Goal: Information Seeking & Learning: Learn about a topic

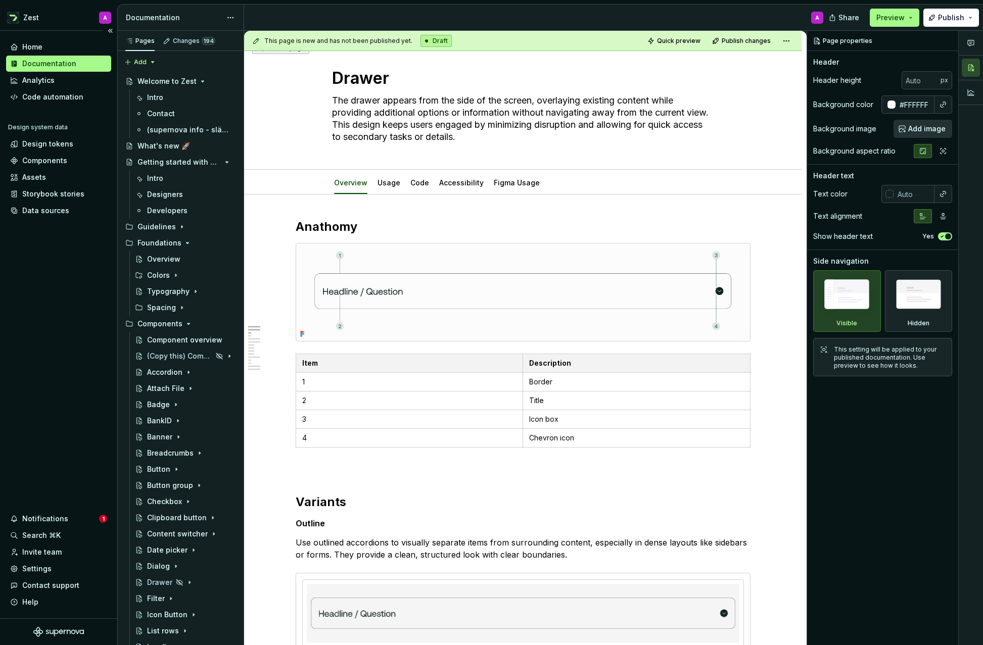
scroll to position [17, 0]
click at [28, 566] on div "Settings" at bounding box center [36, 569] width 29 height 10
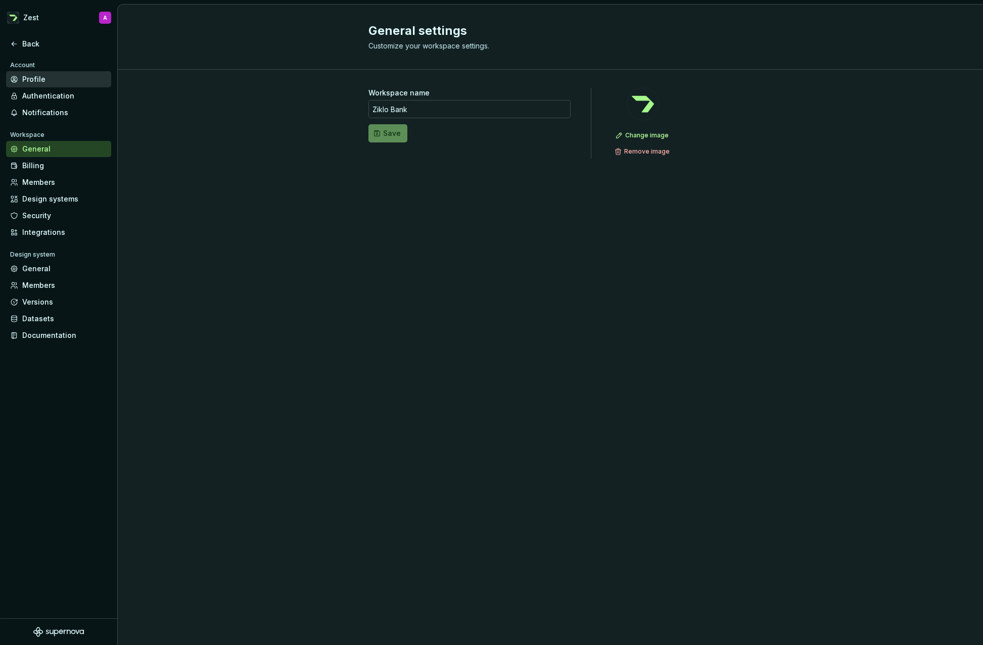
click at [41, 79] on div "Profile" at bounding box center [64, 79] width 85 height 10
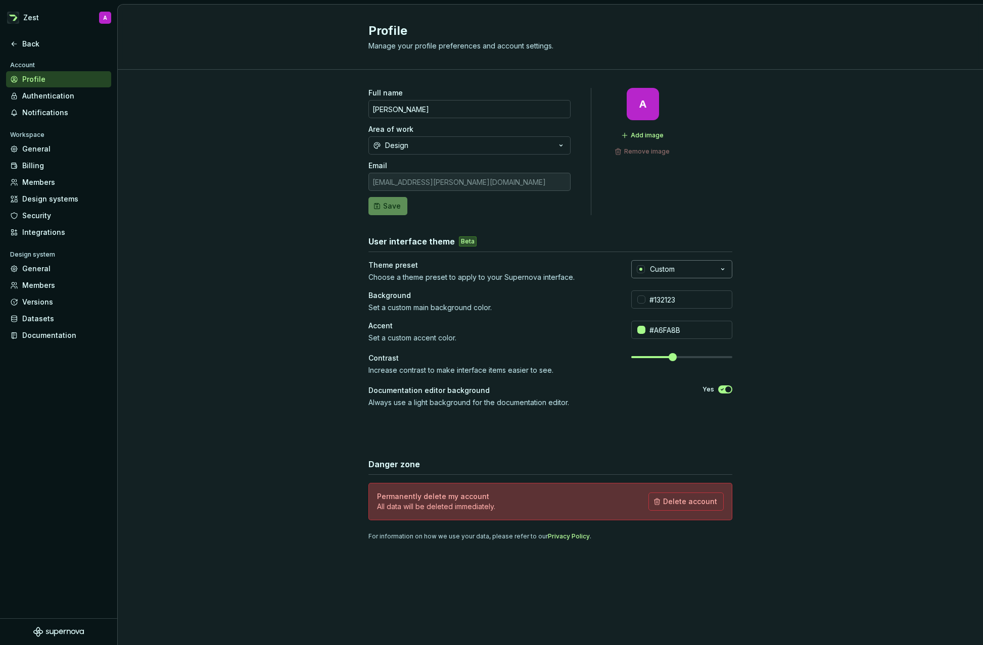
click at [720, 267] on icon "button" at bounding box center [722, 269] width 10 height 10
click at [777, 295] on div "Full name [PERSON_NAME] Area of work Design Email [EMAIL_ADDRESS][PERSON_NAME][…" at bounding box center [550, 324] width 865 height 509
click at [33, 46] on div "Back" at bounding box center [64, 44] width 85 height 10
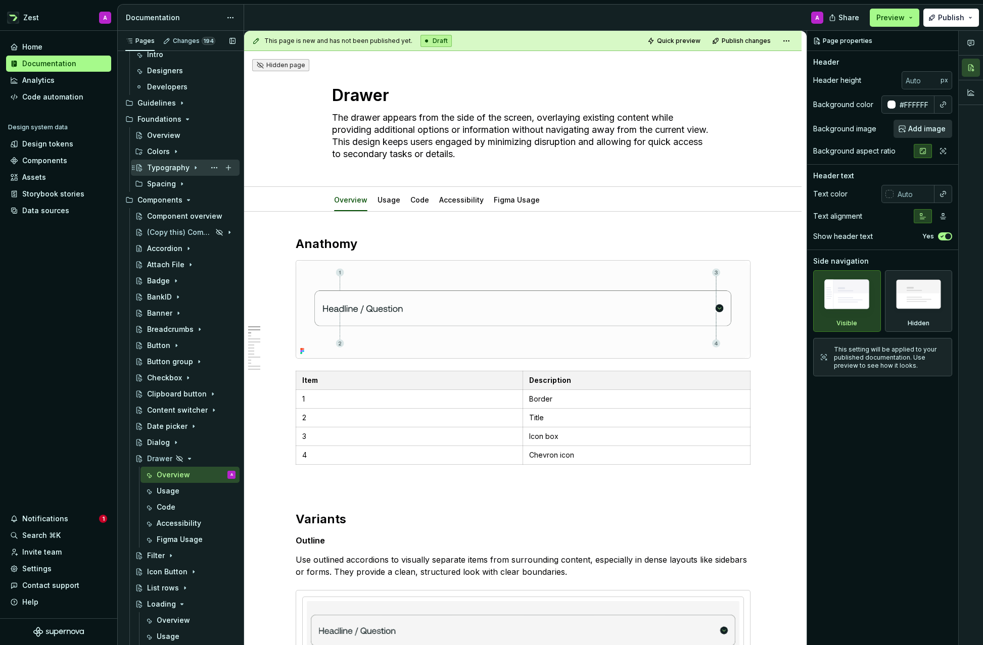
scroll to position [128, 0]
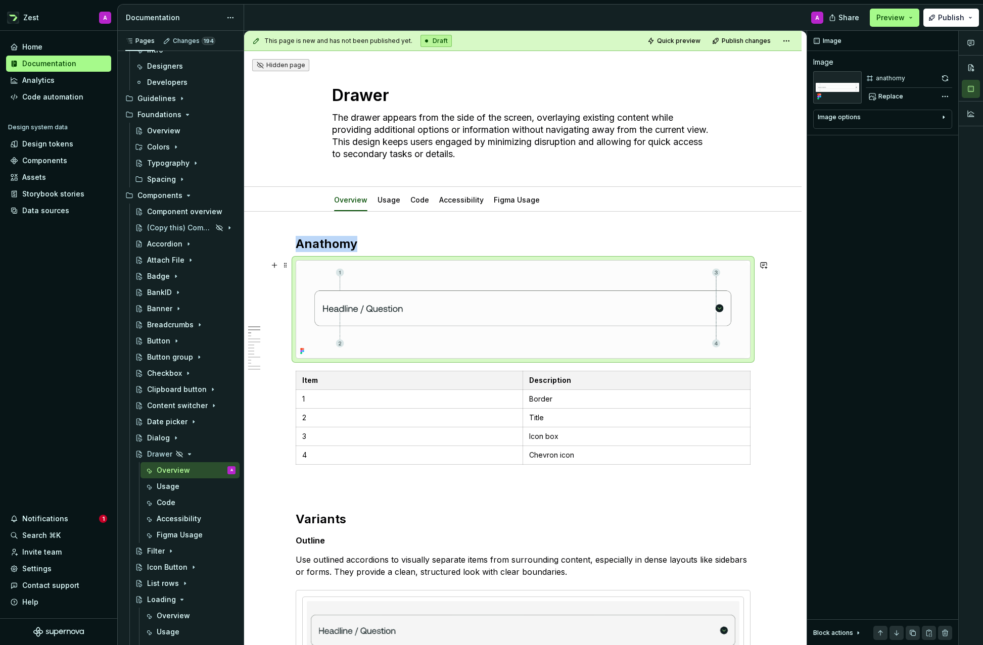
click at [487, 276] on img at bounding box center [523, 309] width 454 height 97
click at [890, 96] on span "Replace" at bounding box center [890, 96] width 25 height 8
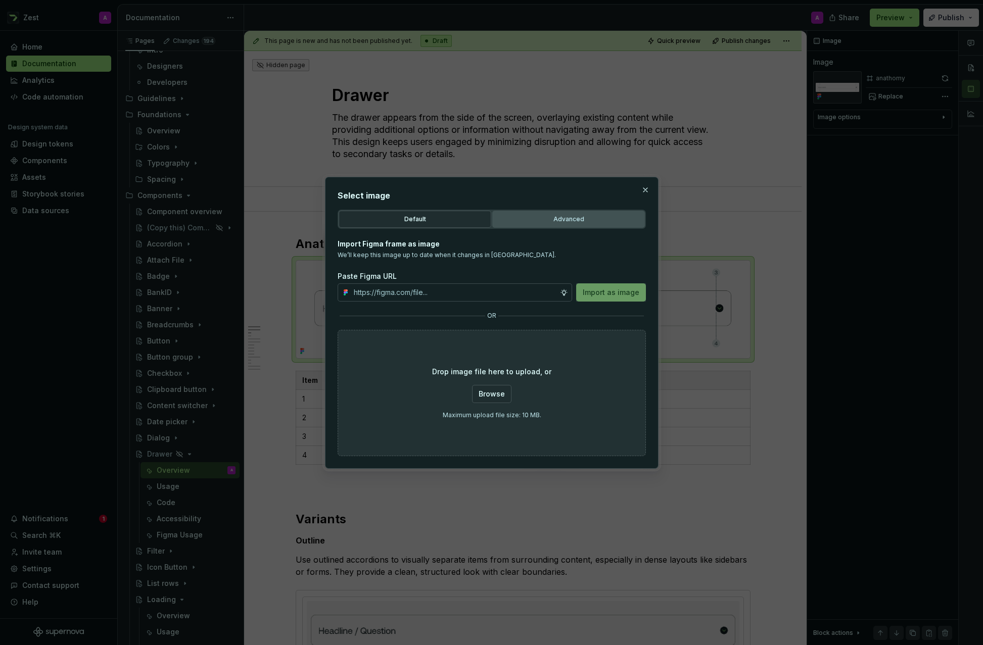
click at [569, 224] on button "Advanced" at bounding box center [568, 219] width 153 height 17
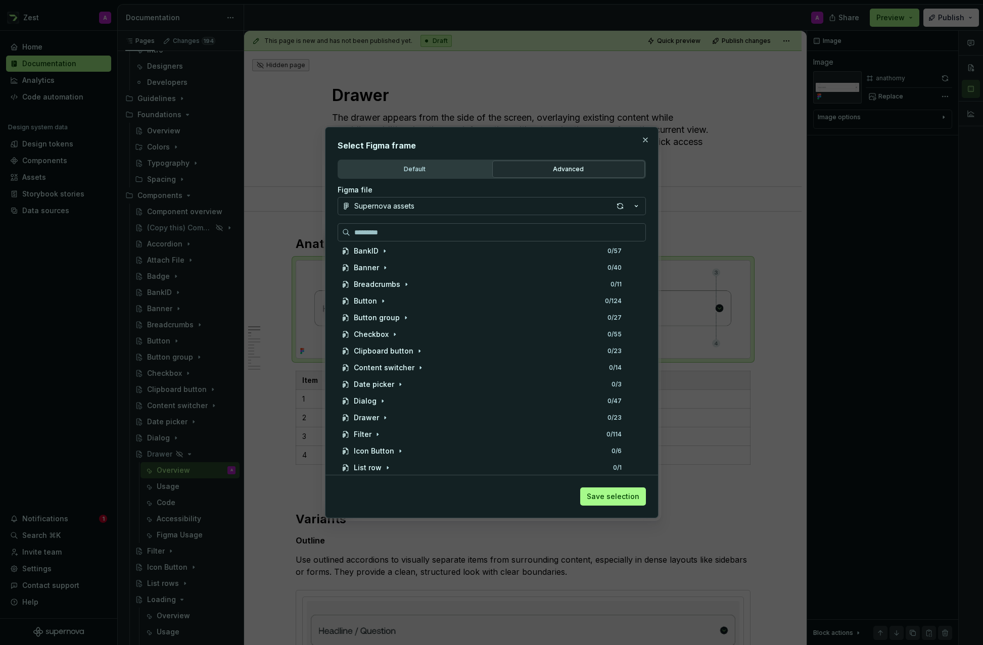
scroll to position [176, 0]
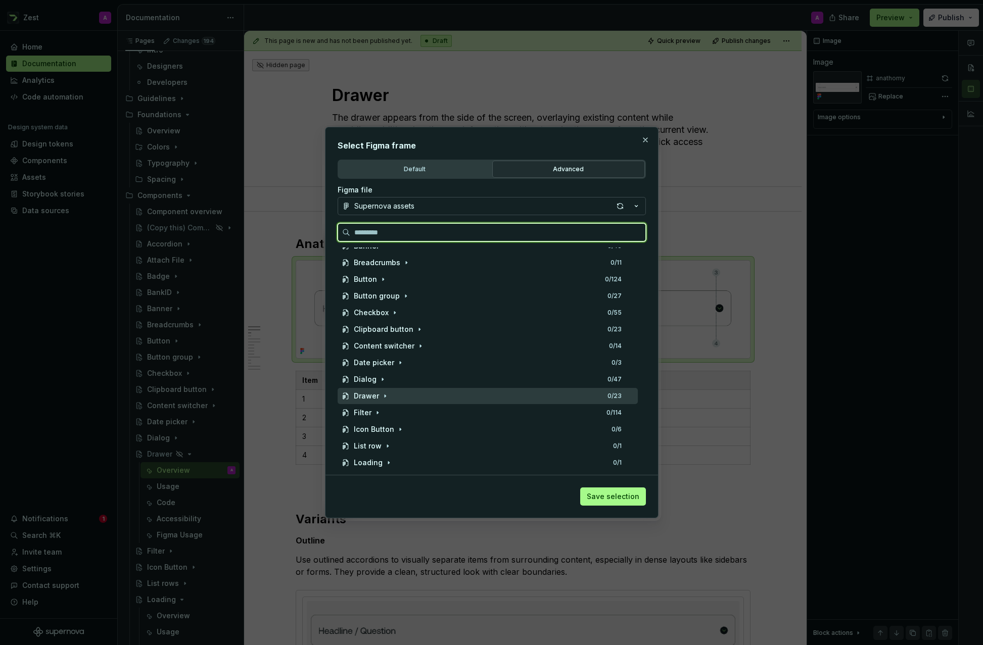
click at [365, 395] on div "Drawer" at bounding box center [366, 396] width 25 height 10
click at [374, 411] on div "Anathomy" at bounding box center [380, 413] width 35 height 10
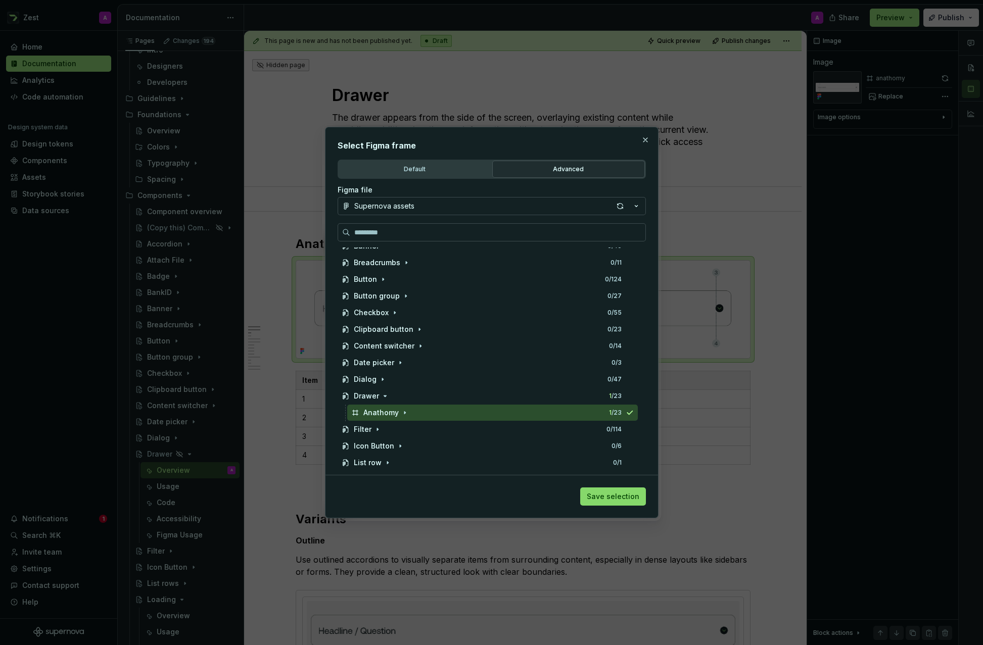
click at [618, 497] on span "Save selection" at bounding box center [613, 497] width 53 height 10
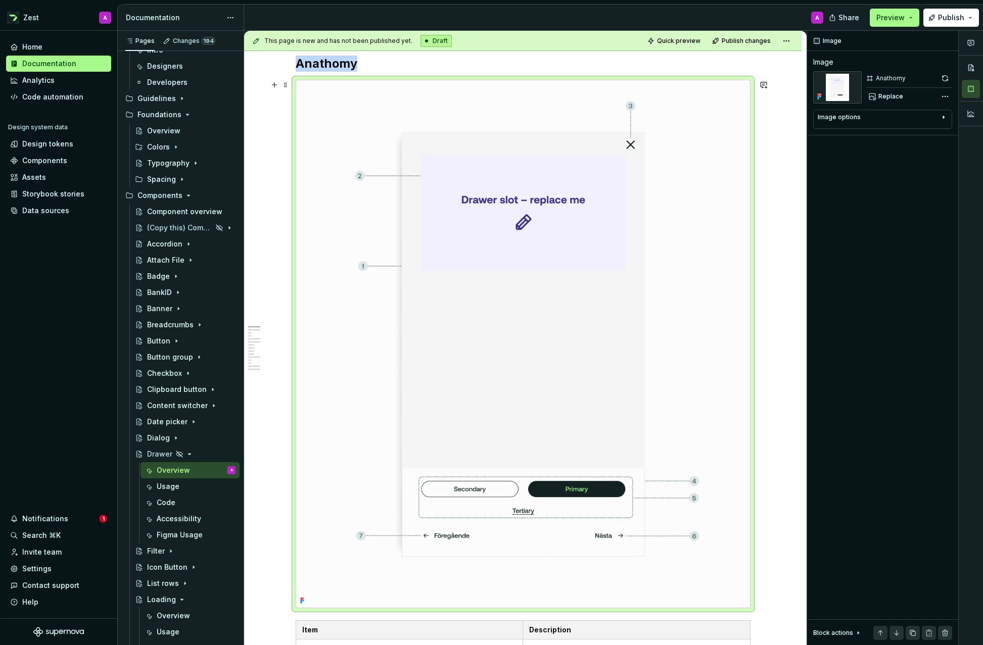
scroll to position [202, 0]
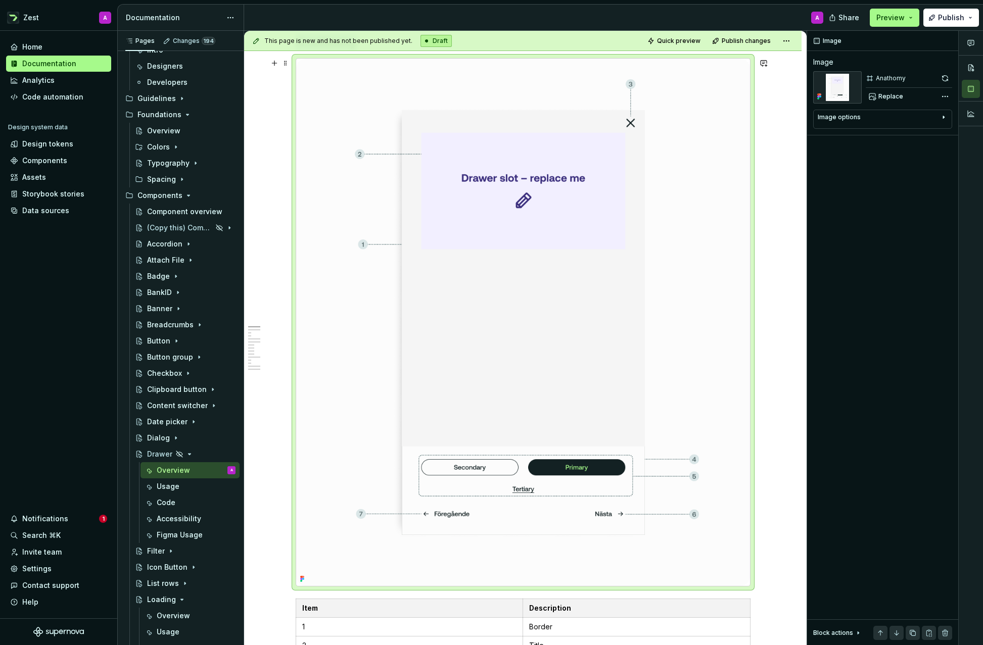
click at [668, 424] on img at bounding box center [523, 322] width 454 height 527
click at [851, 123] on div "Image options" at bounding box center [878, 119] width 122 height 12
click at [896, 129] on icon "button" at bounding box center [898, 132] width 8 height 8
click at [918, 130] on icon "button" at bounding box center [918, 132] width 8 height 8
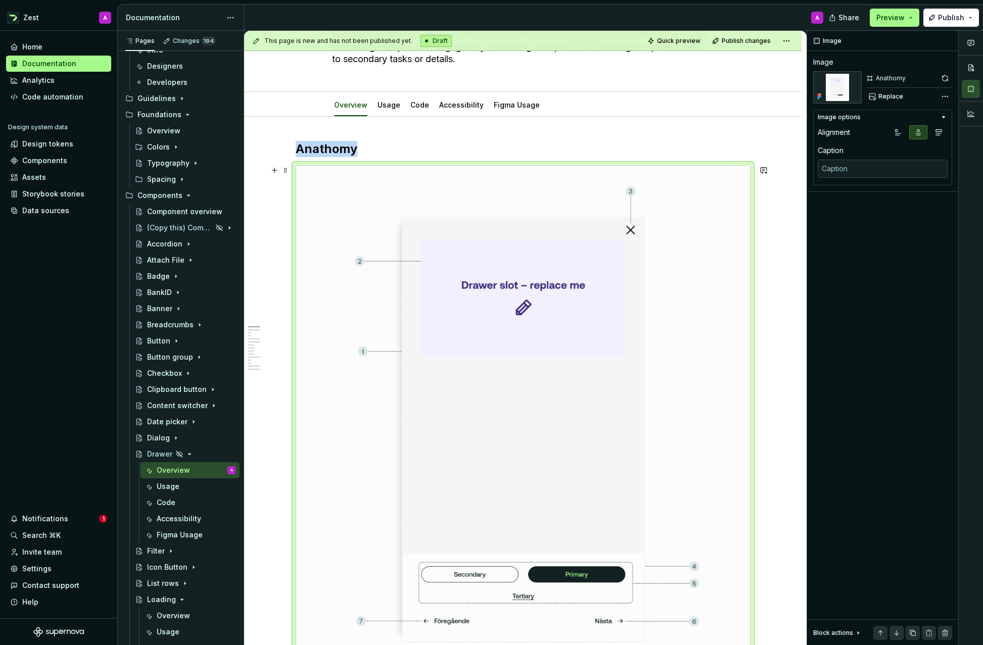
scroll to position [118, 0]
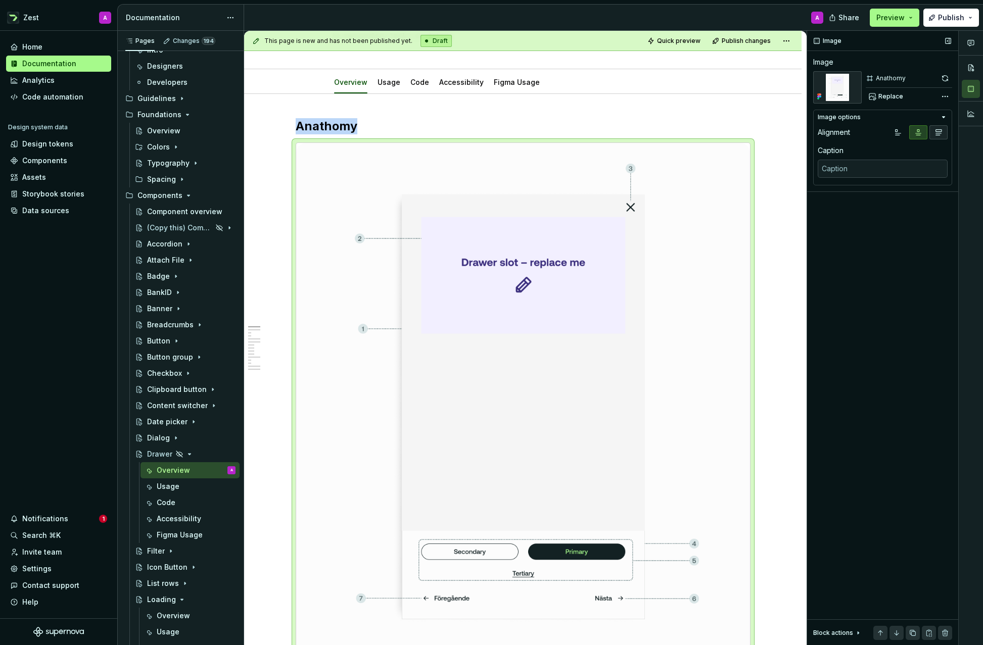
click at [935, 132] on icon "button" at bounding box center [938, 132] width 8 height 8
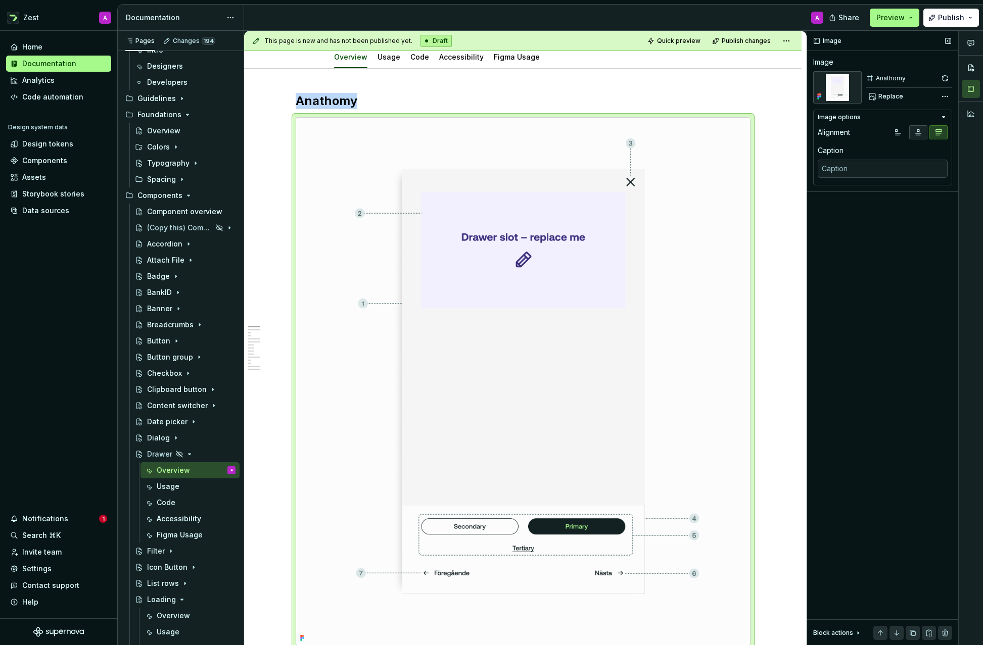
click at [918, 131] on icon "button" at bounding box center [918, 133] width 6 height 6
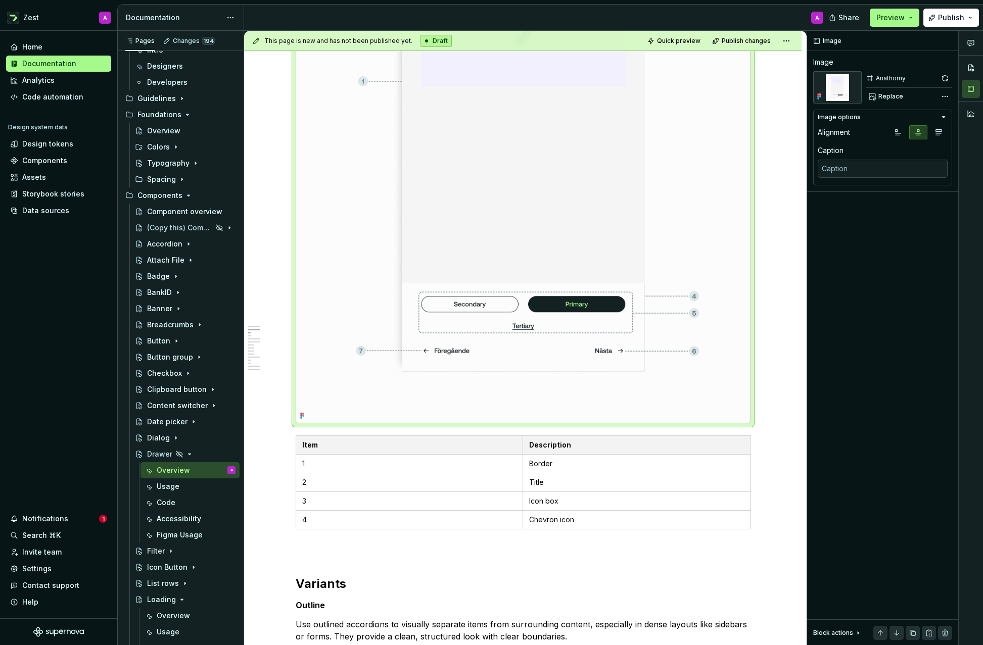
scroll to position [369, 0]
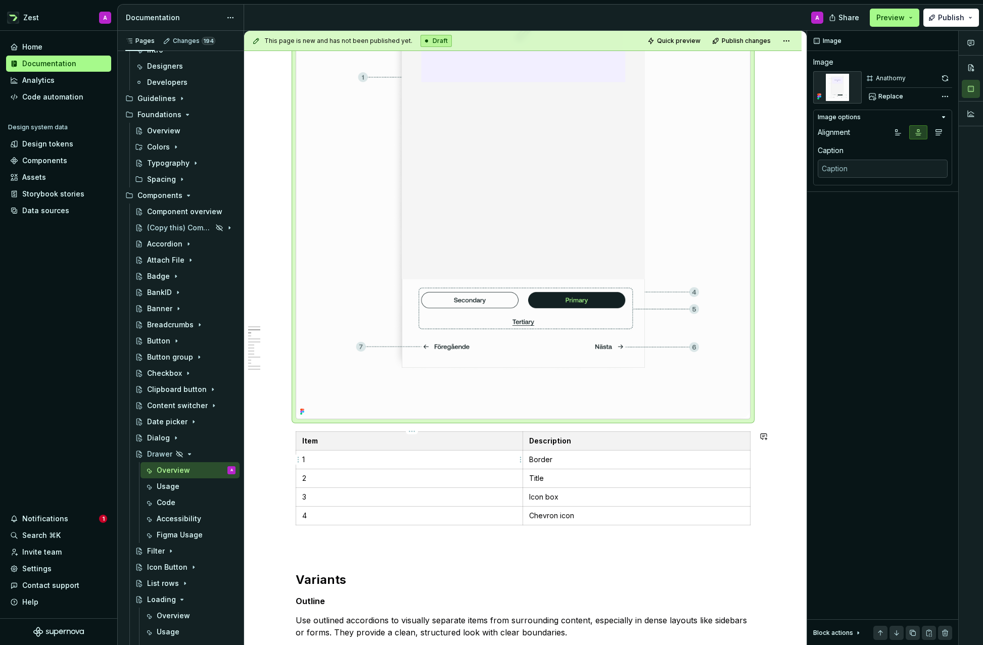
type textarea "*"
click at [312, 457] on p "1" at bounding box center [409, 460] width 215 height 10
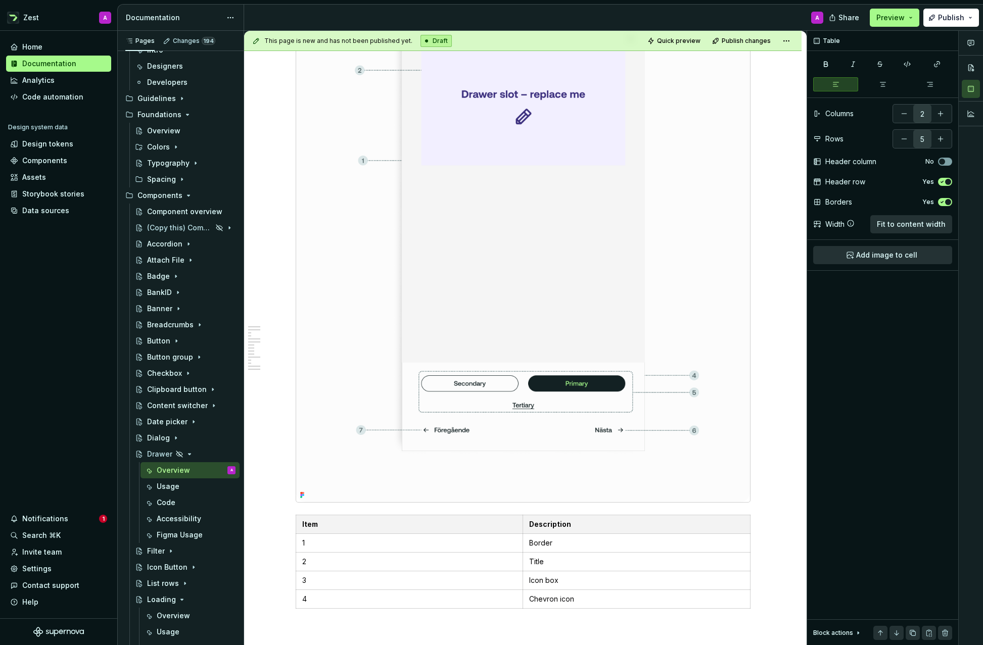
scroll to position [285, 0]
type textarea "*"
click at [341, 542] on p "1Container" at bounding box center [409, 544] width 215 height 10
click at [553, 544] on p "Border" at bounding box center [636, 544] width 215 height 10
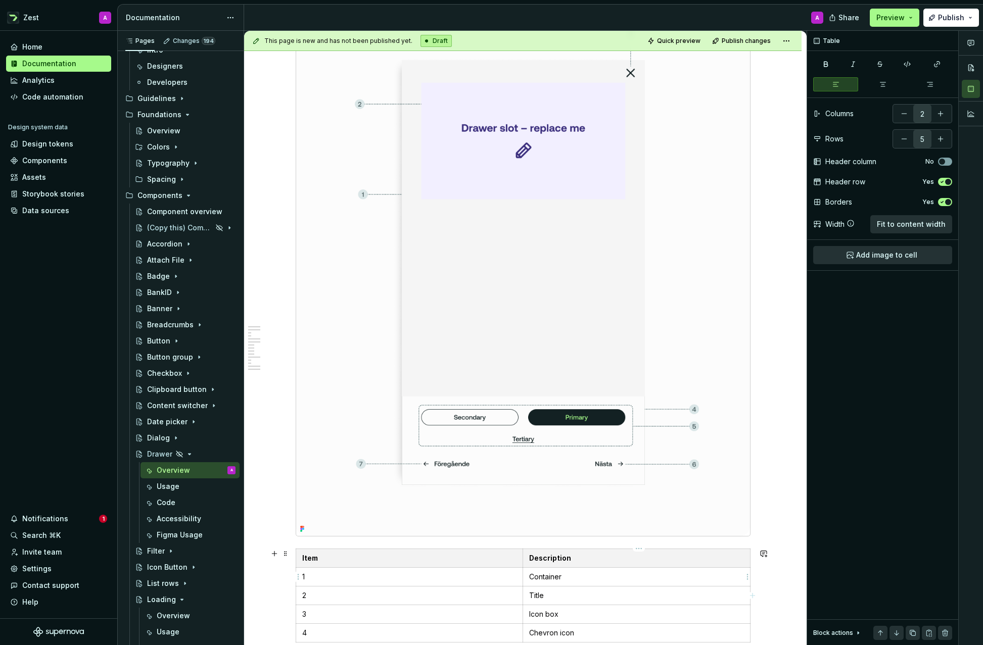
scroll to position [295, 0]
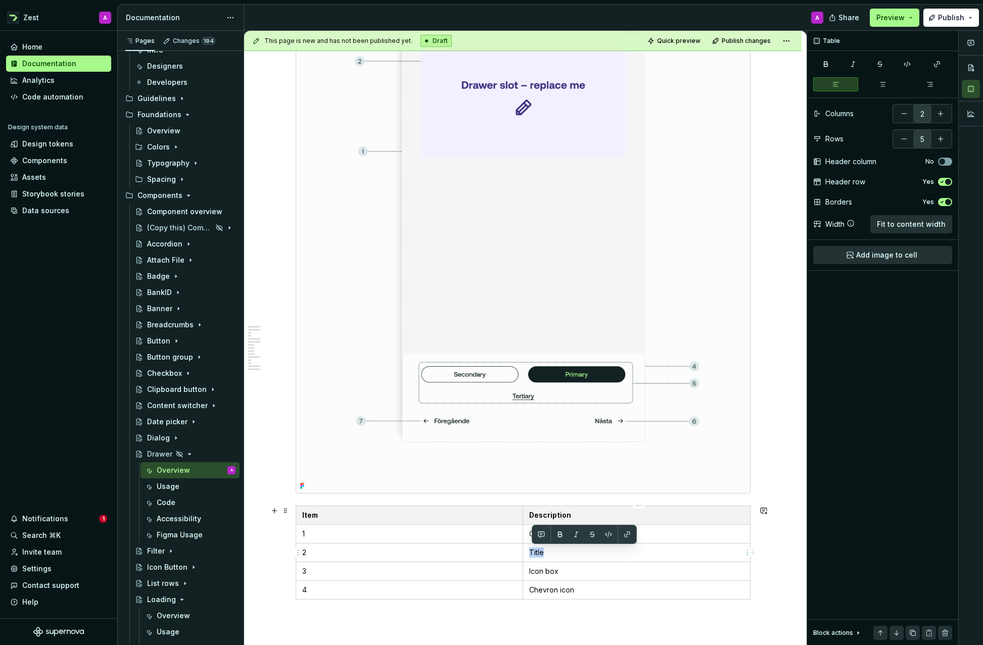
drag, startPoint x: 553, startPoint y: 553, endPoint x: 530, endPoint y: 552, distance: 22.8
click at [530, 552] on td "Title" at bounding box center [636, 552] width 227 height 19
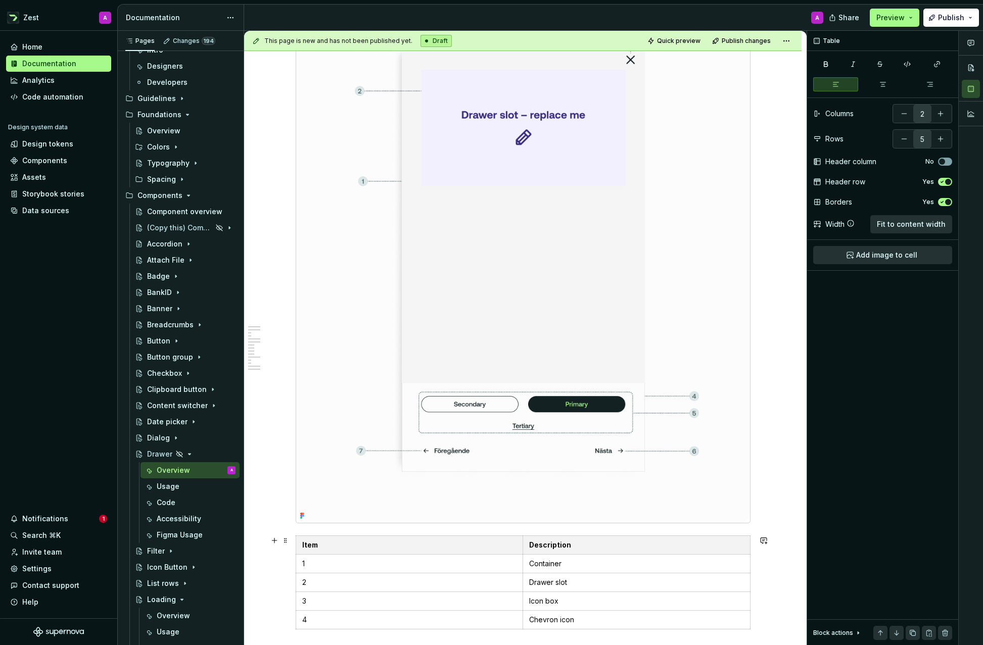
scroll to position [271, 0]
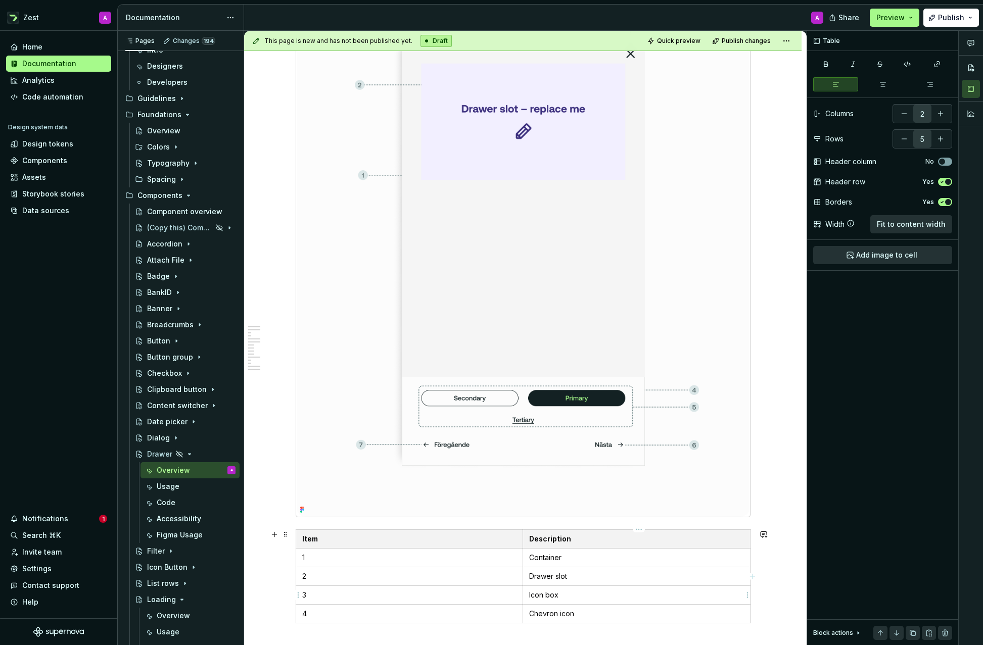
click at [551, 597] on p "Icon box" at bounding box center [636, 595] width 215 height 10
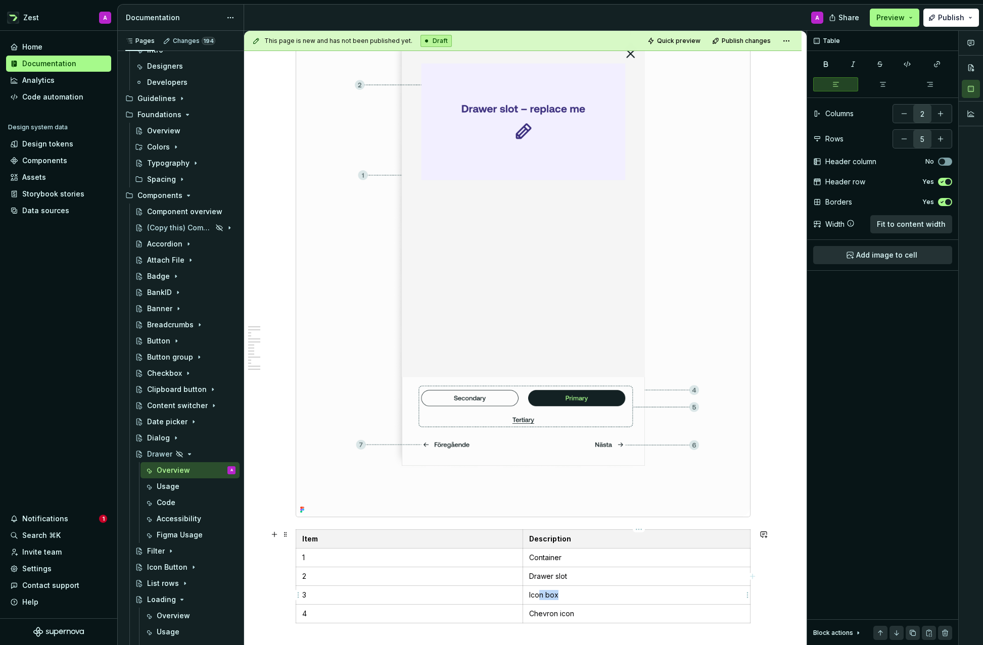
scroll to position [277, 0]
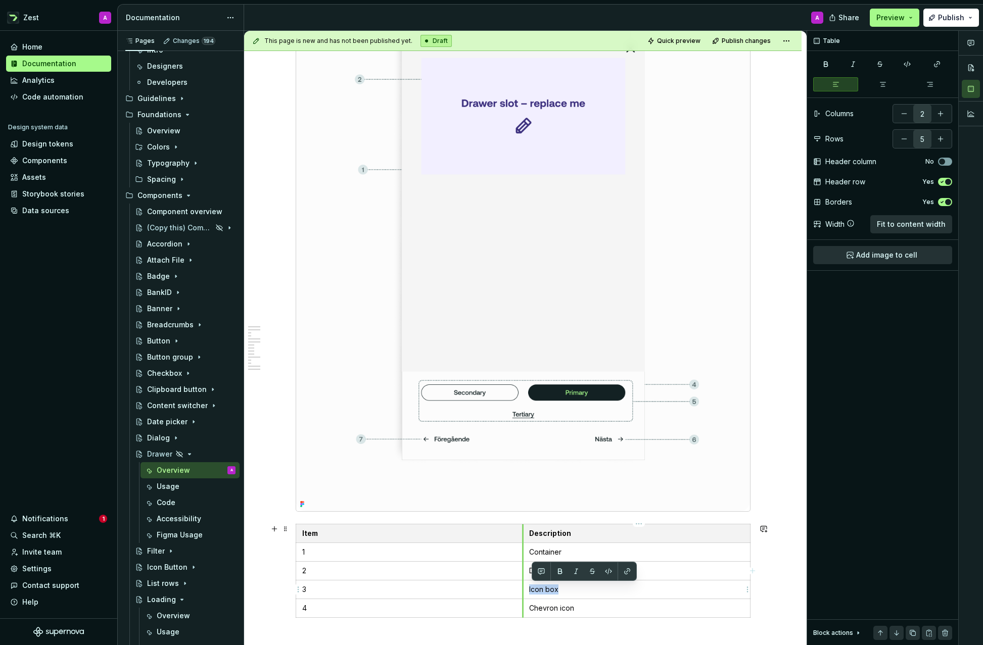
drag, startPoint x: 566, startPoint y: 596, endPoint x: 527, endPoint y: 591, distance: 39.2
click at [527, 591] on td "Icon box" at bounding box center [636, 589] width 227 height 19
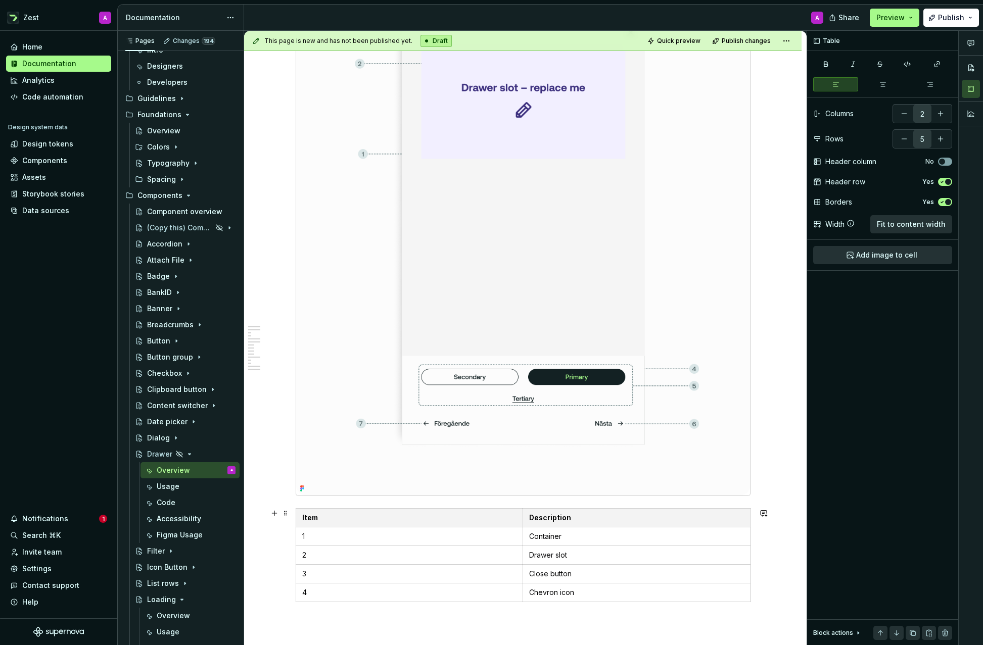
scroll to position [296, 0]
click at [576, 572] on p "Close button" at bounding box center [636, 571] width 215 height 10
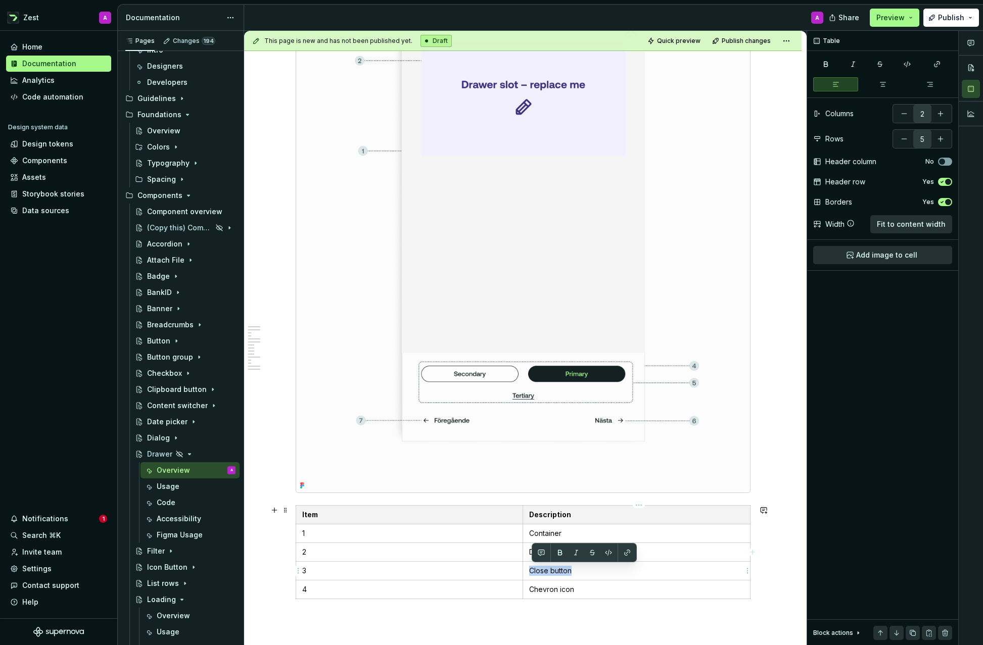
drag, startPoint x: 576, startPoint y: 570, endPoint x: 530, endPoint y: 572, distance: 46.5
click at [530, 572] on td "Close button" at bounding box center [636, 570] width 227 height 19
drag, startPoint x: 562, startPoint y: 591, endPoint x: 526, endPoint y: 589, distance: 36.4
click at [526, 589] on td "Chevron icon" at bounding box center [636, 589] width 227 height 19
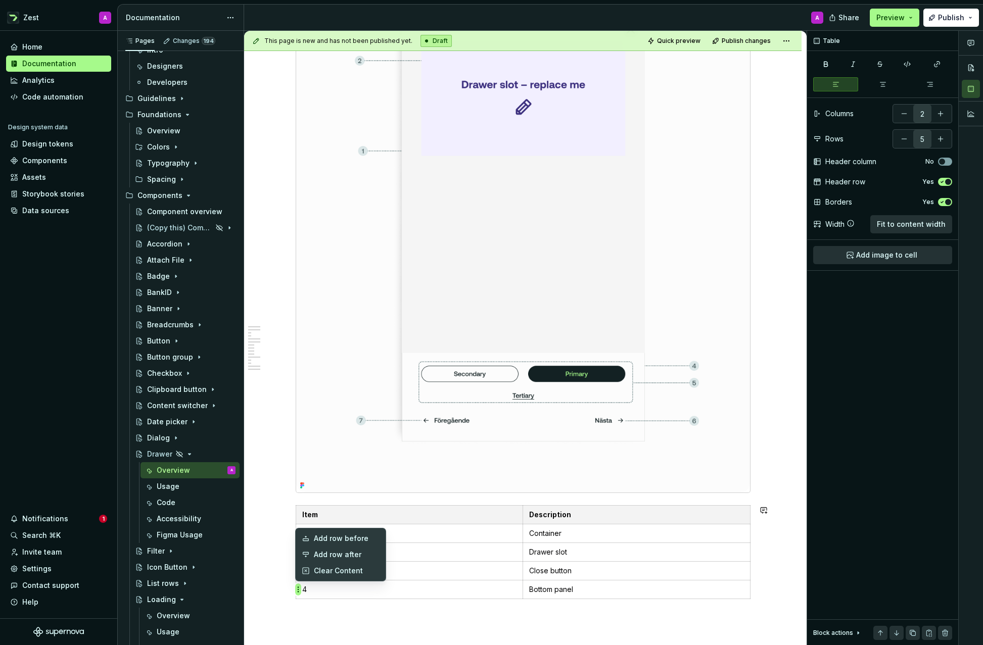
click at [296, 589] on html "Zest A Home Documentation Analytics Code automation Design system data Design t…" at bounding box center [491, 322] width 983 height 645
click at [308, 553] on icon at bounding box center [306, 555] width 8 height 8
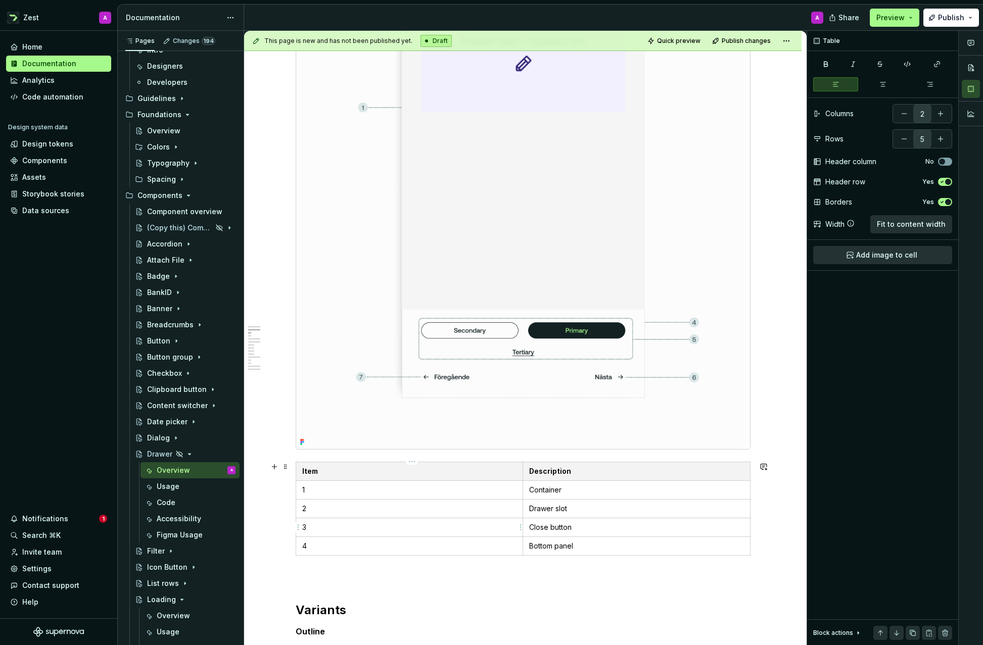
scroll to position [362, 0]
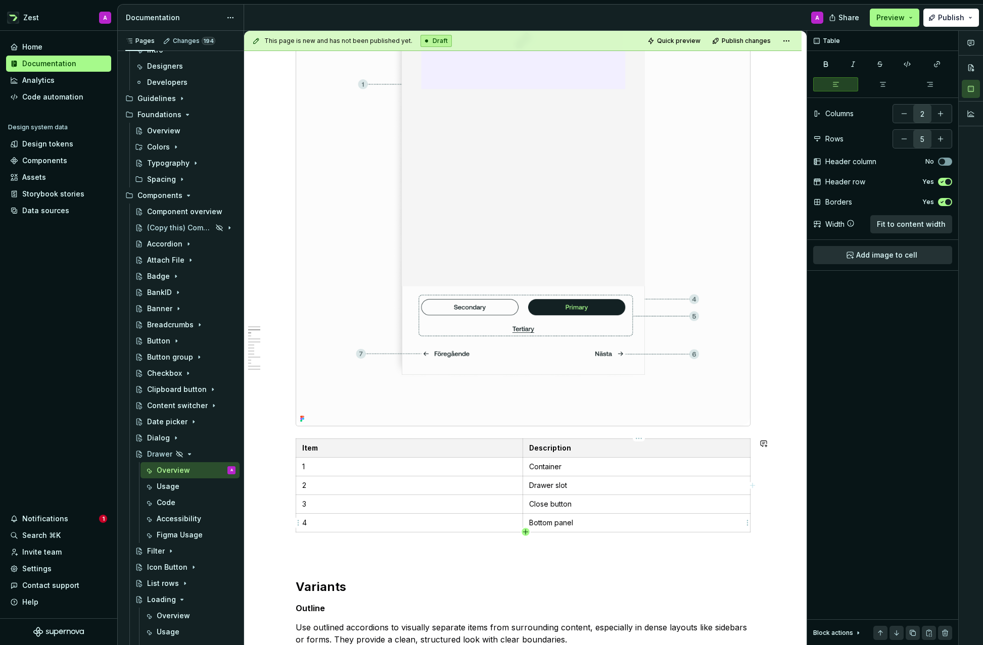
click at [526, 532] on icon "button" at bounding box center [525, 532] width 8 height 8
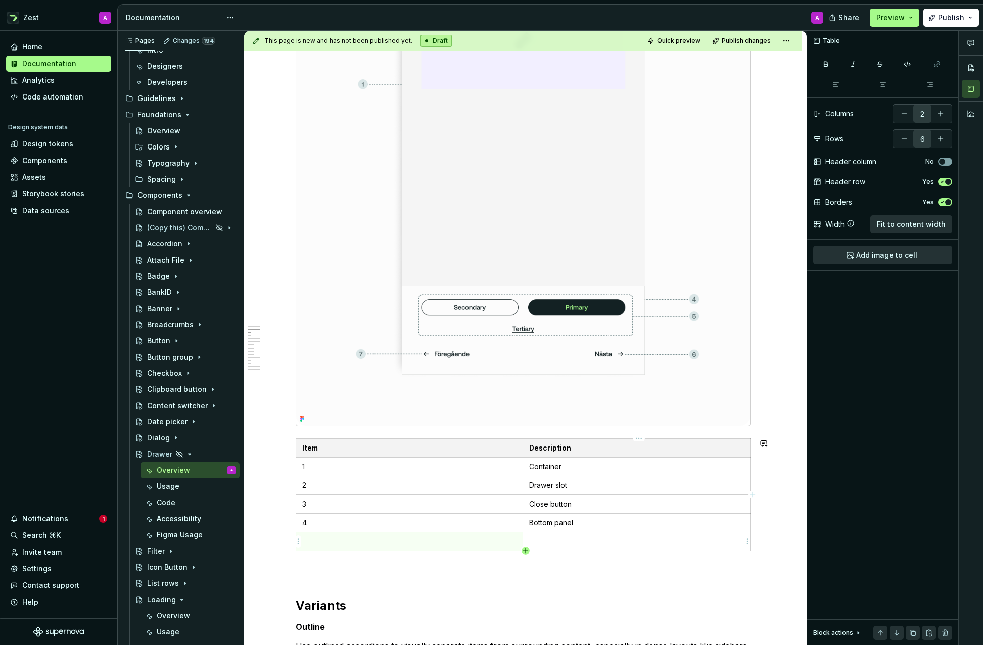
scroll to position [364, 0]
click at [526, 549] on body "Zest A Home Documentation Analytics Code automation Design system data Design t…" at bounding box center [491, 322] width 983 height 645
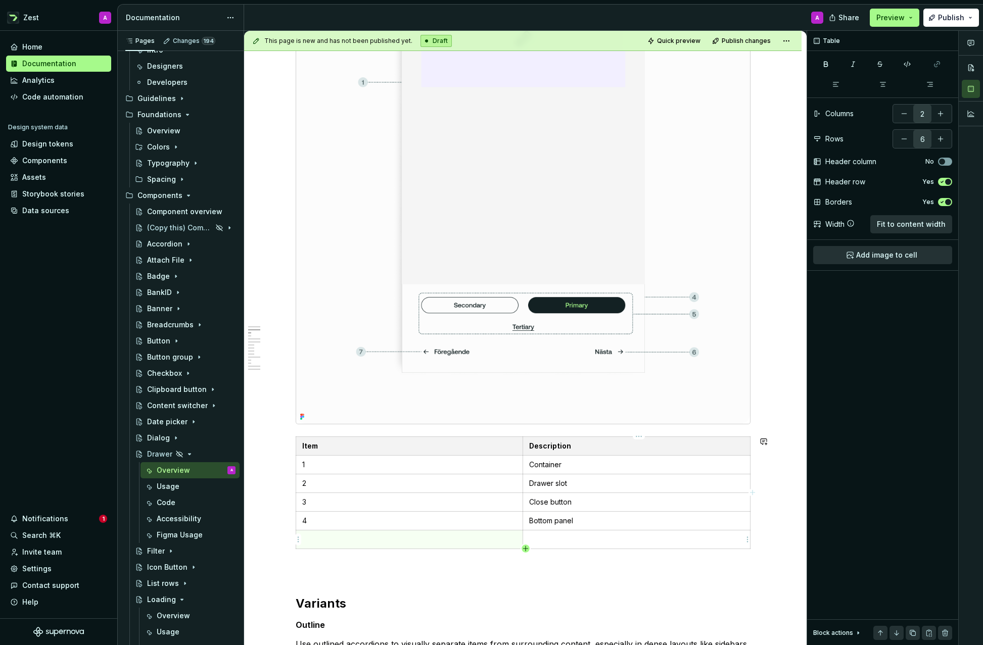
click at [528, 548] on body "Zest A Home Documentation Analytics Code automation Design system data Design t…" at bounding box center [491, 322] width 983 height 645
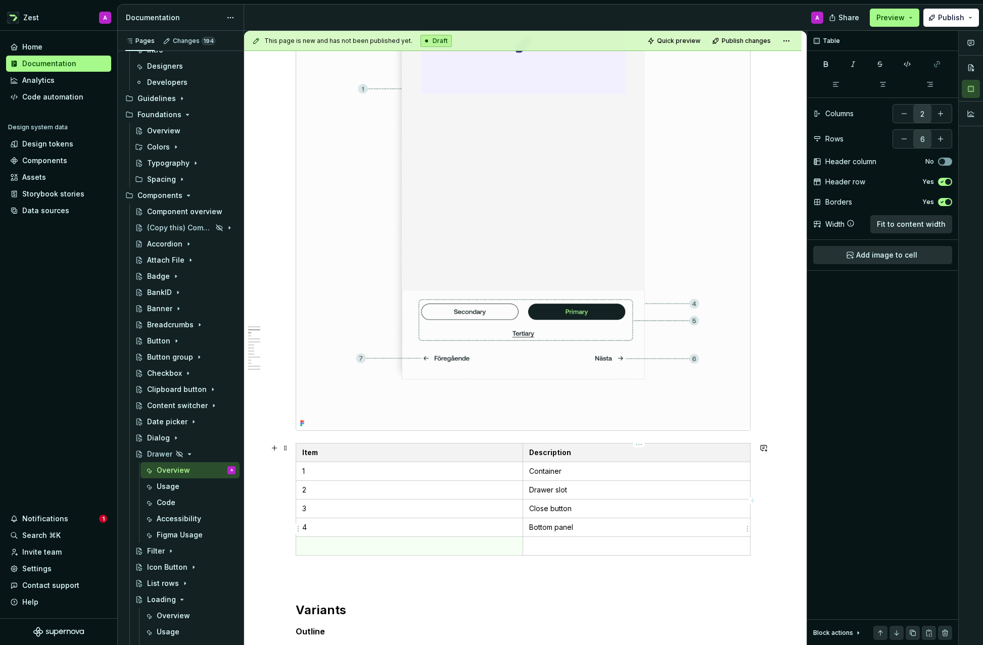
scroll to position [356, 0]
click at [428, 545] on p at bounding box center [409, 548] width 215 height 10
click at [559, 547] on p at bounding box center [636, 548] width 215 height 10
drag, startPoint x: 517, startPoint y: 557, endPoint x: 527, endPoint y: 557, distance: 9.6
click at [518, 557] on div "Item Description 1 Container 2 Drawer slot 3 Close button 4 Bottom panel 5 Butt…" at bounding box center [523, 503] width 455 height 117
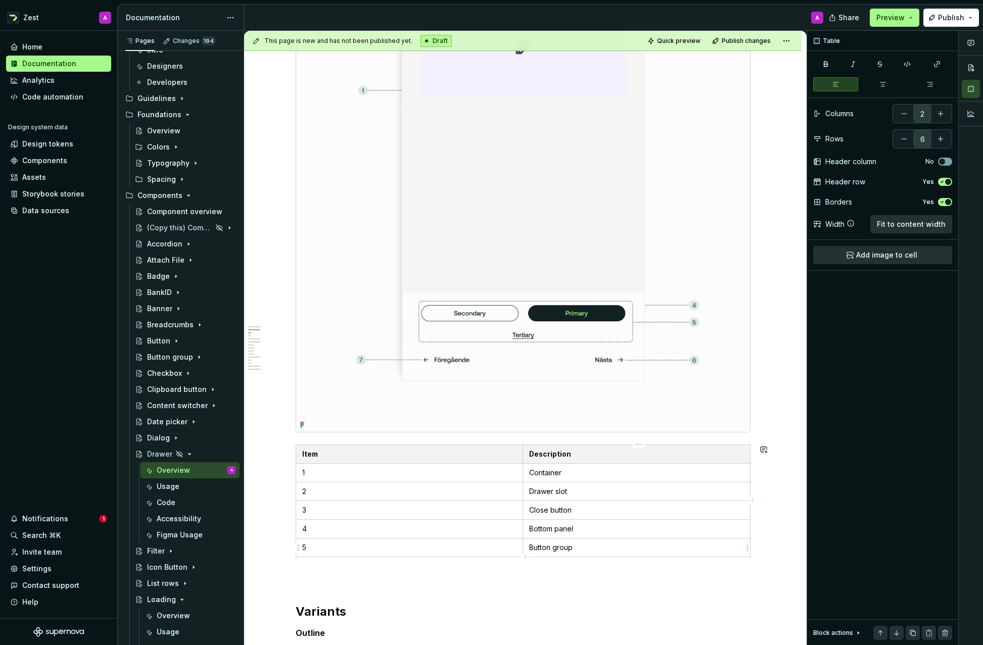
click at [526, 554] on icon "button" at bounding box center [525, 557] width 8 height 8
type input "7"
click at [374, 567] on p at bounding box center [409, 566] width 215 height 10
click at [555, 569] on p at bounding box center [636, 566] width 215 height 10
click at [554, 593] on p at bounding box center [523, 598] width 455 height 12
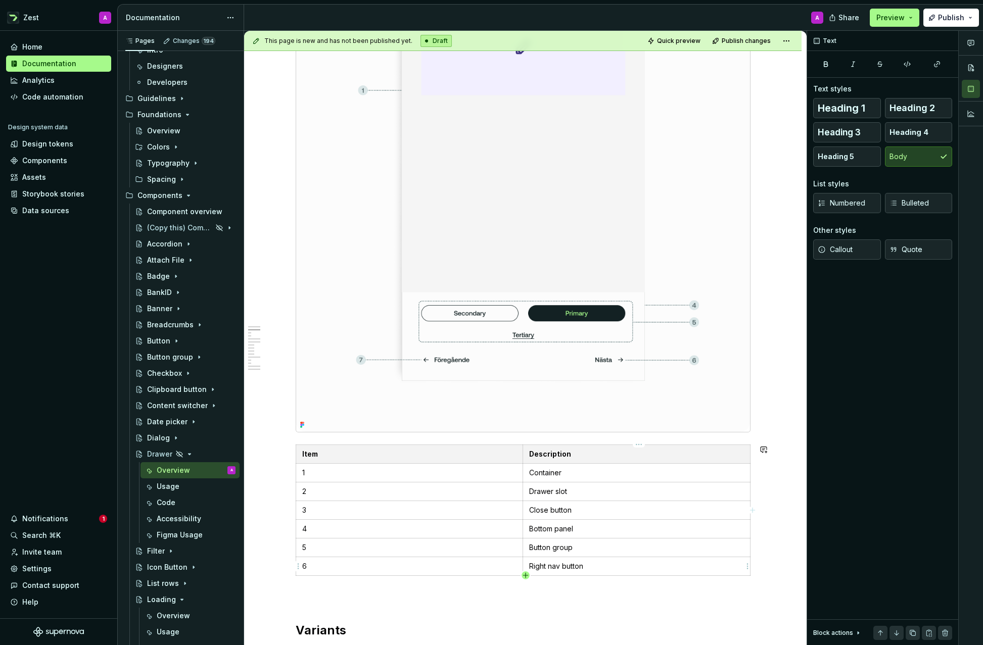
click at [525, 575] on icon "button" at bounding box center [525, 575] width 5 height 5
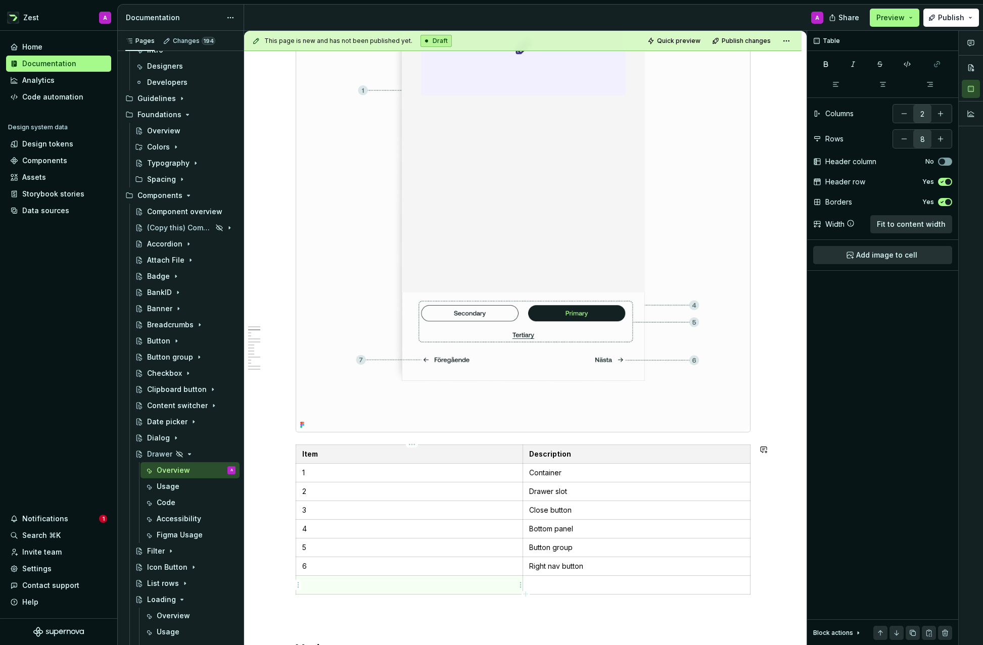
click at [460, 583] on p at bounding box center [409, 585] width 215 height 10
click at [556, 578] on td at bounding box center [636, 584] width 227 height 19
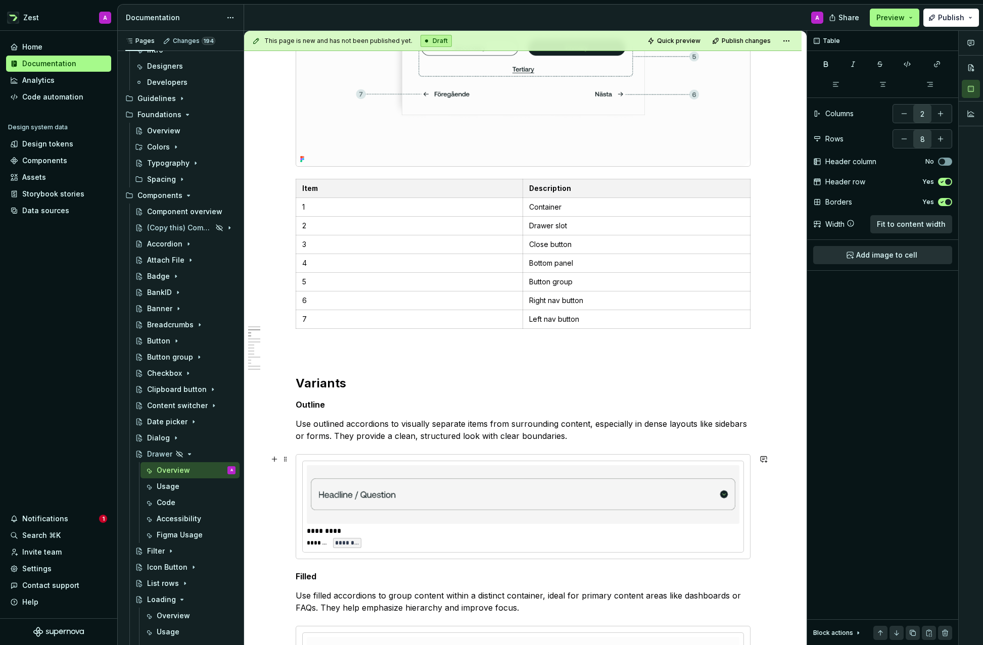
scroll to position [622, 0]
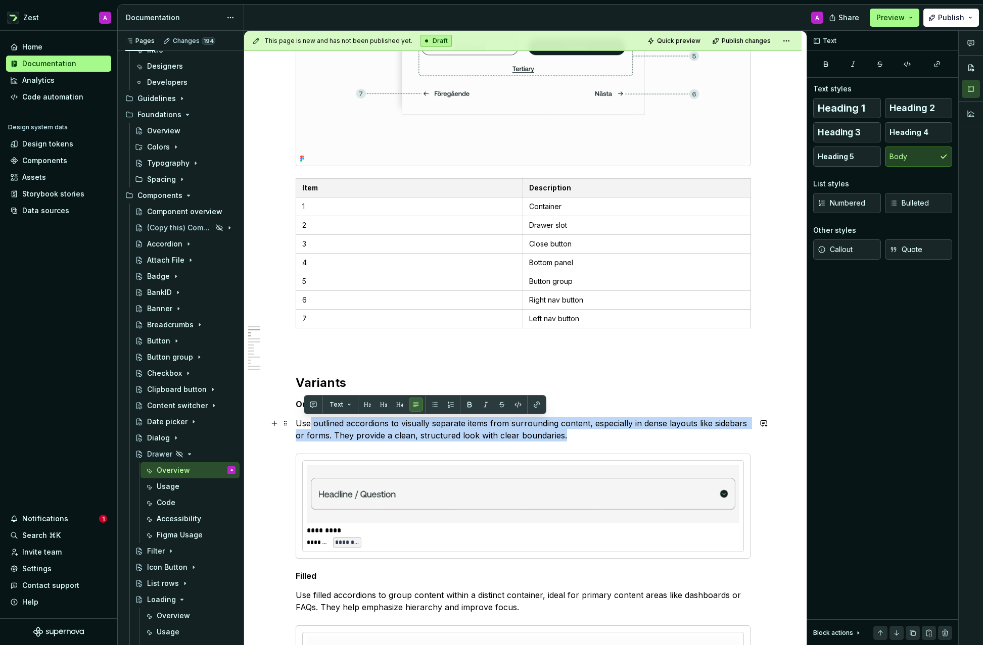
drag, startPoint x: 569, startPoint y: 436, endPoint x: 294, endPoint y: 422, distance: 275.7
click at [360, 427] on p "Use outlined accordions to visually separate items from surrounding content, es…" at bounding box center [523, 429] width 455 height 24
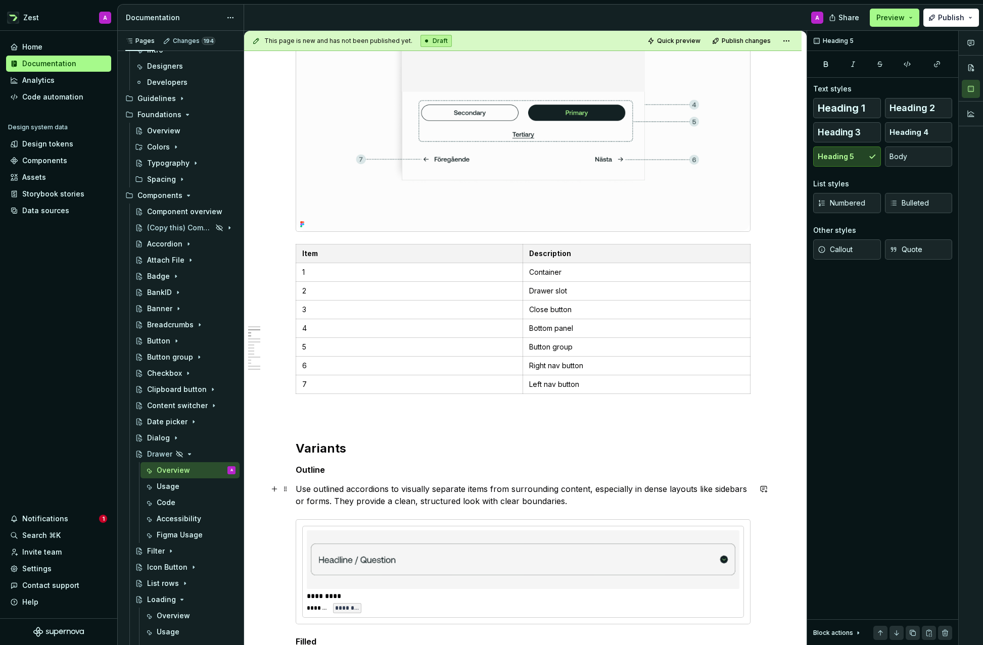
scroll to position [560, 0]
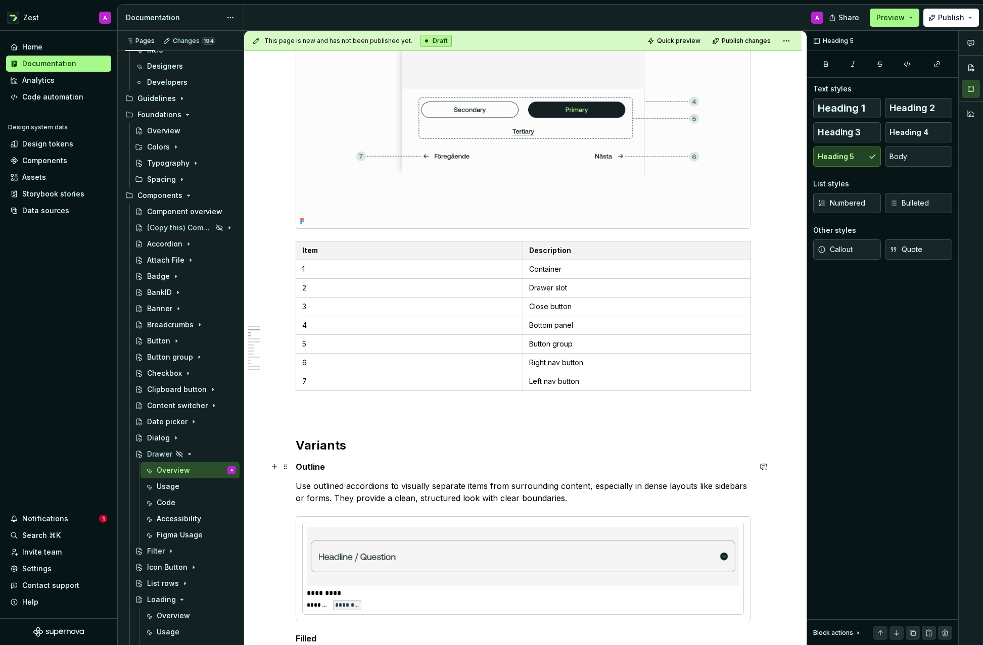
click at [316, 466] on h5 "Outline" at bounding box center [523, 467] width 455 height 10
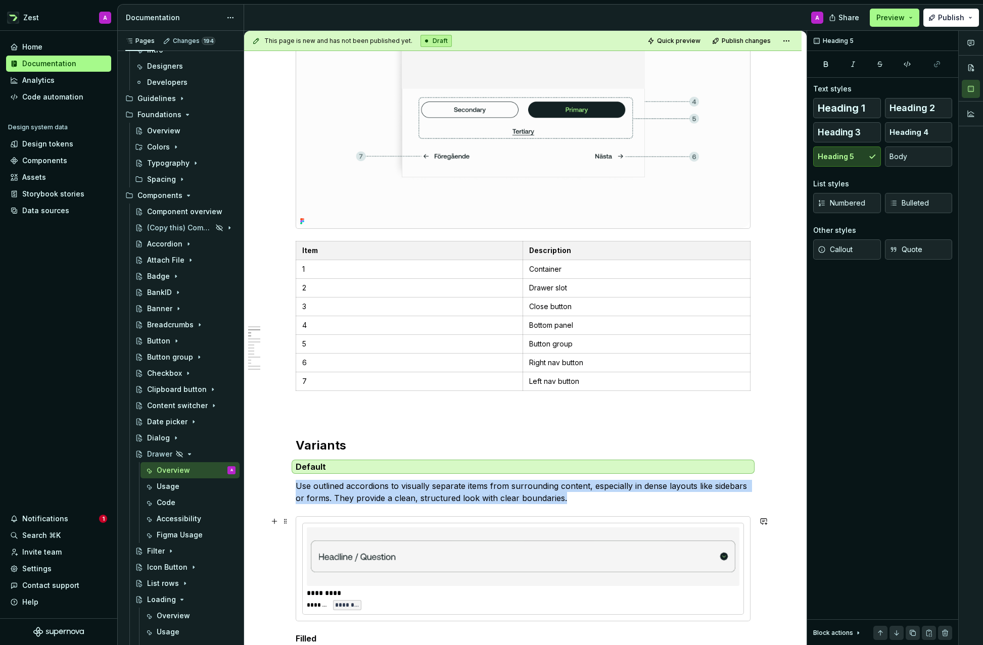
click at [372, 536] on img at bounding box center [523, 556] width 424 height 51
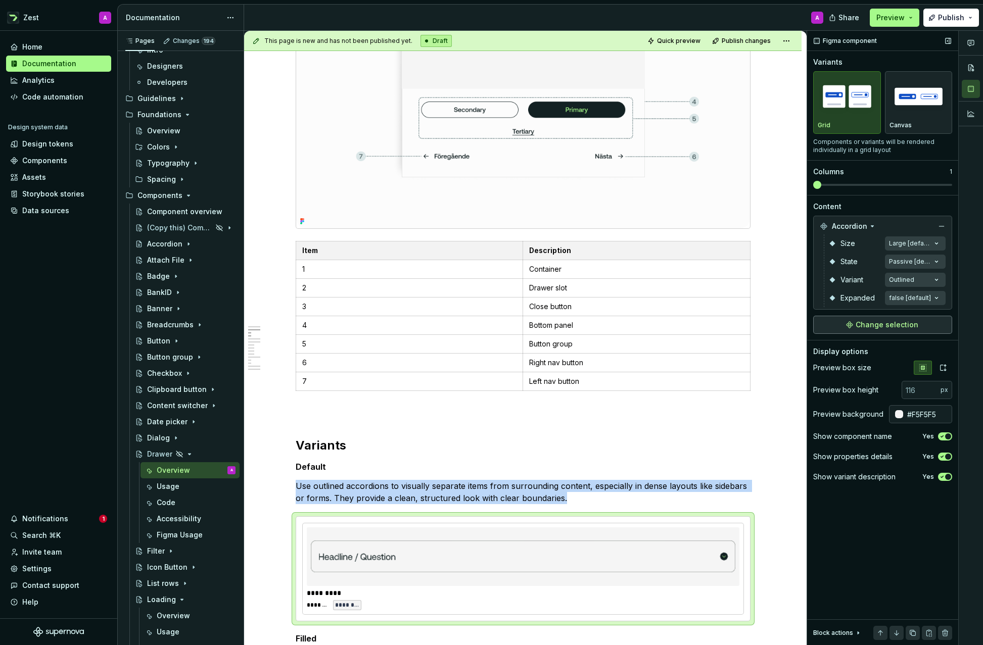
click at [885, 324] on span "Change selection" at bounding box center [886, 325] width 63 height 10
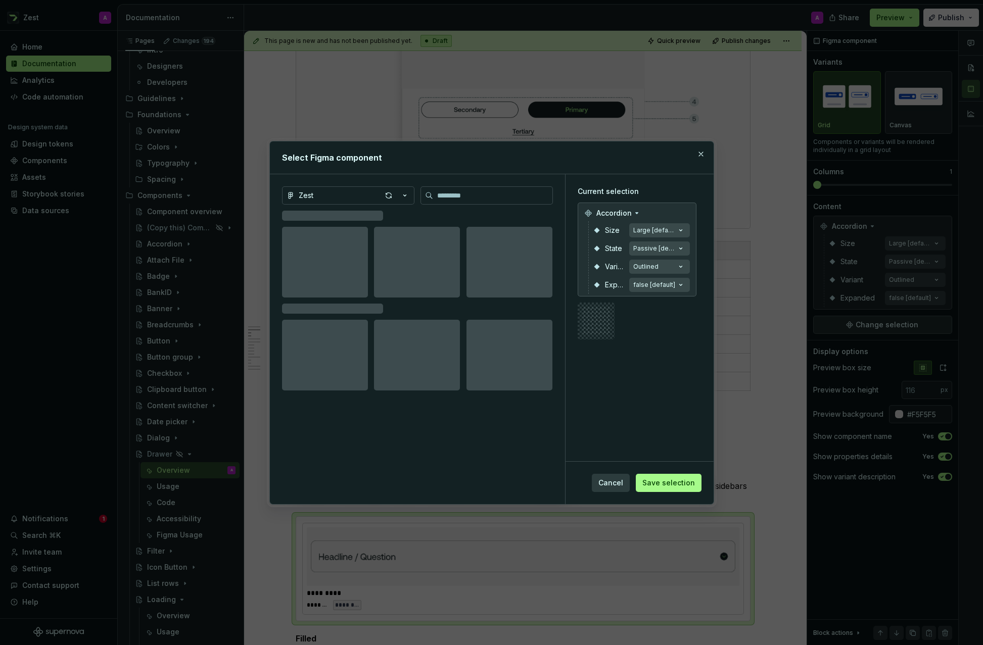
type textarea "*"
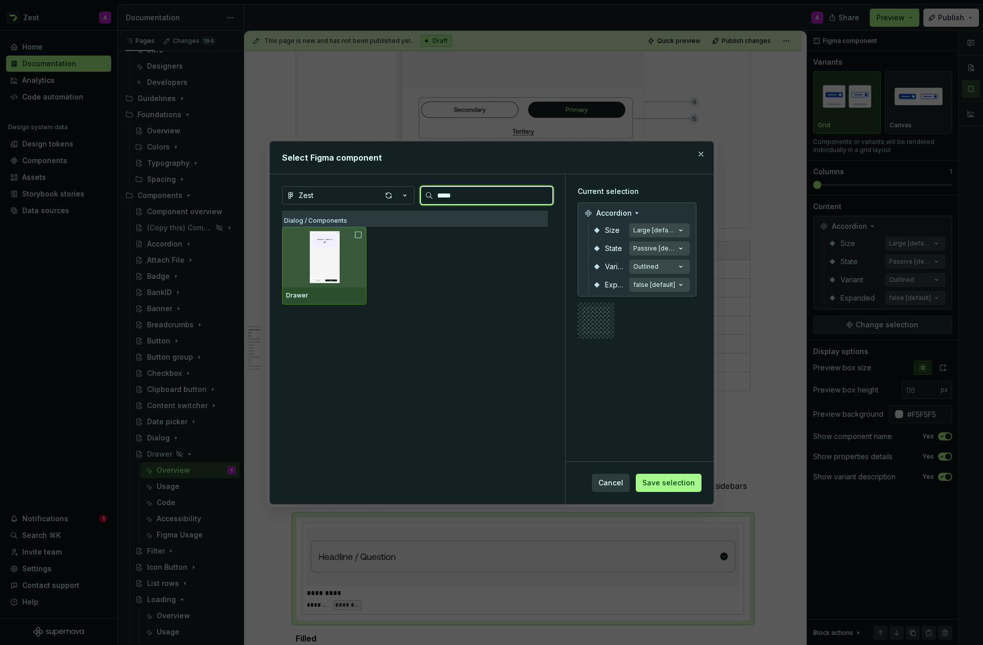
type input "******"
click at [327, 249] on img at bounding box center [324, 257] width 76 height 53
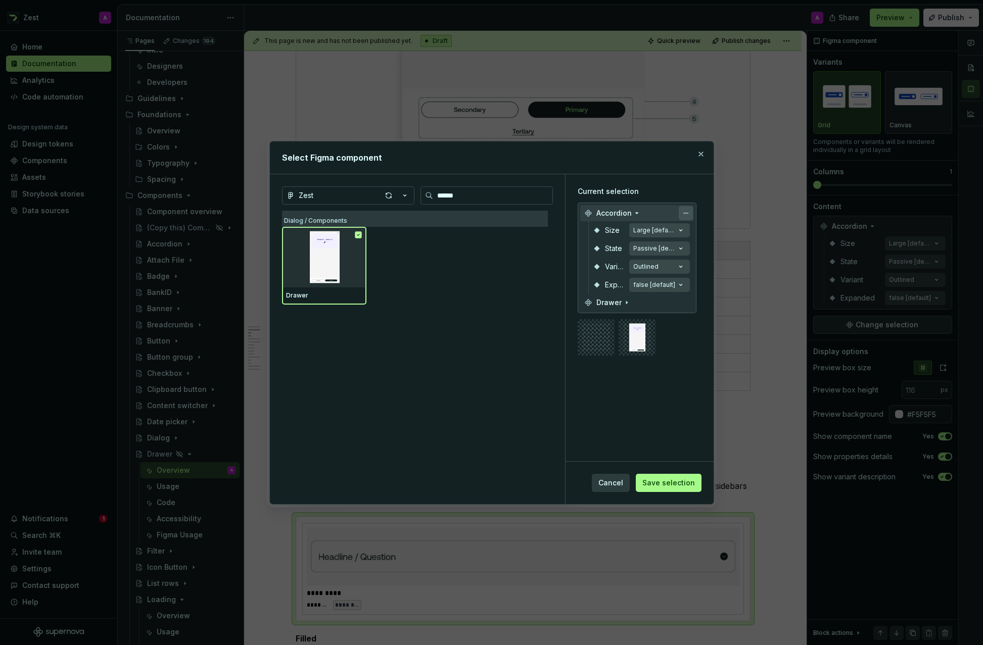
click at [690, 212] on button "button" at bounding box center [685, 213] width 14 height 14
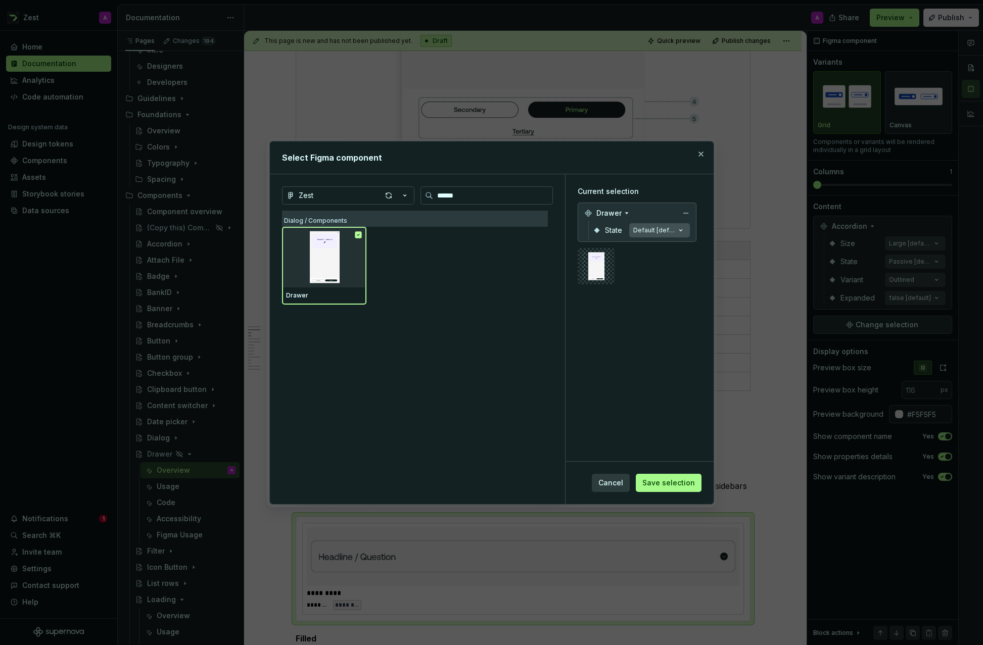
click at [683, 228] on icon "button" at bounding box center [680, 230] width 10 height 10
click at [656, 229] on div "Default [default]" at bounding box center [654, 230] width 42 height 8
click at [664, 484] on span "Save selection" at bounding box center [668, 483] width 53 height 10
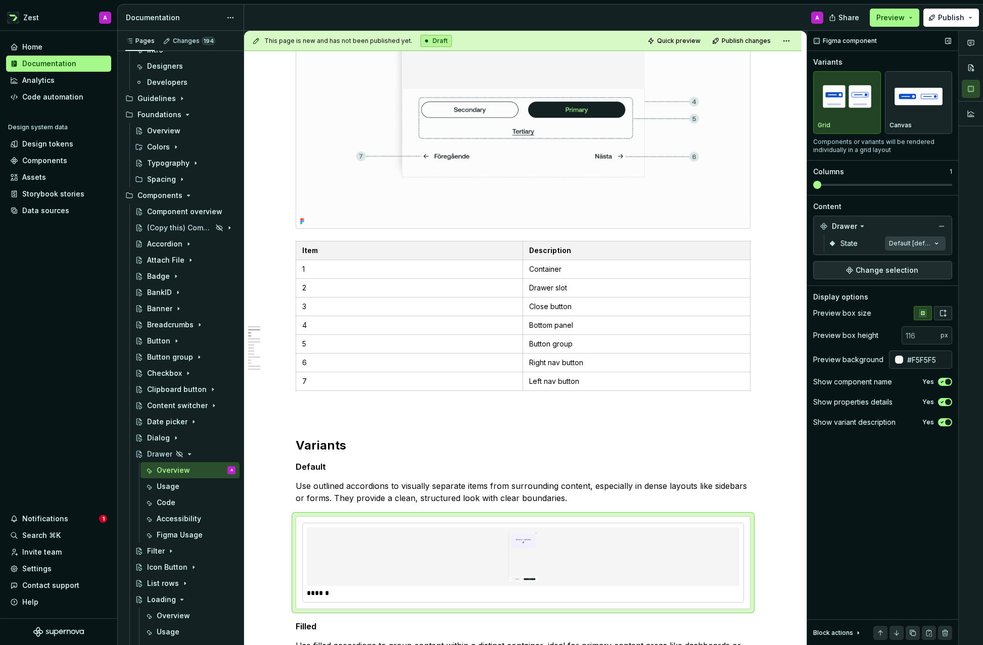
click at [942, 316] on icon "button" at bounding box center [943, 313] width 6 height 6
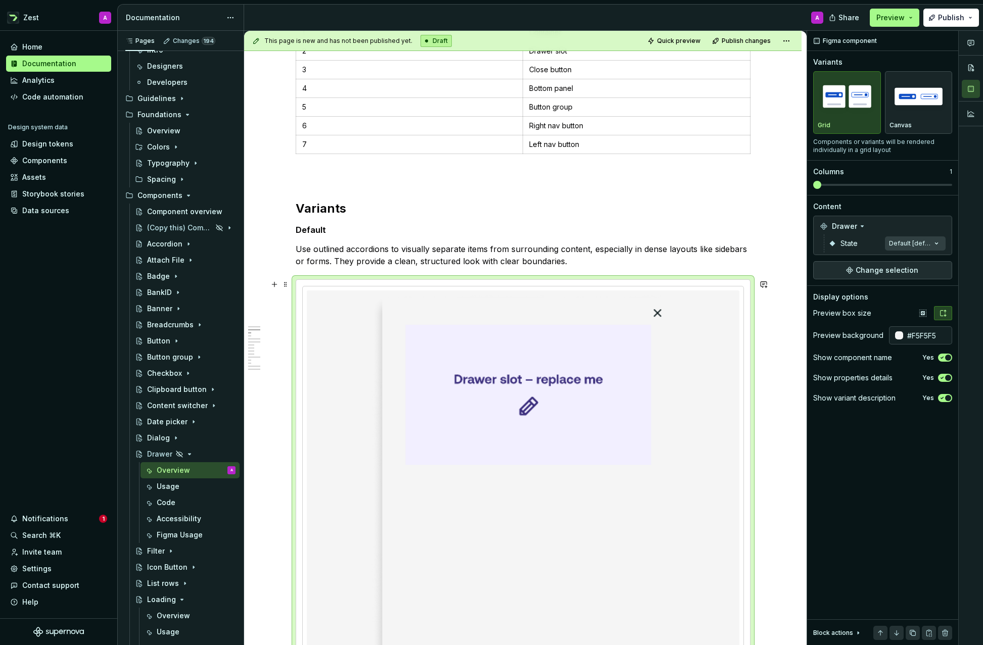
scroll to position [821, 0]
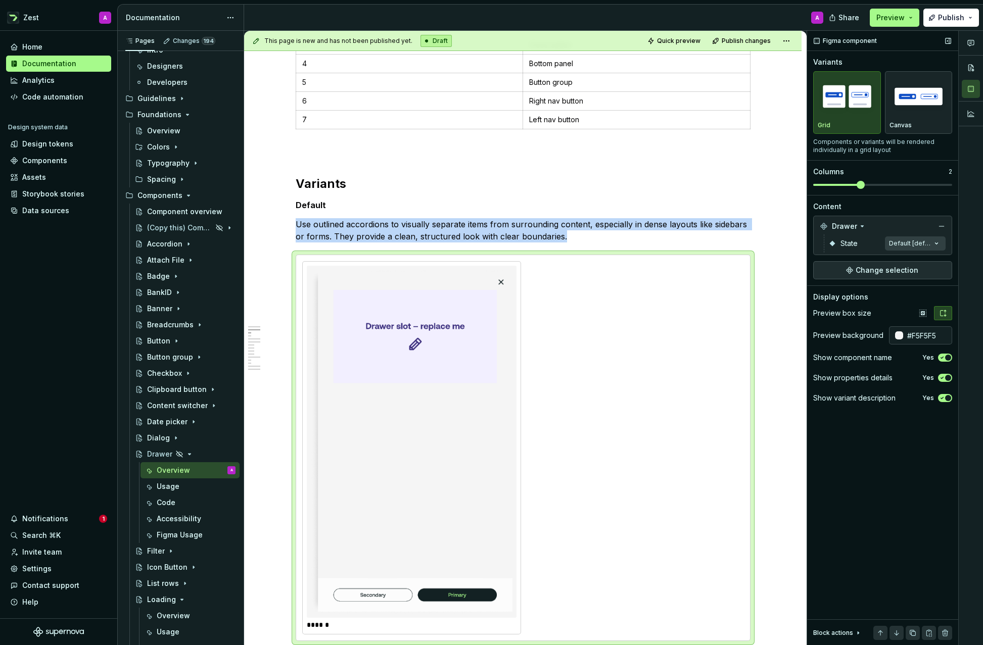
click at [857, 184] on span at bounding box center [860, 185] width 8 height 8
click at [675, 332] on div "******" at bounding box center [523, 447] width 442 height 373
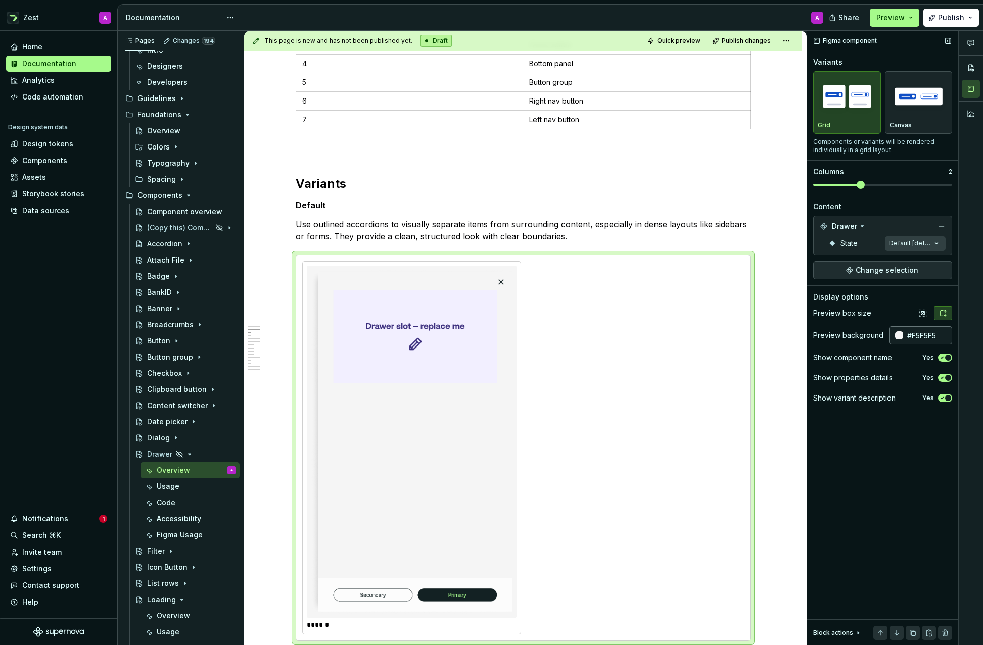
click at [926, 335] on input "#F5F5F5" at bounding box center [927, 335] width 49 height 18
type input "#FFFFFF"
click at [726, 379] on div "******" at bounding box center [523, 447] width 442 height 373
click at [599, 386] on div "******" at bounding box center [523, 447] width 442 height 373
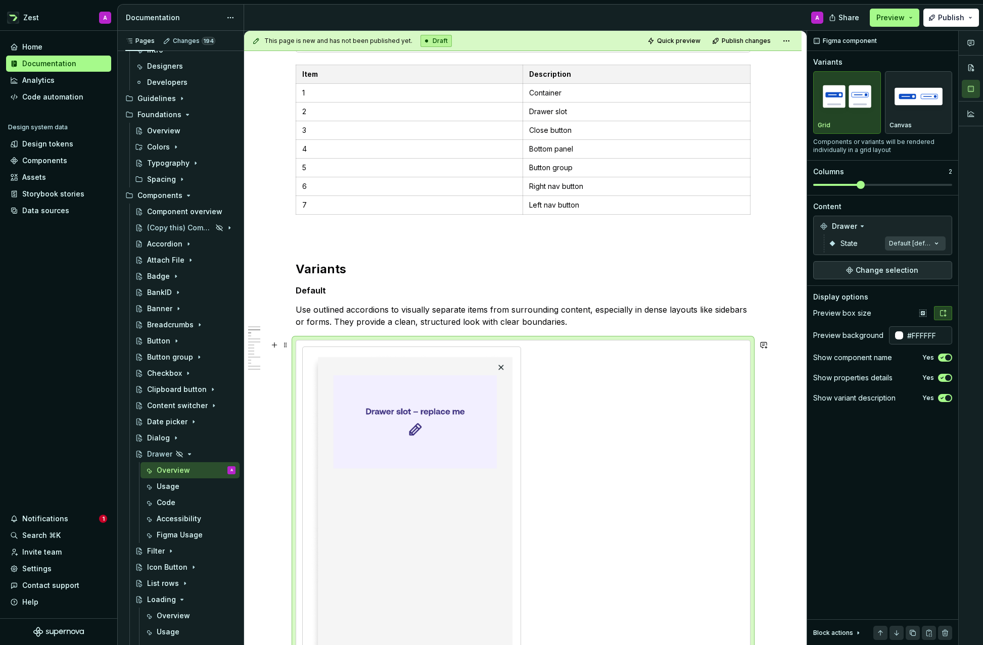
scroll to position [734, 0]
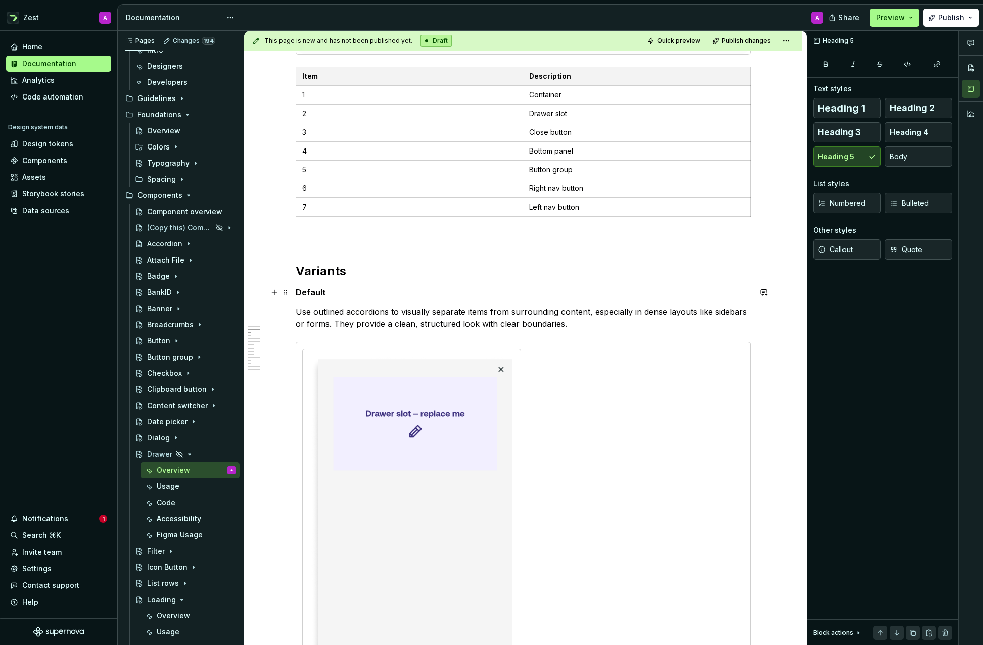
click at [609, 293] on h5 "Default" at bounding box center [523, 292] width 455 height 10
click at [681, 41] on span "Quick preview" at bounding box center [678, 41] width 43 height 8
click at [932, 619] on span "Open page" at bounding box center [929, 621] width 34 height 8
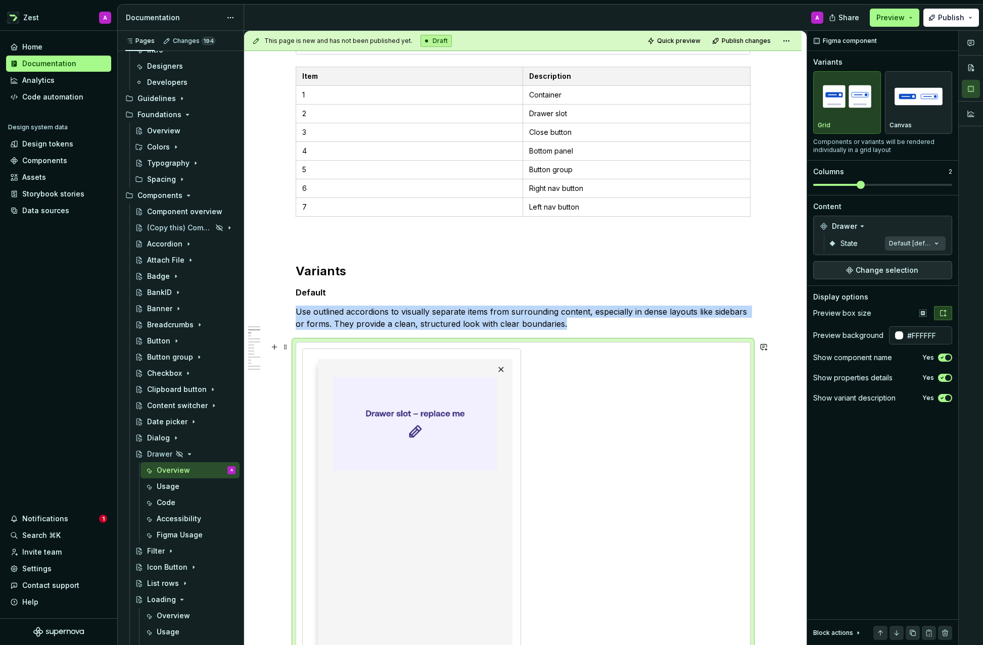
click at [476, 371] on img at bounding box center [412, 529] width 202 height 344
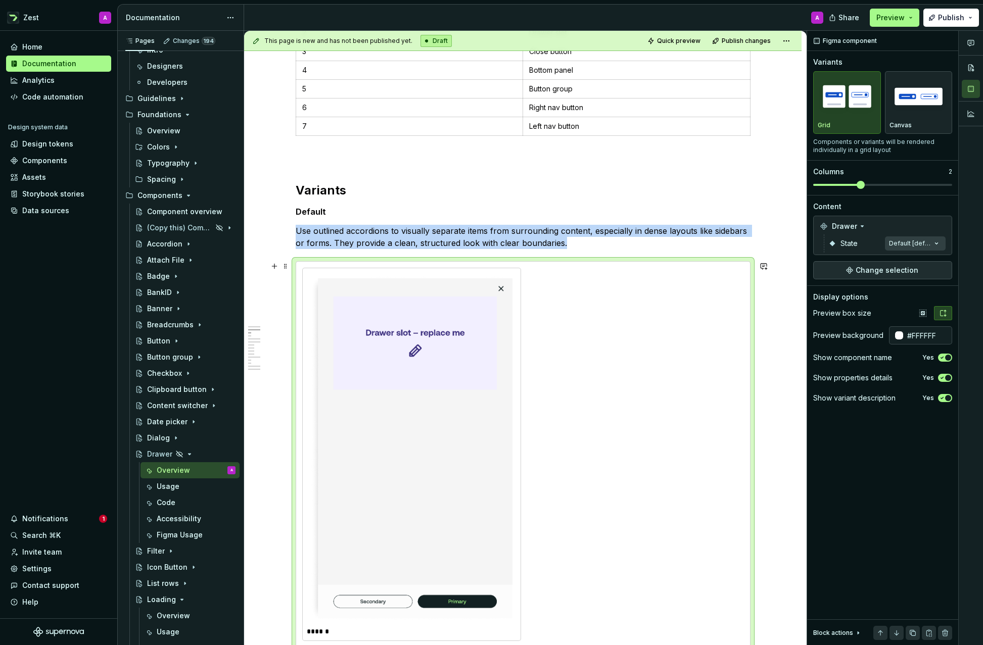
scroll to position [842, 0]
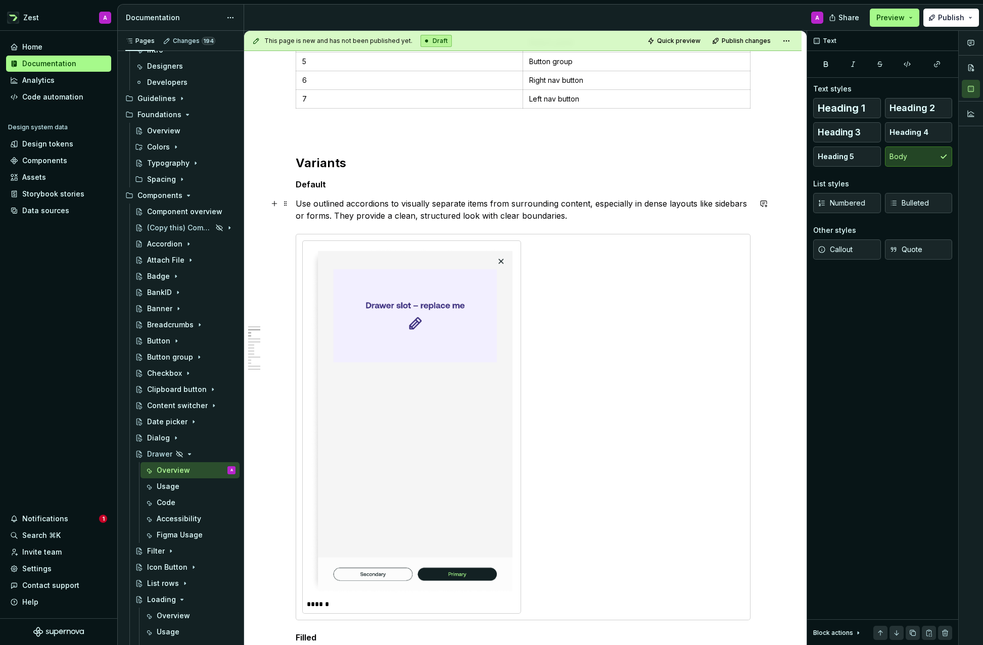
click at [443, 201] on p "Use outlined accordions to visually separate items from surrounding content, es…" at bounding box center [523, 210] width 455 height 24
click at [449, 207] on p "Use outlined accordions to visually separate items from surrounding content, es…" at bounding box center [523, 210] width 455 height 24
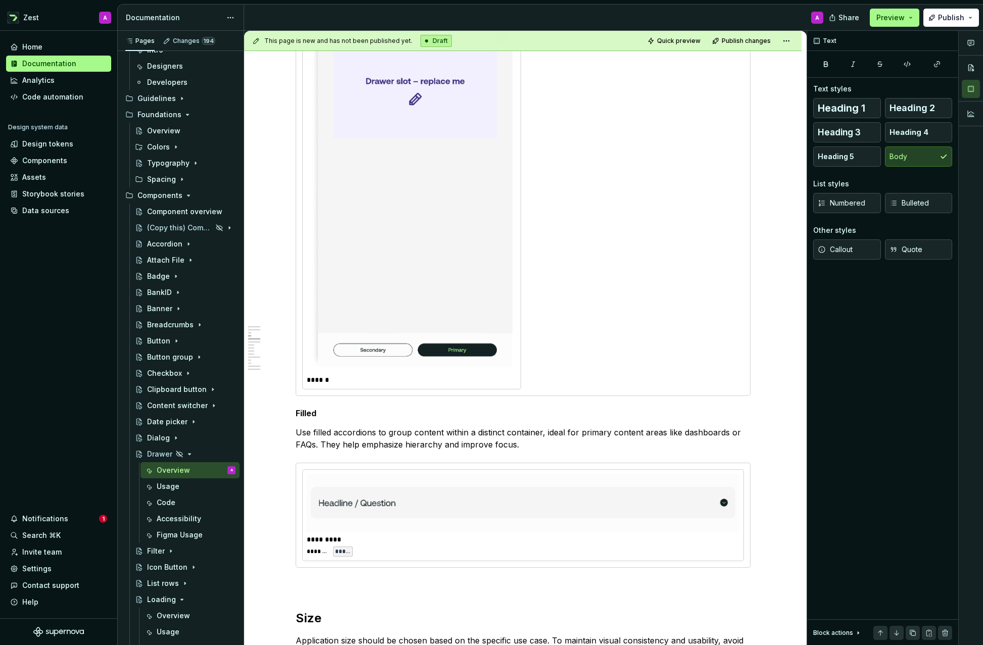
scroll to position [1087, 0]
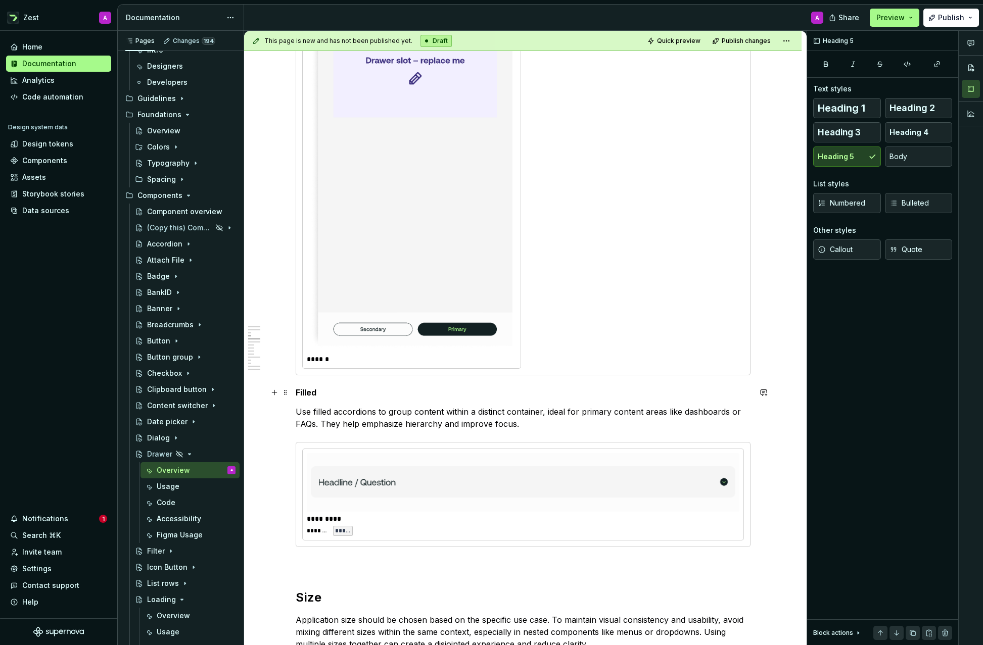
click at [311, 394] on h5 "Filled" at bounding box center [523, 392] width 455 height 10
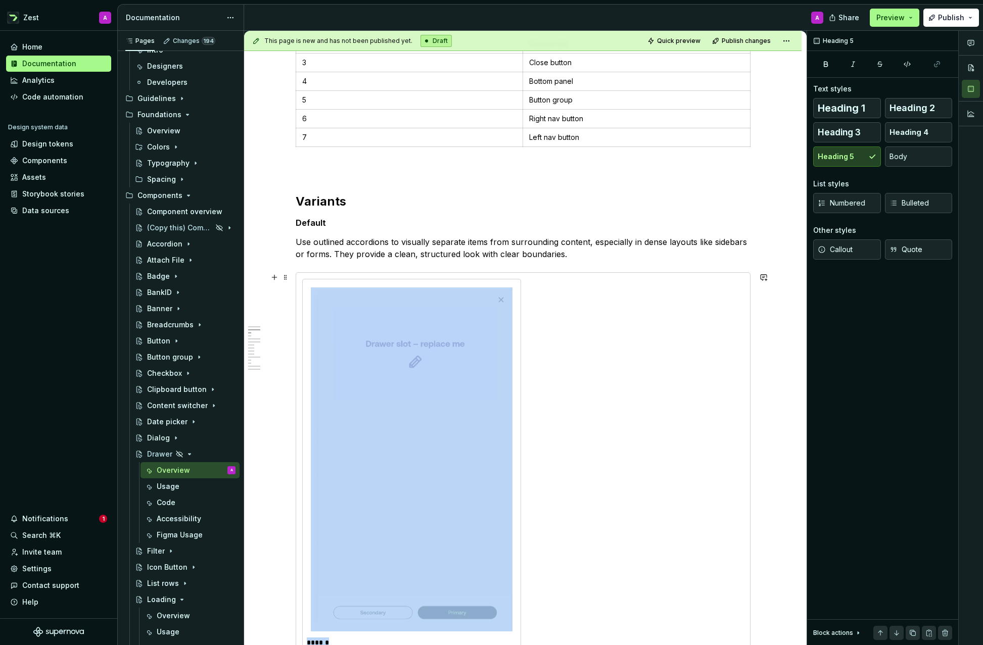
scroll to position [783, 0]
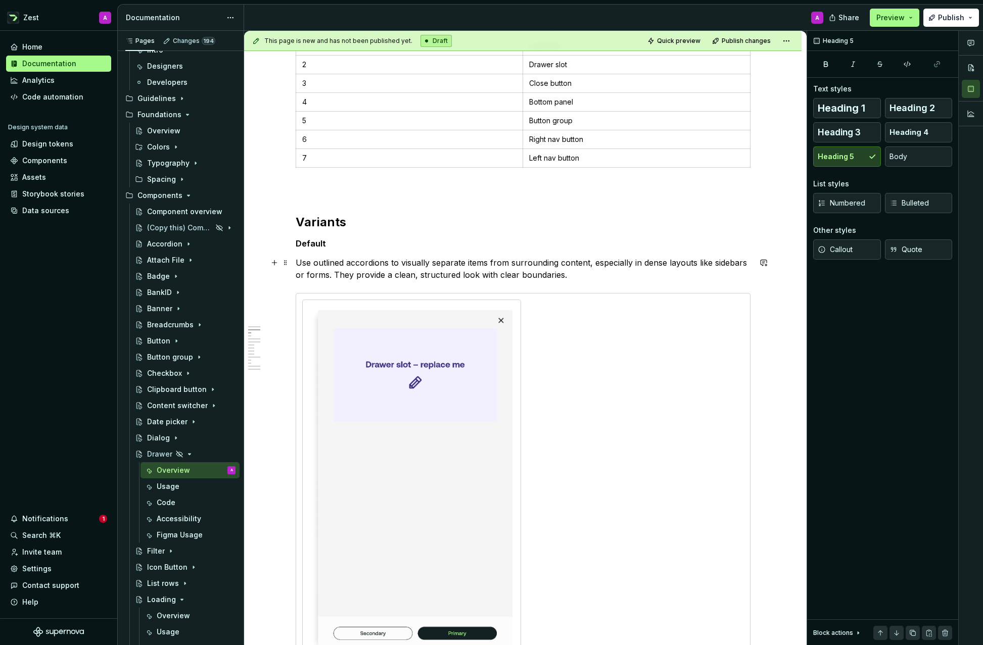
click at [353, 271] on p "Use outlined accordions to visually separate items from surrounding content, es…" at bounding box center [523, 269] width 455 height 24
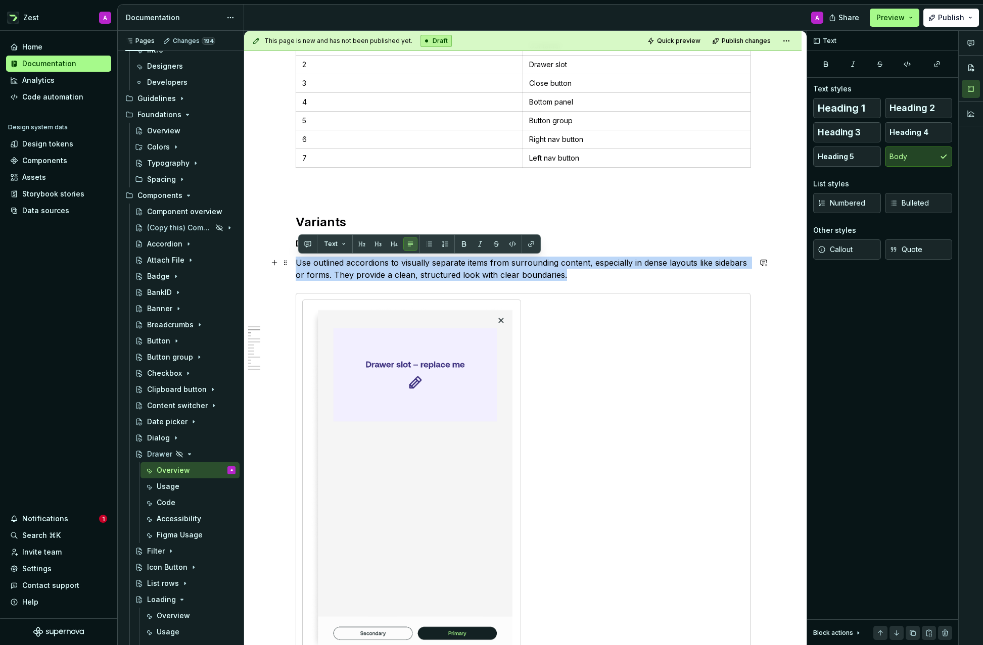
click at [353, 271] on p "Use outlined accordions to visually separate items from surrounding content, es…" at bounding box center [523, 269] width 455 height 24
click at [432, 264] on p "Use outlined accordions to visually separate items from surrounding content, es…" at bounding box center [523, 269] width 455 height 24
drag, startPoint x: 497, startPoint y: 273, endPoint x: 304, endPoint y: 259, distance: 193.0
click at [304, 259] on p "Use outlined accordions to visually separate items from surrounding content, es…" at bounding box center [523, 269] width 455 height 24
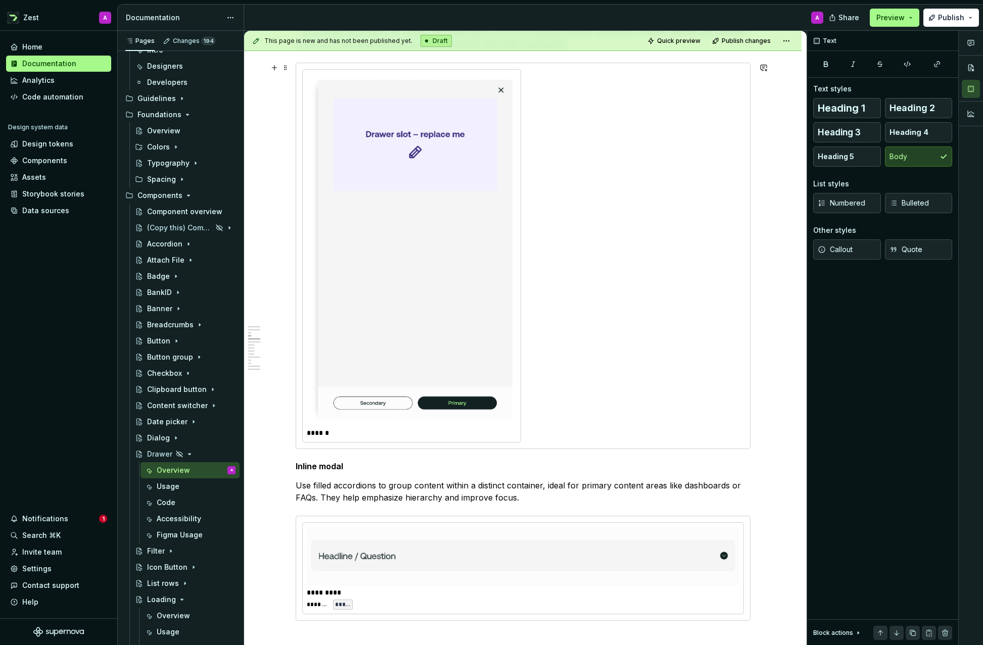
scroll to position [1276, 0]
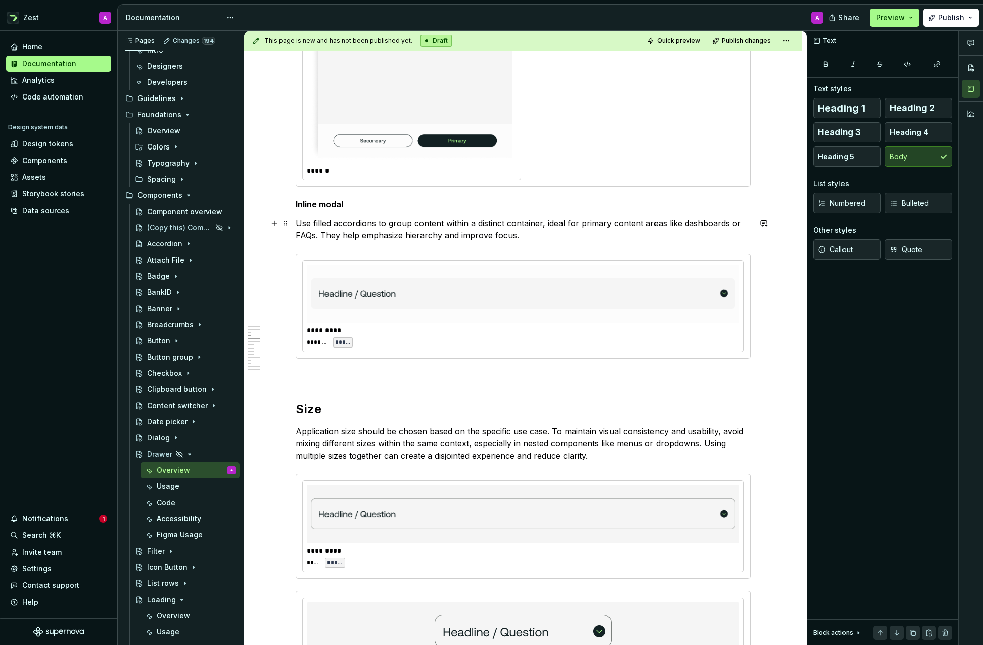
click at [506, 235] on p "Use filled accordions to group content within a distinct container, ideal for p…" at bounding box center [523, 229] width 455 height 24
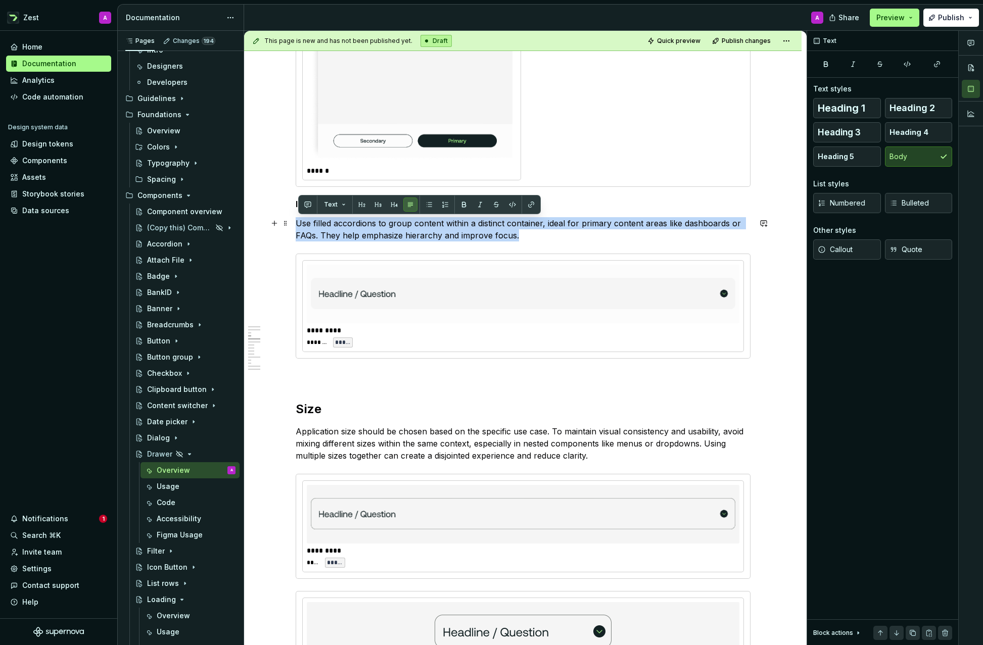
drag, startPoint x: 518, startPoint y: 236, endPoint x: 295, endPoint y: 224, distance: 224.1
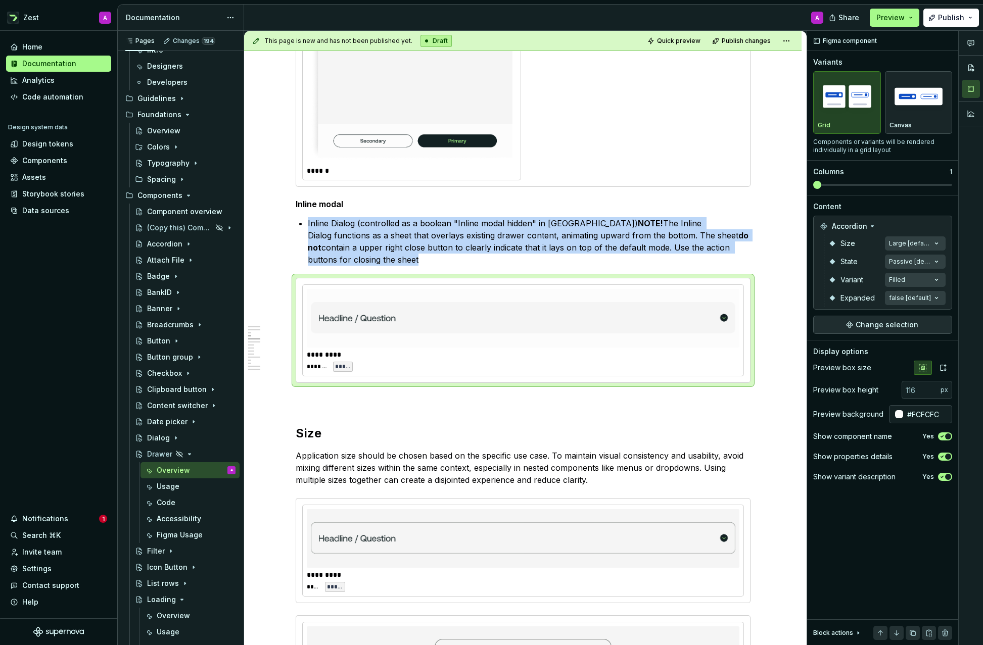
type textarea "*"
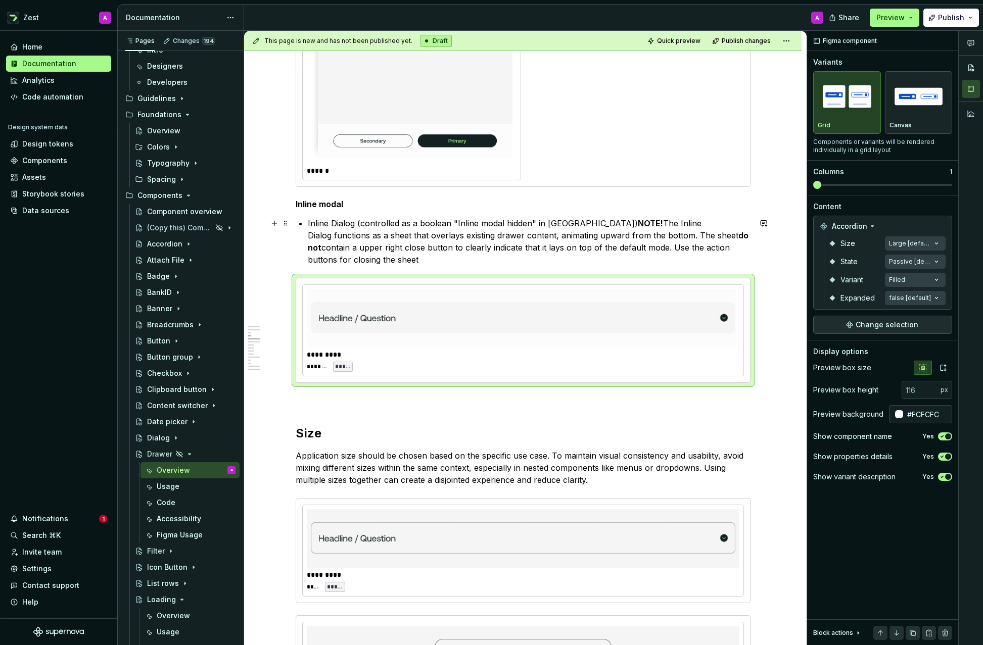
click at [311, 224] on p "Inline Dialog (controlled as a boolean "Inline modal hidden" in [GEOGRAPHIC_DAT…" at bounding box center [529, 241] width 443 height 48
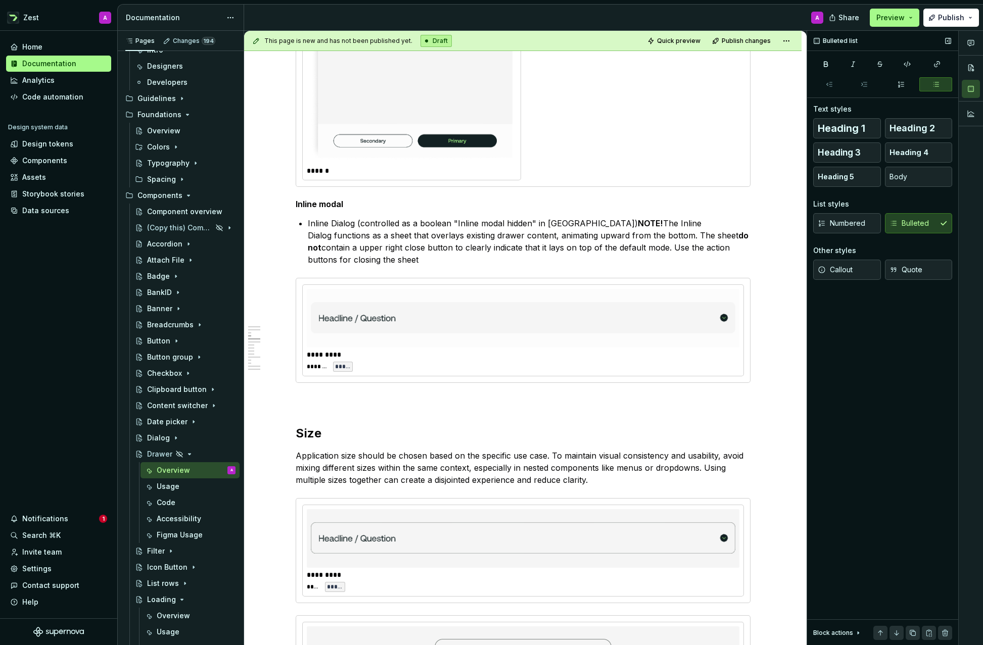
click at [911, 224] on div "Numbered Bulleted" at bounding box center [882, 223] width 139 height 20
click at [902, 239] on div "Heading 1 Heading 2 Heading 3 Heading 4 Heading 5 Body List styles Numbered Bul…" at bounding box center [882, 205] width 139 height 174
click at [900, 178] on span "Body" at bounding box center [898, 177] width 18 height 10
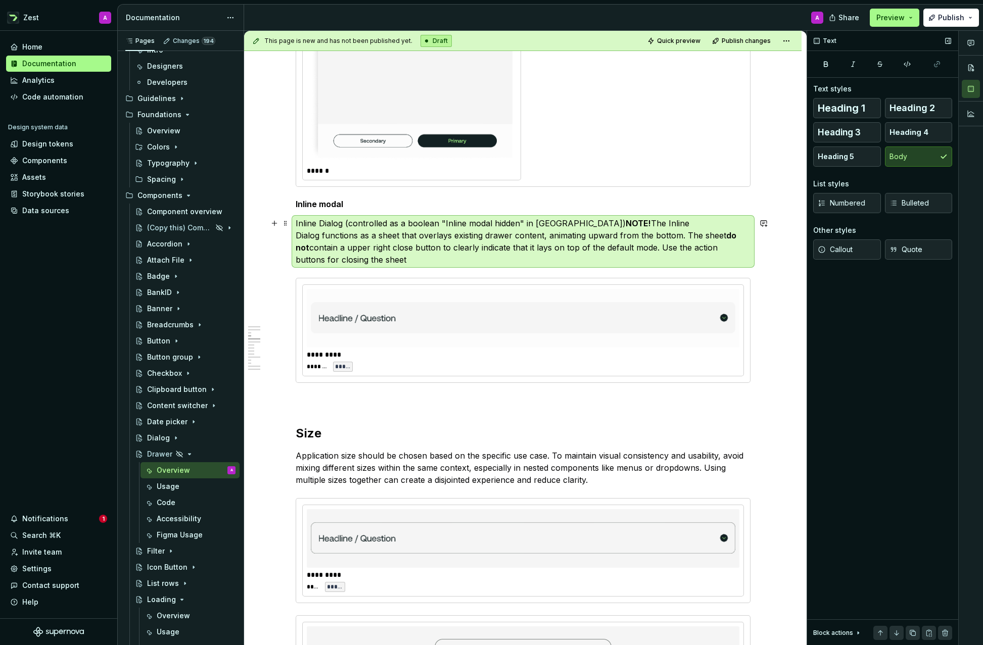
click at [708, 238] on p "Inline Dialog (controlled as a boolean "Inline modal hidden" in [GEOGRAPHIC_DAT…" at bounding box center [523, 241] width 455 height 48
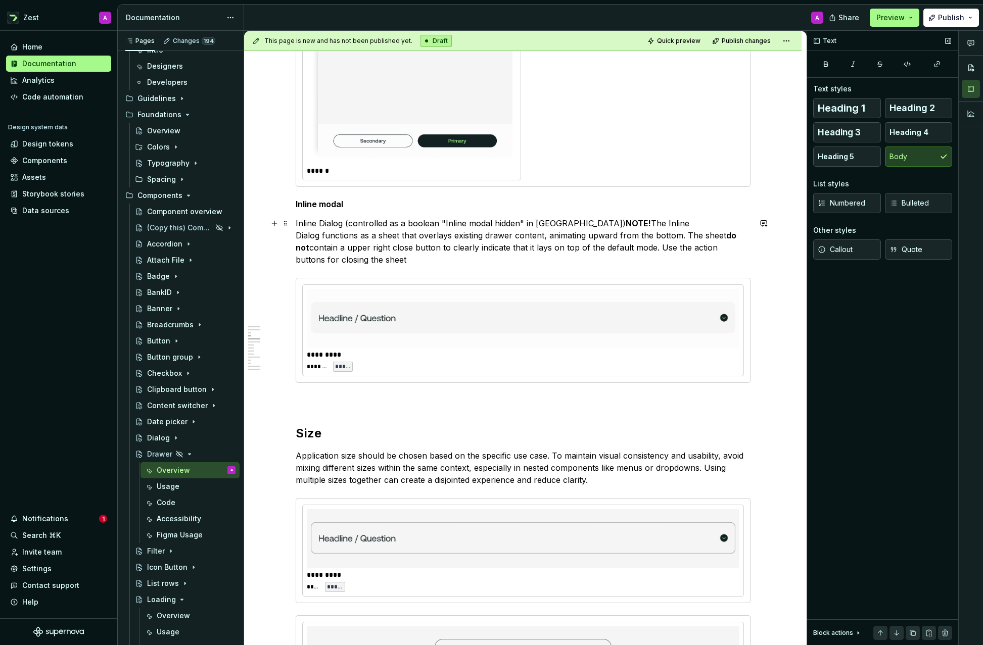
click at [625, 223] on strong "NOTE!" at bounding box center [637, 223] width 25 height 10
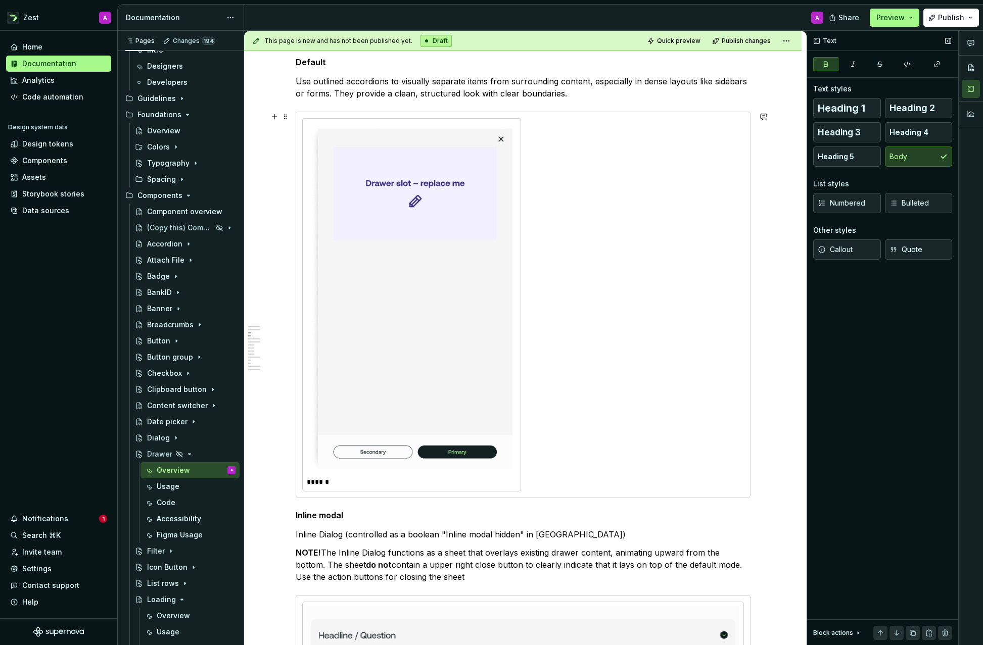
scroll to position [938, 0]
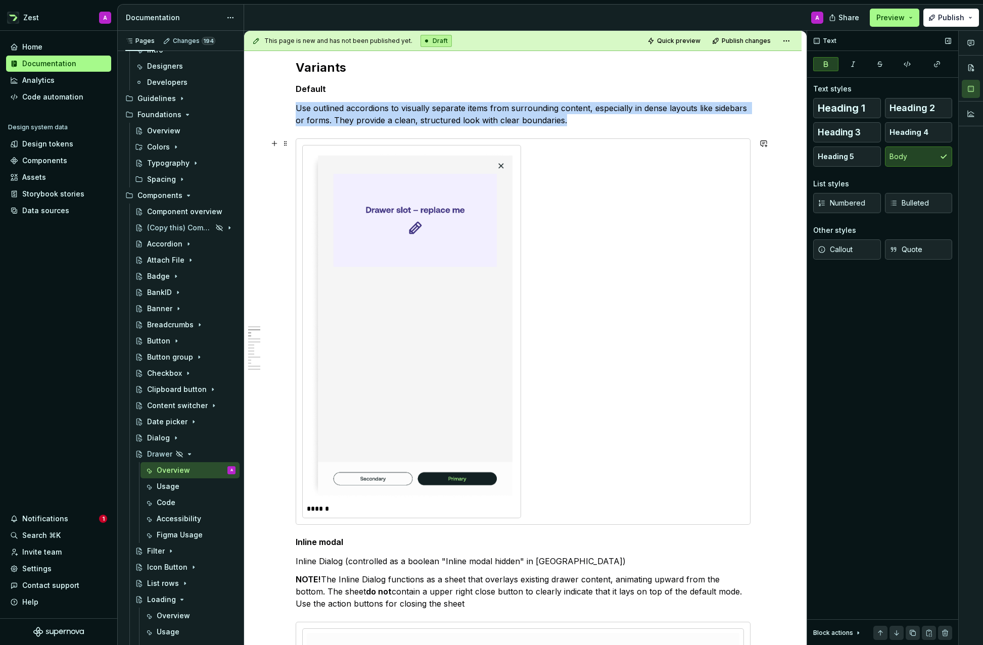
click at [564, 225] on div "******" at bounding box center [523, 331] width 442 height 373
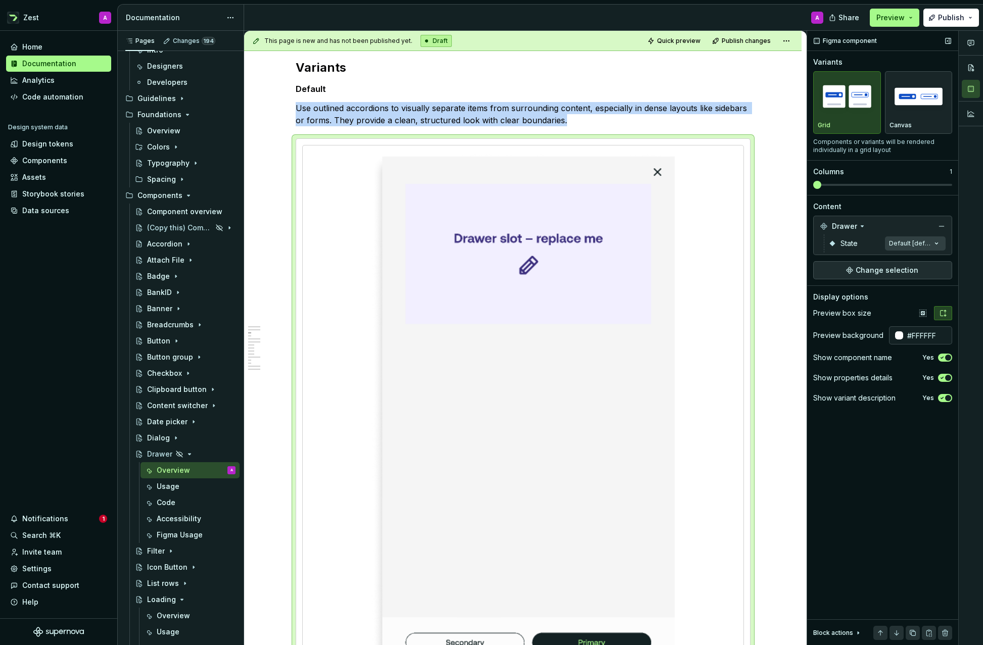
scroll to position [990, 0]
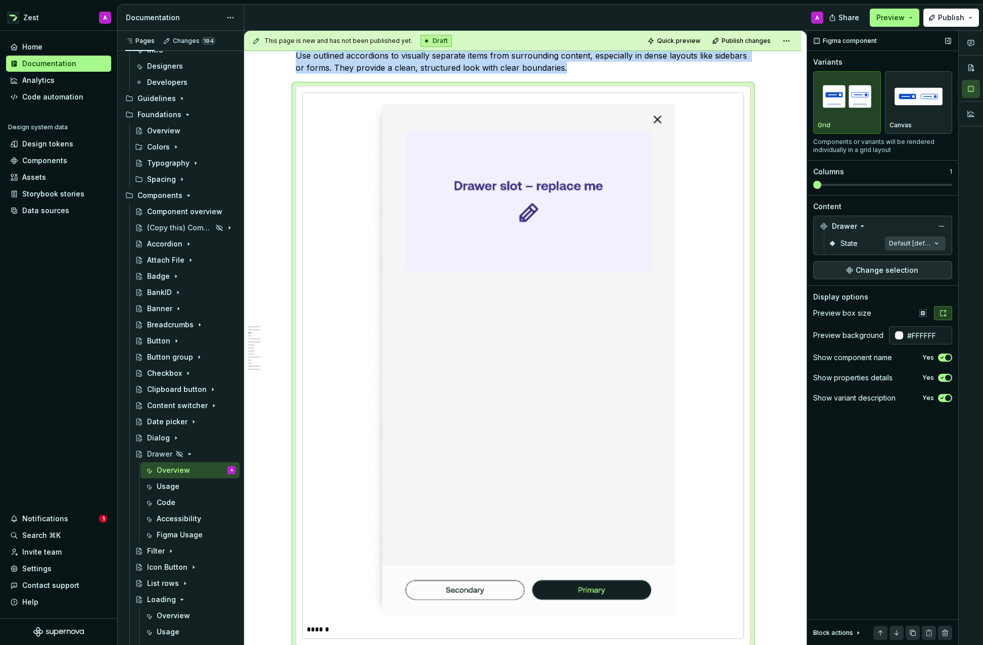
click at [814, 185] on span at bounding box center [817, 185] width 8 height 8
click at [923, 313] on icon "button" at bounding box center [922, 313] width 7 height 7
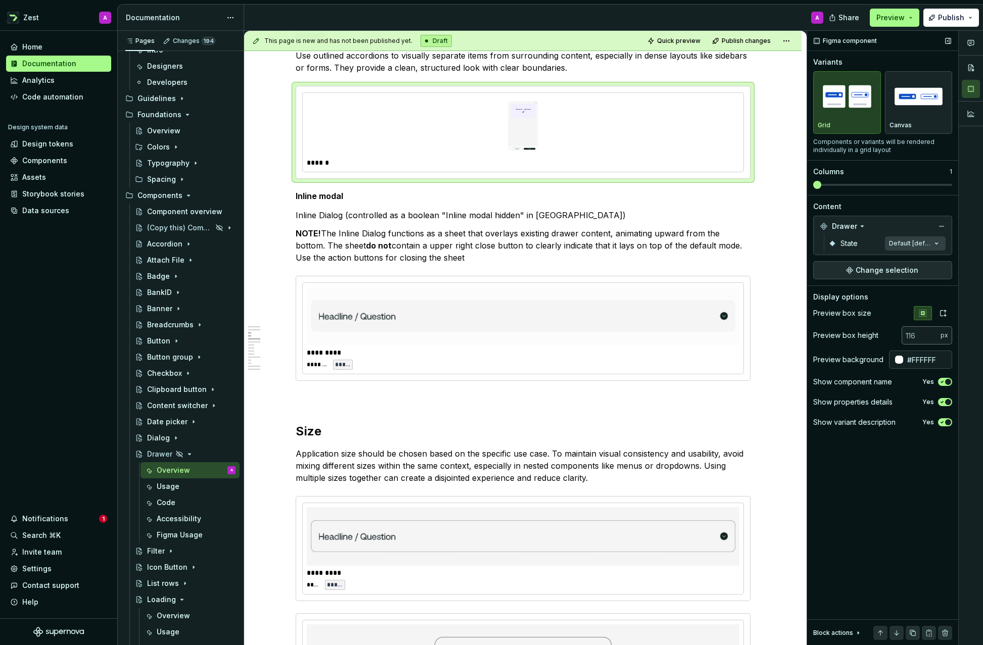
click at [916, 336] on input "number" at bounding box center [920, 335] width 39 height 18
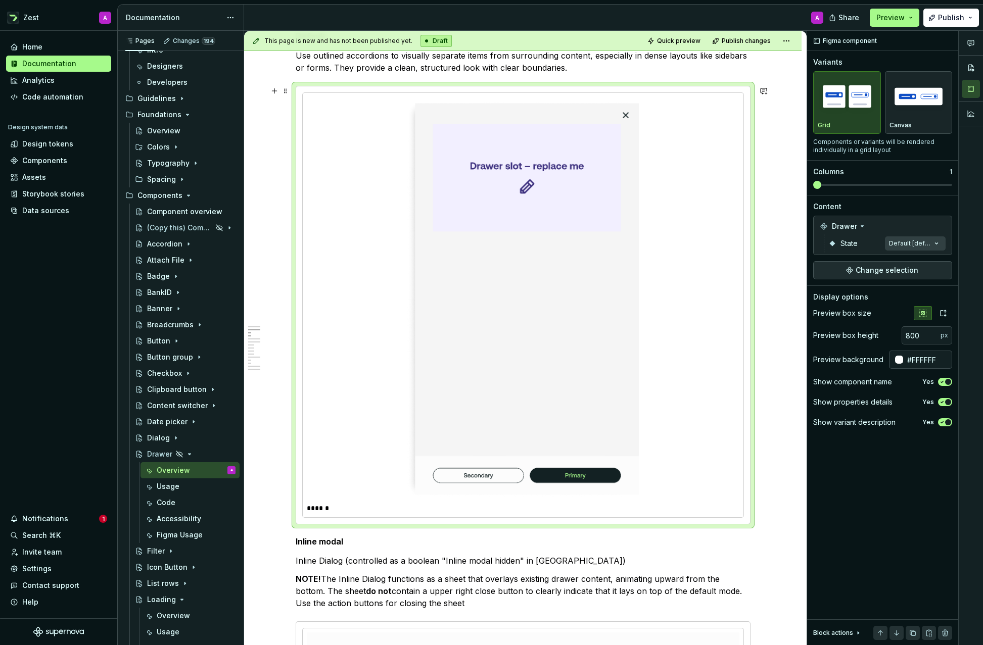
scroll to position [911, 0]
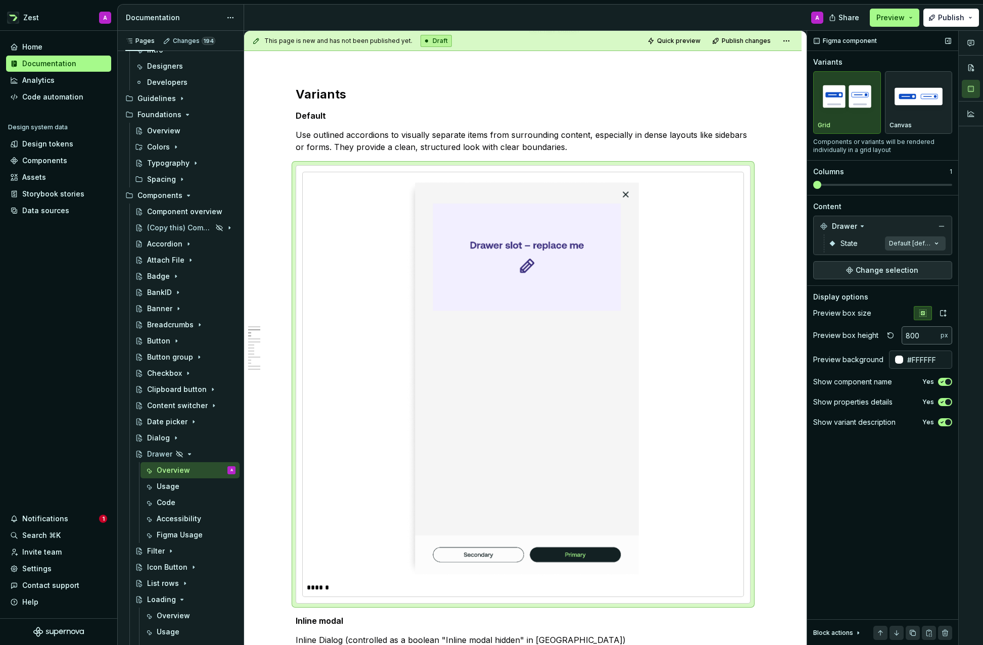
click at [925, 338] on input "800" at bounding box center [920, 335] width 39 height 18
click at [912, 337] on input "800" at bounding box center [920, 335] width 39 height 18
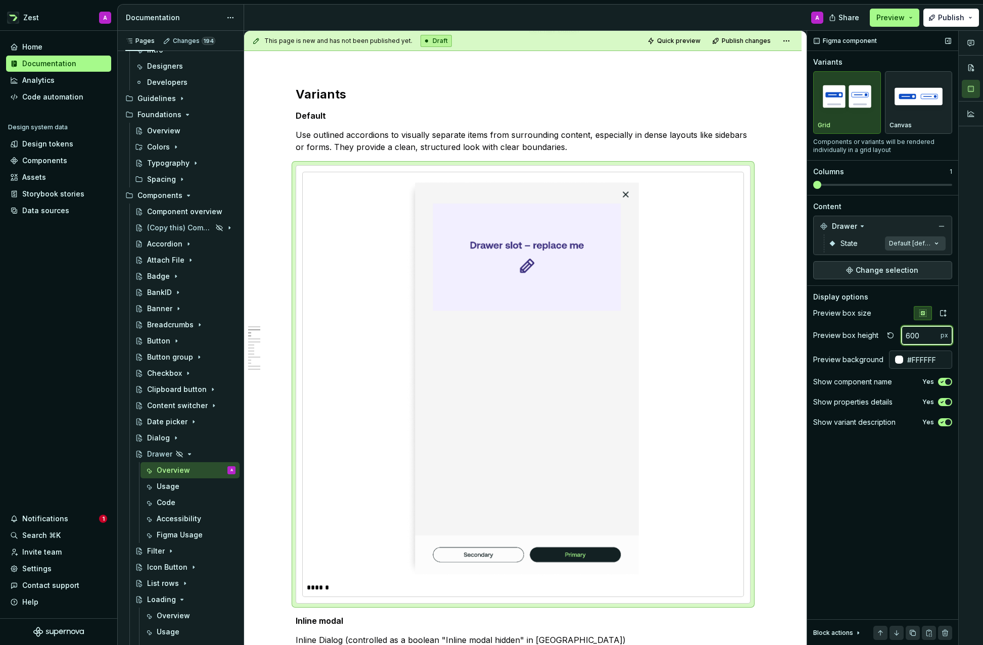
type input "600"
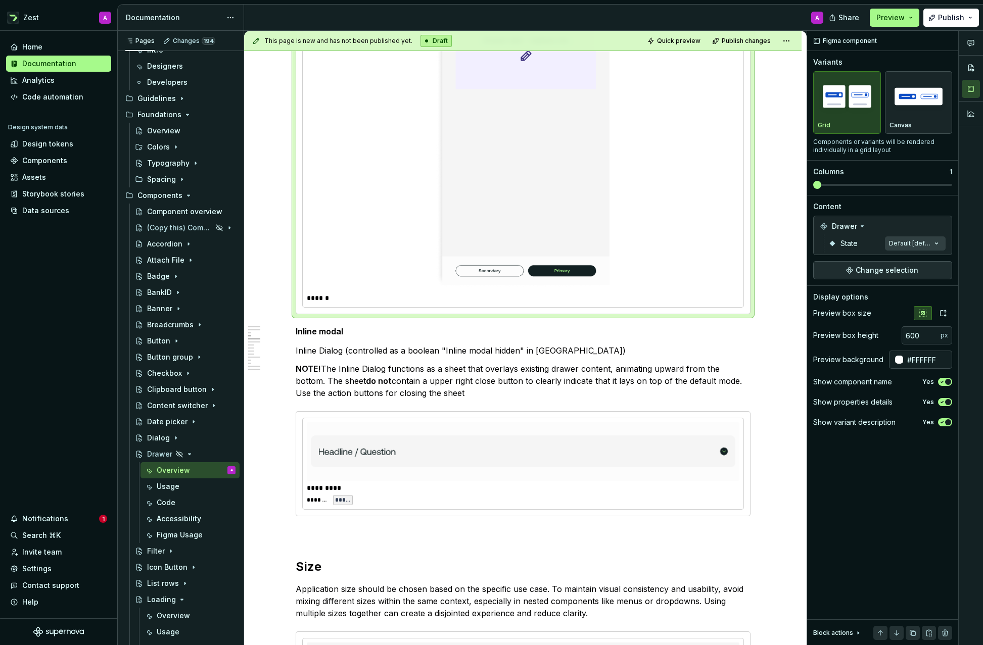
scroll to position [1118, 0]
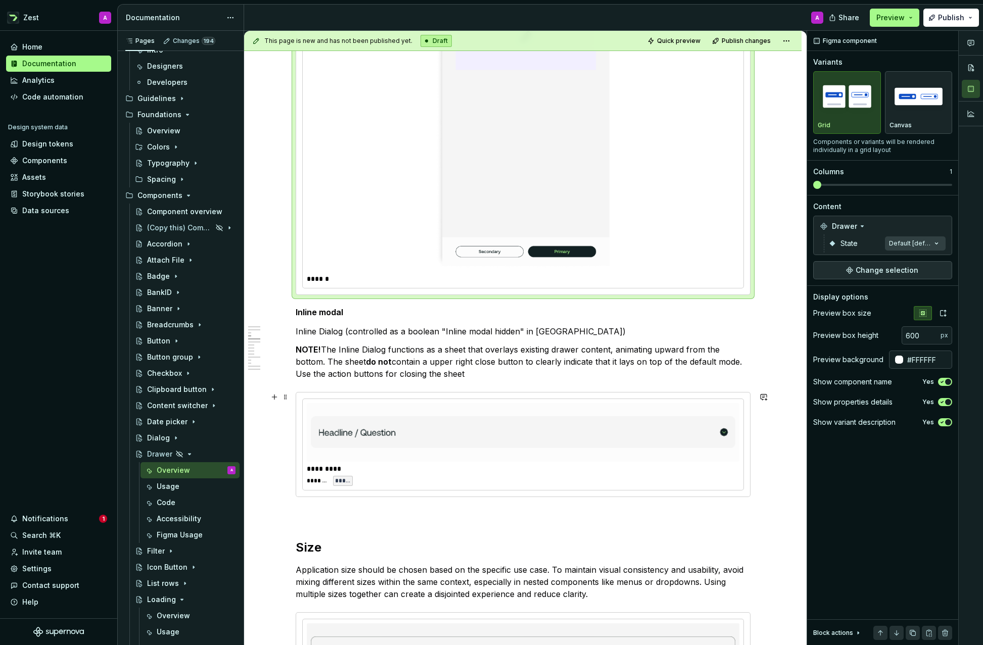
type input "#FCFCFC"
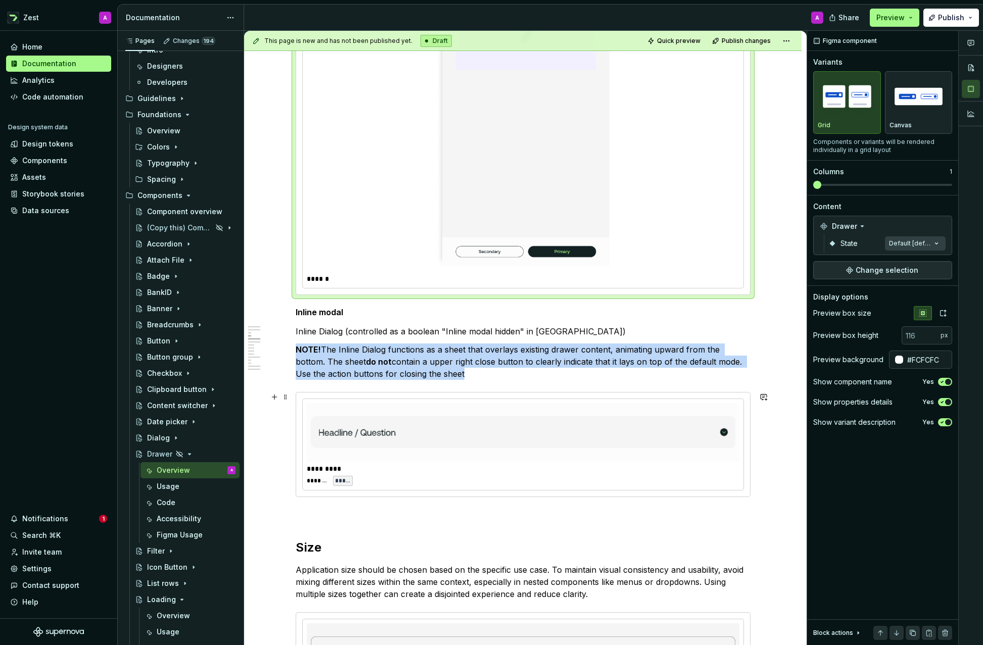
click at [456, 425] on img at bounding box center [523, 432] width 424 height 51
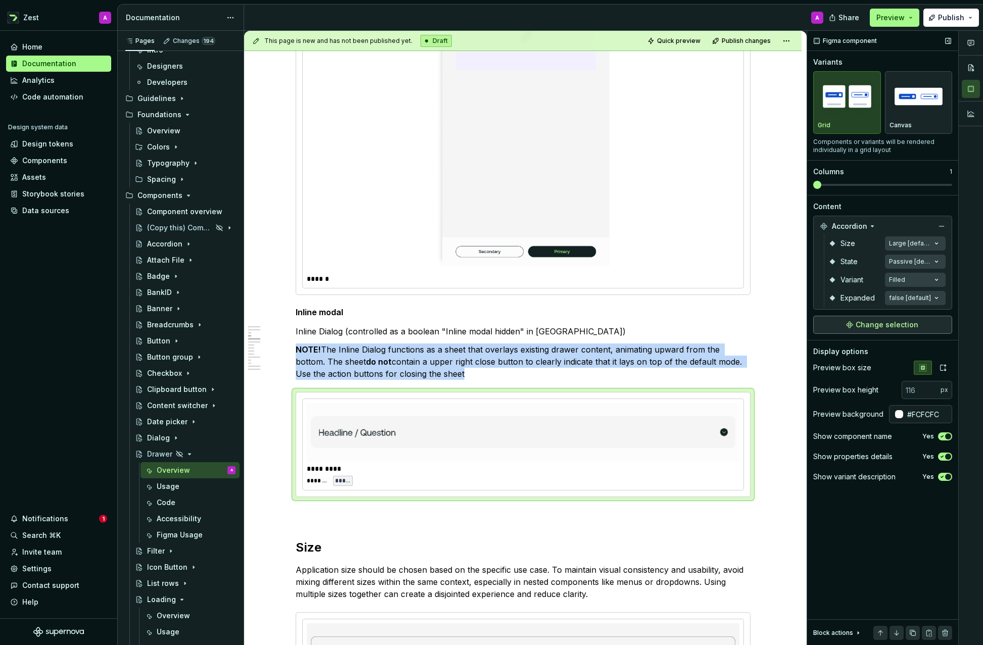
click at [926, 326] on button "Change selection" at bounding box center [882, 325] width 139 height 18
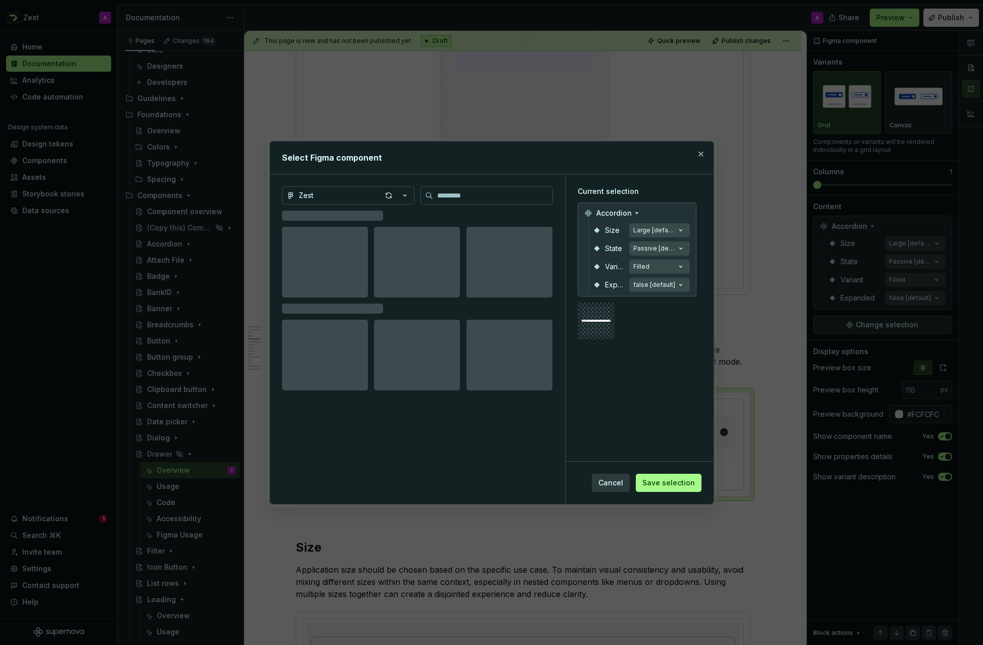
type textarea "*"
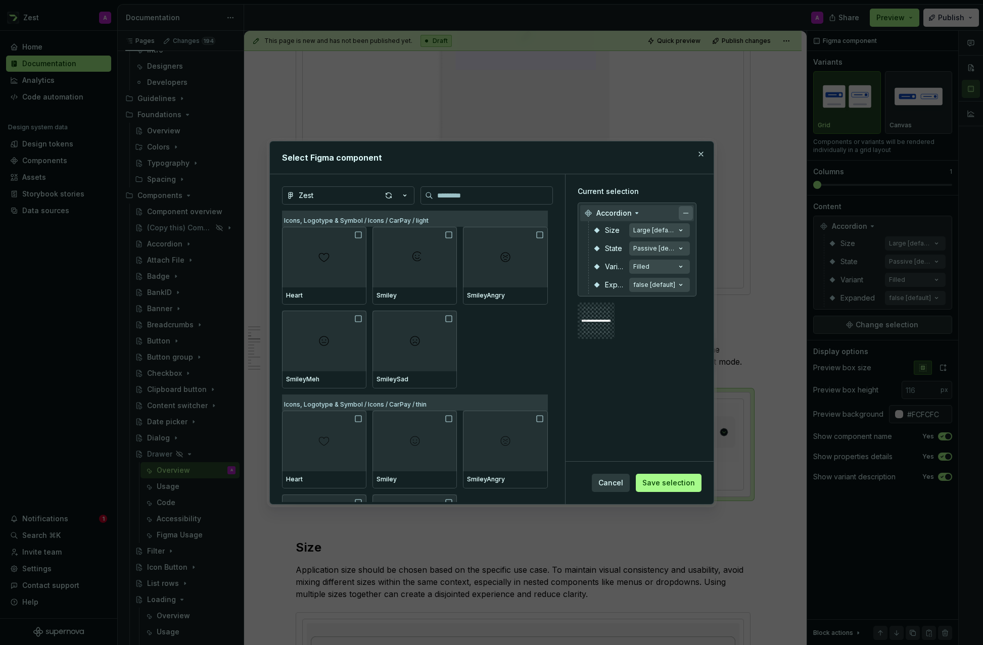
click at [692, 211] on button "button" at bounding box center [685, 213] width 14 height 14
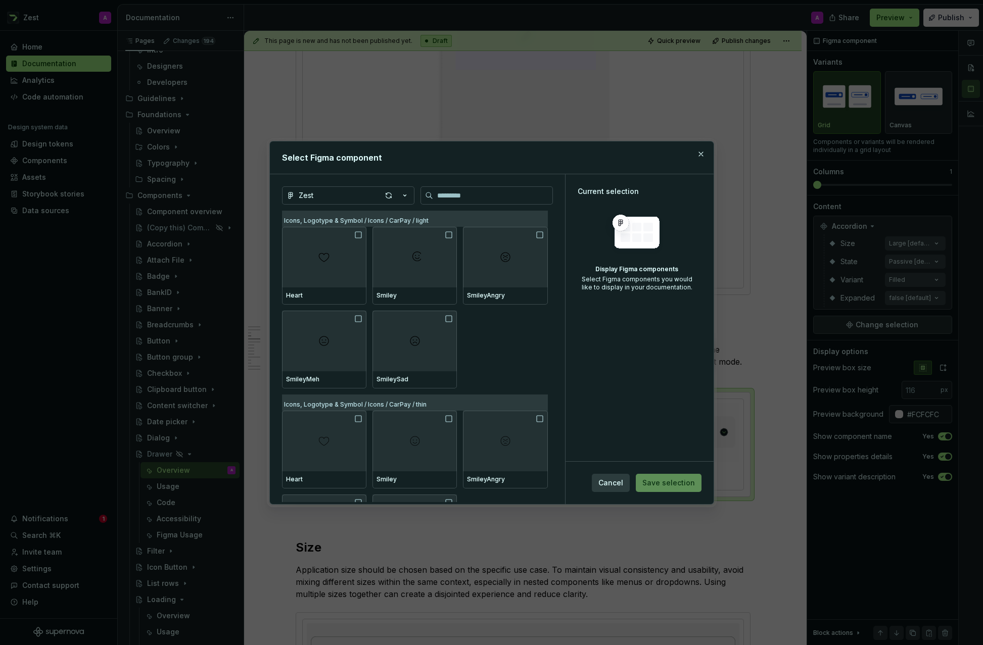
click at [645, 267] on div "Display Figma components" at bounding box center [636, 269] width 119 height 8
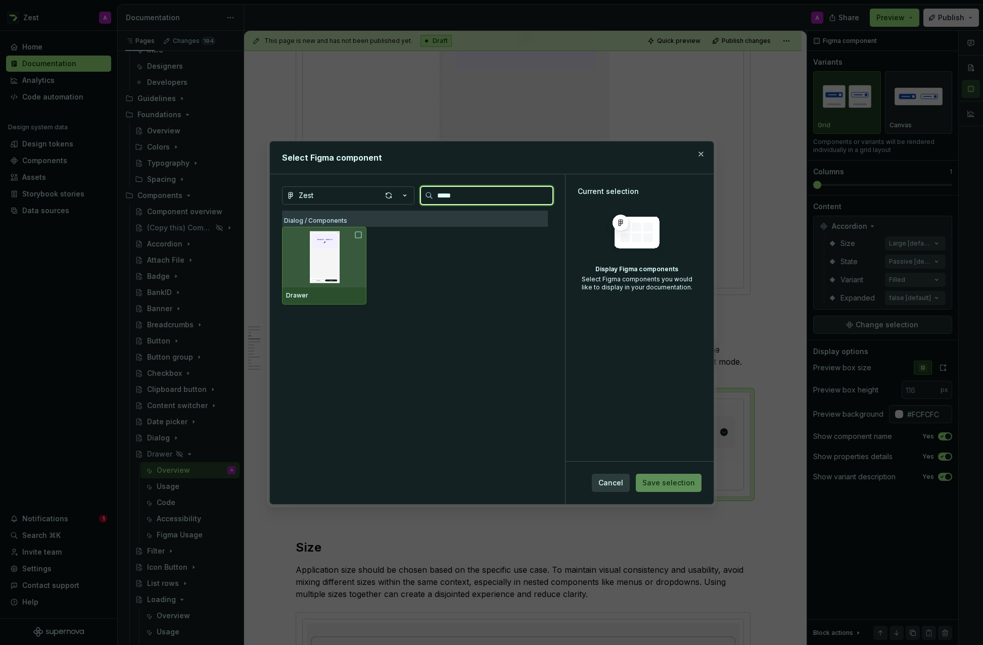
type input "******"
click at [332, 245] on img at bounding box center [324, 257] width 76 height 53
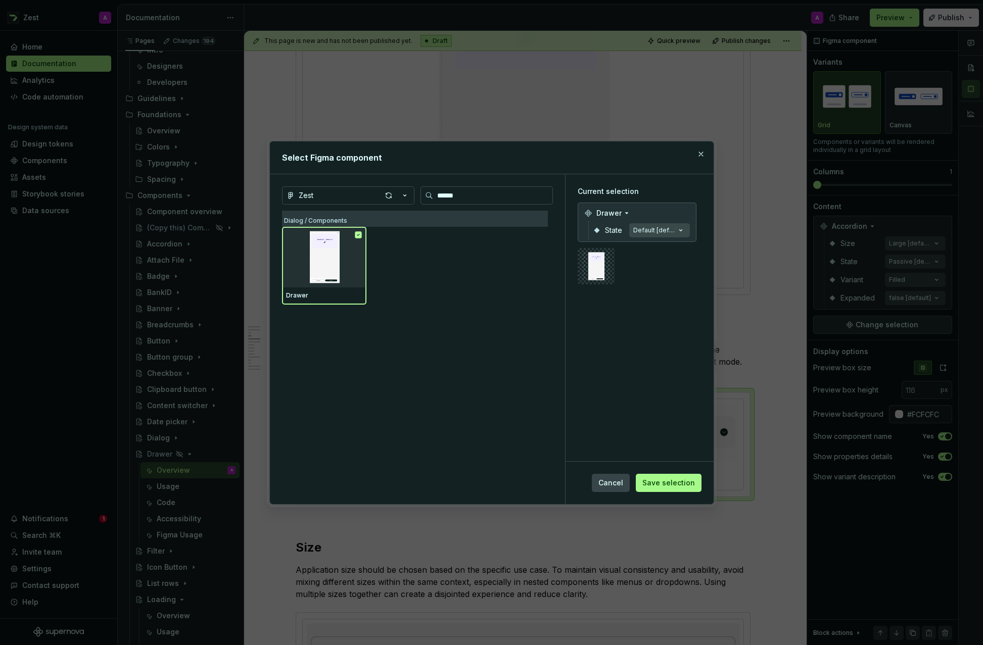
click at [615, 486] on span "Cancel" at bounding box center [610, 483] width 25 height 10
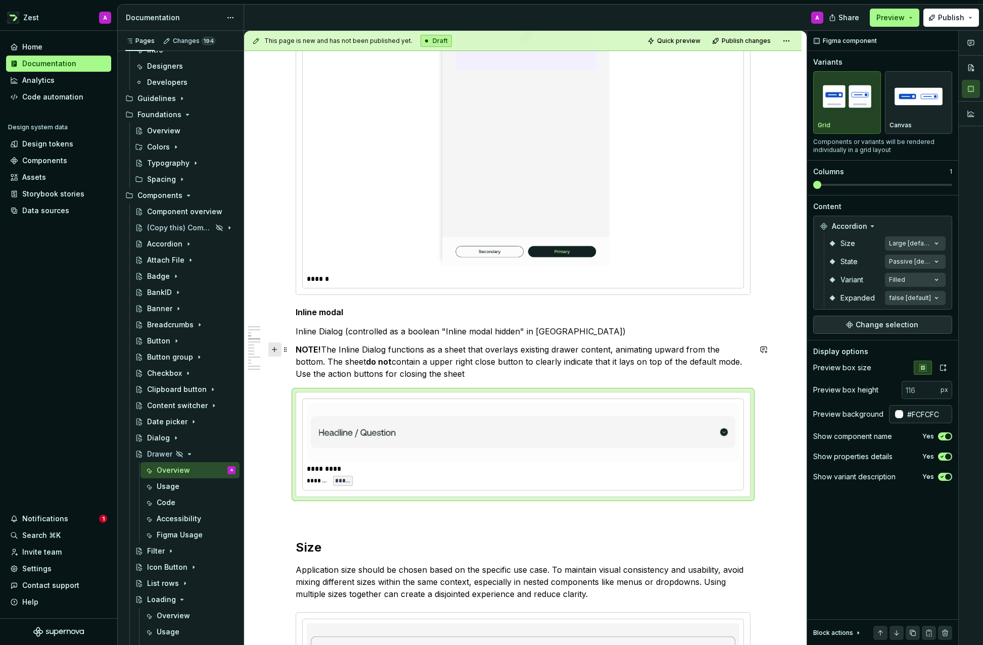
click at [279, 352] on button "button" at bounding box center [274, 350] width 14 height 14
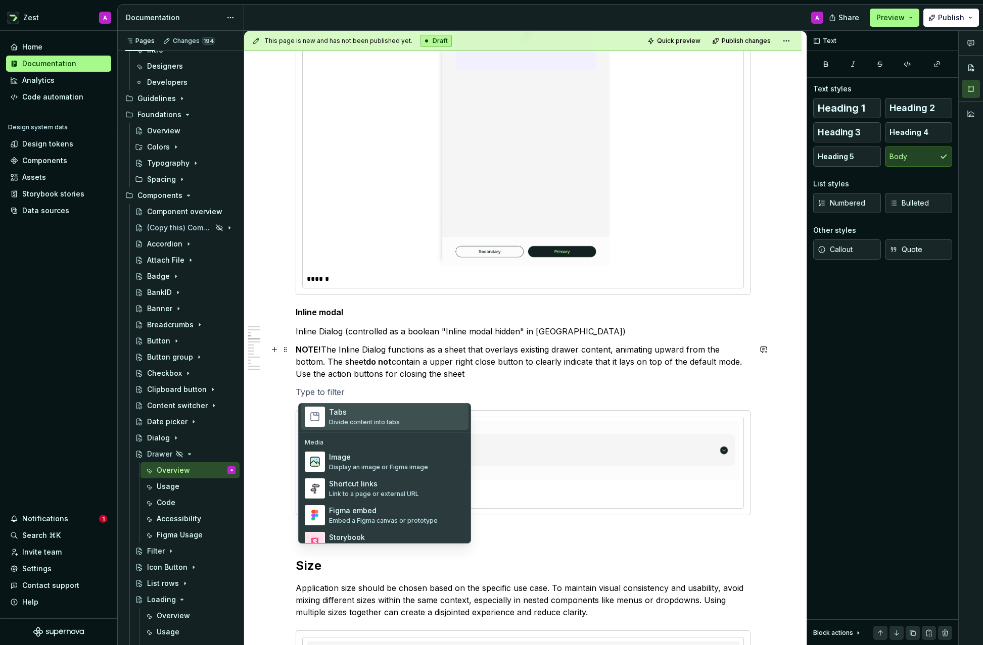
scroll to position [402, 0]
click at [348, 458] on div "Image" at bounding box center [378, 456] width 99 height 10
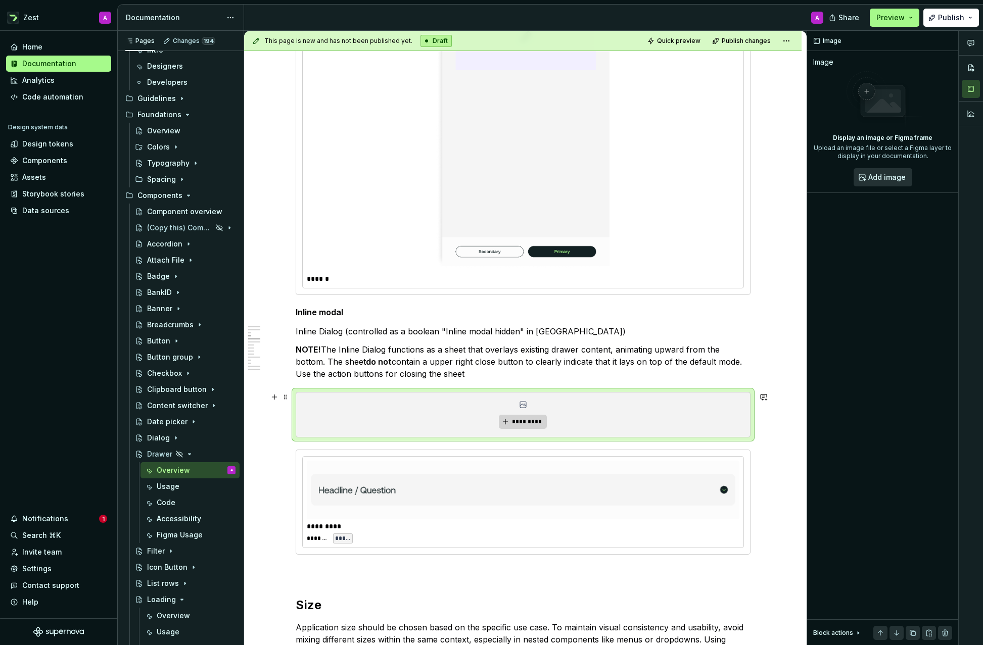
click at [534, 418] on span "*********" at bounding box center [526, 422] width 31 height 8
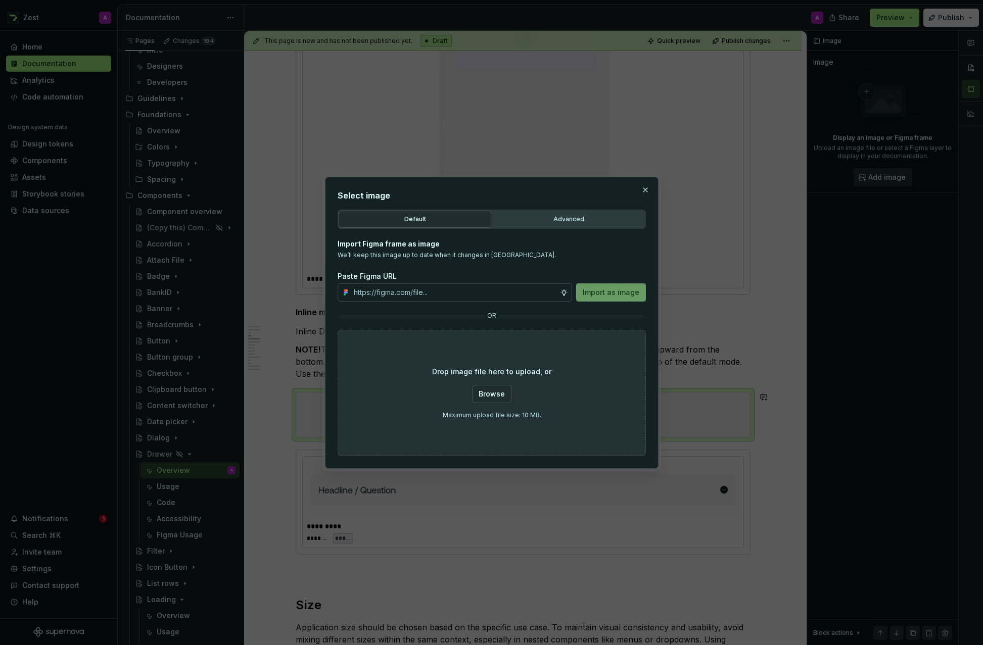
scroll to position [1120, 0]
click at [563, 223] on div "Advanced" at bounding box center [568, 219] width 145 height 10
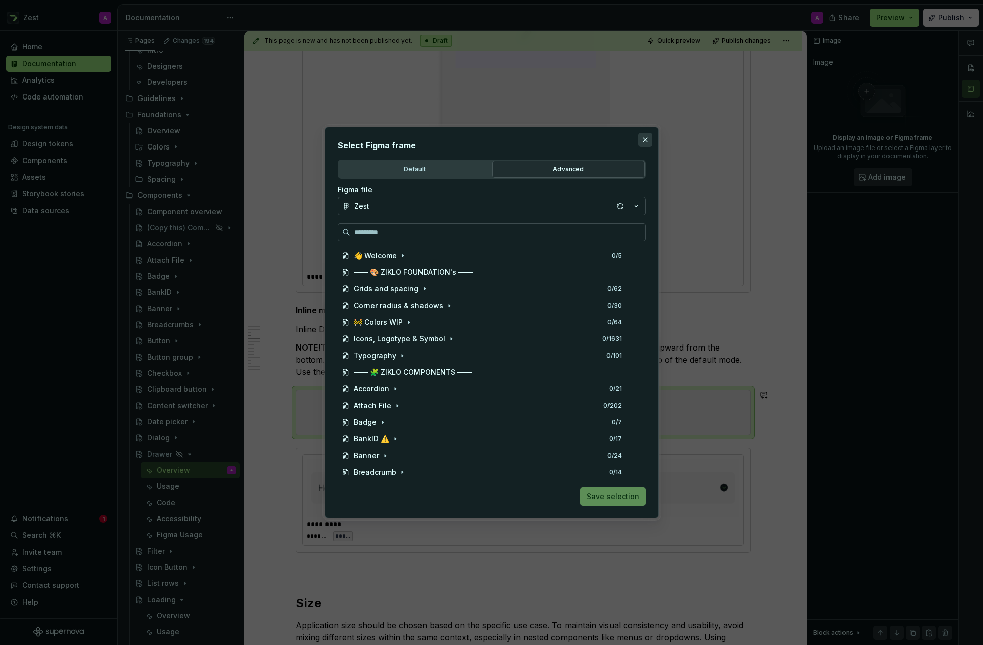
click at [647, 141] on button "button" at bounding box center [645, 140] width 14 height 14
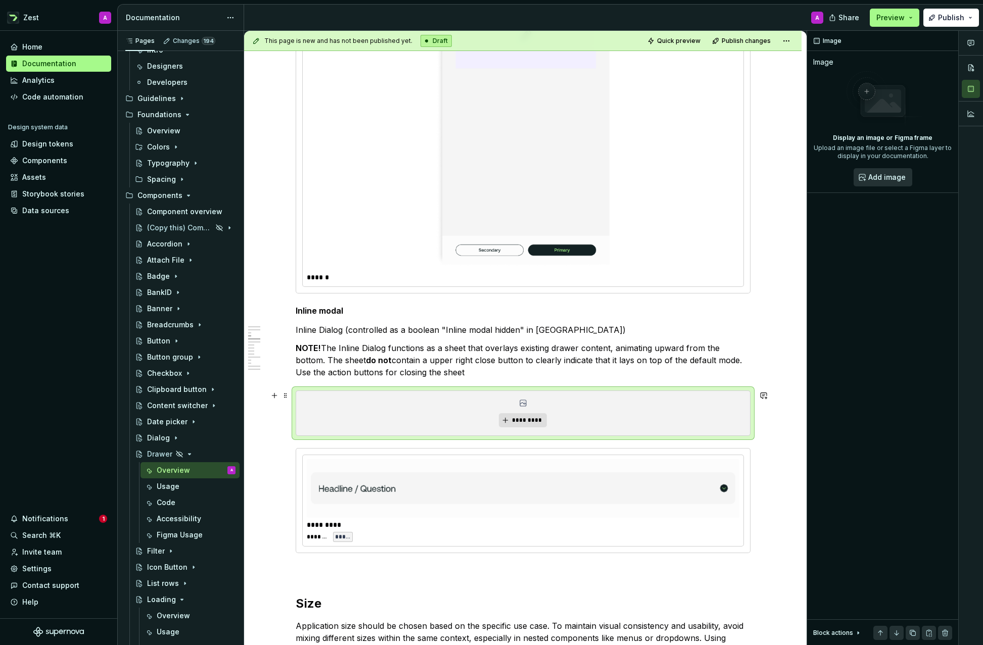
click at [524, 408] on div "*********" at bounding box center [523, 413] width 454 height 44
click at [58, 209] on div "Data sources" at bounding box center [45, 211] width 47 height 10
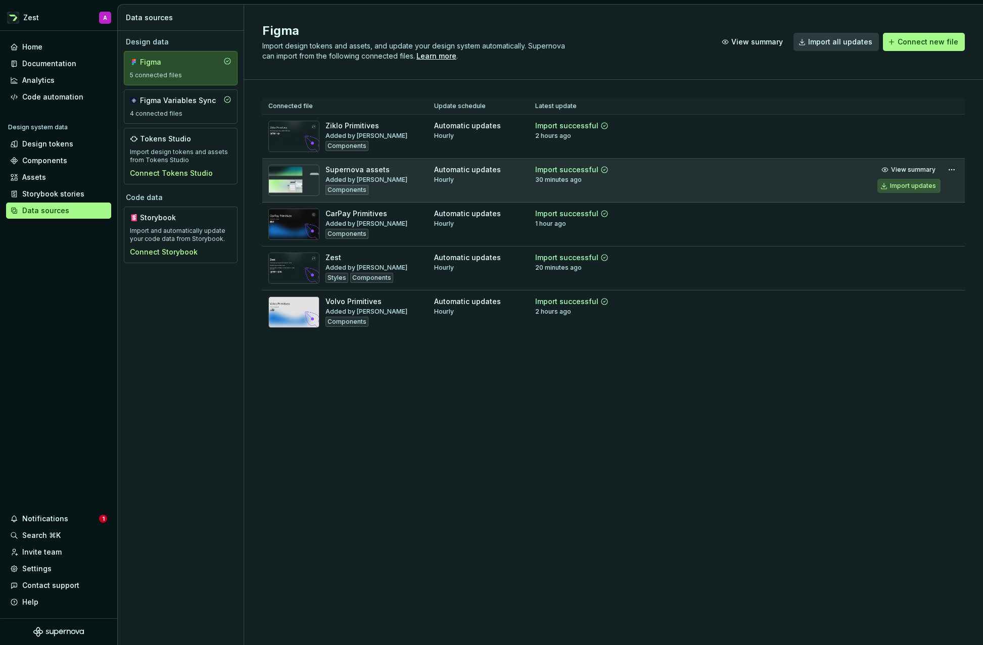
click at [901, 184] on div "Import updates" at bounding box center [913, 186] width 46 height 8
click at [56, 63] on div "Documentation" at bounding box center [49, 64] width 54 height 10
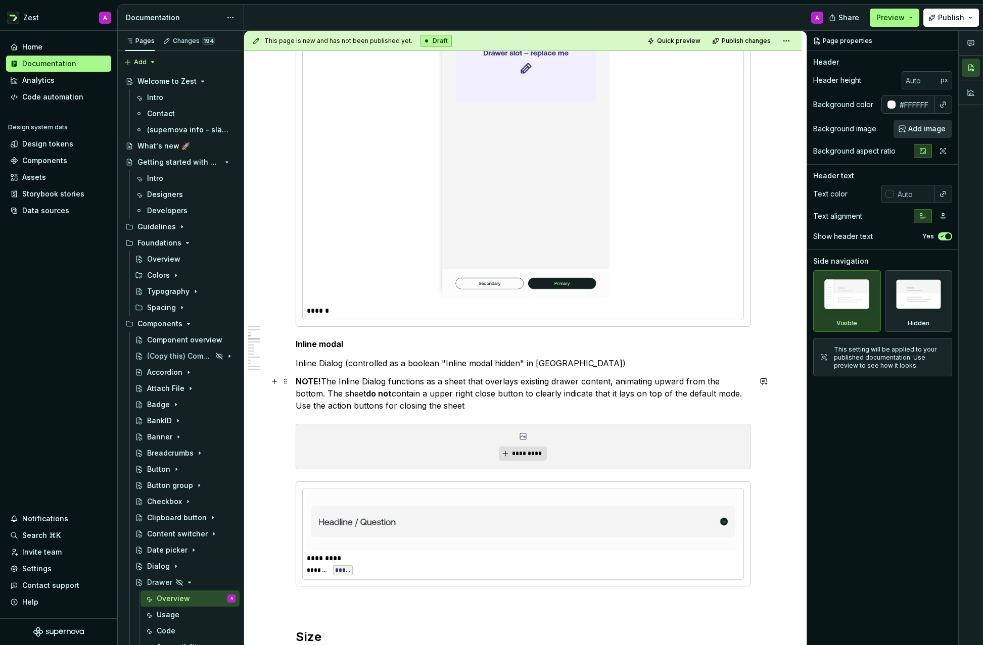
scroll to position [1120, 0]
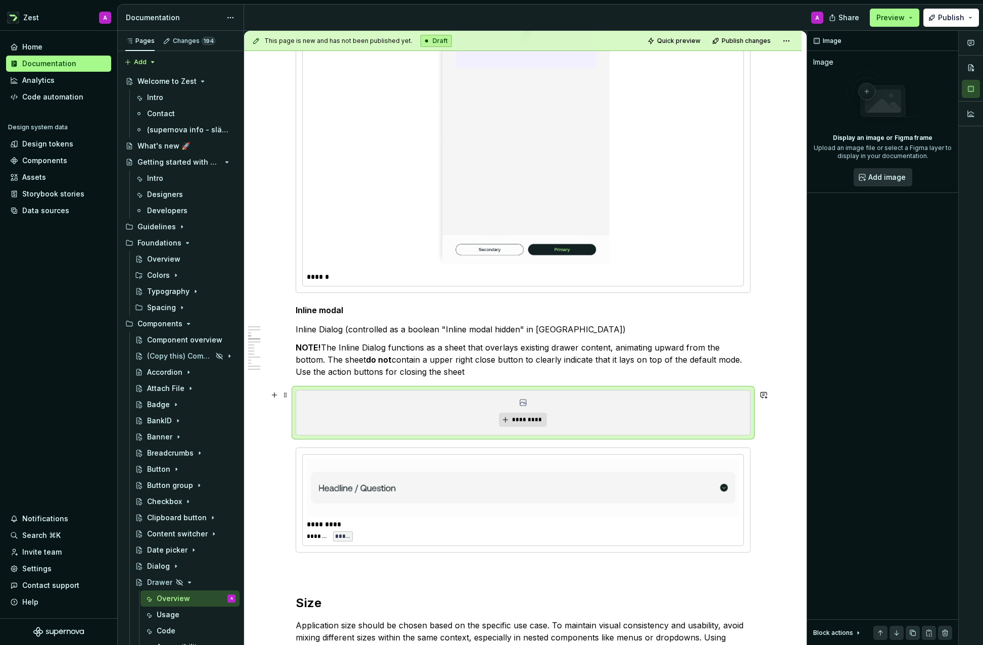
click at [519, 408] on div "*********" at bounding box center [523, 412] width 454 height 44
click at [875, 177] on span "Add image" at bounding box center [886, 177] width 37 height 10
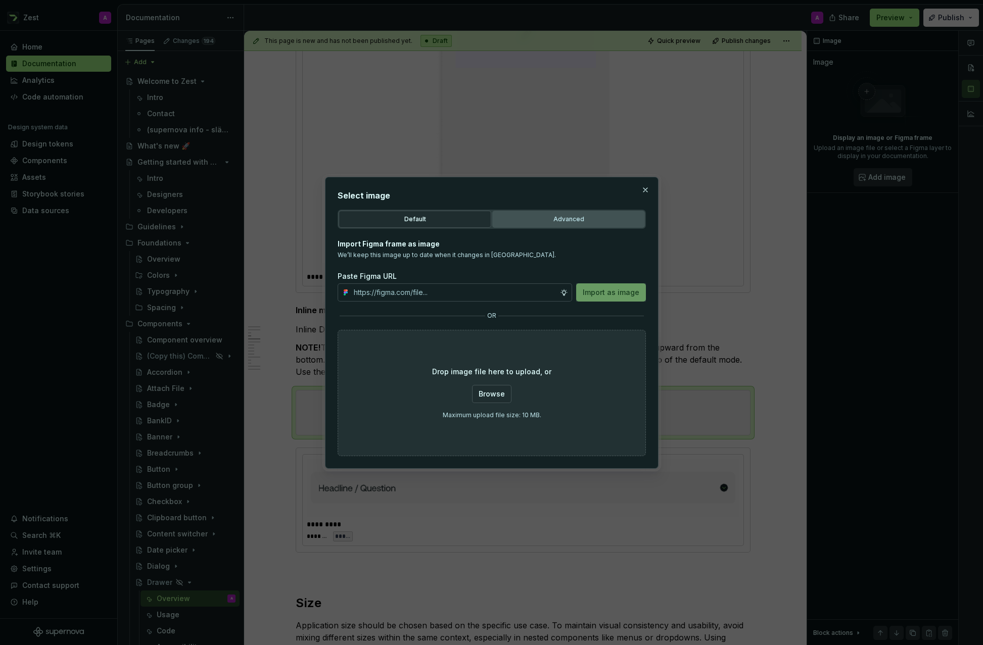
click at [593, 217] on div "Advanced" at bounding box center [568, 219] width 145 height 10
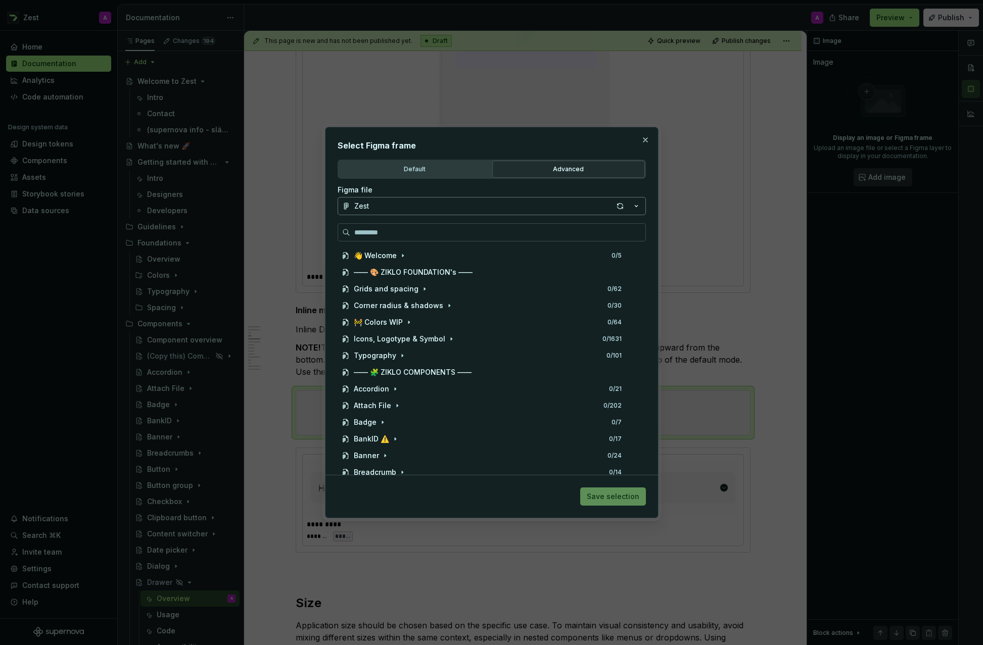
click at [578, 205] on button "Zest" at bounding box center [491, 206] width 308 height 18
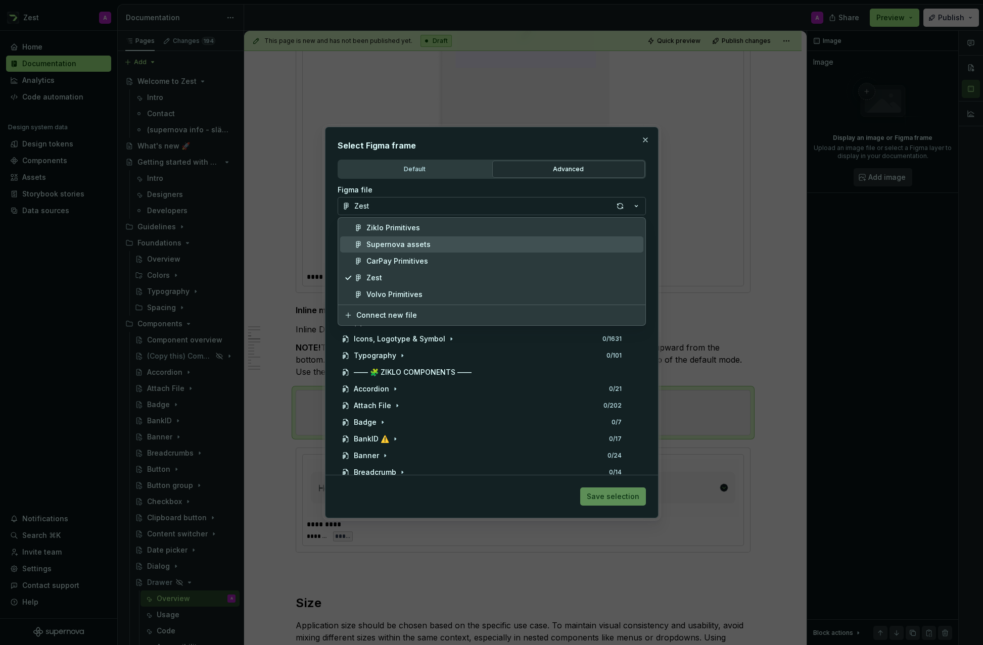
click at [418, 241] on div "Supernova assets" at bounding box center [398, 244] width 64 height 10
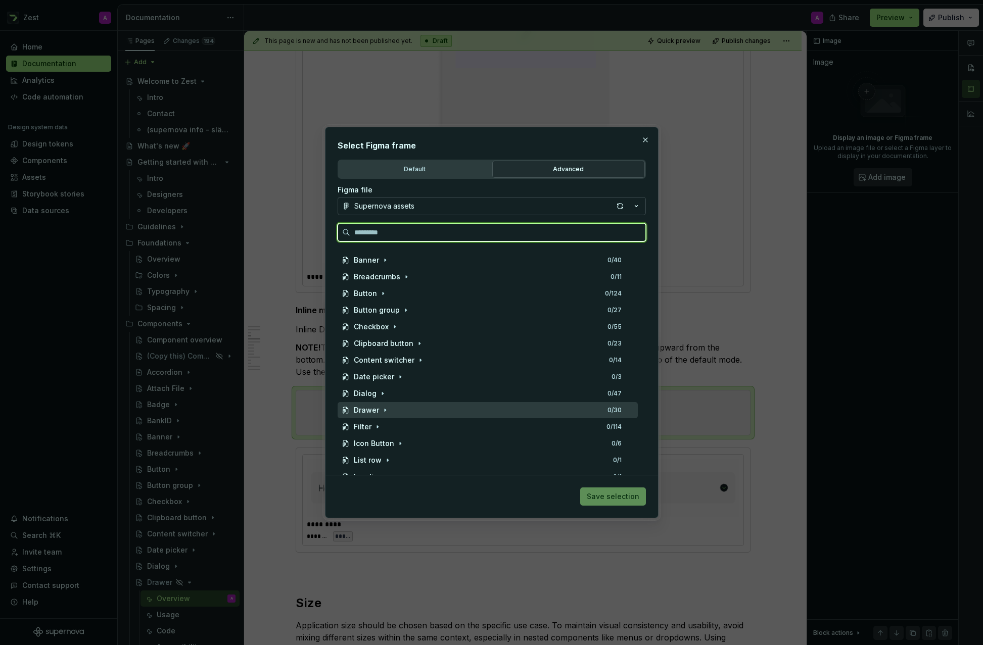
click at [368, 407] on div "Drawer" at bounding box center [366, 410] width 25 height 10
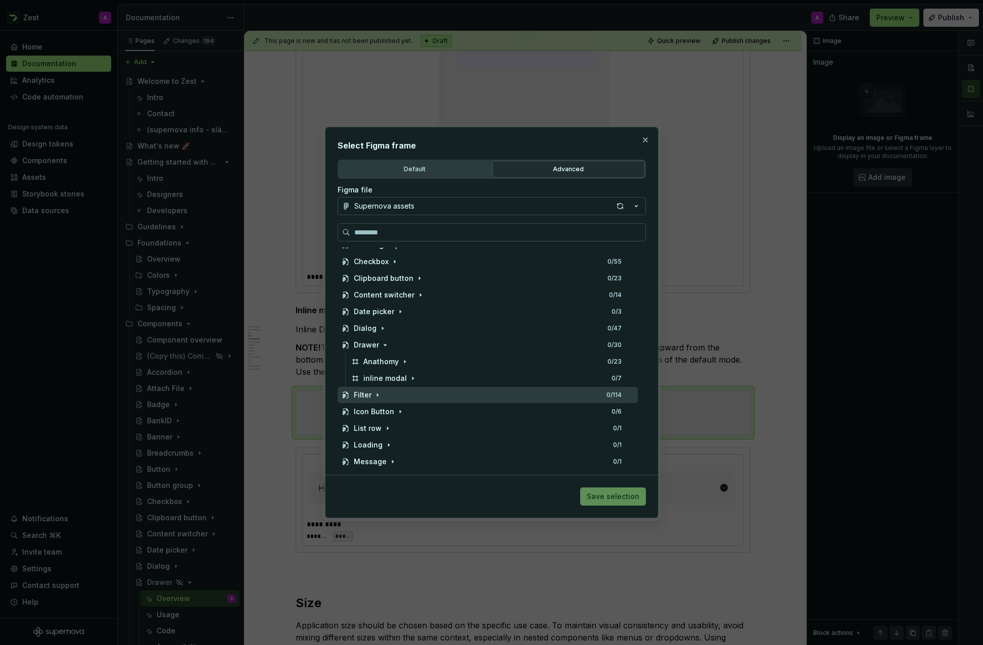
scroll to position [228, 0]
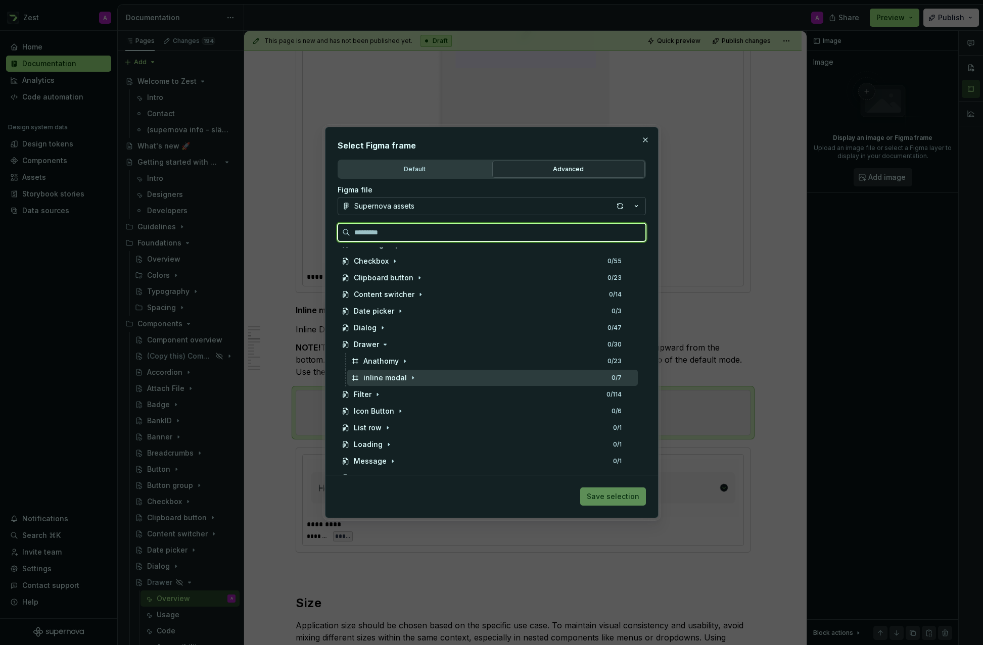
click at [390, 379] on div "inline modal" at bounding box center [384, 378] width 43 height 10
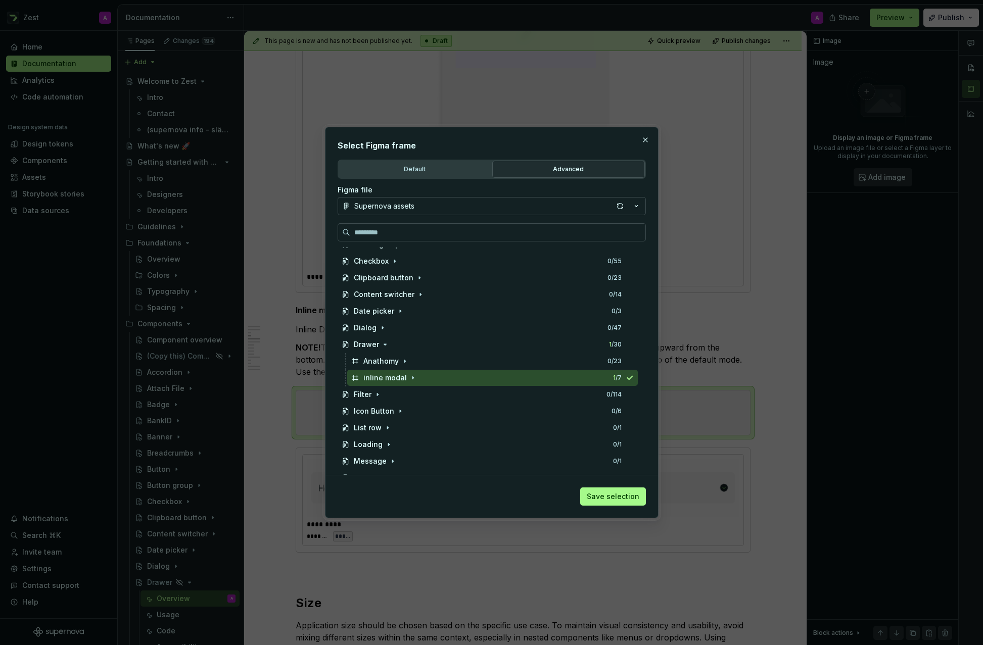
click at [615, 487] on button "Save selection" at bounding box center [613, 496] width 66 height 18
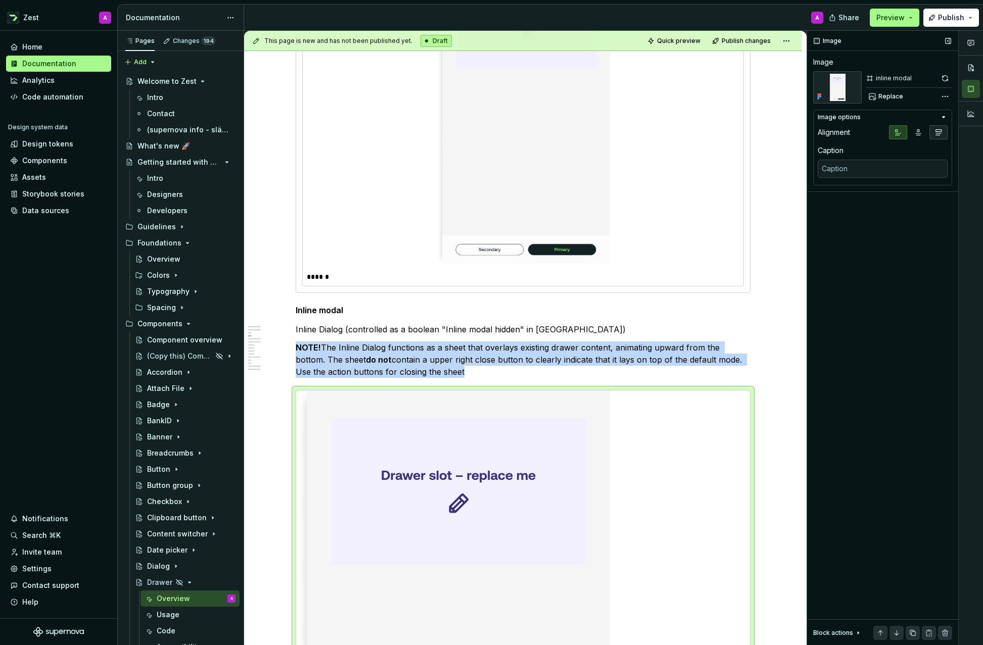
click at [935, 133] on icon "button" at bounding box center [938, 132] width 8 height 8
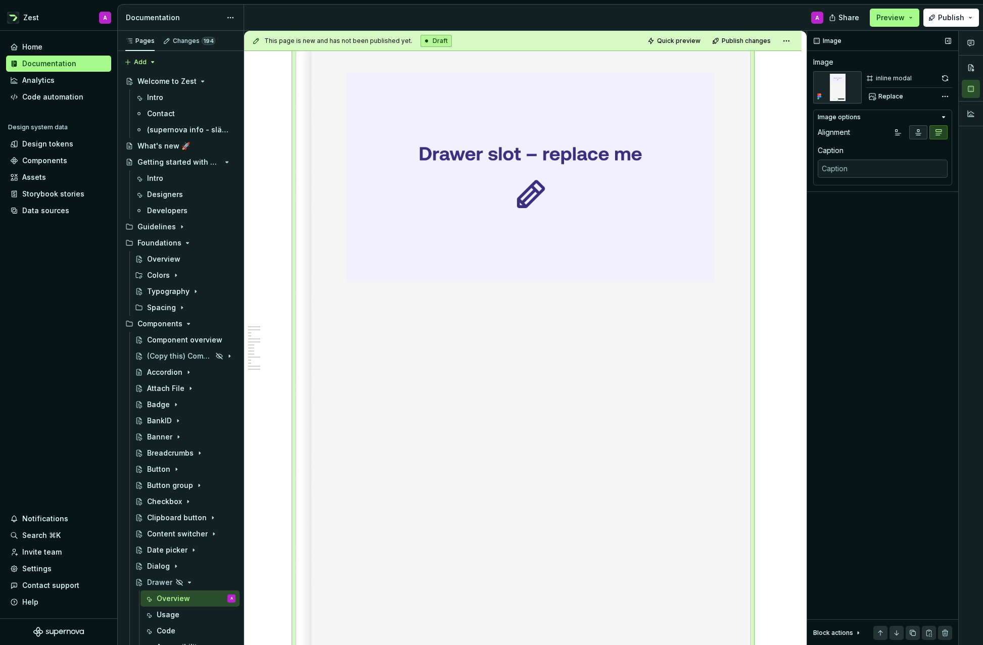
click at [916, 133] on icon "button" at bounding box center [918, 133] width 6 height 6
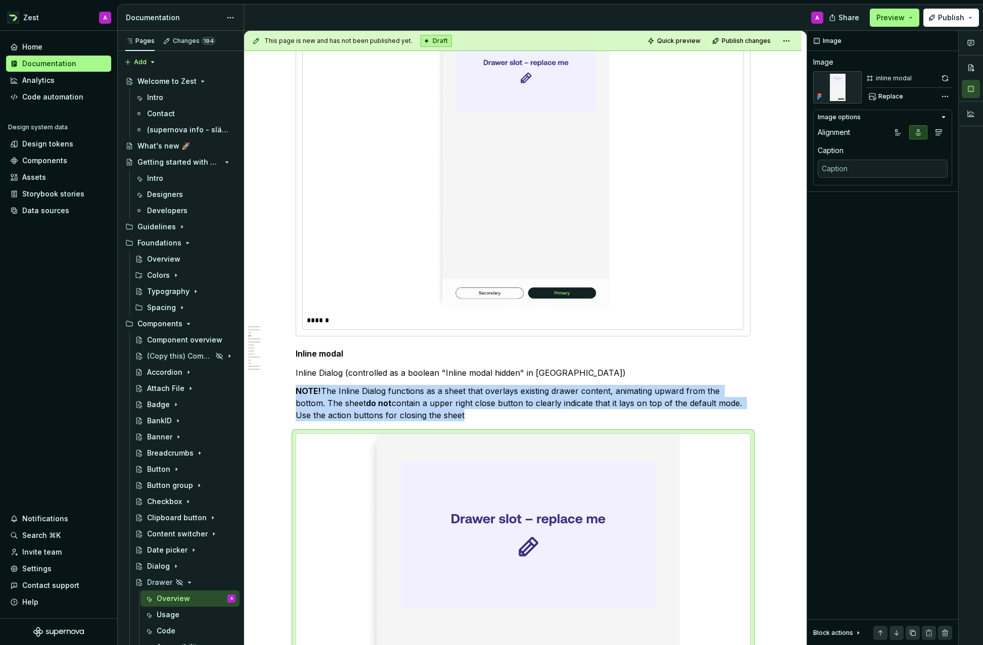
scroll to position [1075, 0]
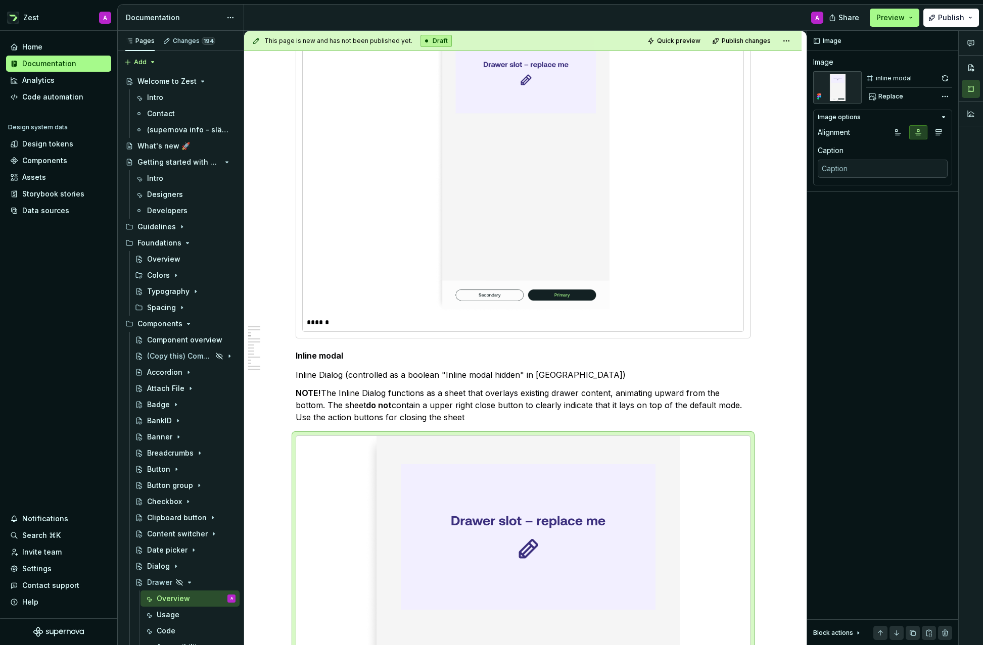
click at [574, 196] on img at bounding box center [522, 163] width 303 height 295
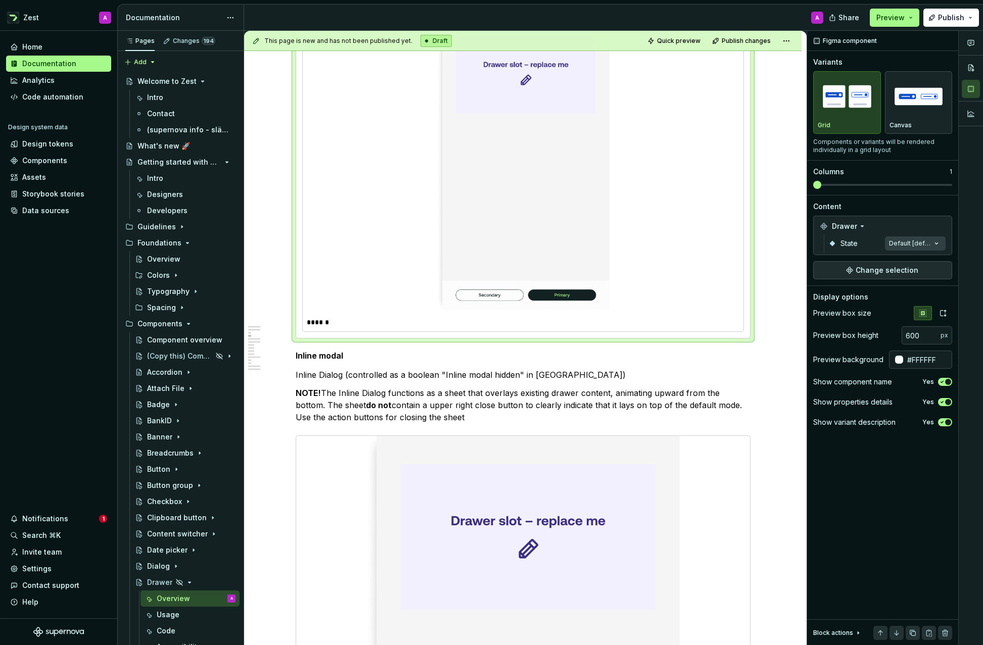
click at [58, 207] on div "Data sources" at bounding box center [45, 211] width 47 height 10
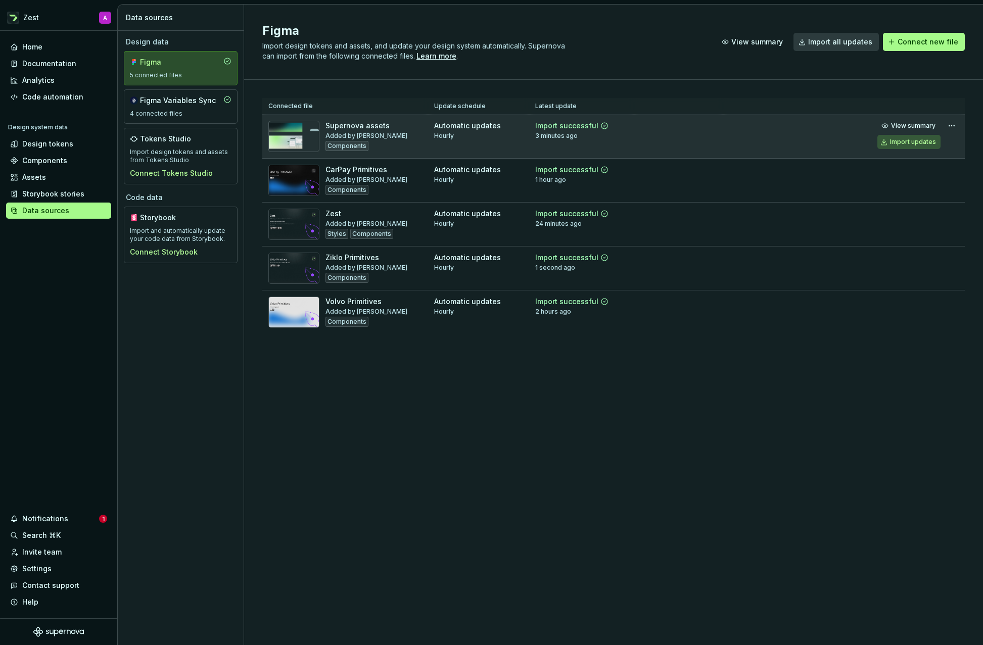
click at [904, 141] on div "Import updates" at bounding box center [913, 142] width 46 height 8
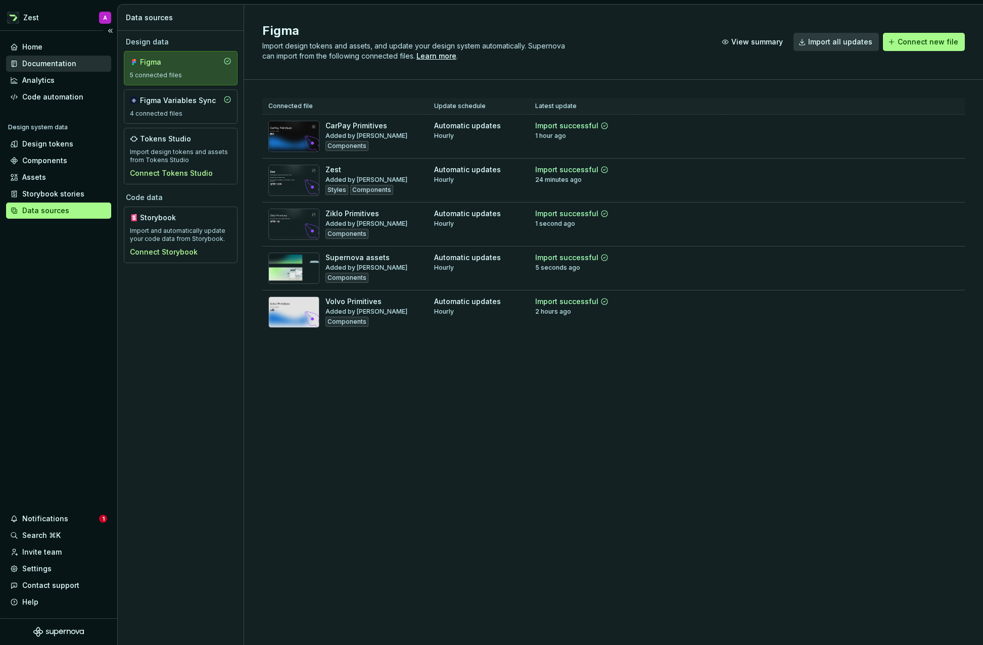
click at [48, 67] on div "Documentation" at bounding box center [49, 64] width 54 height 10
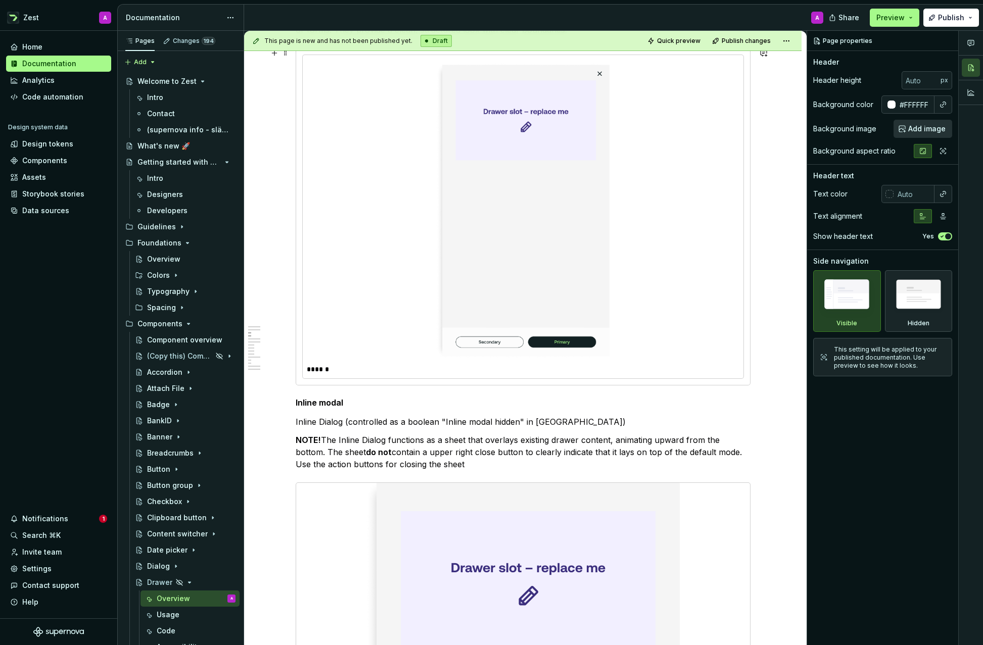
scroll to position [1133, 0]
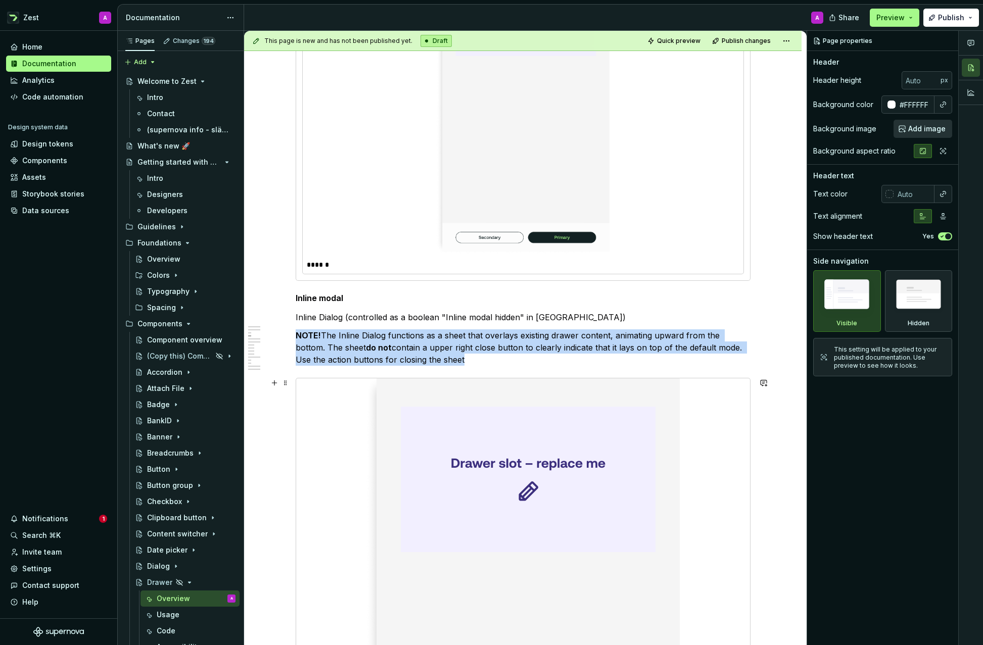
click at [561, 409] on img at bounding box center [523, 639] width 314 height 522
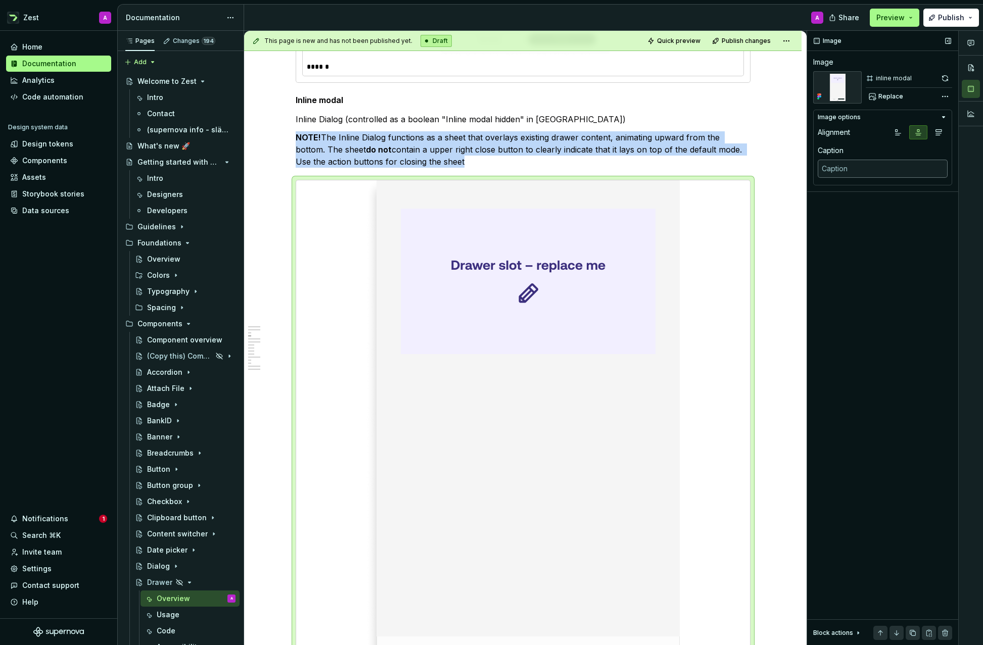
scroll to position [1320, 0]
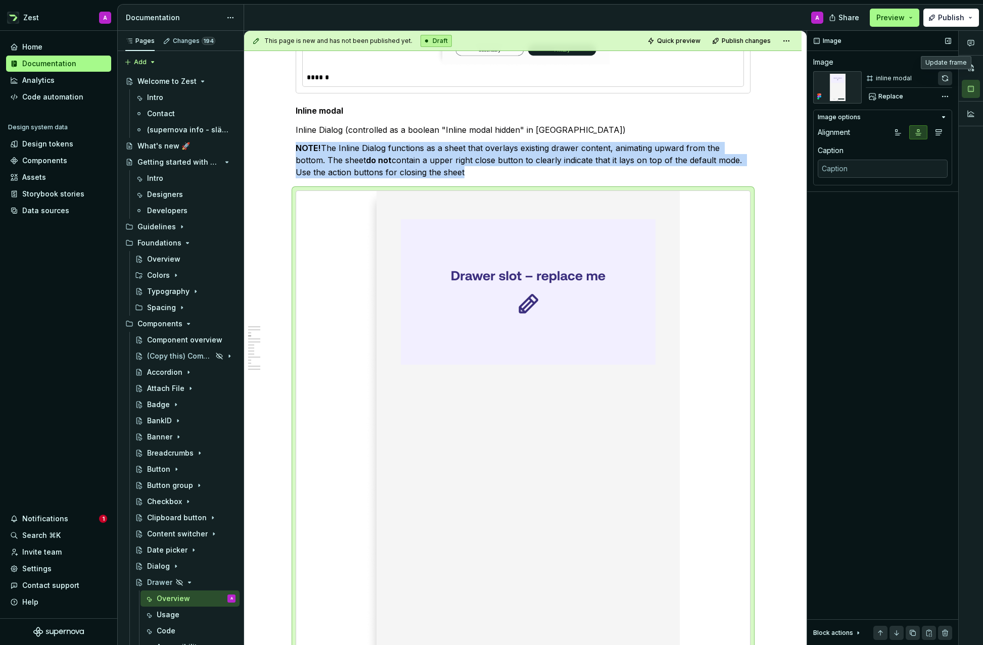
click at [947, 78] on button "button" at bounding box center [945, 78] width 14 height 14
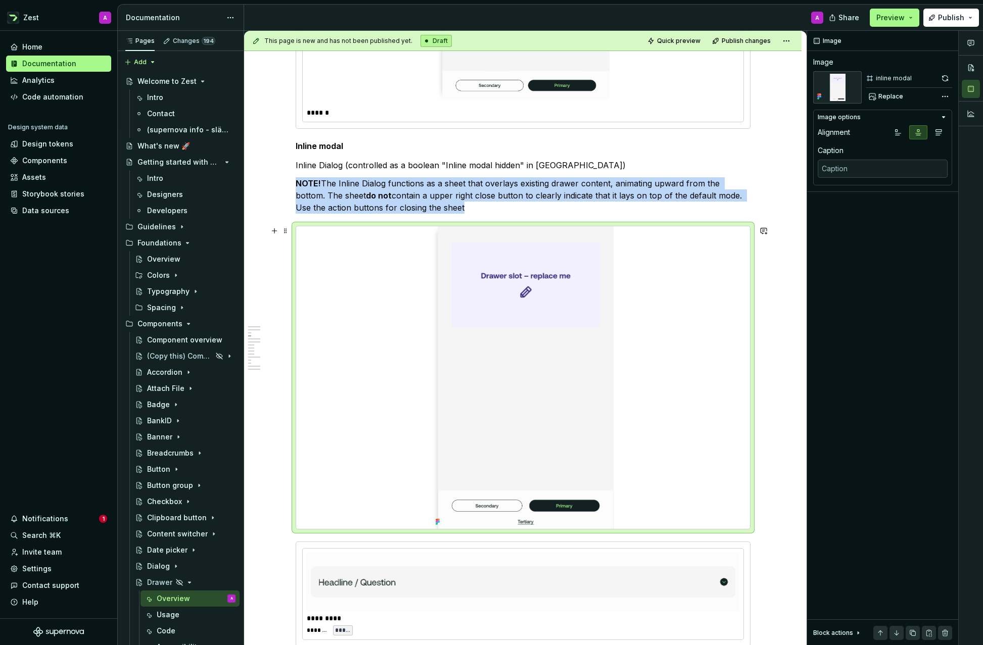
scroll to position [1332, 0]
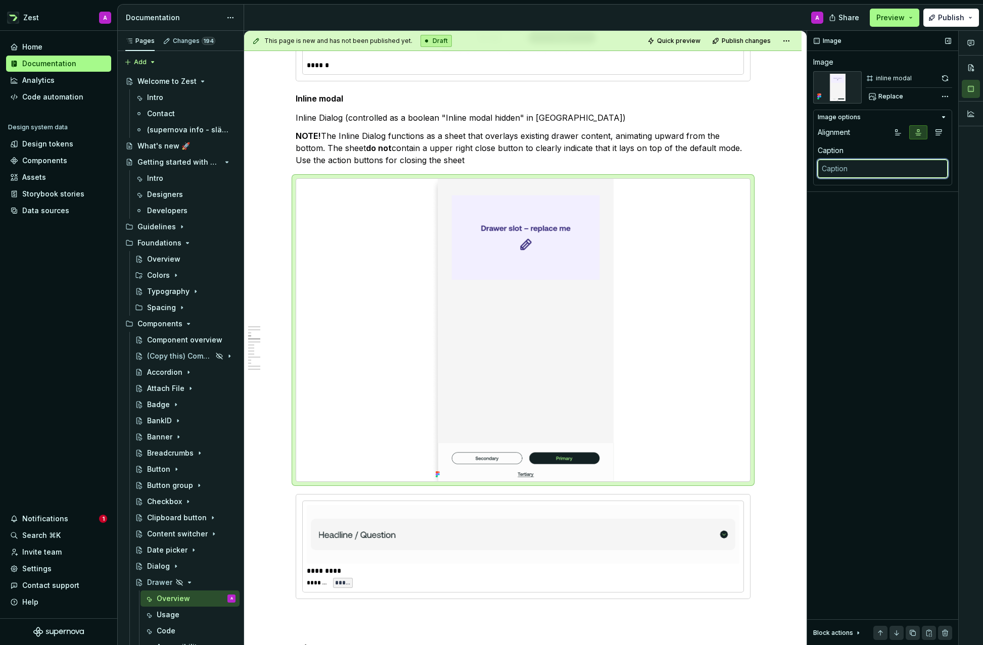
click at [843, 171] on textarea at bounding box center [882, 169] width 130 height 18
type textarea "*"
type textarea "I"
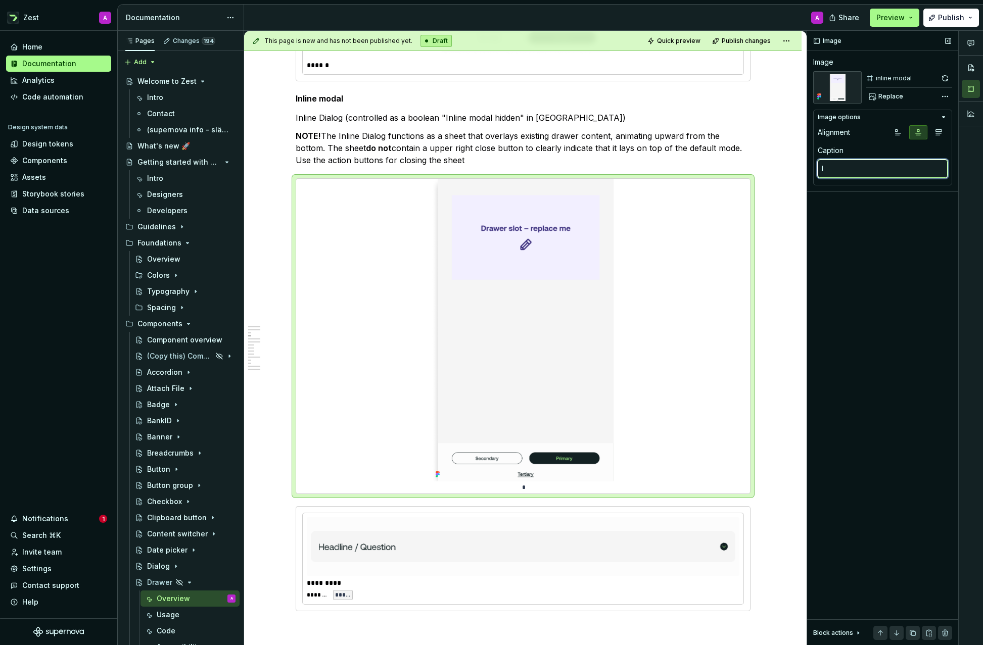
type textarea "*"
type textarea "In"
type textarea "*"
type textarea "Inl"
type textarea "*"
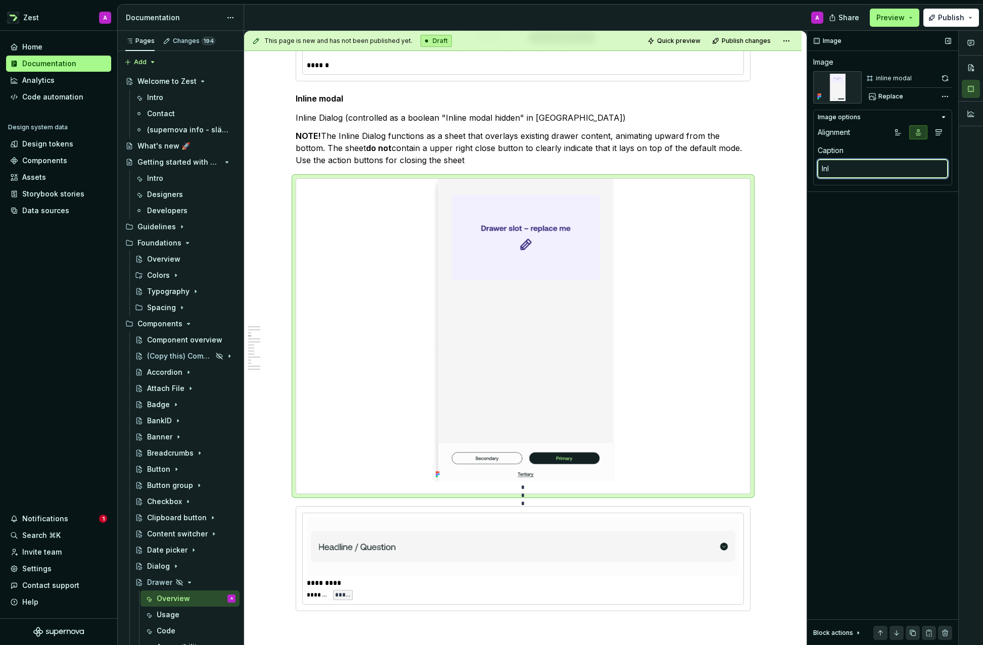
type textarea "Inli"
type textarea "*"
type textarea "Inlin"
type textarea "*"
type textarea "Inline"
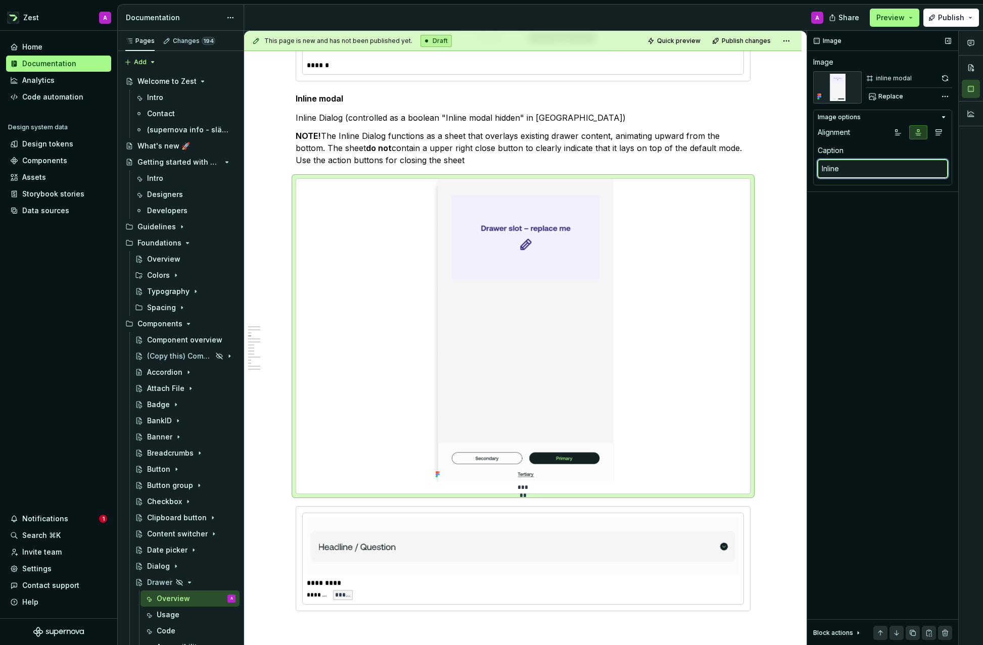
type textarea "*"
type textarea "Inline"
type textarea "*"
type textarea "Inline d"
type textarea "*"
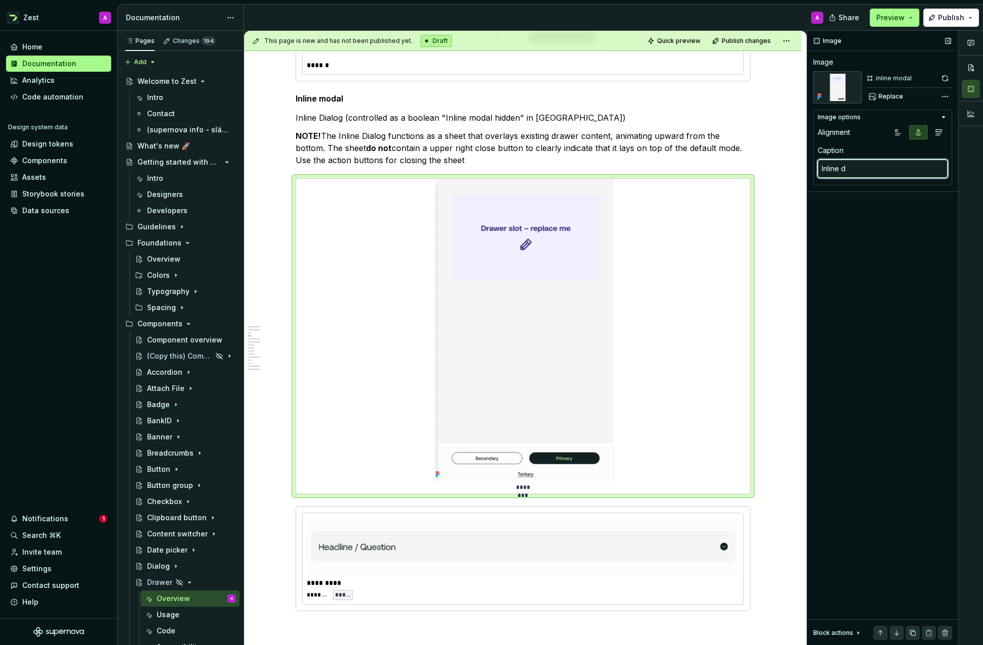
type textarea "Inline di"
type textarea "*"
type textarea "Inline dia"
type textarea "*"
type textarea "Inline dial"
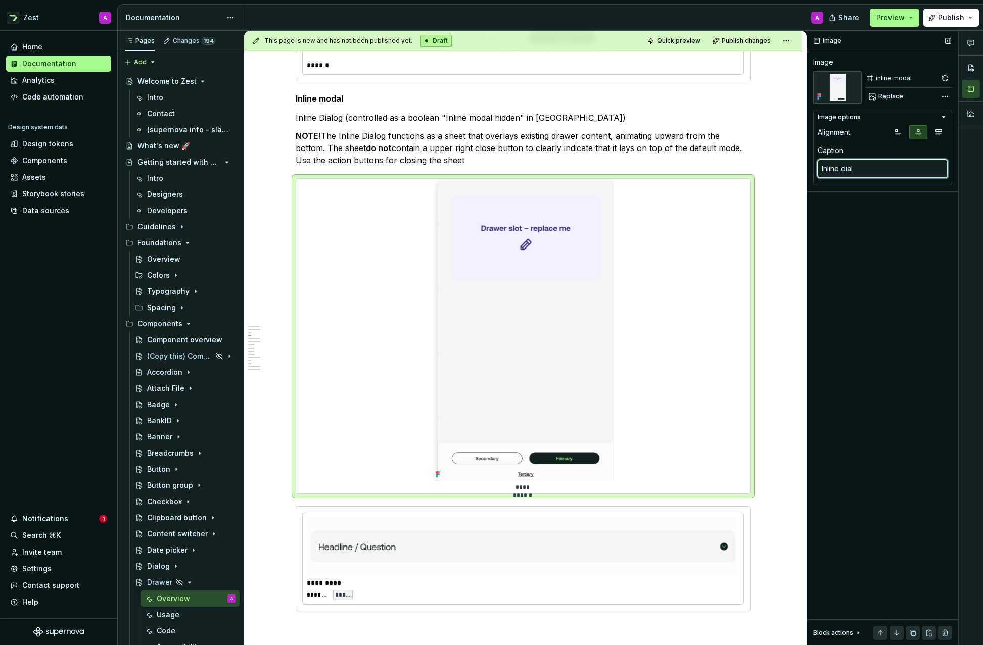
type textarea "*"
type textarea "Inline dialo"
type textarea "*"
type textarea "Inline dialog"
type textarea "*"
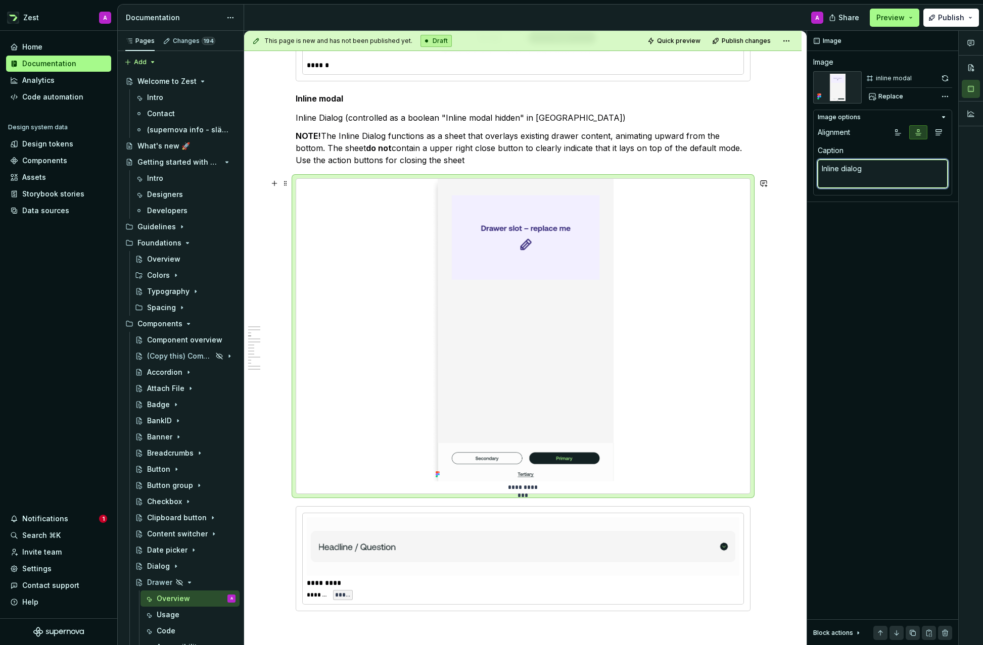
type textarea "Inline dialog"
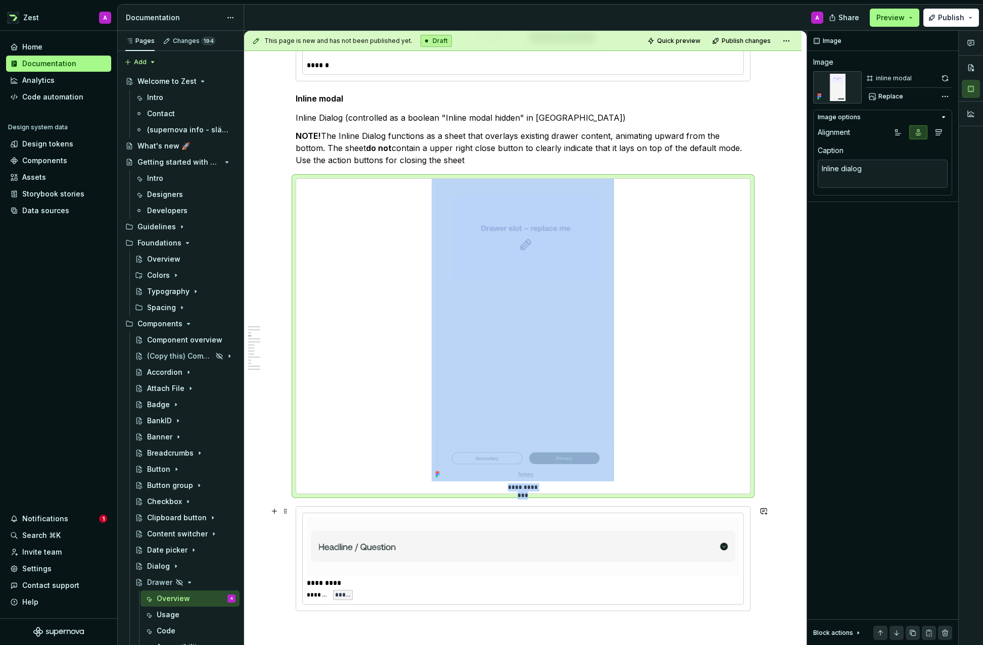
click at [631, 515] on div "********* ******* ******" at bounding box center [523, 558] width 441 height 91
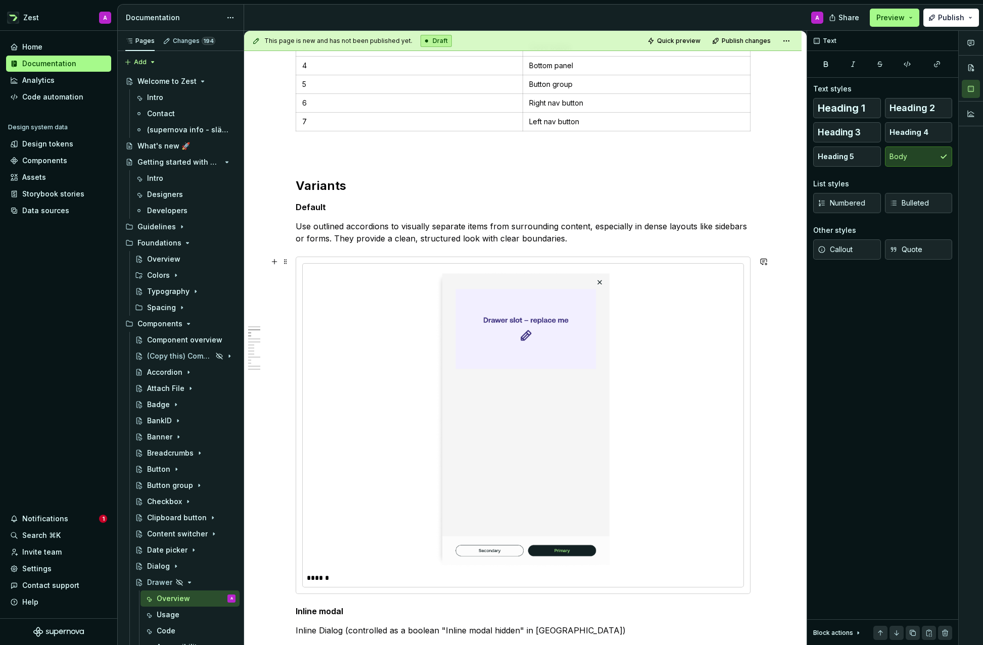
scroll to position [815, 0]
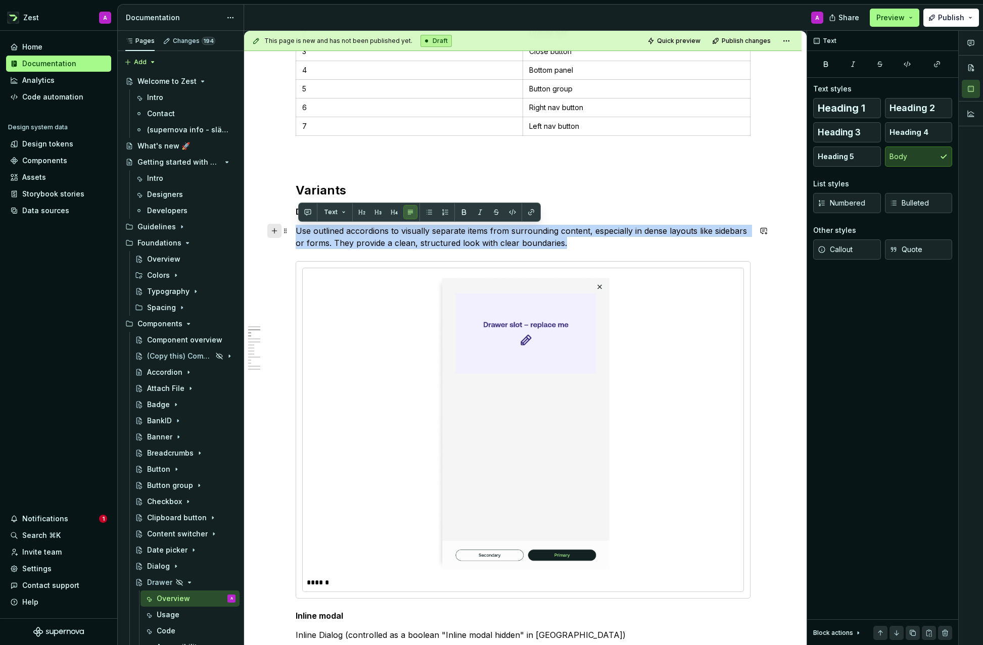
drag, startPoint x: 566, startPoint y: 243, endPoint x: 276, endPoint y: 235, distance: 290.6
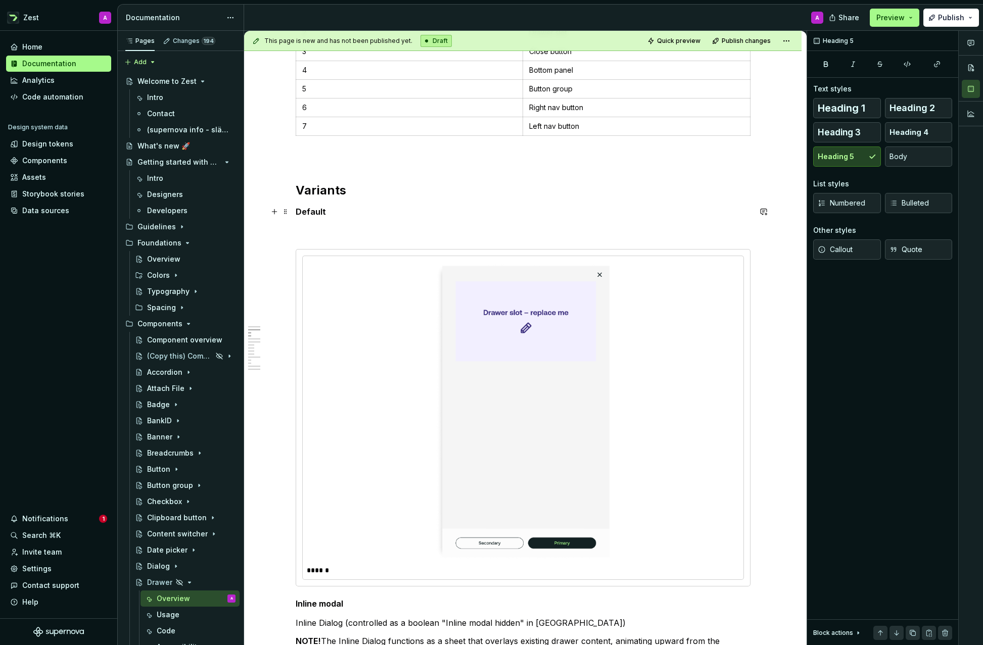
click at [452, 212] on h5 "Default" at bounding box center [523, 212] width 455 height 10
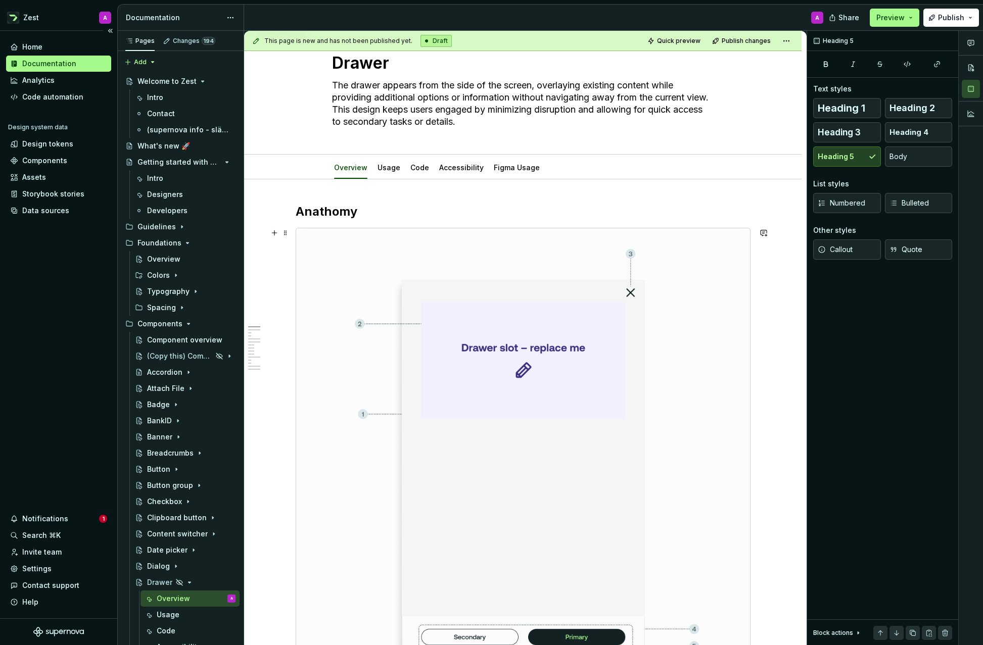
scroll to position [33, 0]
click at [376, 166] on div "Usage" at bounding box center [388, 167] width 31 height 16
click at [388, 167] on link "Usage" at bounding box center [388, 167] width 23 height 9
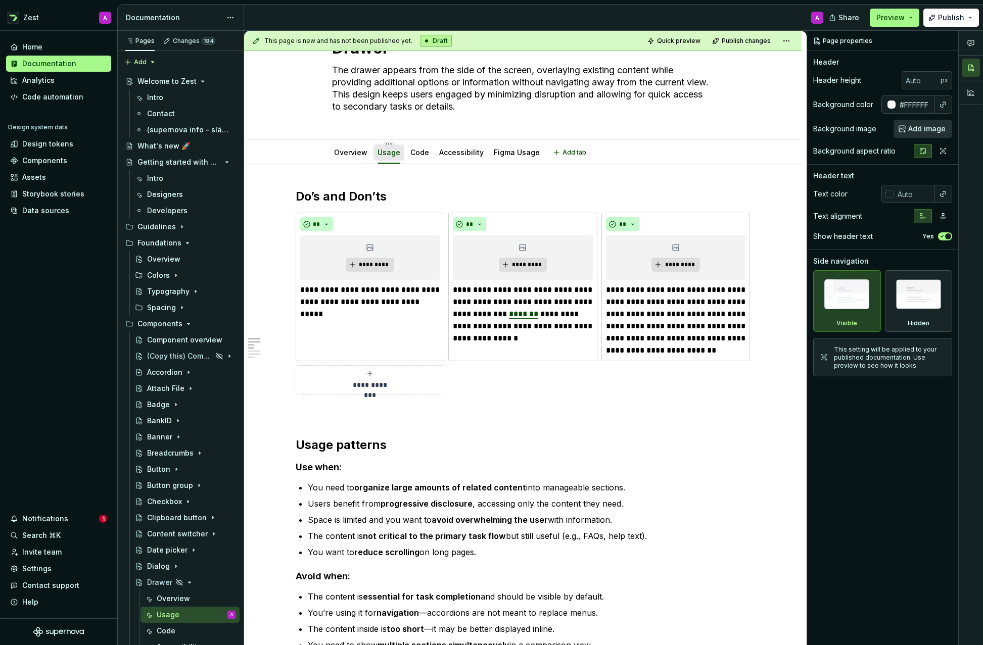
type textarea "*"
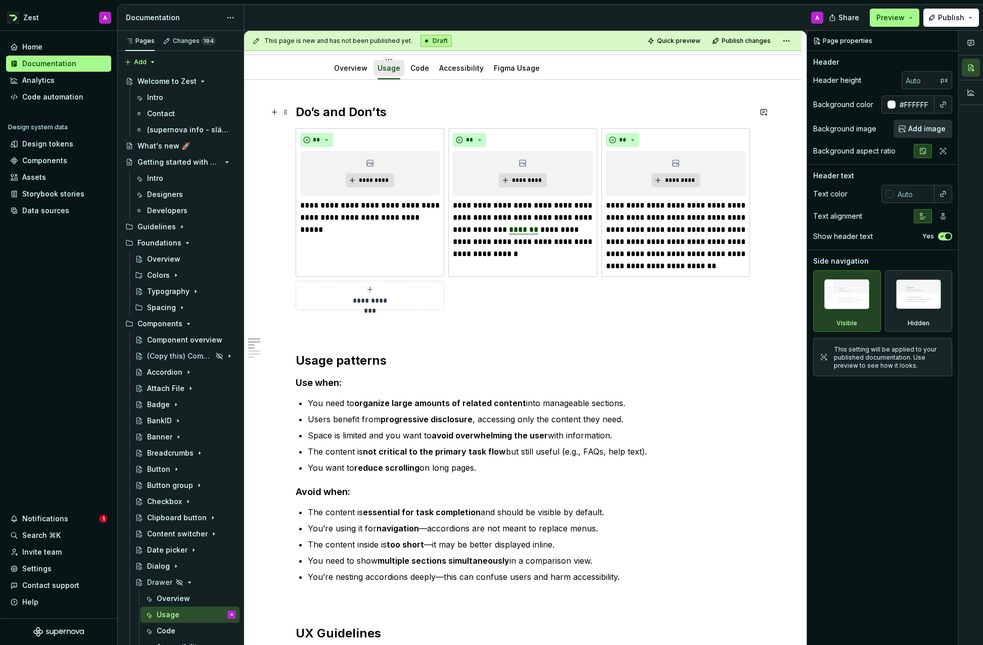
scroll to position [191, 0]
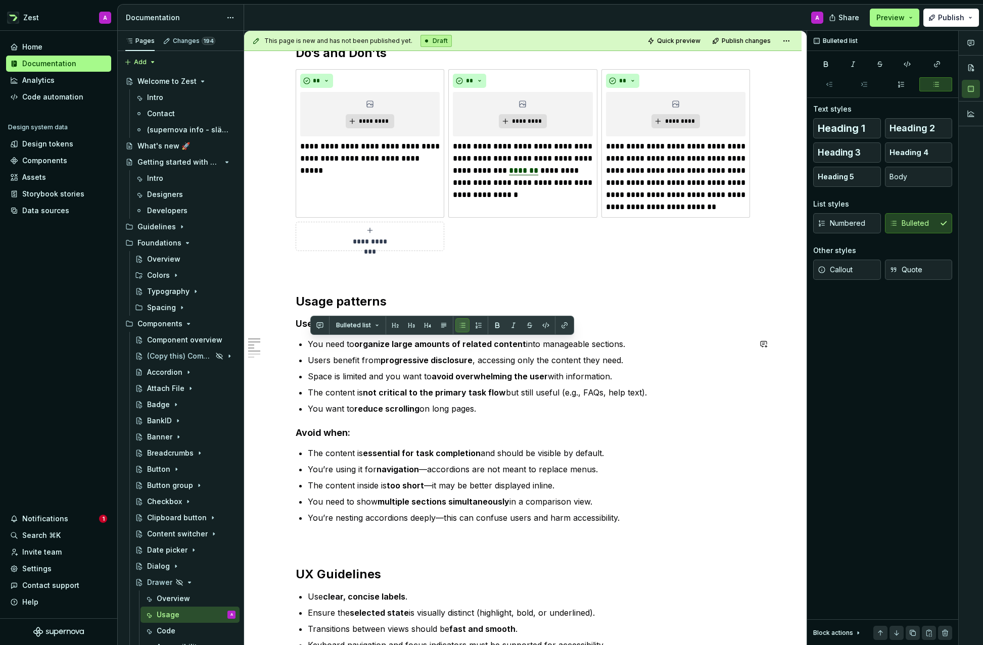
drag, startPoint x: 459, startPoint y: 409, endPoint x: 309, endPoint y: 347, distance: 161.9
click at [309, 347] on ul "You need to organize large amounts of related content into manageable sections.…" at bounding box center [529, 376] width 443 height 77
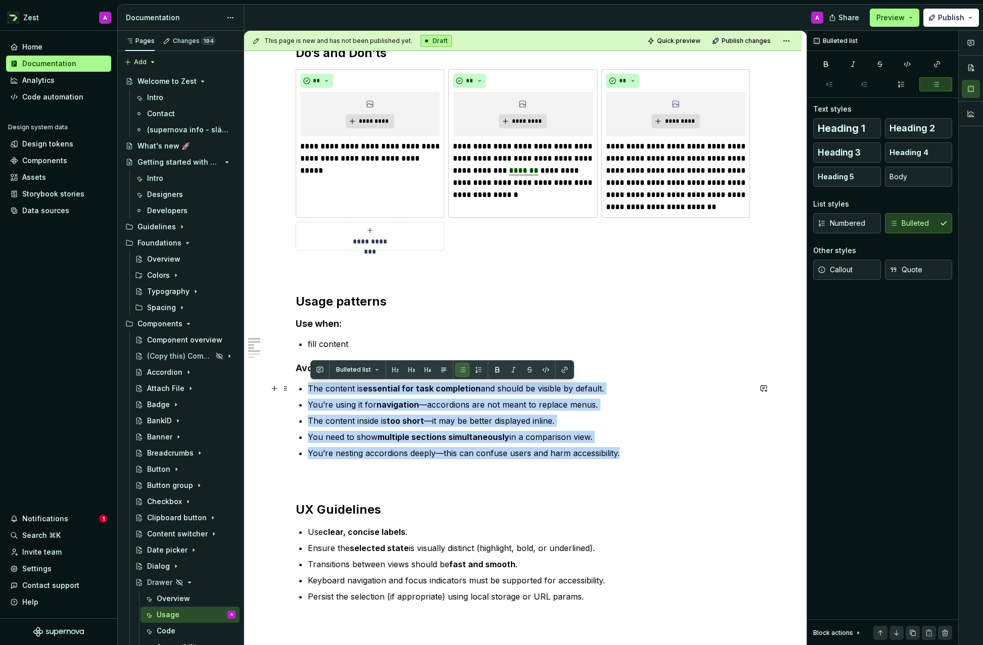
drag, startPoint x: 569, startPoint y: 454, endPoint x: 310, endPoint y: 392, distance: 266.1
click at [310, 392] on ul "The content is essential for task completion and should be visible by default. …" at bounding box center [529, 420] width 443 height 77
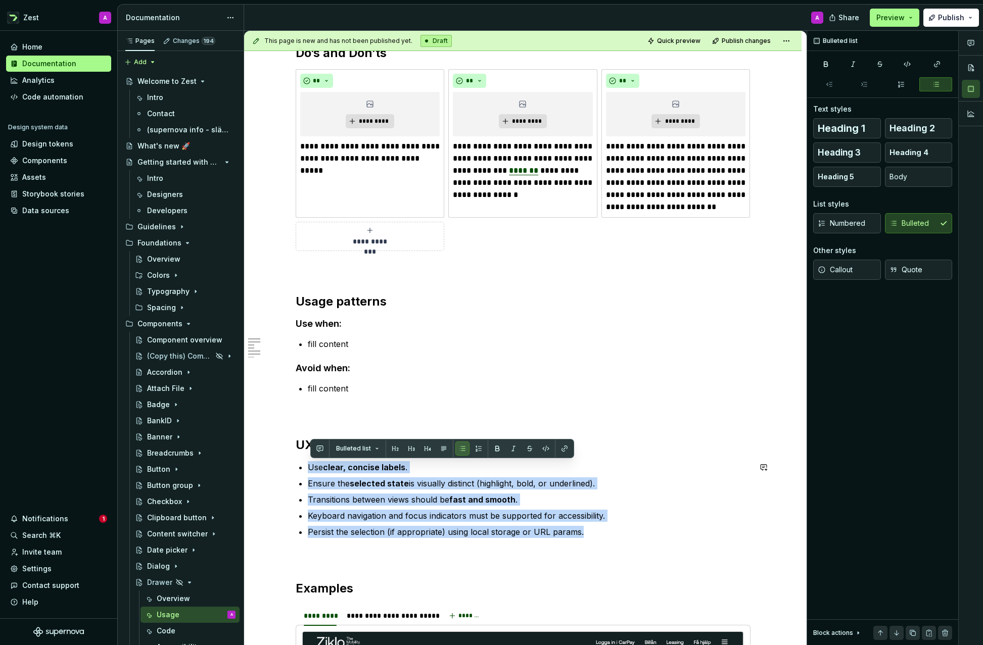
drag, startPoint x: 589, startPoint y: 532, endPoint x: 306, endPoint y: 458, distance: 292.0
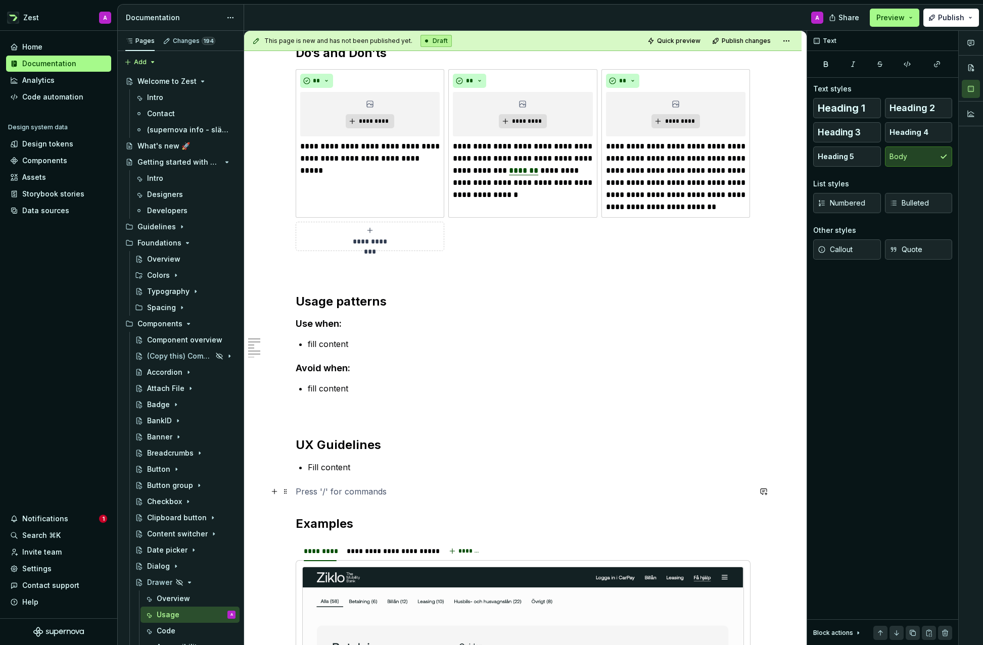
click at [438, 494] on p at bounding box center [523, 491] width 455 height 12
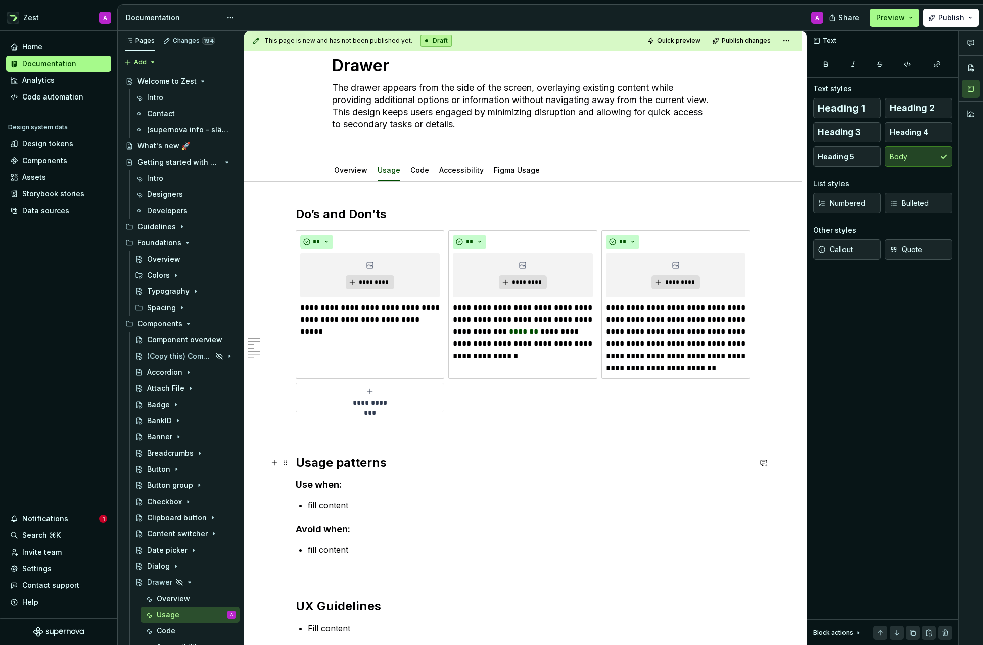
scroll to position [28, 0]
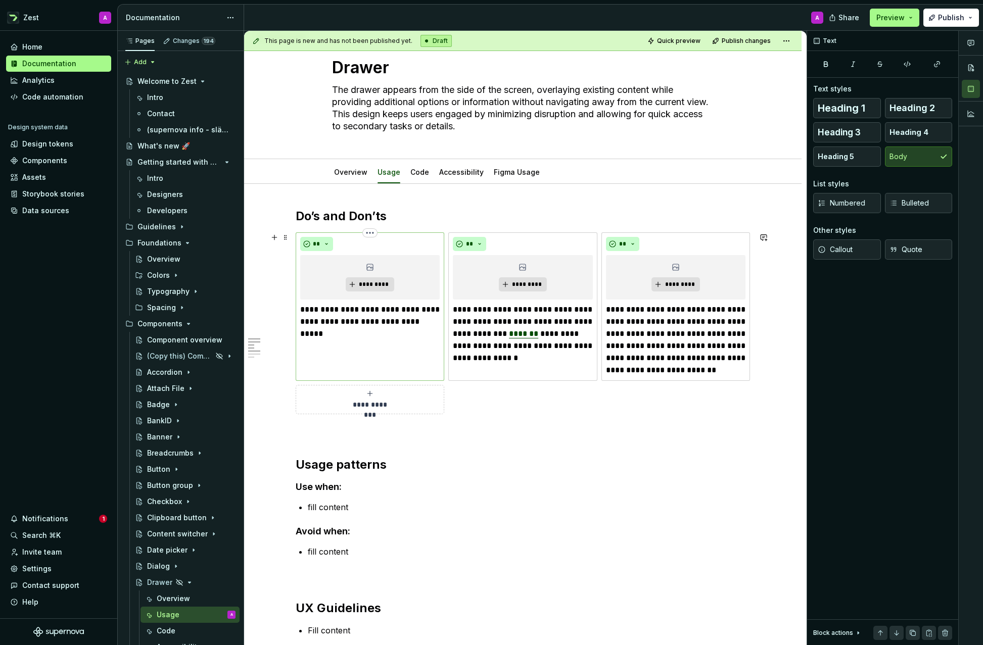
click at [402, 315] on p "**********" at bounding box center [370, 316] width 140 height 24
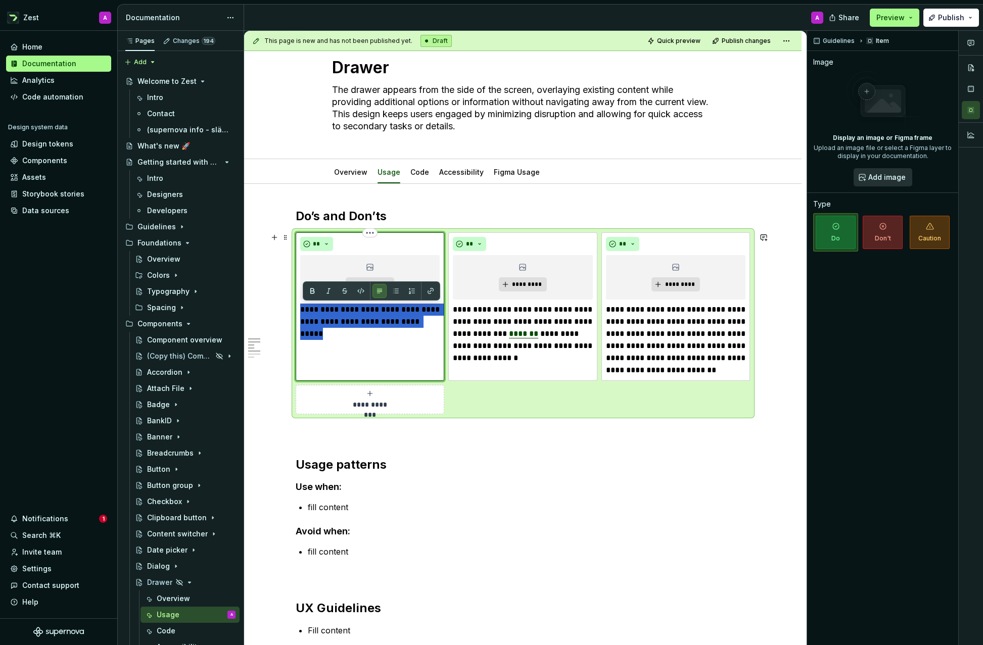
drag, startPoint x: 428, startPoint y: 324, endPoint x: 301, endPoint y: 310, distance: 128.1
click at [301, 310] on div "**********" at bounding box center [370, 306] width 149 height 149
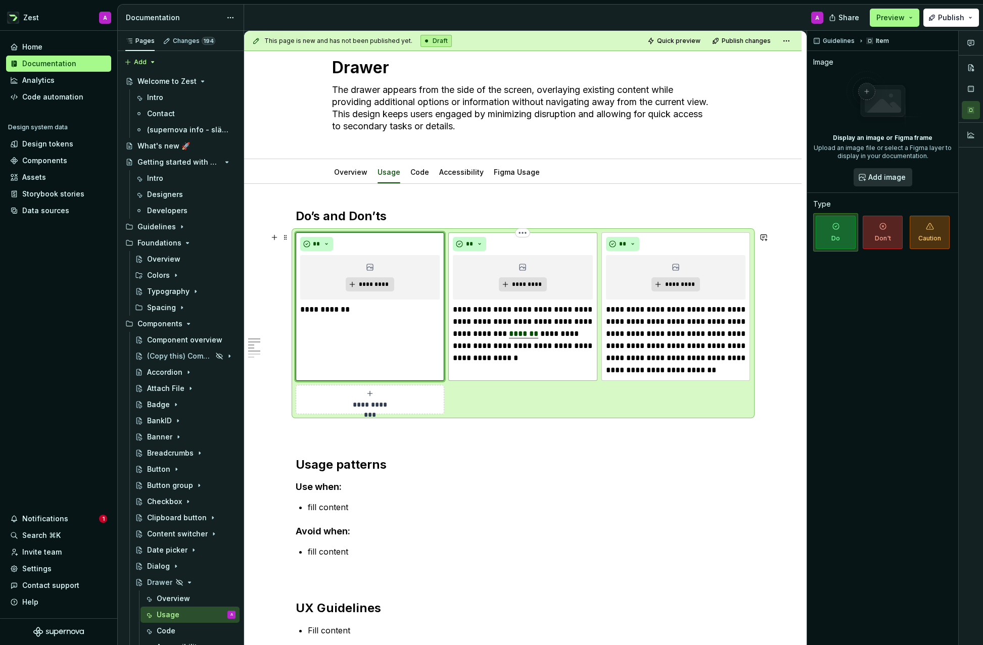
drag, startPoint x: 482, startPoint y: 343, endPoint x: 545, endPoint y: 350, distance: 63.0
click at [482, 343] on p "**********" at bounding box center [523, 334] width 140 height 61
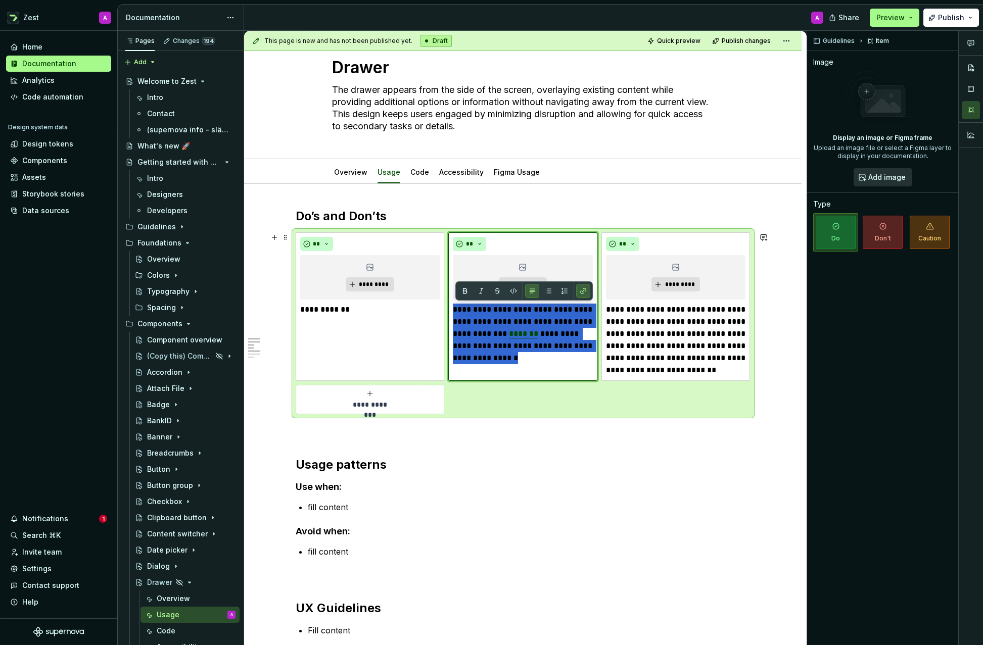
drag, startPoint x: 565, startPoint y: 360, endPoint x: 448, endPoint y: 311, distance: 127.0
click at [448, 311] on div "**********" at bounding box center [523, 323] width 455 height 182
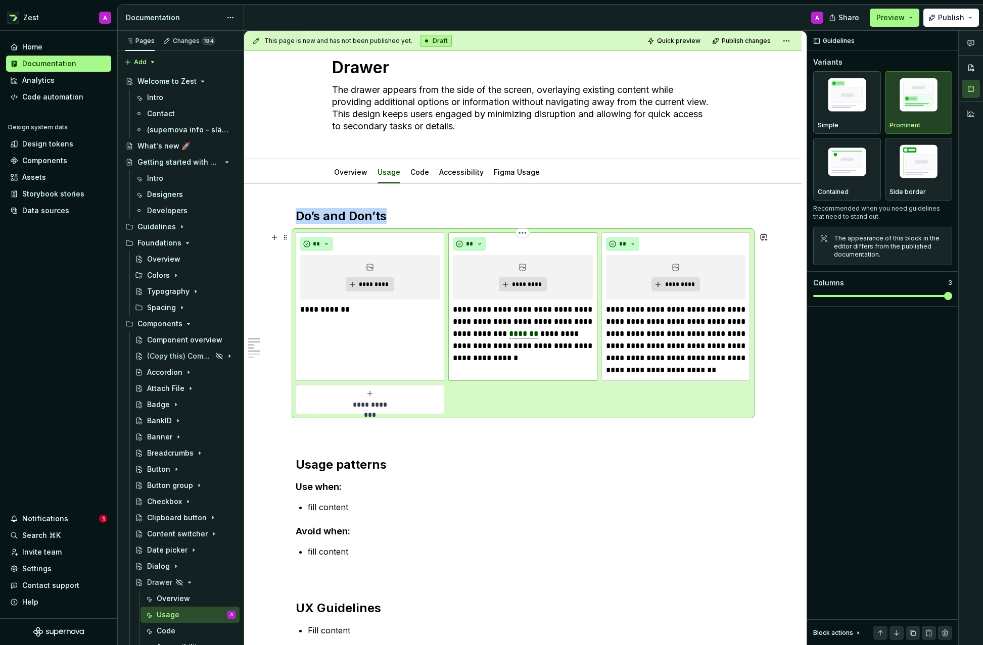
click at [525, 327] on p "**********" at bounding box center [523, 334] width 140 height 61
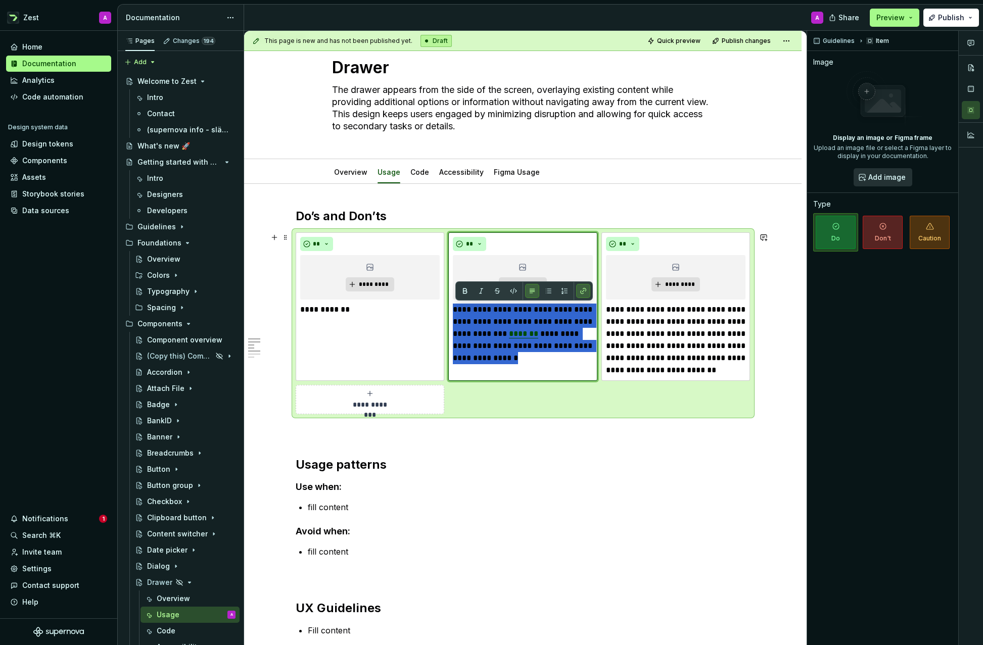
drag, startPoint x: 561, startPoint y: 358, endPoint x: 450, endPoint y: 312, distance: 120.7
click at [450, 312] on div "**********" at bounding box center [523, 323] width 455 height 182
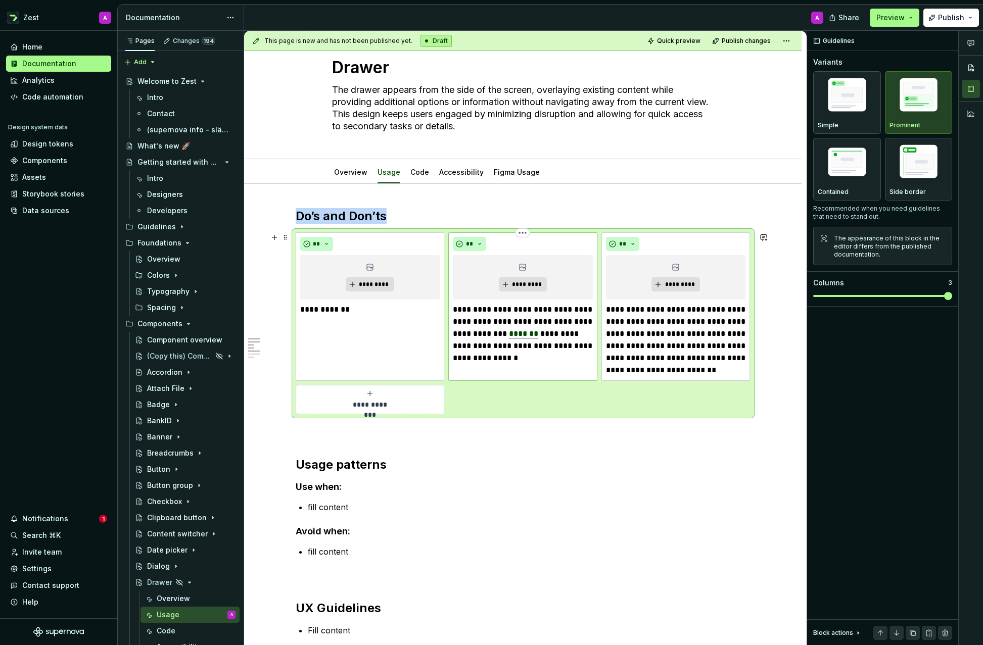
click at [460, 324] on p "**********" at bounding box center [523, 334] width 140 height 61
drag, startPoint x: 463, startPoint y: 323, endPoint x: 482, endPoint y: 322, distance: 19.7
click at [477, 323] on p "**********" at bounding box center [523, 334] width 140 height 61
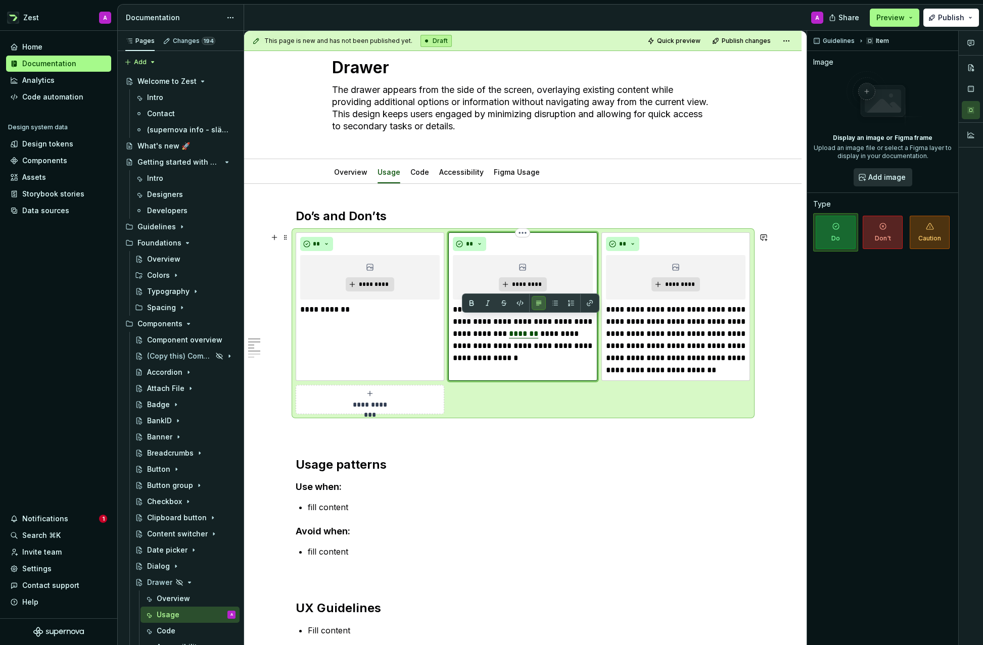
click at [487, 322] on p "**********" at bounding box center [523, 334] width 140 height 61
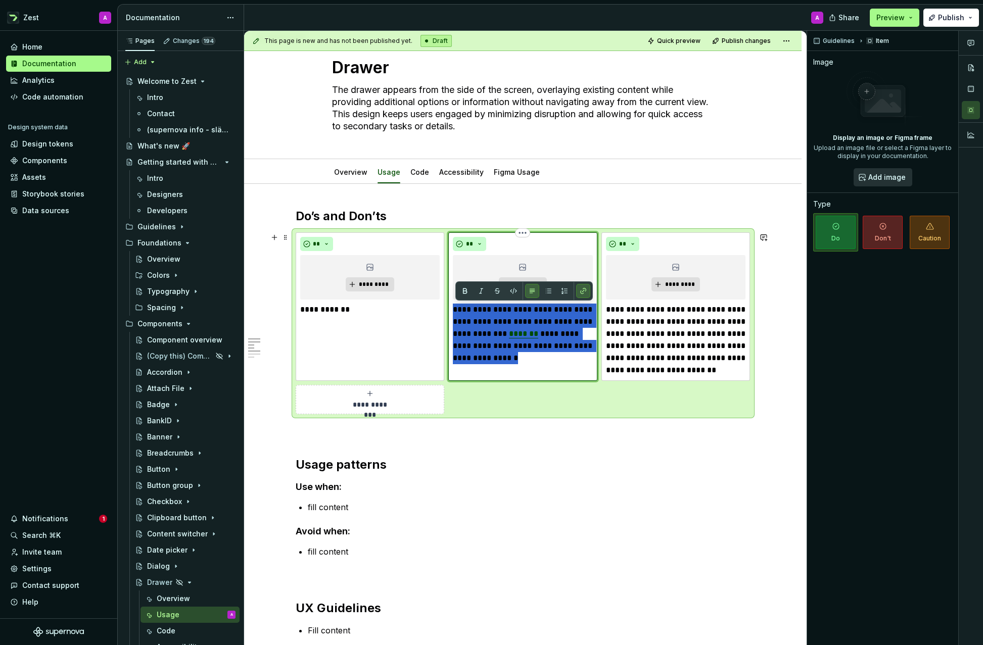
click at [487, 322] on p "**********" at bounding box center [523, 334] width 140 height 61
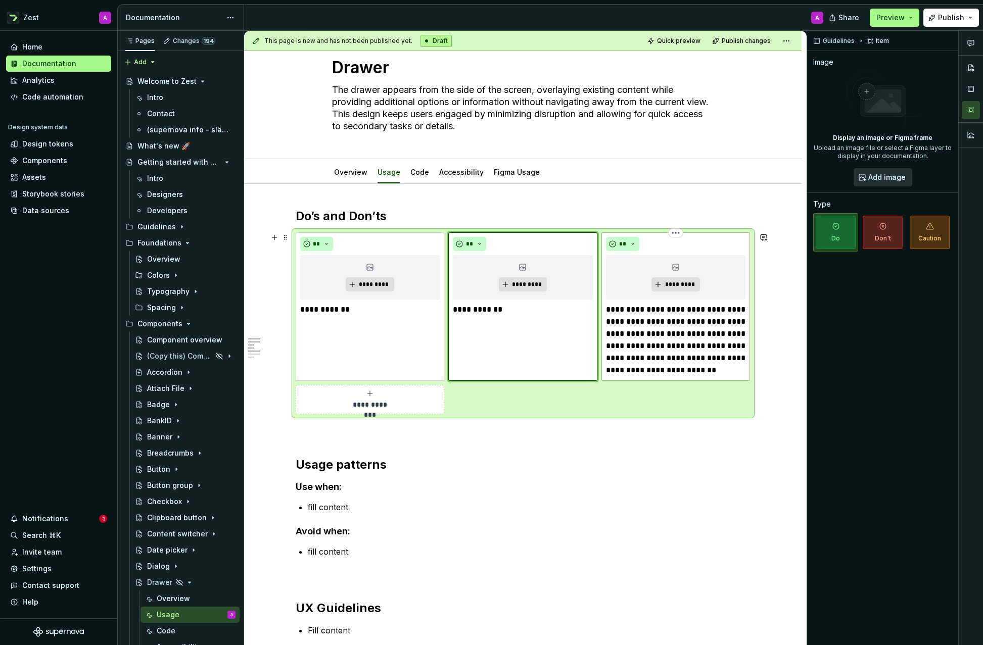
click at [656, 331] on p "**********" at bounding box center [676, 340] width 140 height 73
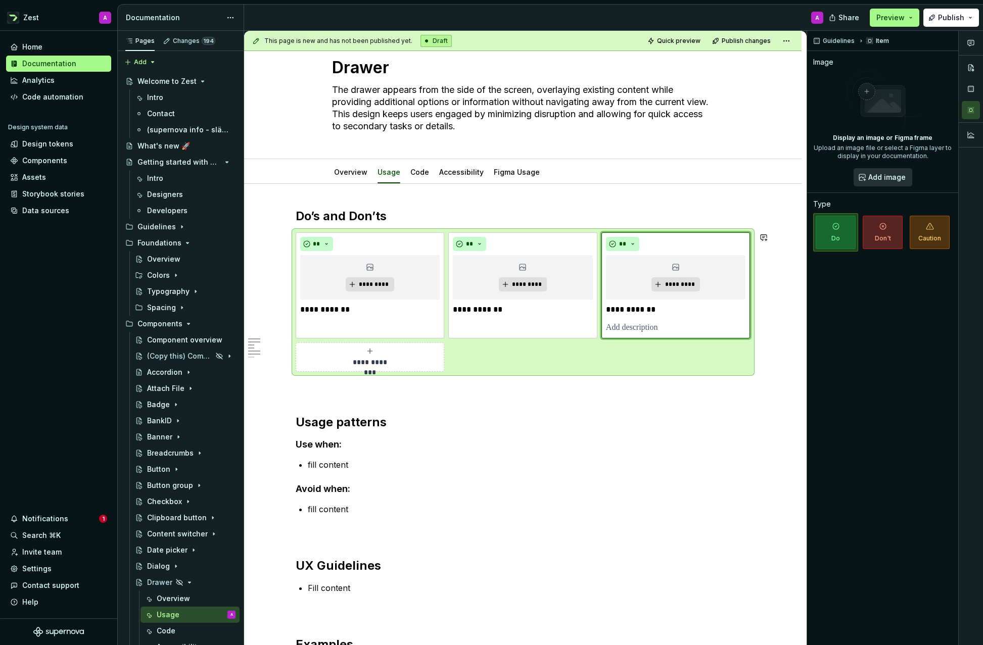
click at [645, 384] on p at bounding box center [523, 390] width 455 height 12
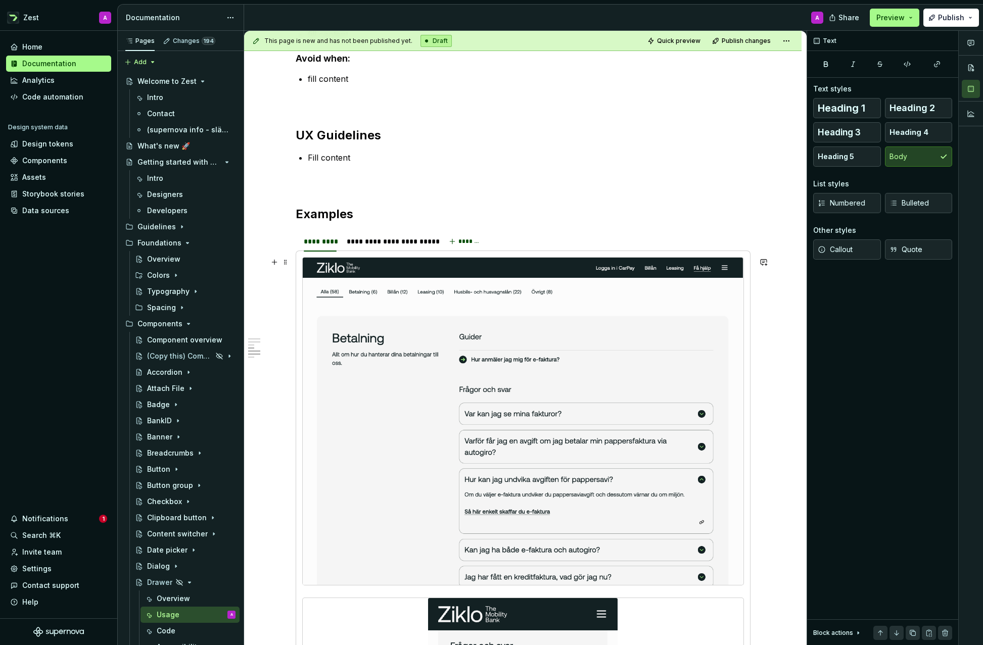
scroll to position [496, 0]
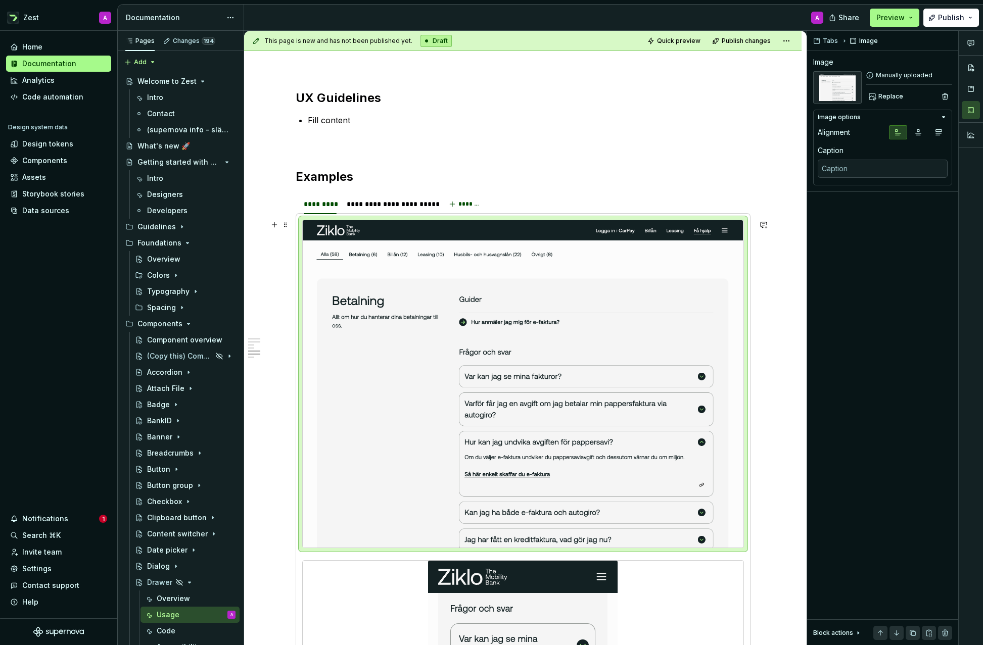
click at [597, 378] on img at bounding box center [523, 383] width 441 height 327
click at [942, 96] on button "button" at bounding box center [945, 96] width 14 height 14
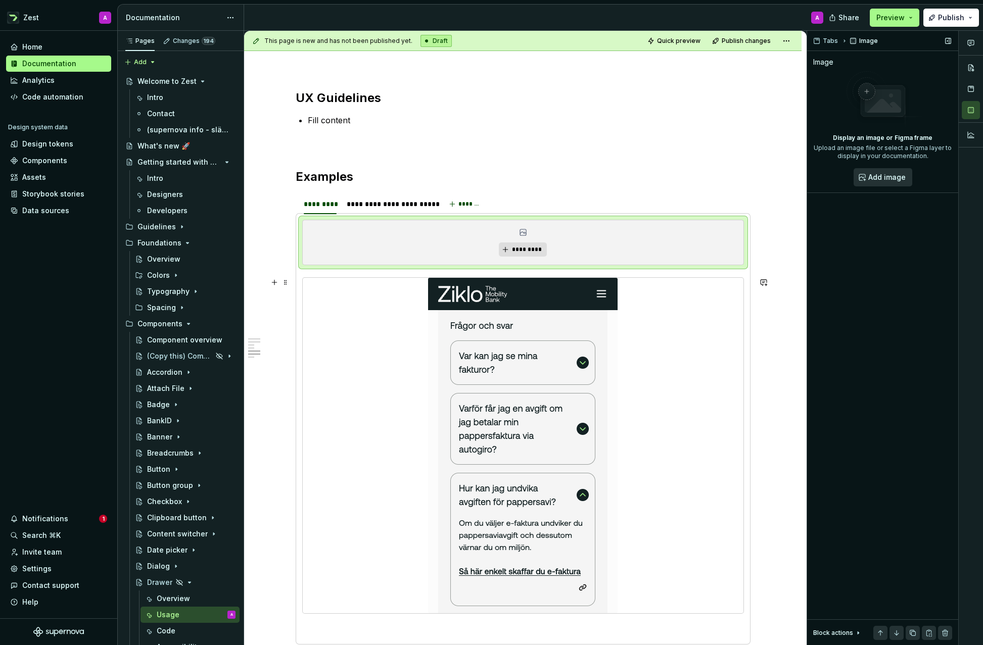
click at [534, 353] on img at bounding box center [522, 445] width 189 height 335
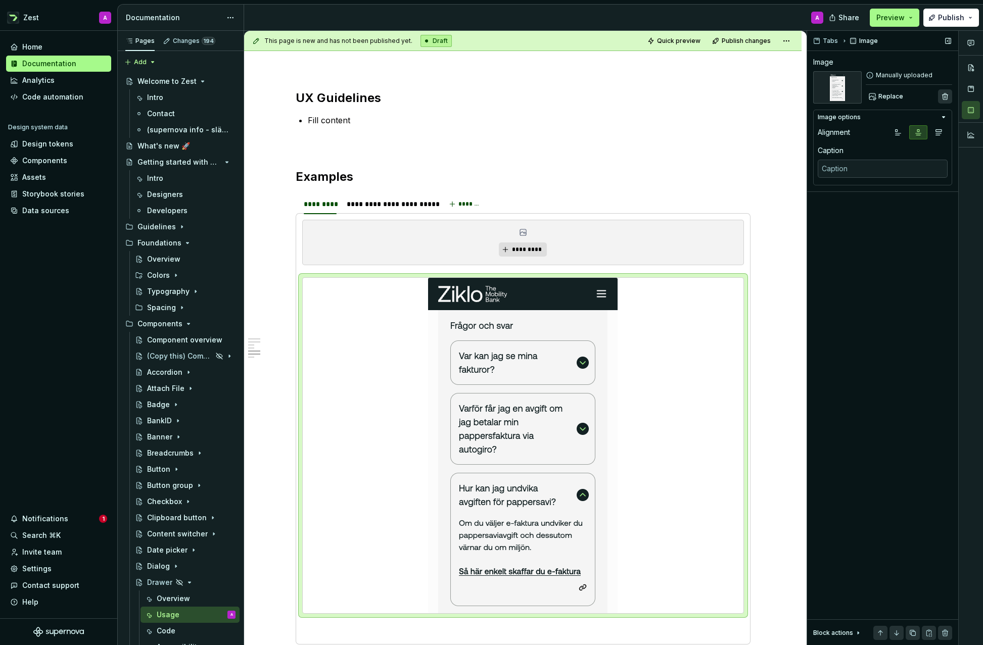
type textarea "*"
click at [940, 95] on button "button" at bounding box center [945, 96] width 14 height 14
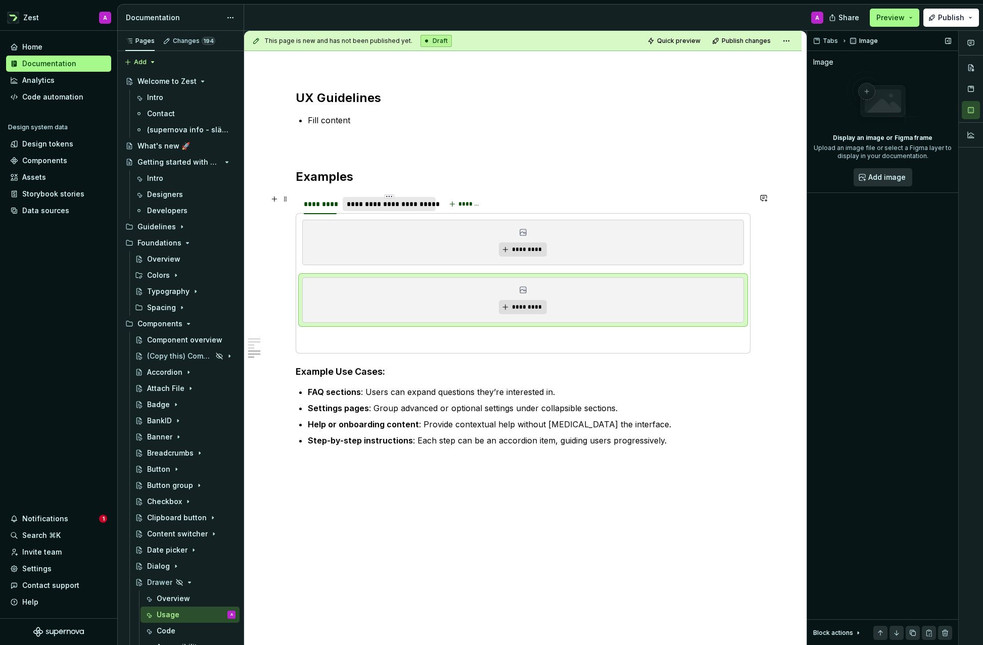
click at [392, 204] on div "**********" at bounding box center [389, 204] width 85 height 10
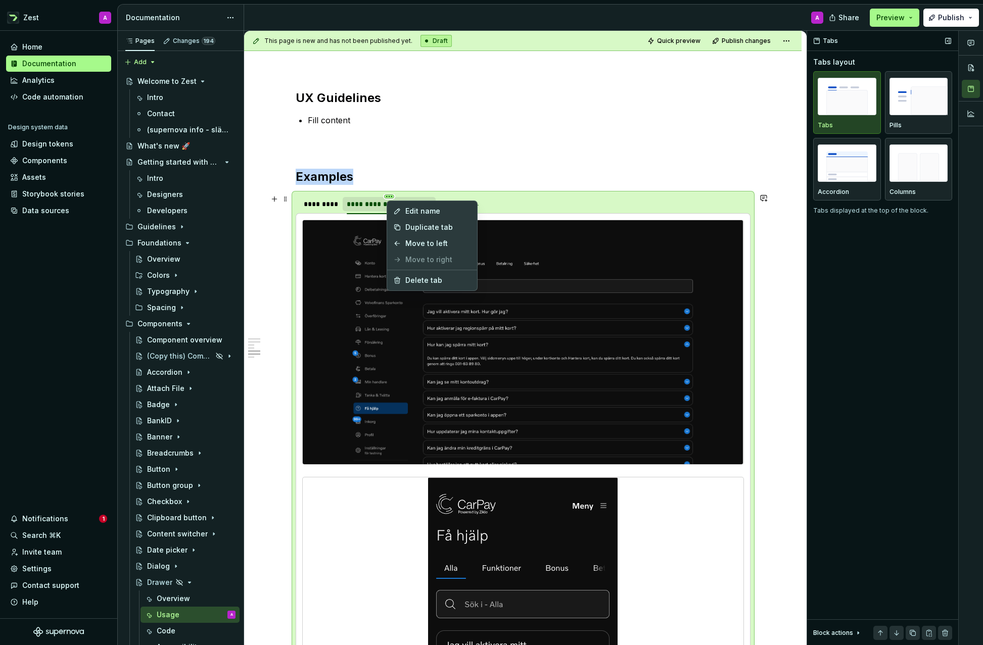
click at [395, 196] on html "Zest A Home Documentation Analytics Code automation Design system data Design t…" at bounding box center [491, 322] width 983 height 645
click at [420, 274] on div "Delete tab" at bounding box center [432, 280] width 86 height 16
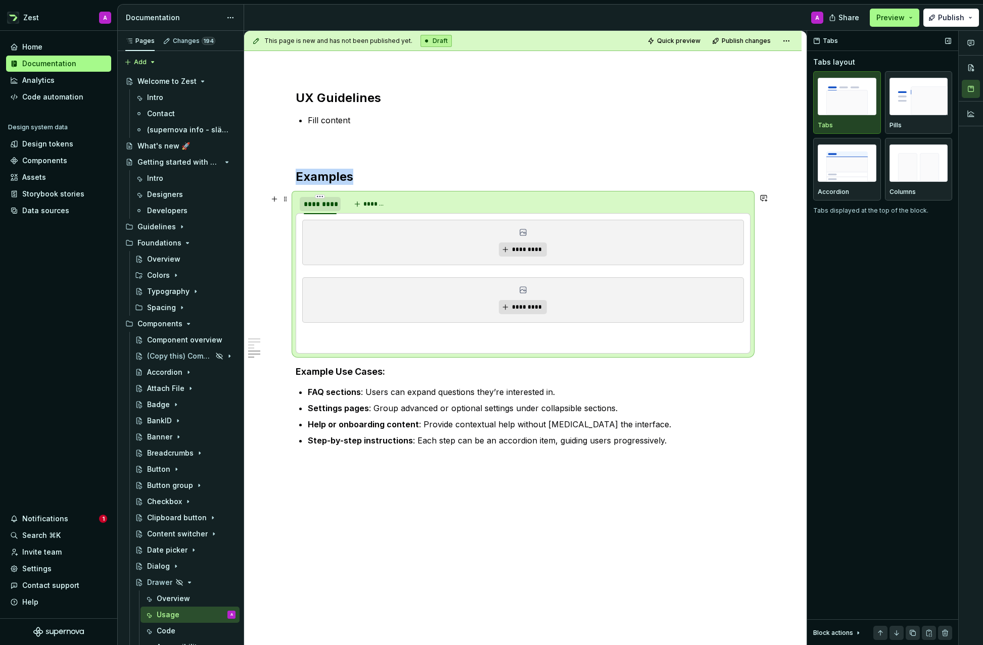
click at [327, 203] on div "*********" at bounding box center [320, 204] width 33 height 10
click at [325, 204] on div "*********" at bounding box center [320, 204] width 33 height 10
type input "*********"
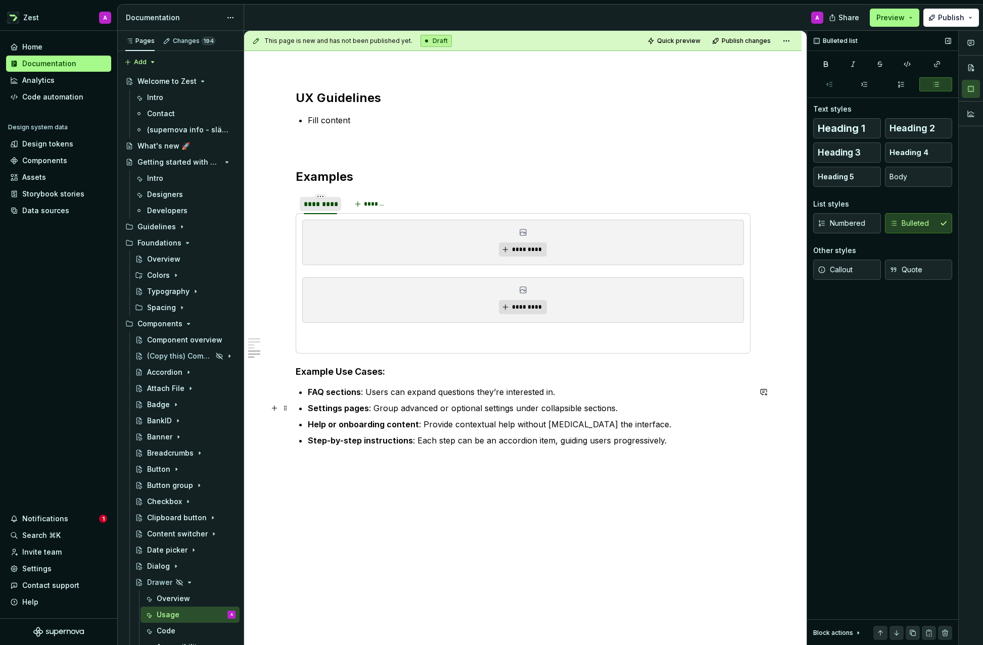
click at [595, 404] on p "Settings pages : Group advanced or optional settings under collapsible sections." at bounding box center [529, 408] width 443 height 12
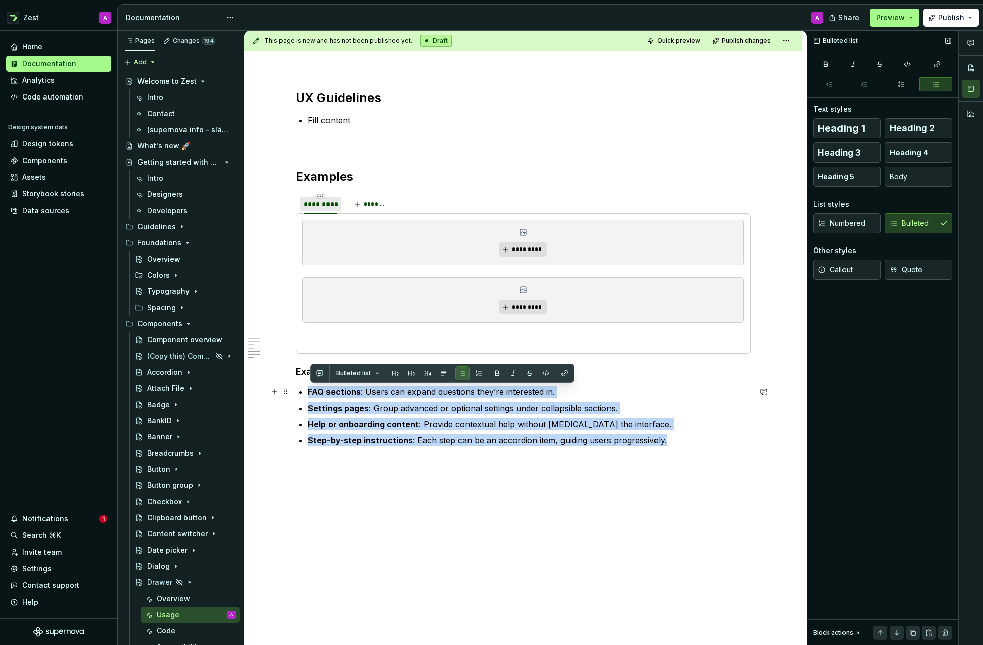
drag, startPoint x: 670, startPoint y: 442, endPoint x: 309, endPoint y: 389, distance: 364.4
click at [309, 389] on ul "FAQ sections : Users can expand questions they’re interested in. Settings pages…" at bounding box center [529, 416] width 443 height 61
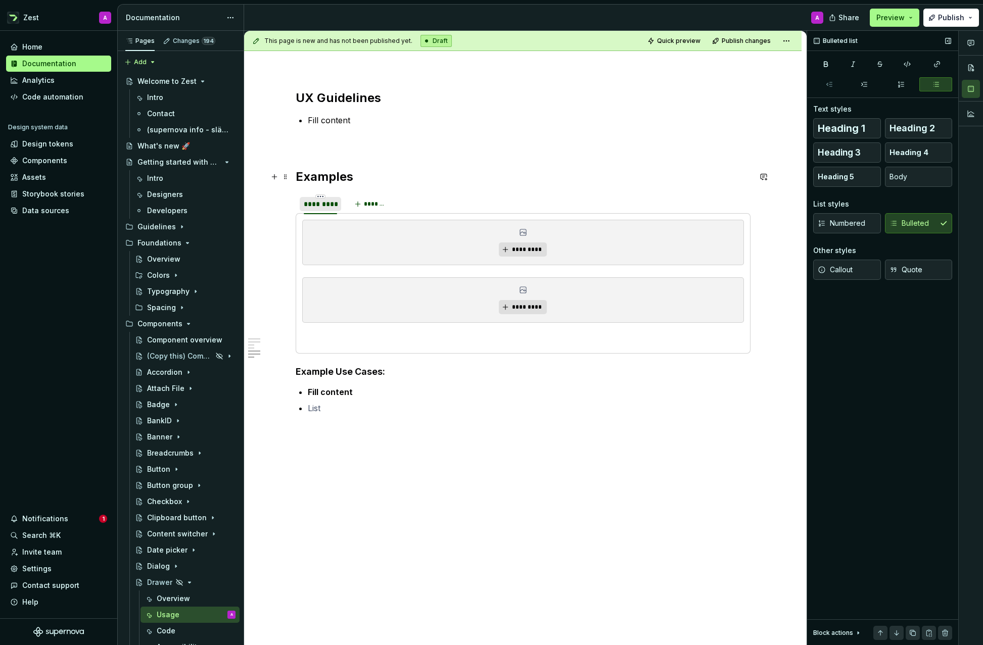
click at [625, 169] on h2 "Examples" at bounding box center [523, 177] width 455 height 16
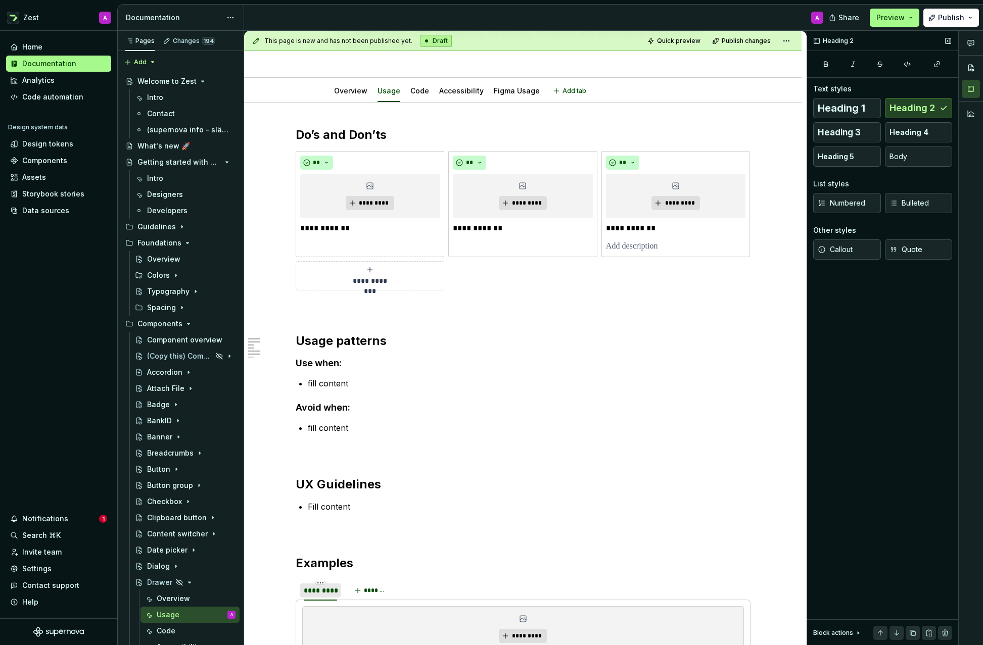
scroll to position [0, 0]
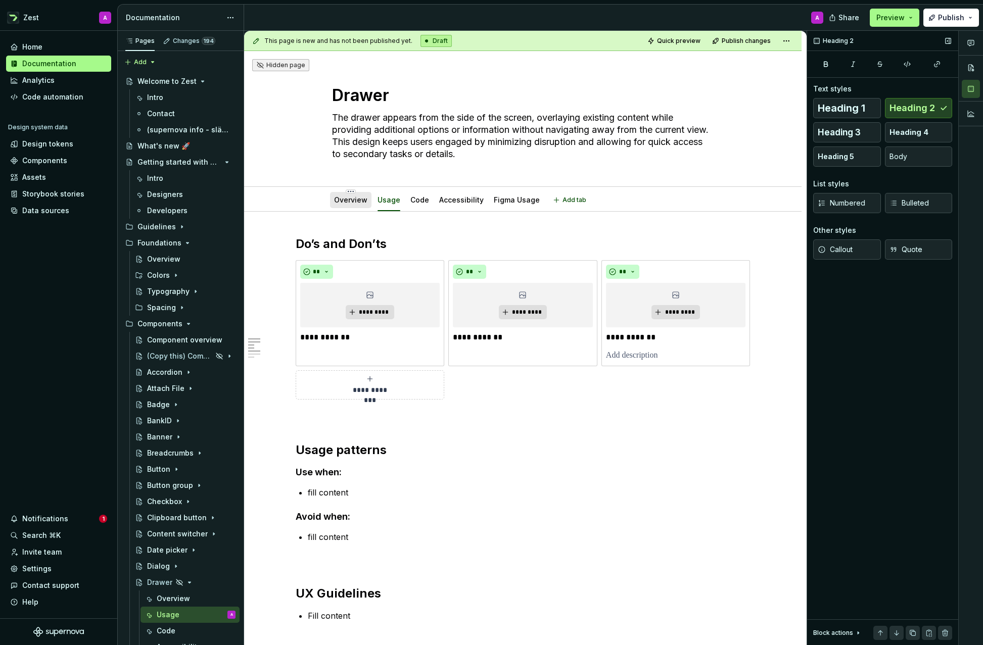
click at [354, 199] on link "Overview" at bounding box center [350, 200] width 33 height 9
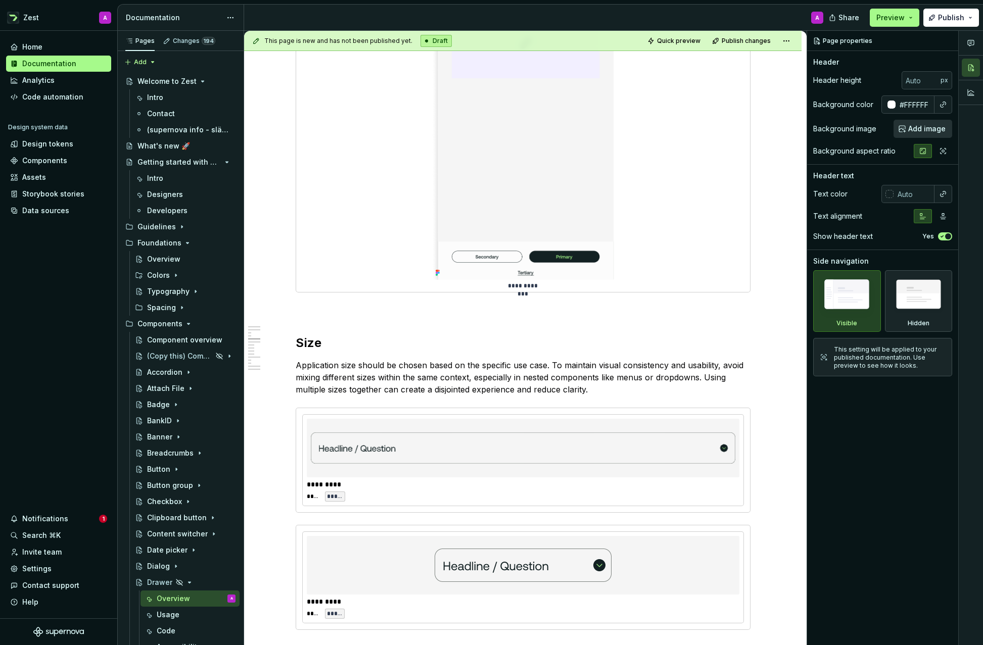
scroll to position [1561, 0]
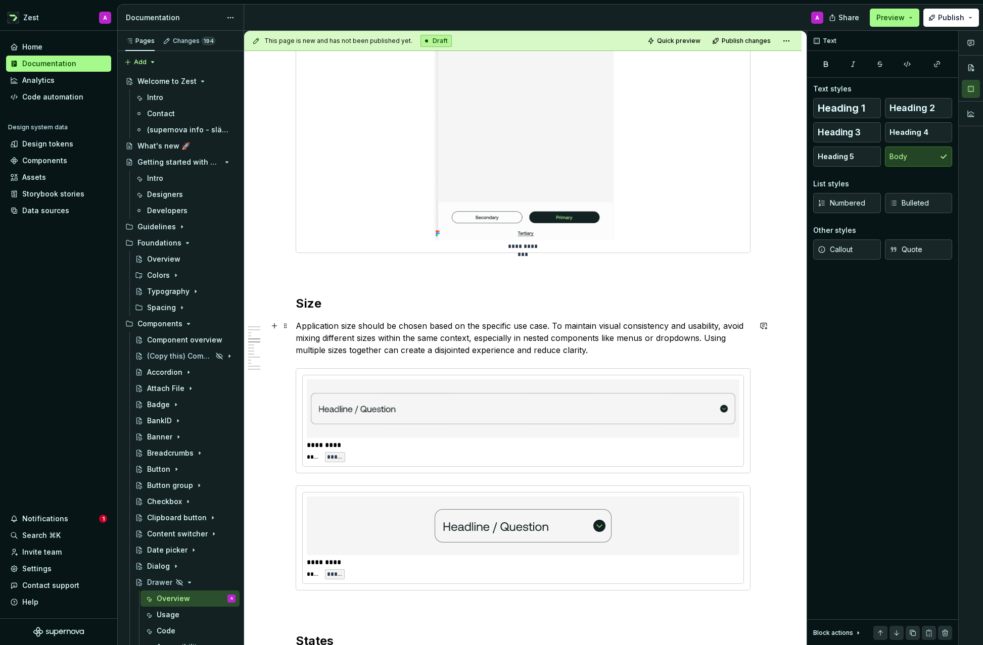
drag, startPoint x: 432, startPoint y: 330, endPoint x: 450, endPoint y: 330, distance: 18.2
click at [432, 330] on p "Application size should be chosen based on the specific use case. To maintain v…" at bounding box center [523, 338] width 455 height 36
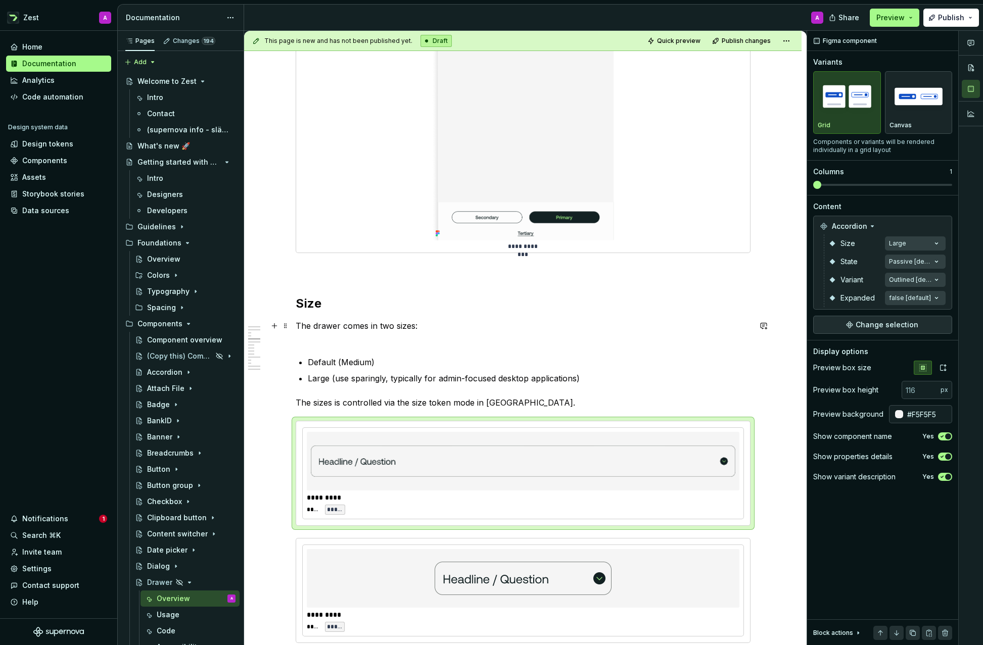
click at [307, 344] on div "**********" at bounding box center [523, 572] width 455 height 3795
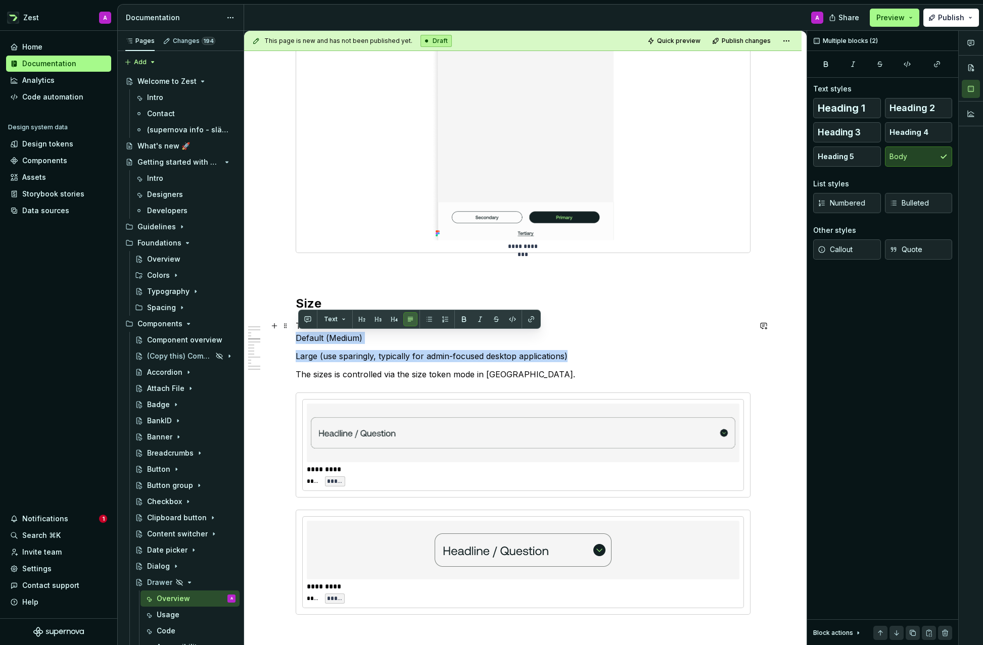
drag, startPoint x: 574, startPoint y: 361, endPoint x: 297, endPoint y: 337, distance: 278.4
click at [297, 337] on div "**********" at bounding box center [523, 558] width 455 height 3767
click at [430, 320] on button "button" at bounding box center [429, 319] width 14 height 14
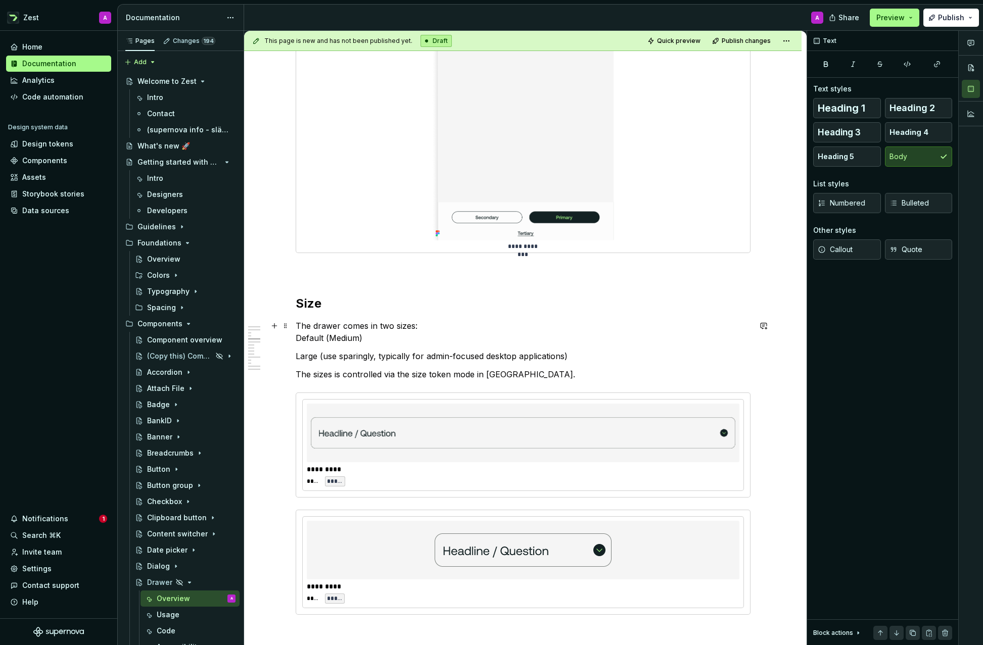
click at [300, 333] on p "The drawer comes in two sizes: Default (Medium)" at bounding box center [523, 332] width 455 height 24
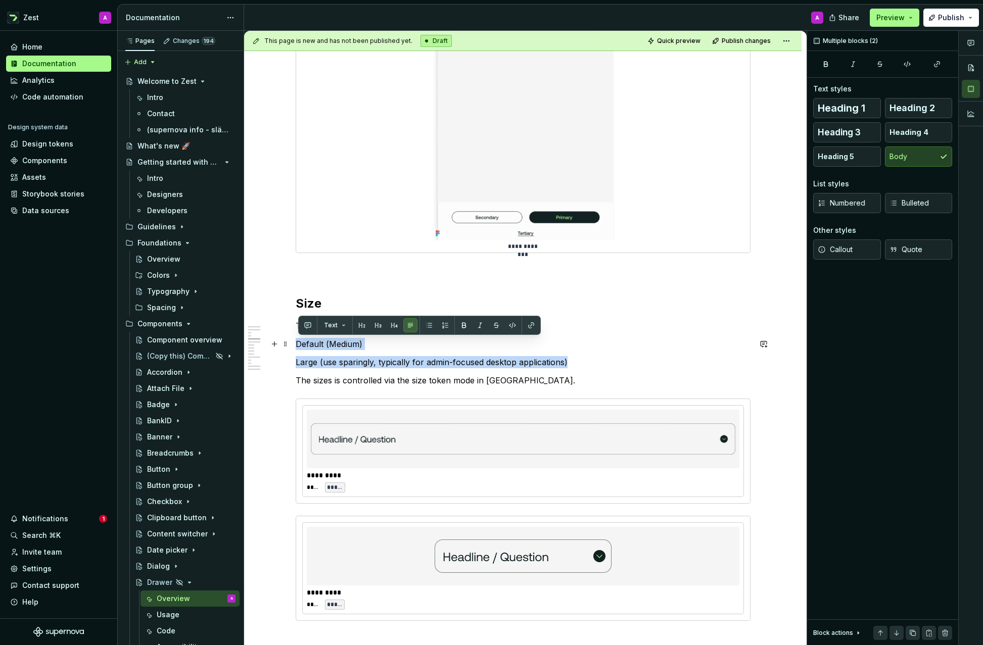
drag, startPoint x: 558, startPoint y: 363, endPoint x: 296, endPoint y: 339, distance: 263.3
click at [296, 339] on div "**********" at bounding box center [522, 652] width 557 height 4002
click at [429, 324] on button "button" at bounding box center [429, 325] width 14 height 14
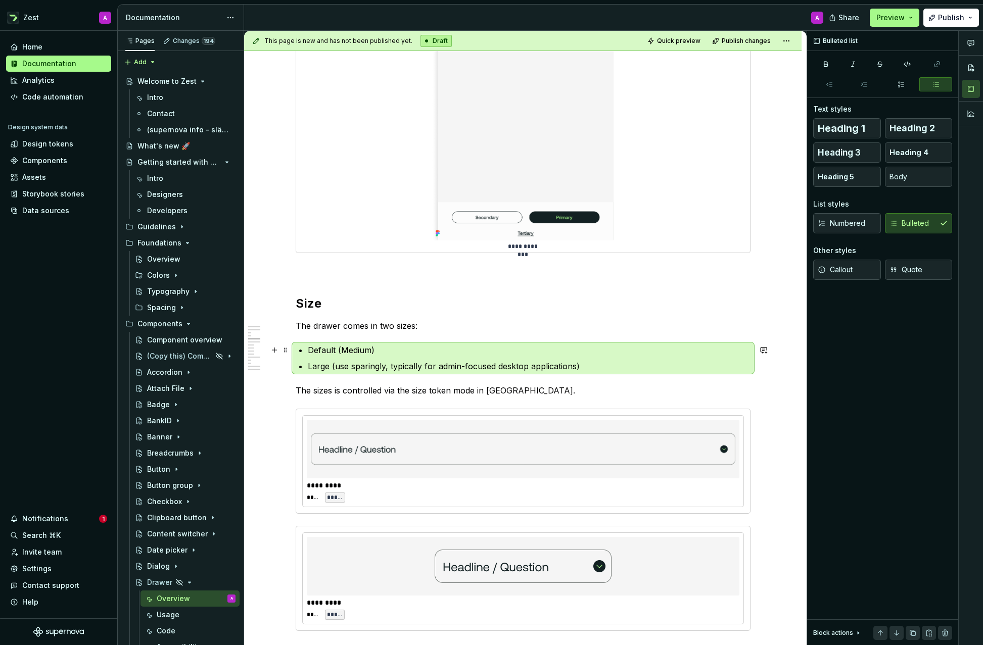
click at [431, 347] on p "Default (Medium)" at bounding box center [529, 350] width 443 height 12
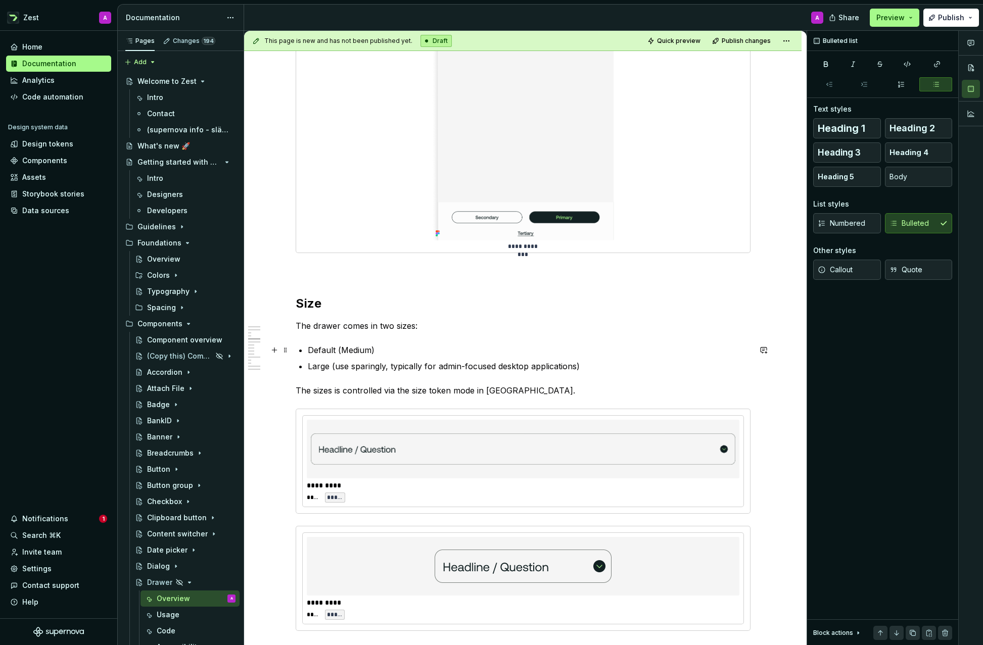
click at [447, 346] on p "Default (Medium)" at bounding box center [529, 350] width 443 height 12
click at [485, 444] on img at bounding box center [523, 449] width 424 height 51
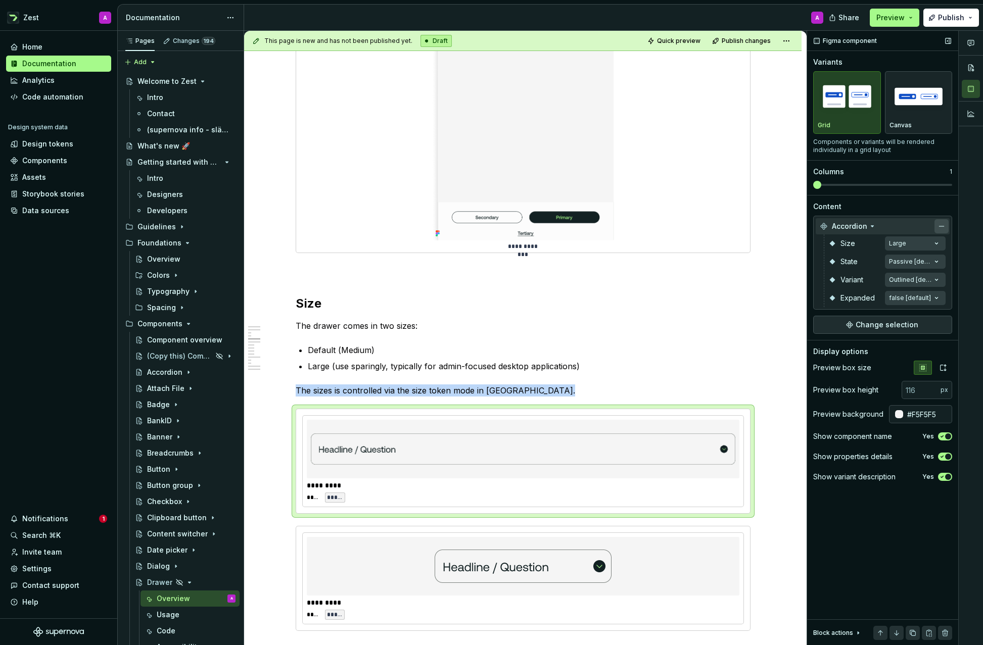
click at [937, 223] on button "button" at bounding box center [941, 226] width 14 height 14
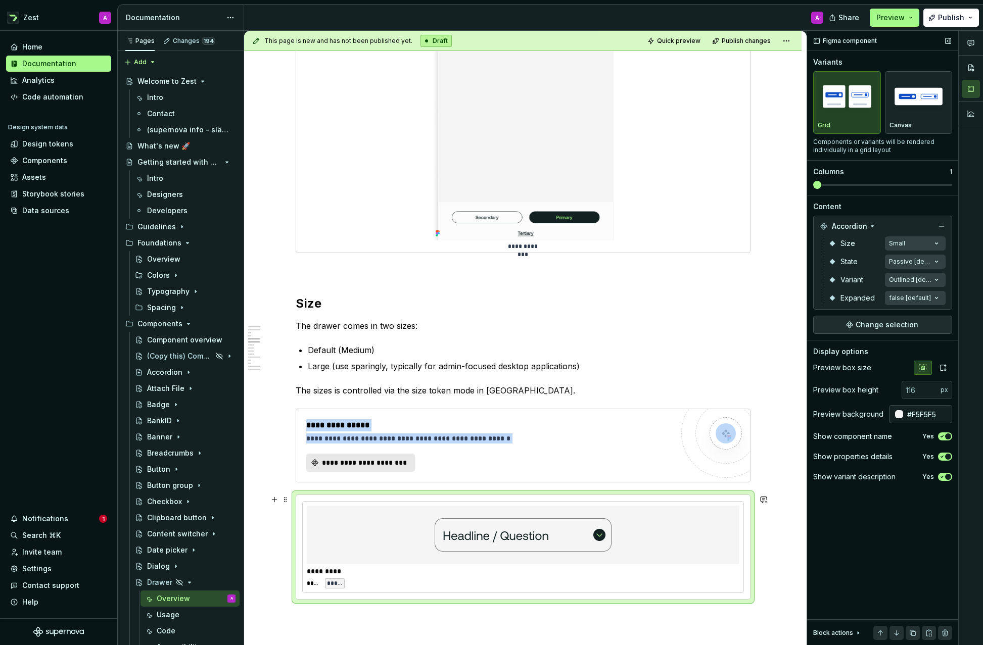
click at [551, 525] on img at bounding box center [522, 535] width 177 height 51
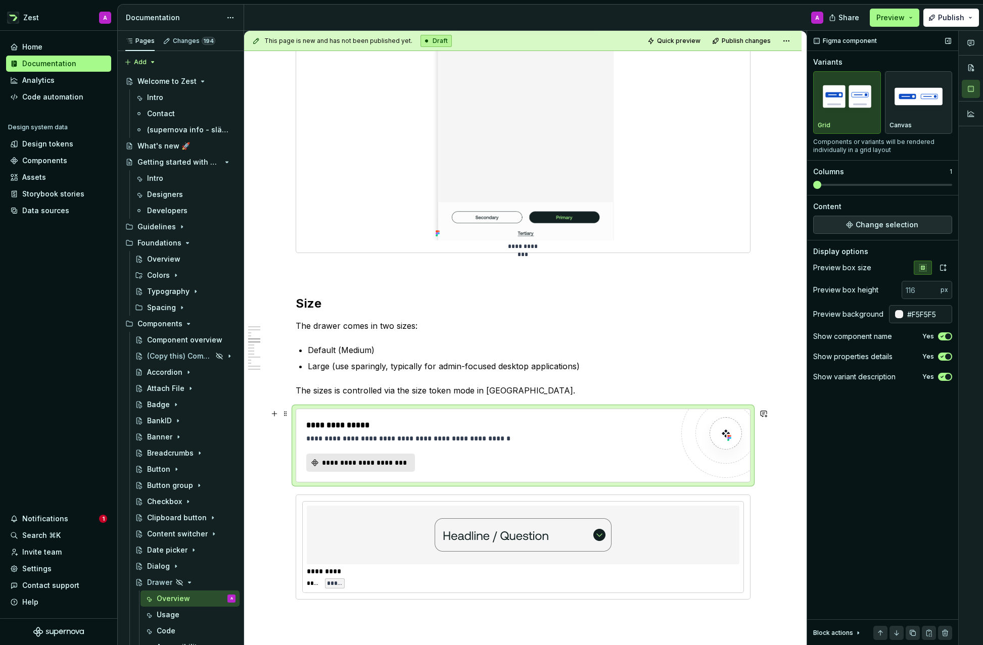
click at [532, 468] on div "**********" at bounding box center [489, 463] width 367 height 18
click at [625, 482] on div "**********" at bounding box center [523, 446] width 455 height 74
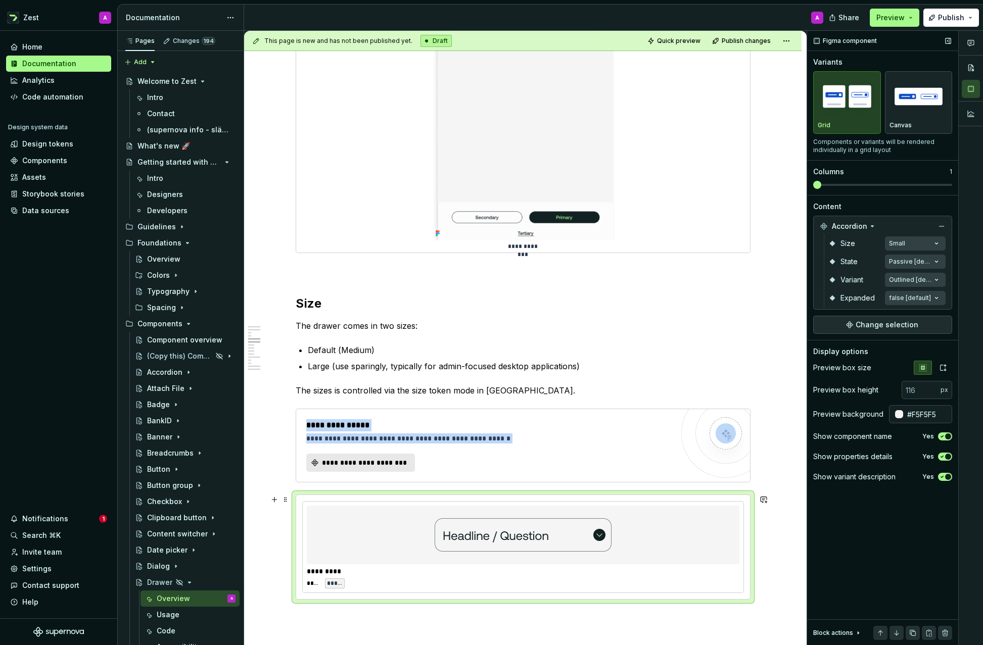
click at [625, 506] on div at bounding box center [523, 535] width 432 height 59
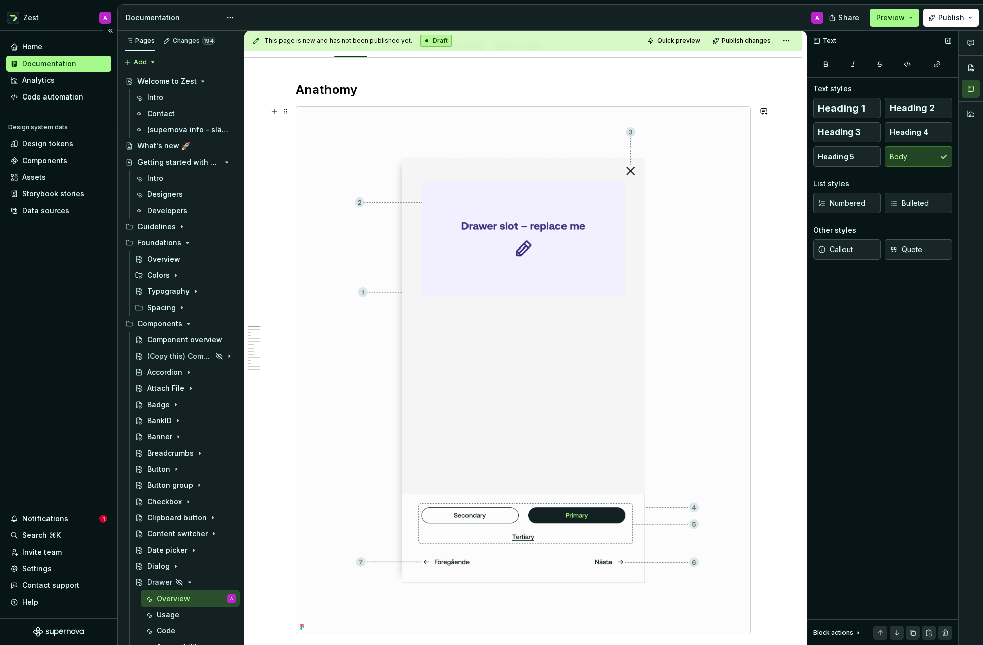
scroll to position [154, 0]
click at [47, 209] on div "Data sources" at bounding box center [45, 211] width 47 height 10
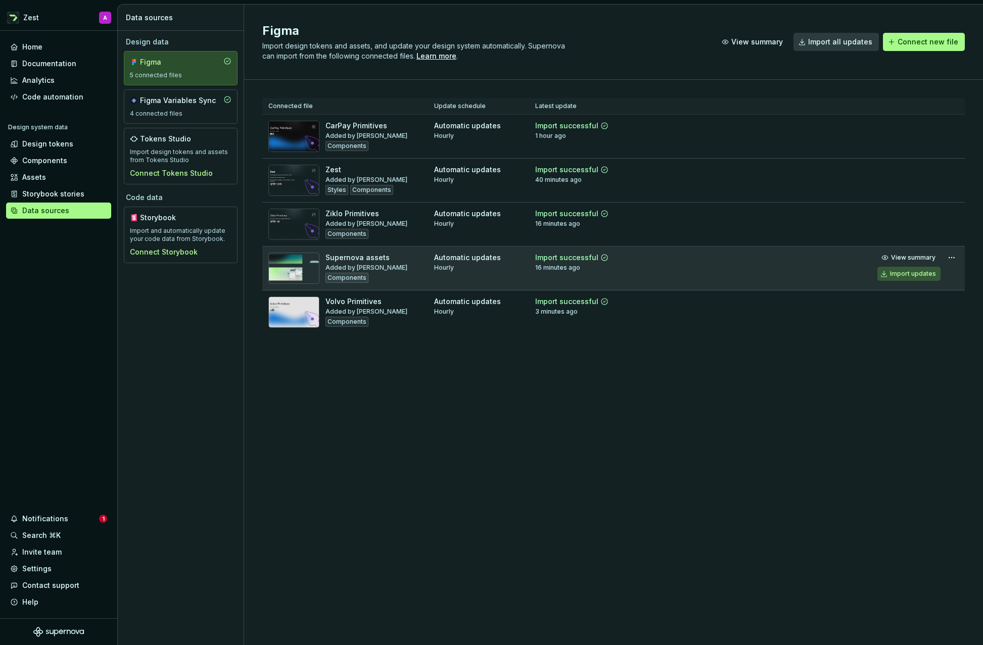
click at [897, 275] on div "Import updates" at bounding box center [913, 274] width 46 height 8
click at [30, 63] on div "Documentation" at bounding box center [49, 64] width 54 height 10
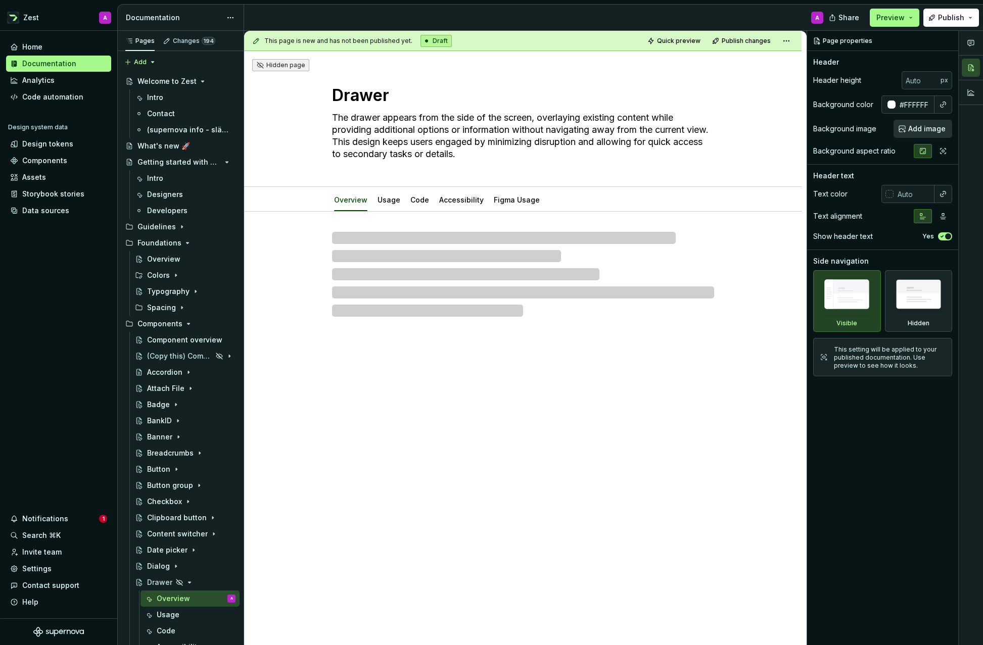
type textarea "*"
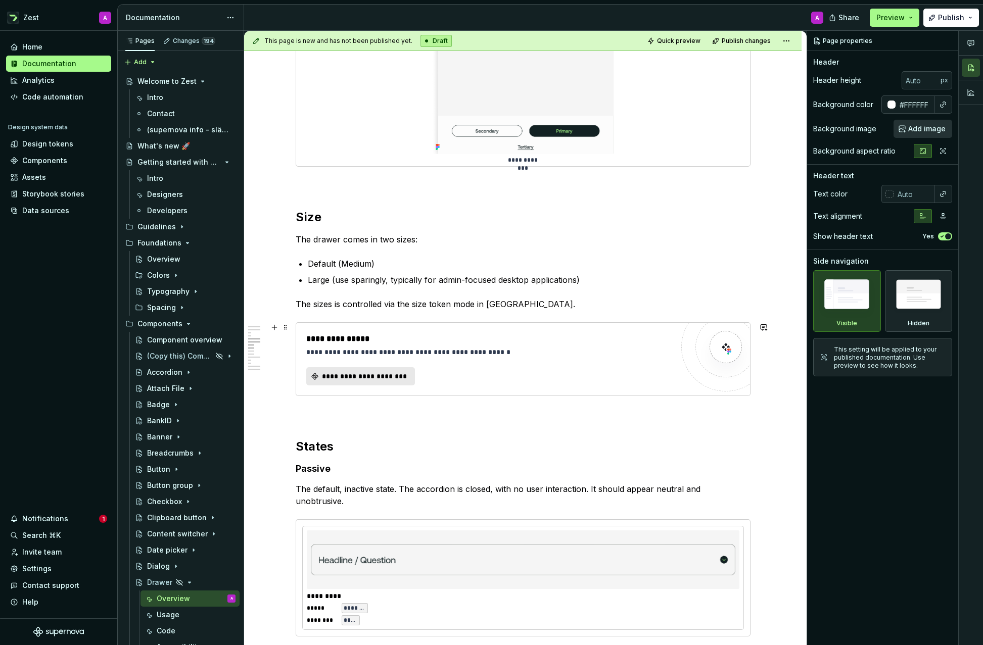
scroll to position [1688, 0]
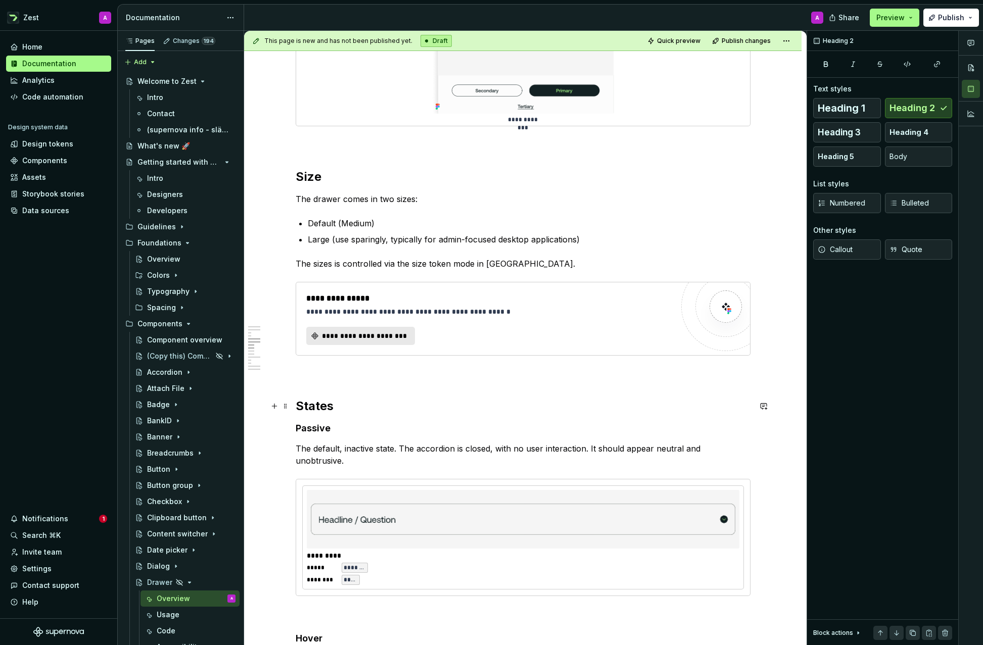
click at [326, 408] on h2 "States" at bounding box center [523, 406] width 455 height 16
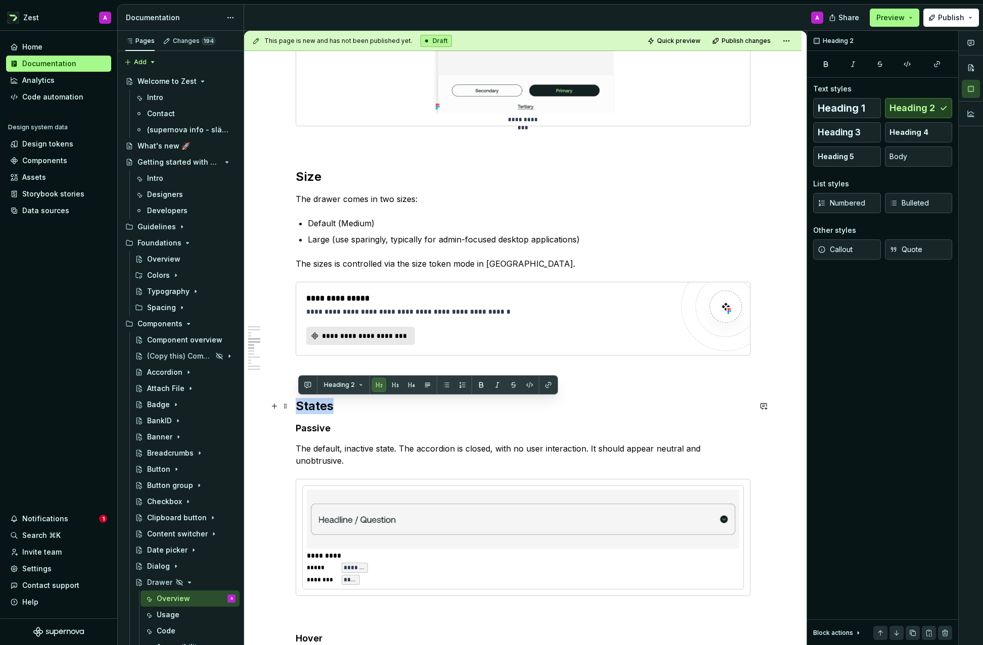
click at [326, 408] on h2 "States" at bounding box center [523, 406] width 455 height 16
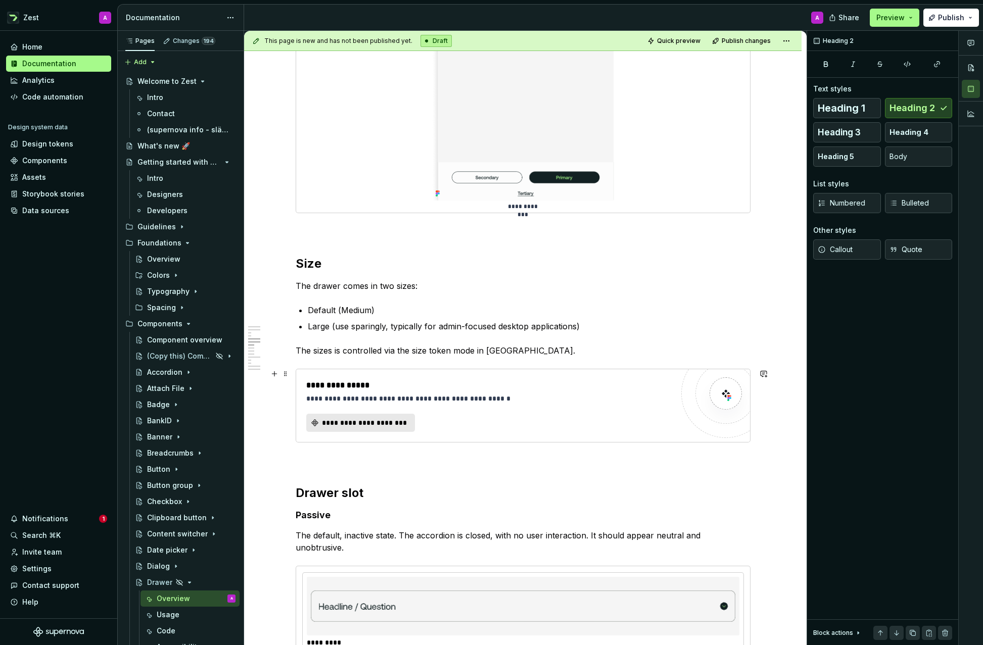
scroll to position [1552, 0]
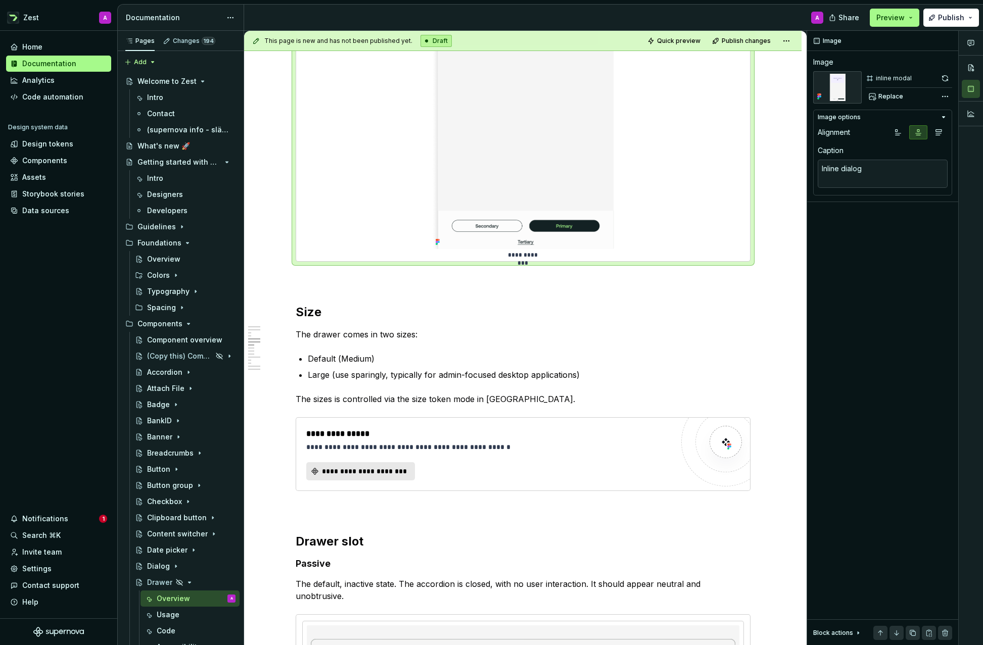
click at [344, 213] on div "**********" at bounding box center [523, 103] width 454 height 315
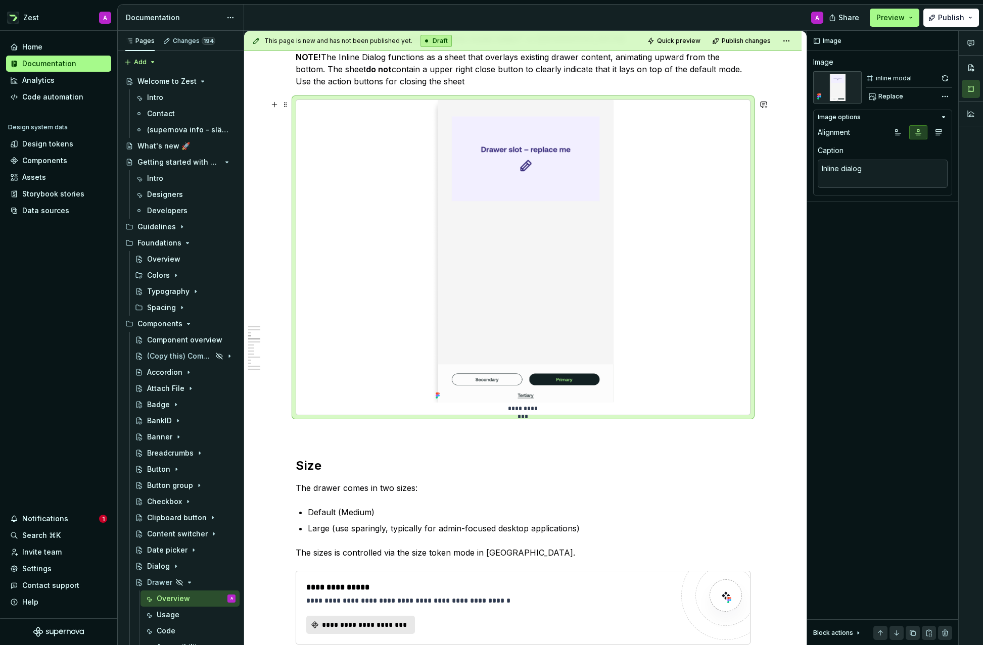
scroll to position [1383, 0]
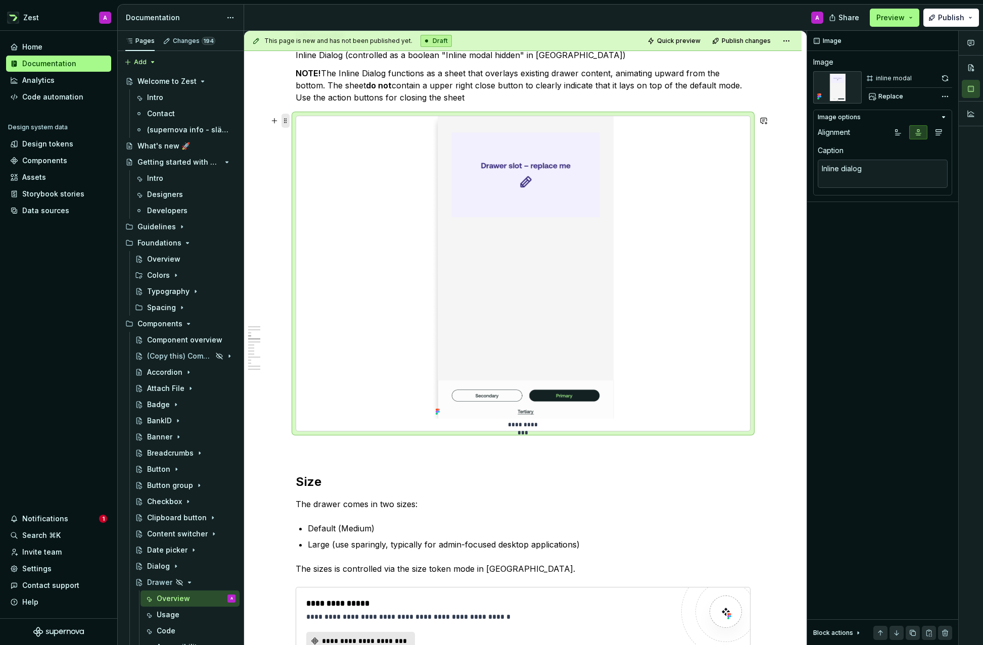
click at [286, 120] on span at bounding box center [285, 121] width 8 height 14
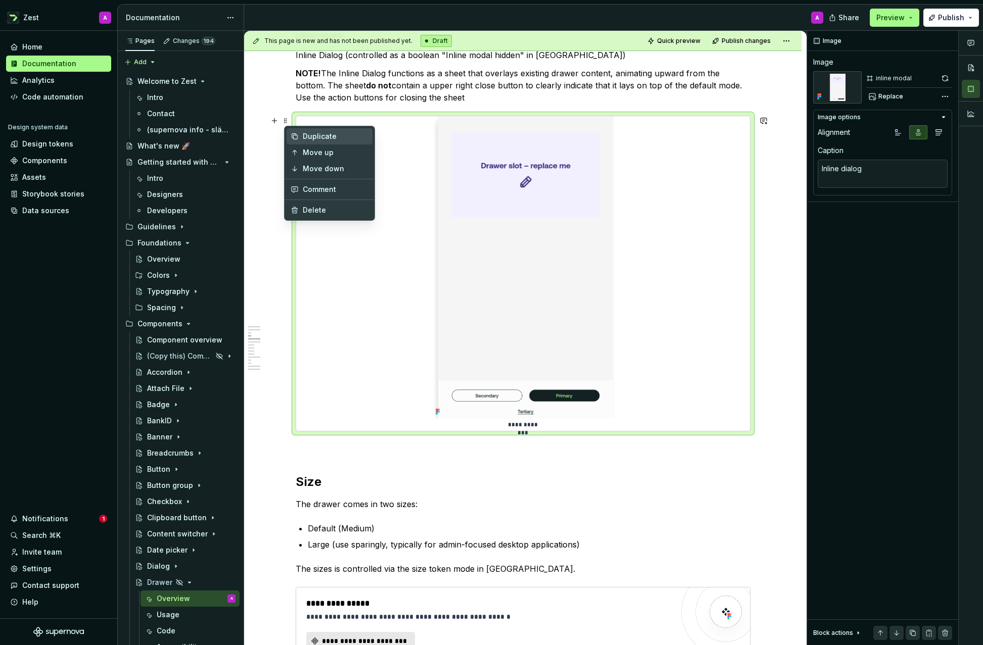
click at [307, 134] on div "Duplicate" at bounding box center [336, 136] width 66 height 10
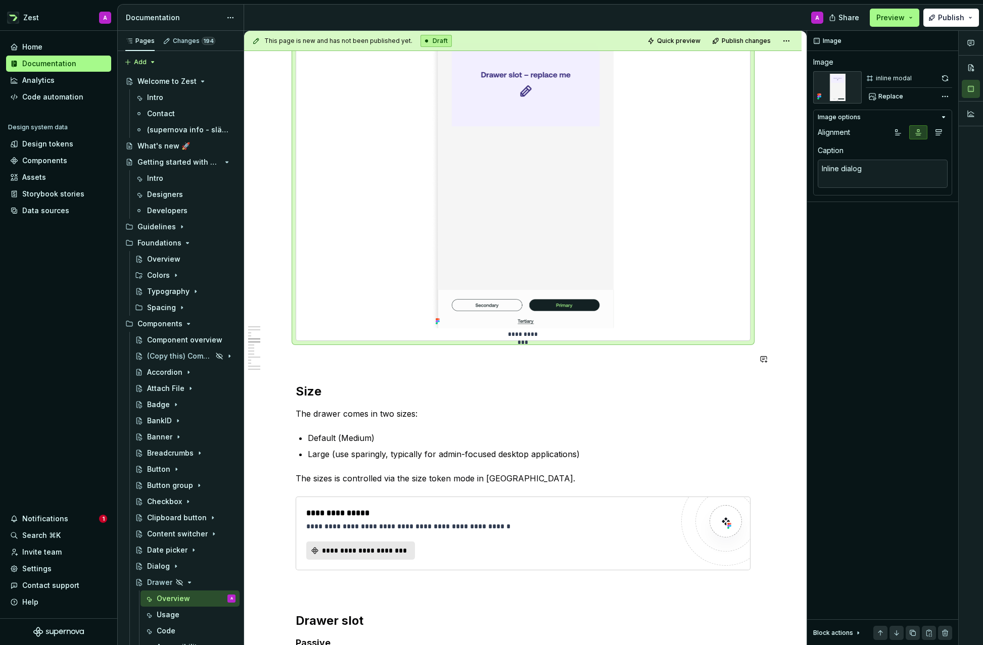
scroll to position [1816, 0]
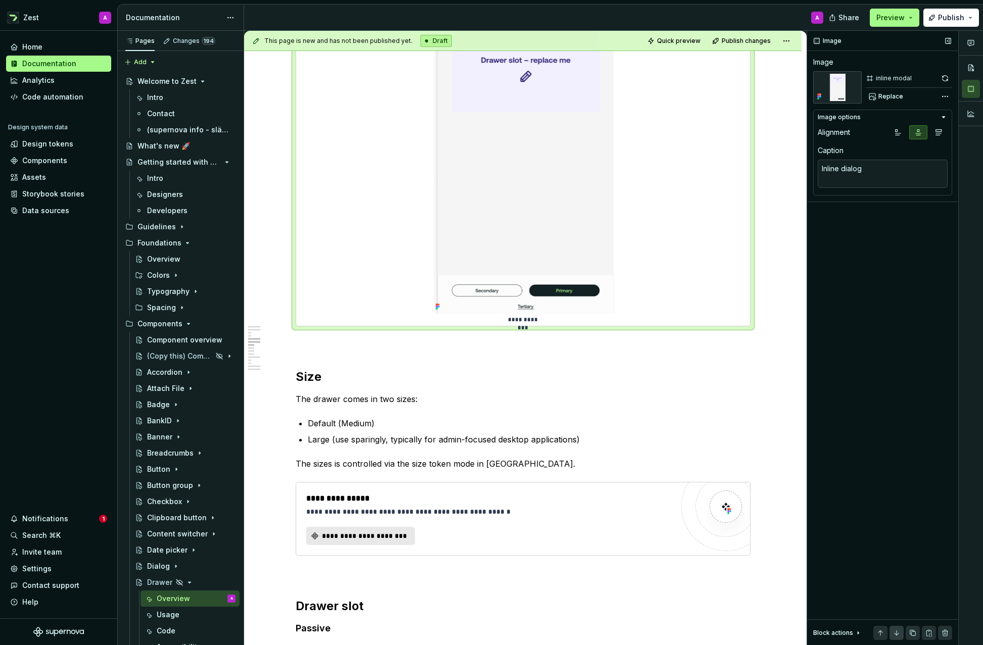
click at [894, 632] on button "button" at bounding box center [896, 633] width 14 height 14
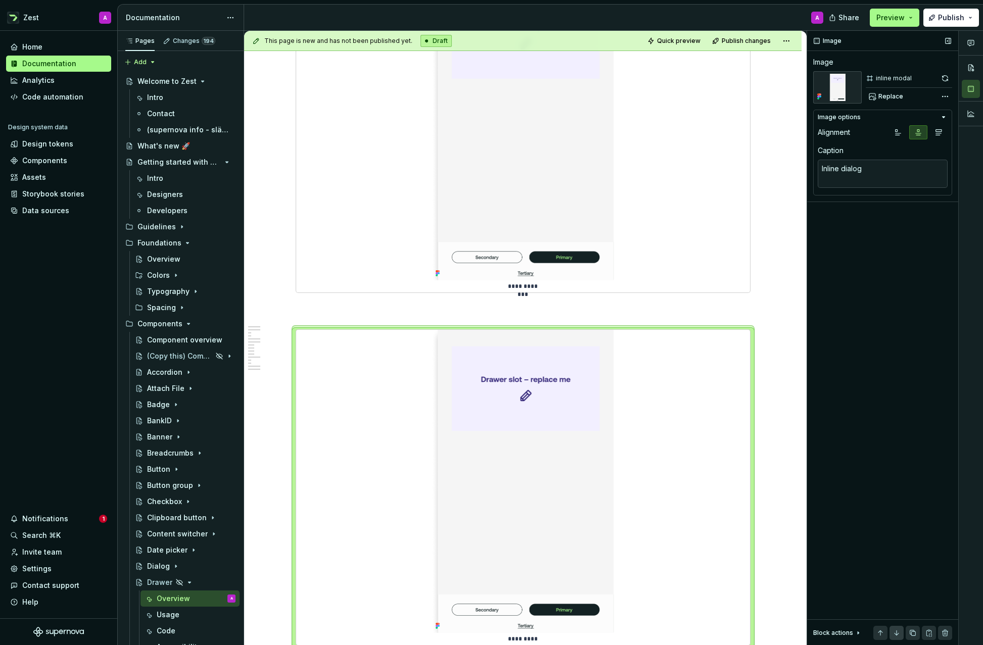
click at [894, 632] on button "button" at bounding box center [896, 633] width 14 height 14
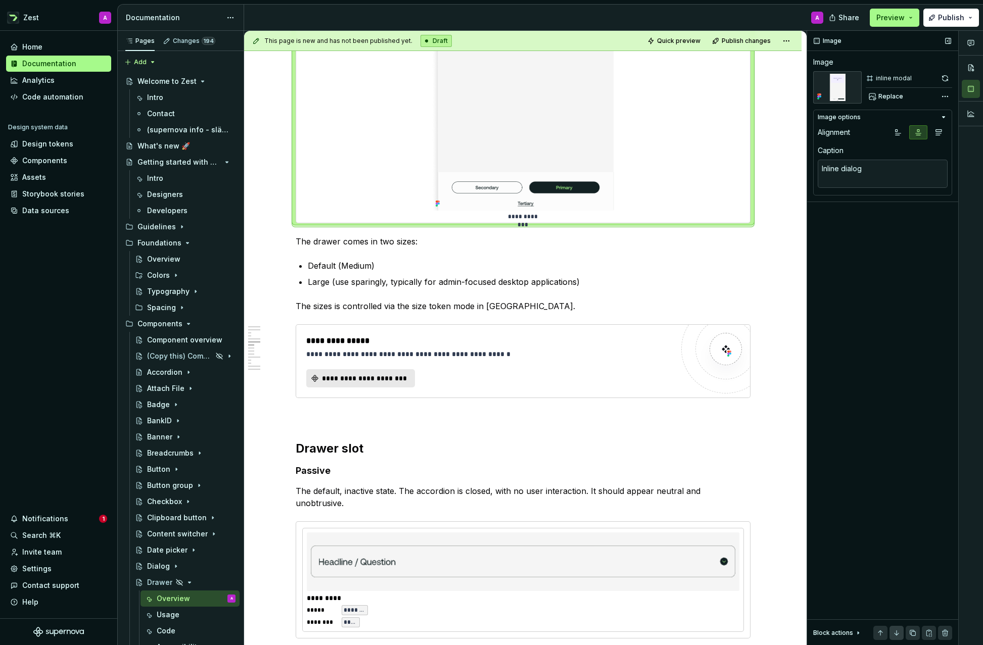
click at [896, 630] on button "button" at bounding box center [896, 633] width 14 height 14
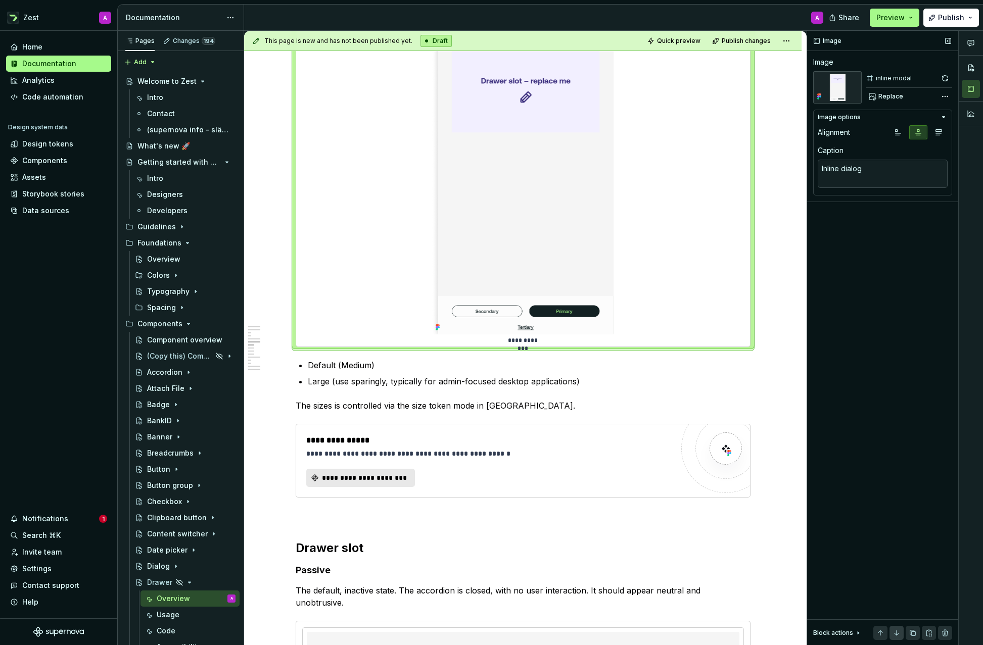
click at [896, 630] on button "button" at bounding box center [896, 633] width 14 height 14
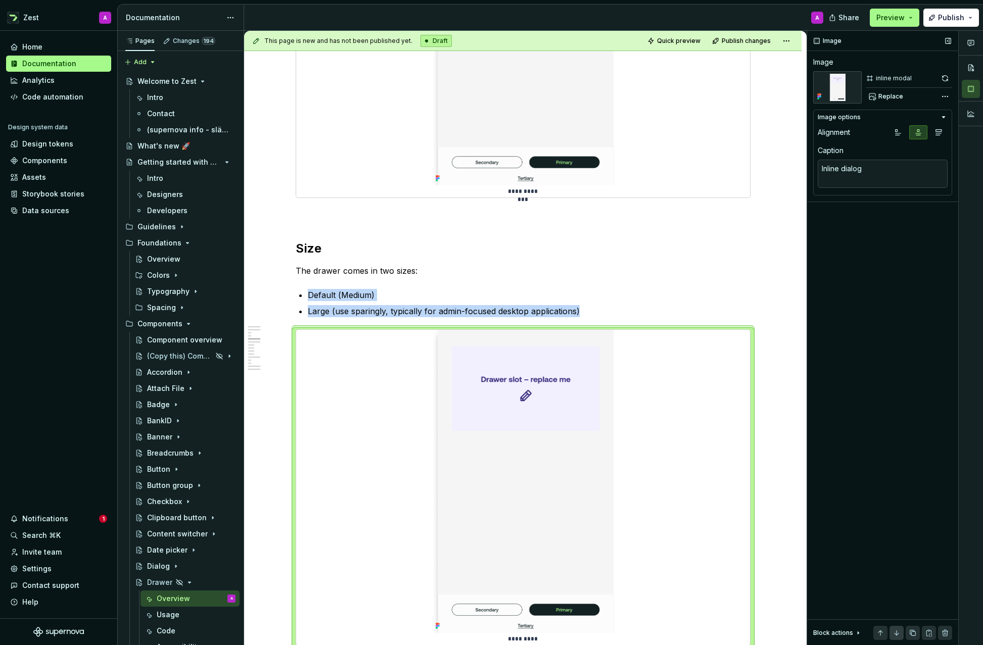
click at [896, 630] on button "button" at bounding box center [896, 633] width 14 height 14
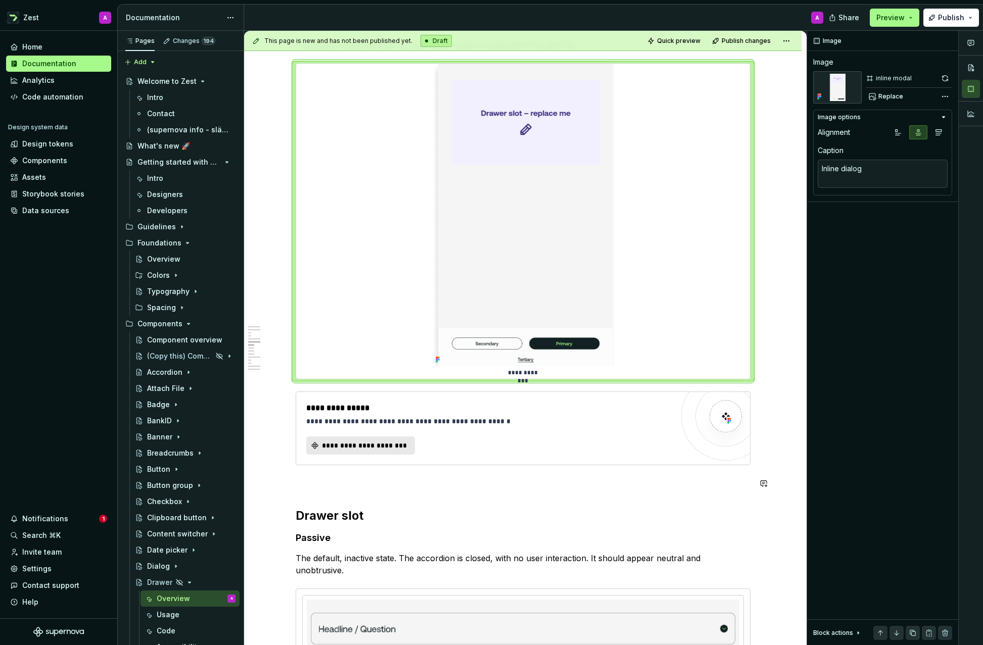
scroll to position [1917, 0]
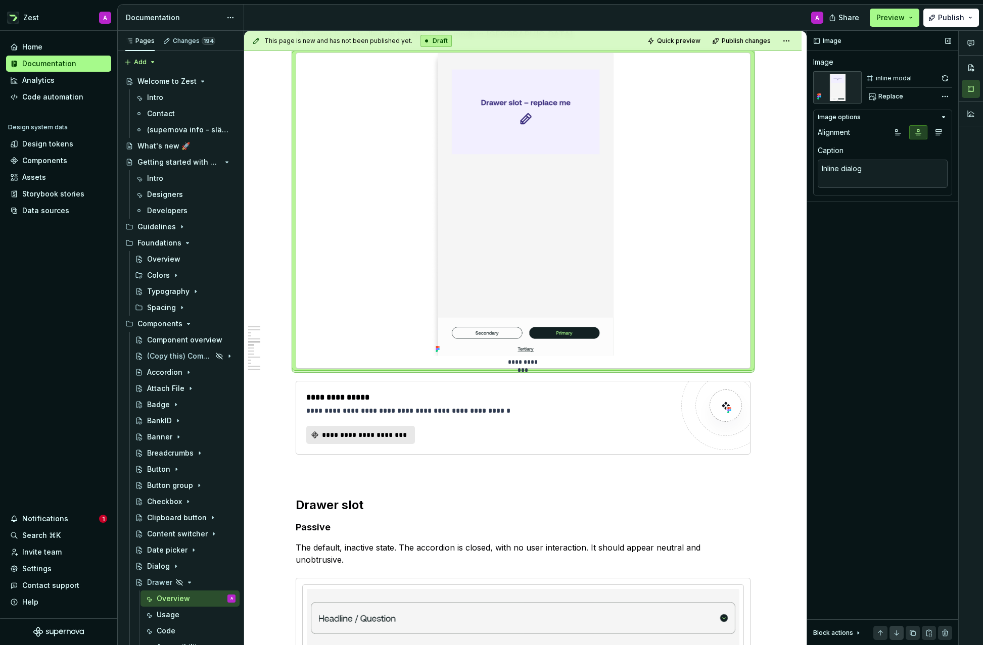
click at [895, 631] on button "button" at bounding box center [896, 633] width 14 height 14
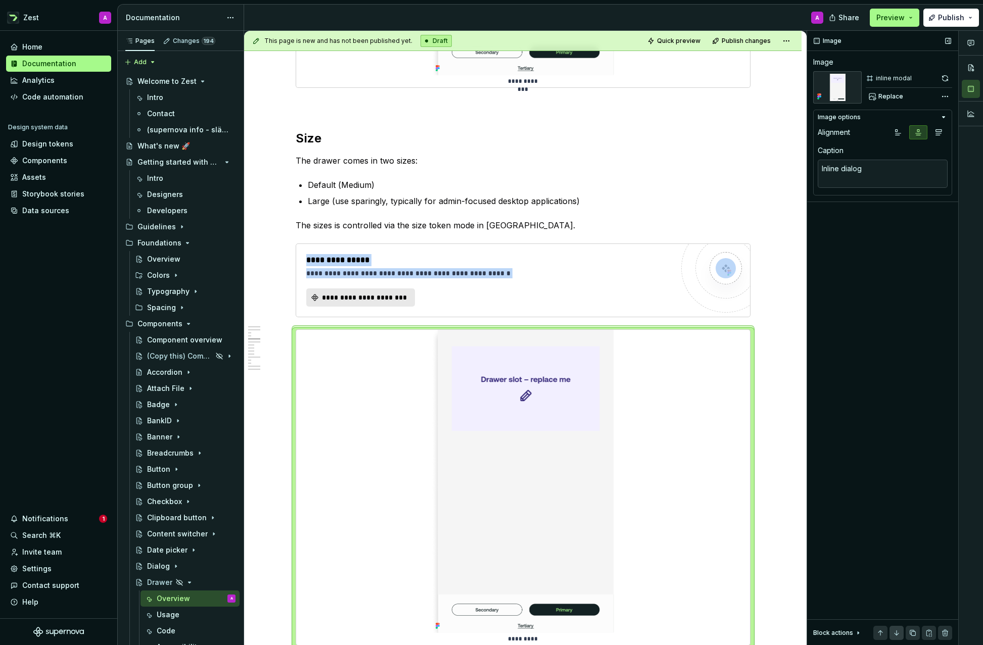
click at [895, 631] on button "button" at bounding box center [896, 633] width 14 height 14
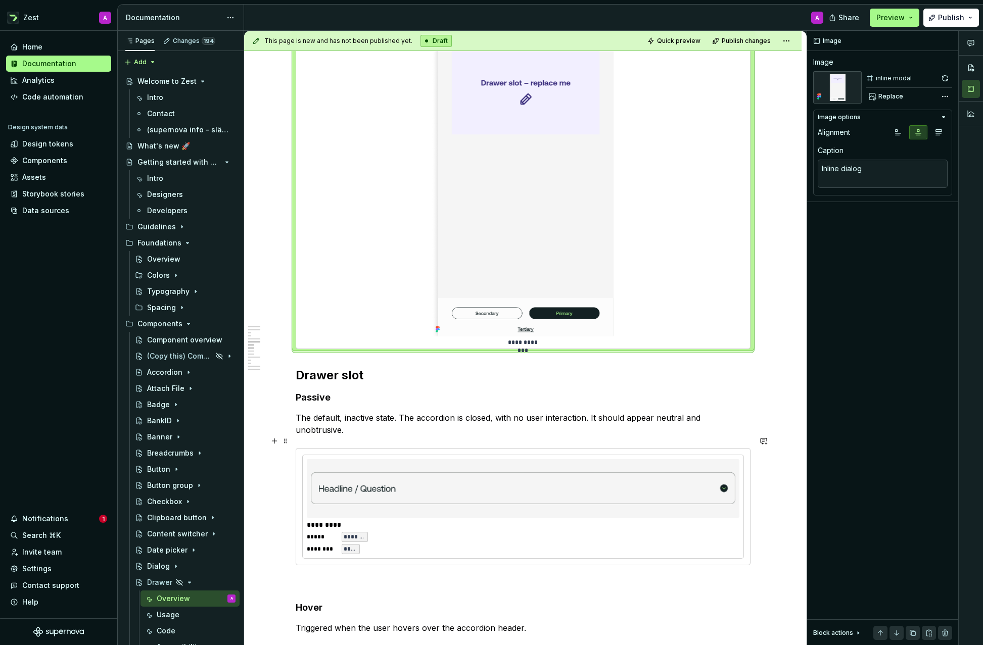
scroll to position [2060, 0]
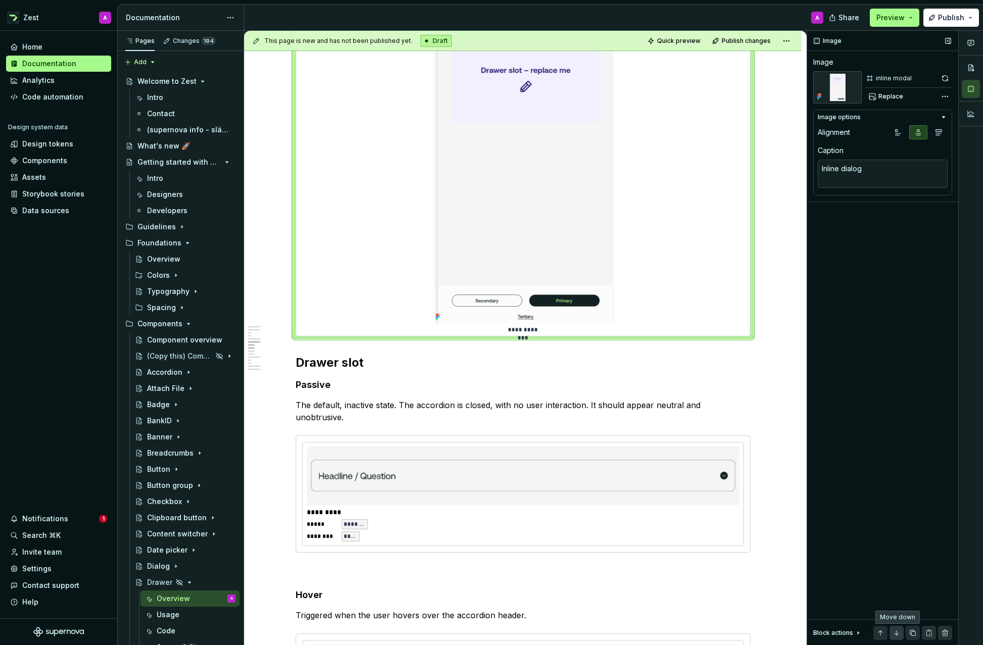
click at [899, 631] on button "button" at bounding box center [896, 633] width 14 height 14
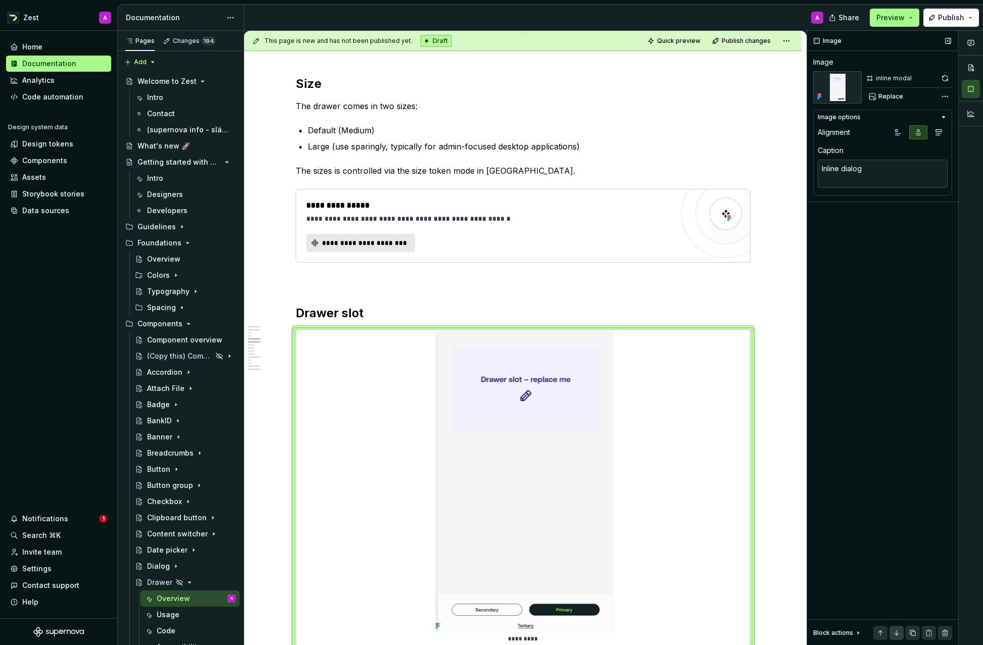
click at [899, 631] on button "button" at bounding box center [896, 633] width 14 height 14
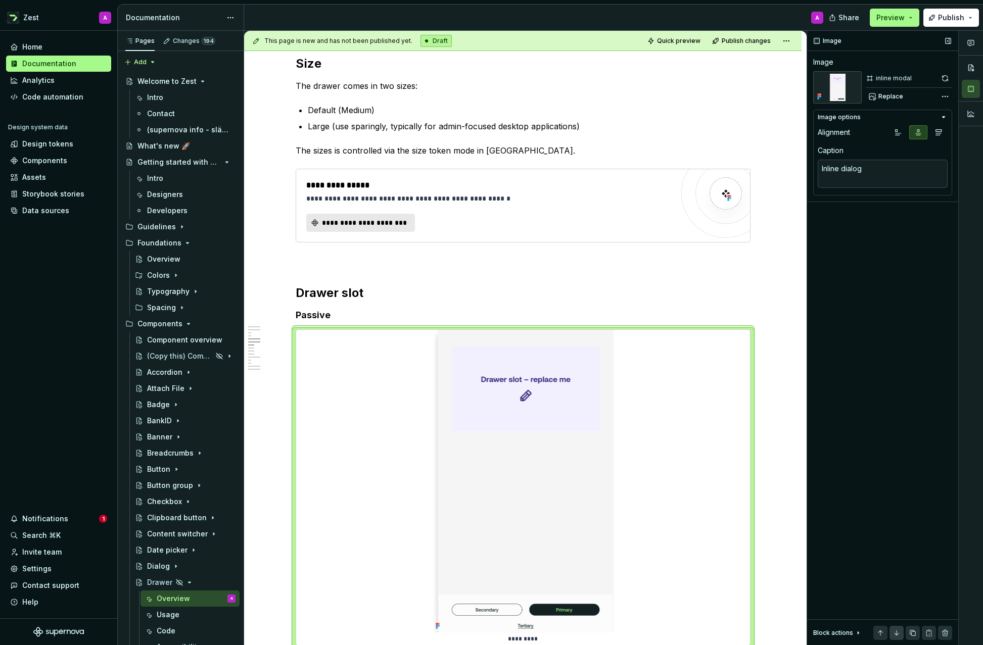
click at [899, 631] on button "button" at bounding box center [896, 633] width 14 height 14
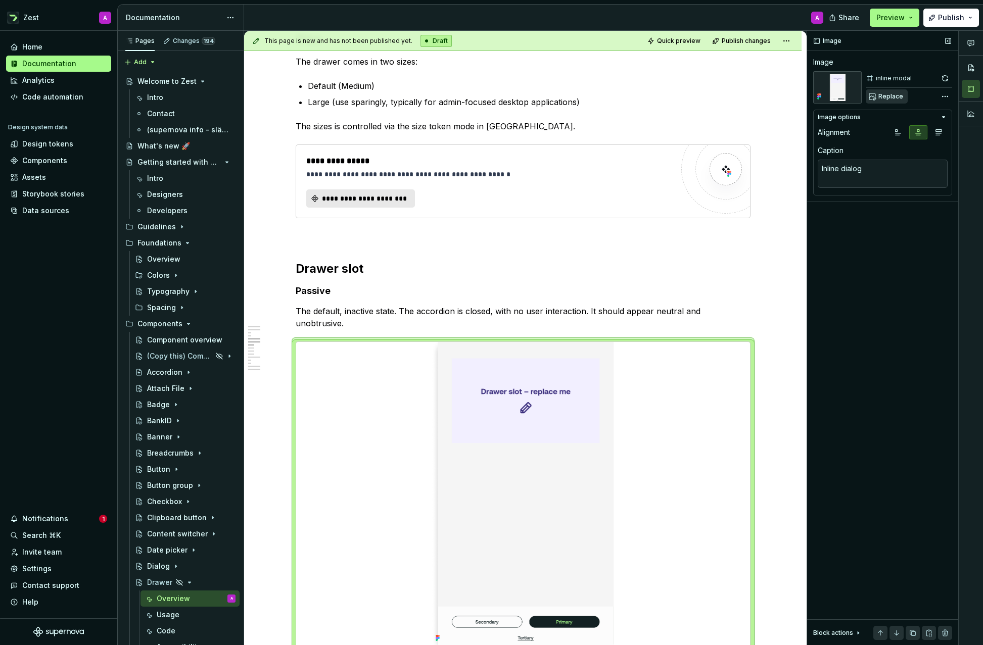
click at [896, 96] on span "Replace" at bounding box center [890, 96] width 25 height 8
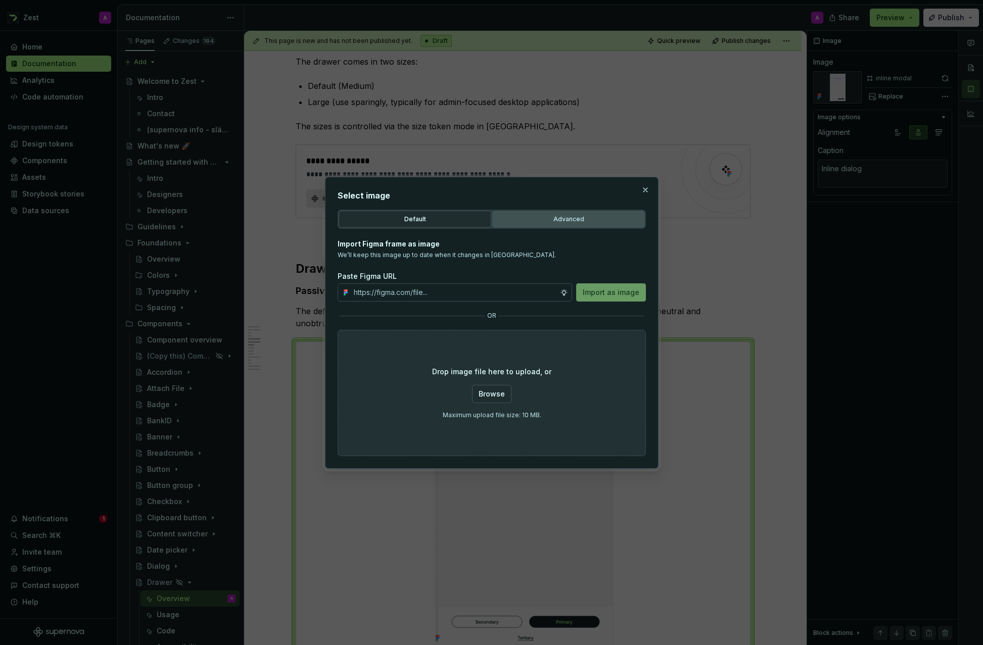
click at [561, 222] on div "Advanced" at bounding box center [568, 219] width 145 height 10
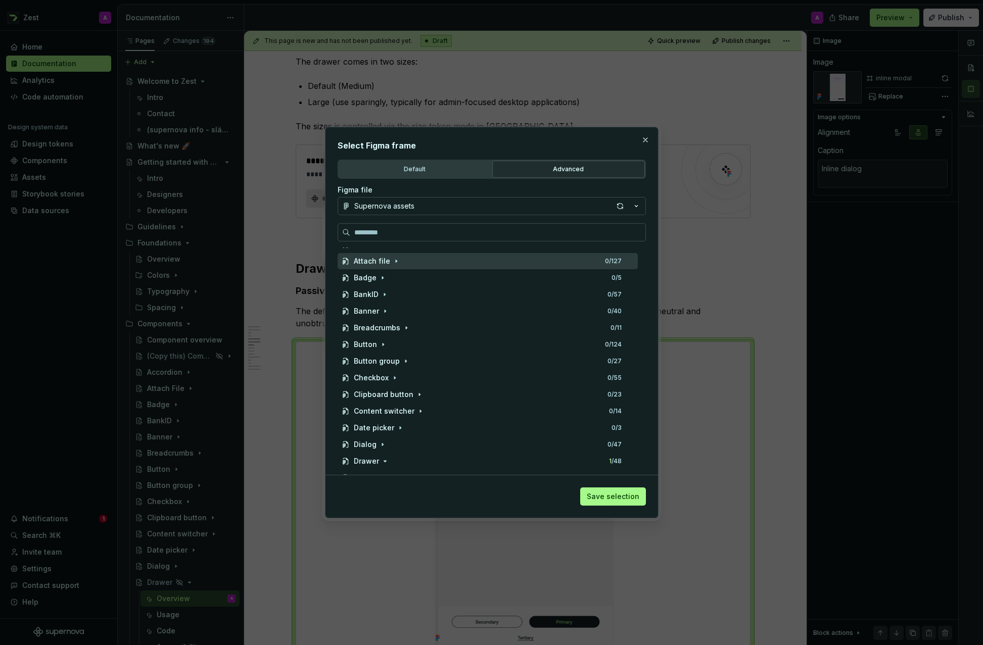
scroll to position [134, 0]
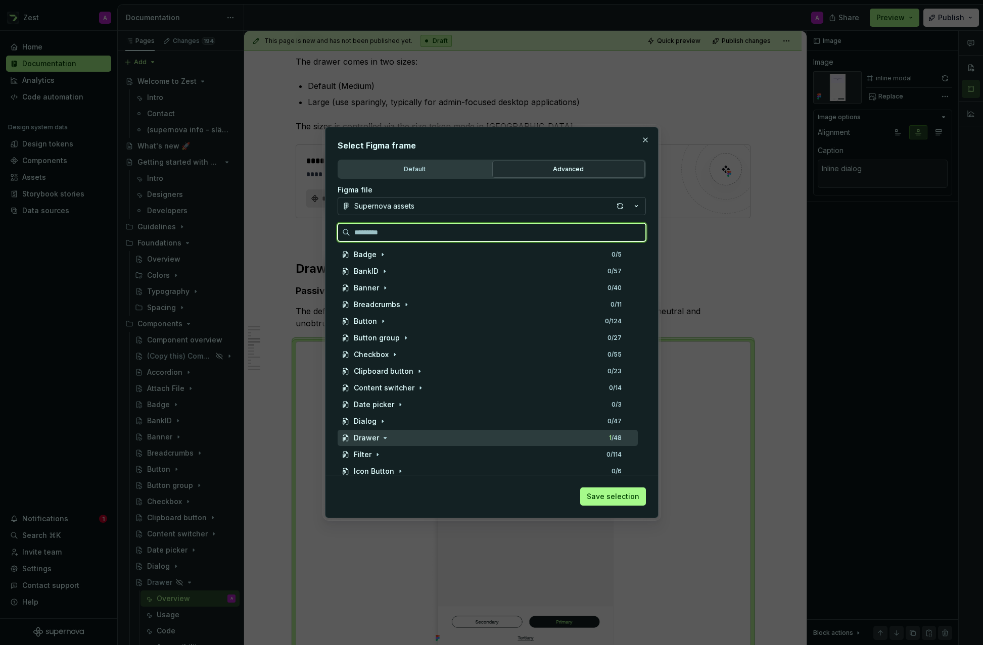
click at [374, 434] on div "Drawer" at bounding box center [366, 438] width 25 height 10
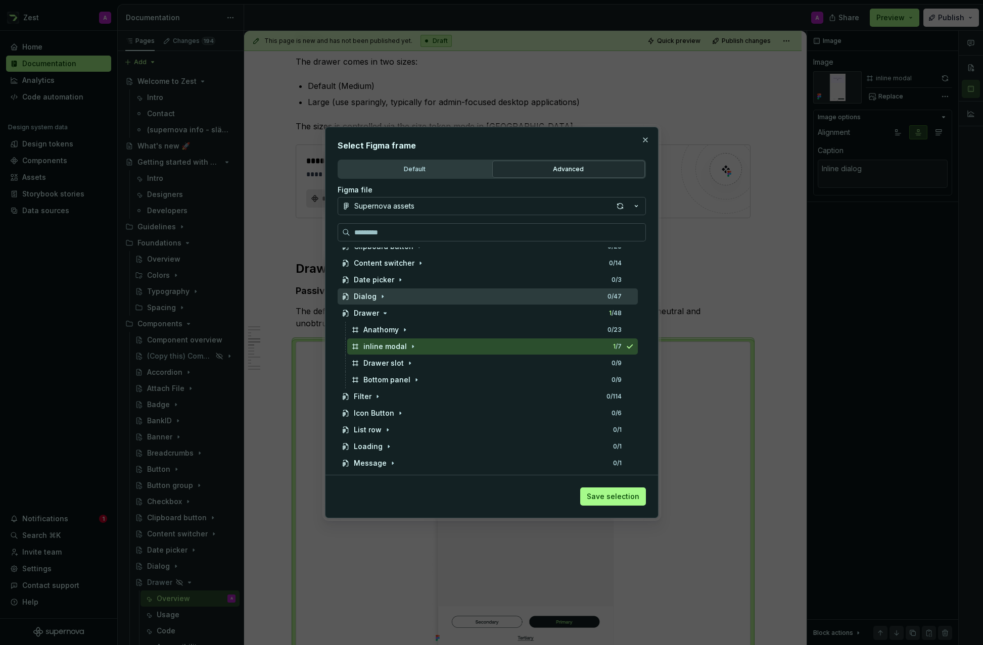
scroll to position [257, 0]
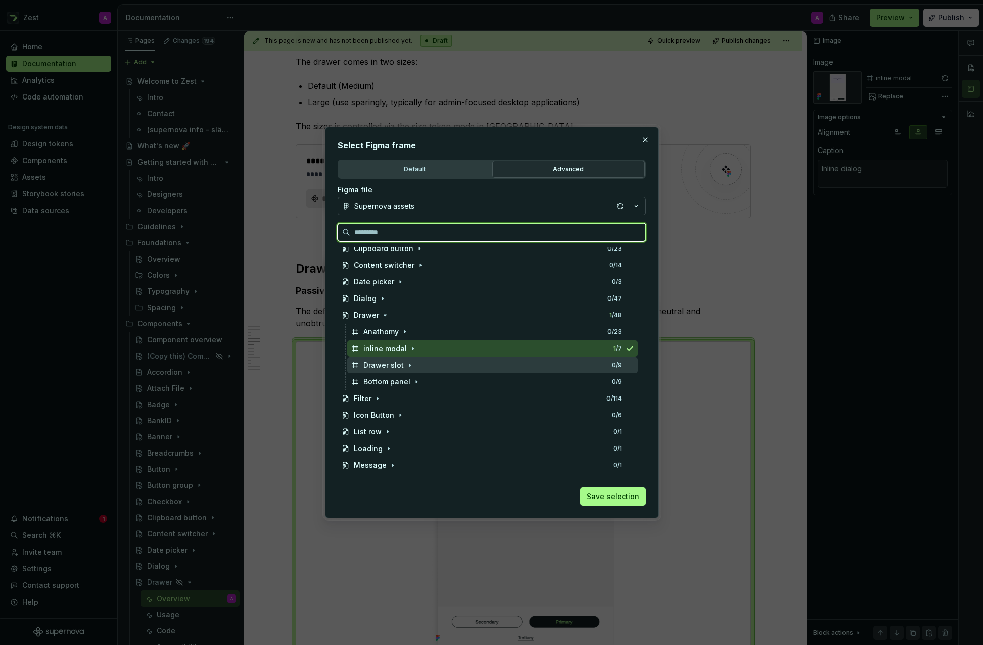
click at [384, 362] on div "Drawer slot" at bounding box center [383, 365] width 40 height 10
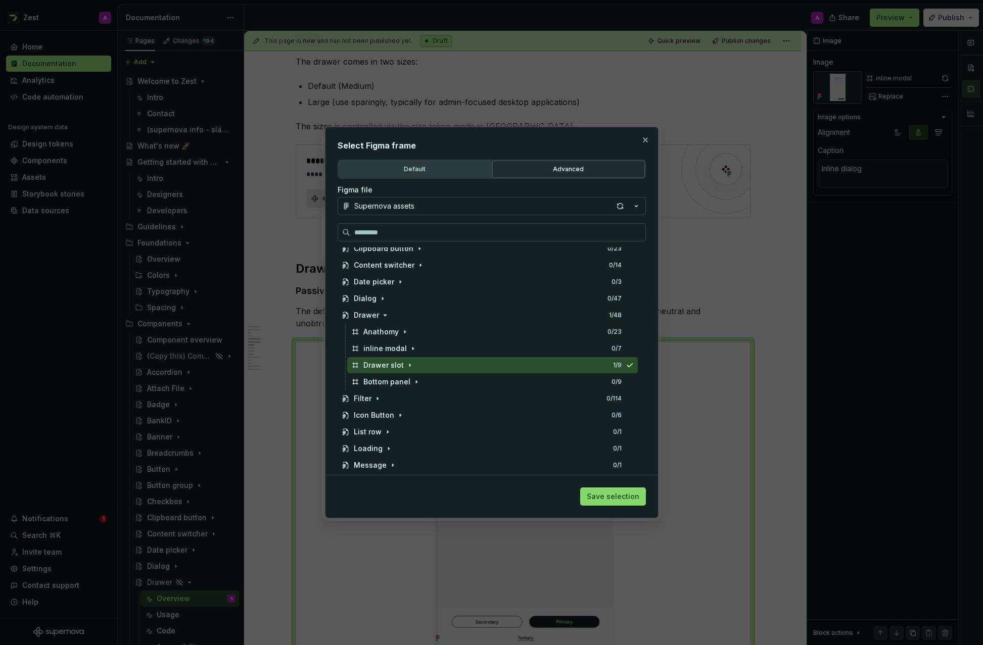
click at [631, 501] on span "Save selection" at bounding box center [613, 497] width 53 height 10
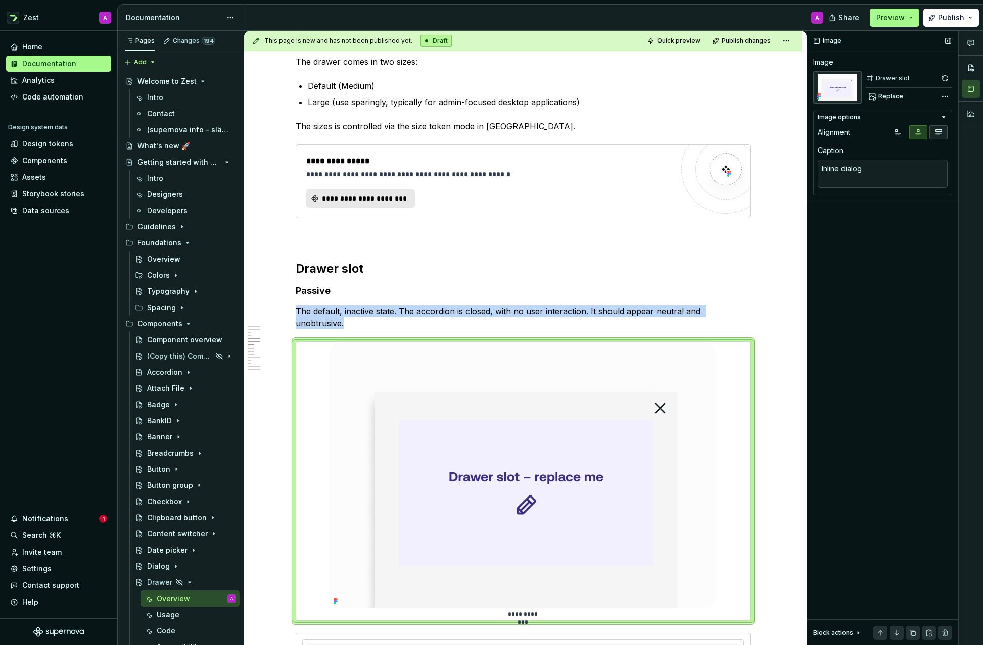
click at [938, 131] on icon "button" at bounding box center [938, 132] width 8 height 8
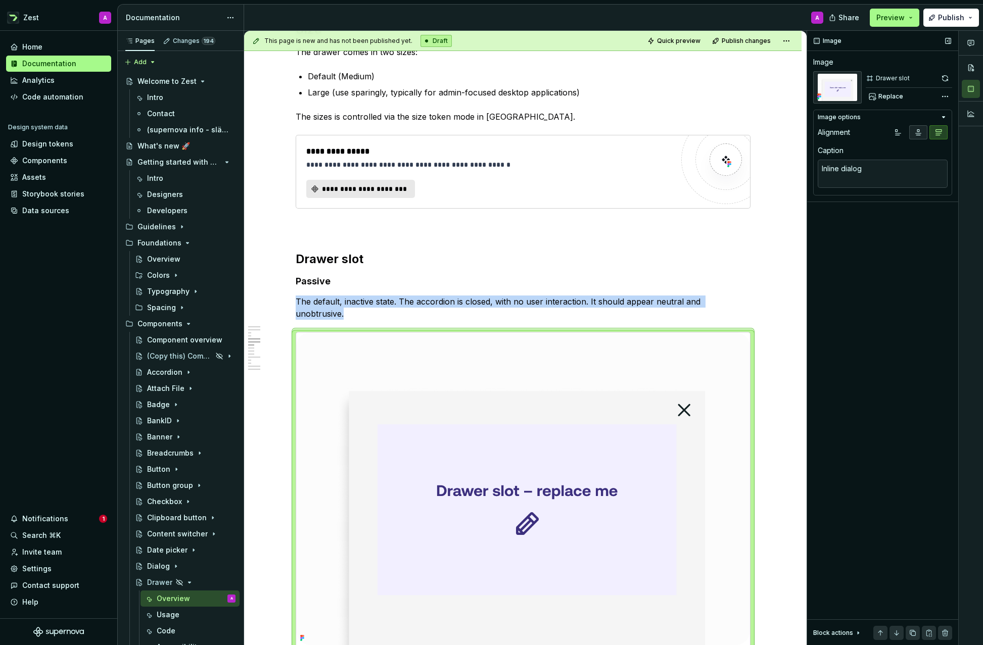
click at [920, 130] on icon "button" at bounding box center [918, 132] width 8 height 8
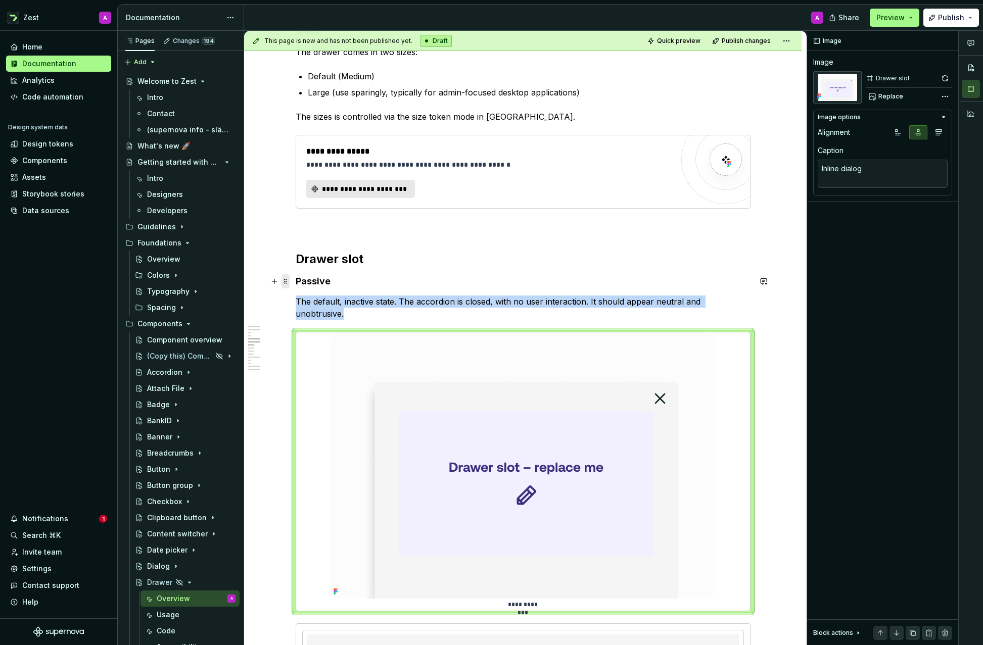
click at [289, 280] on span at bounding box center [285, 281] width 8 height 14
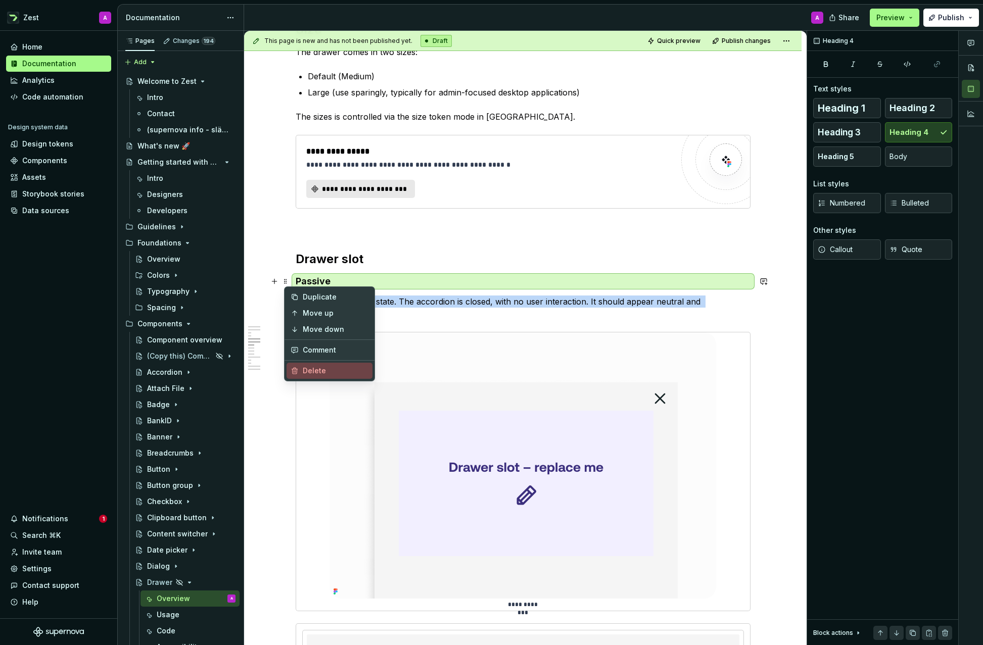
click at [316, 366] on div "Delete" at bounding box center [336, 371] width 66 height 10
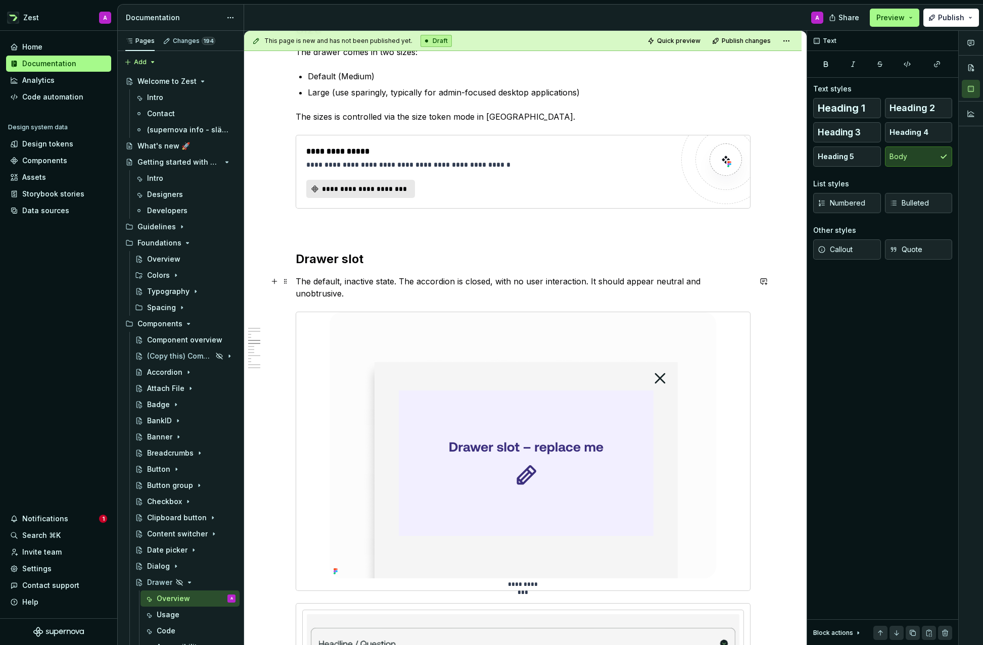
click at [362, 282] on p "The default, inactive state. The accordion is closed, with no user interaction.…" at bounding box center [523, 287] width 455 height 24
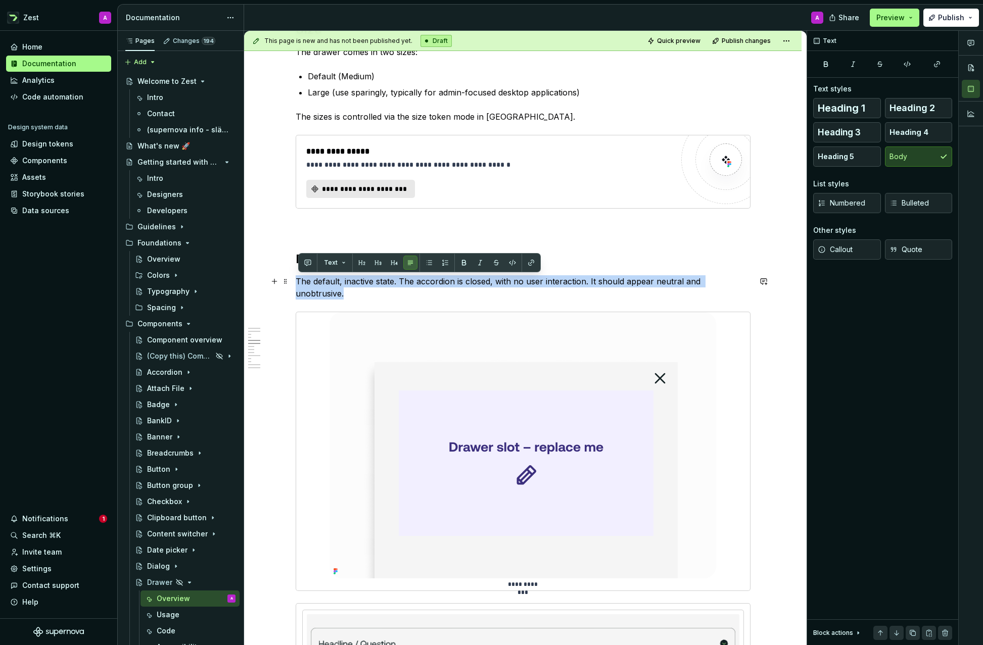
click at [362, 282] on p "The default, inactive state. The accordion is closed, with no user interaction.…" at bounding box center [523, 287] width 455 height 24
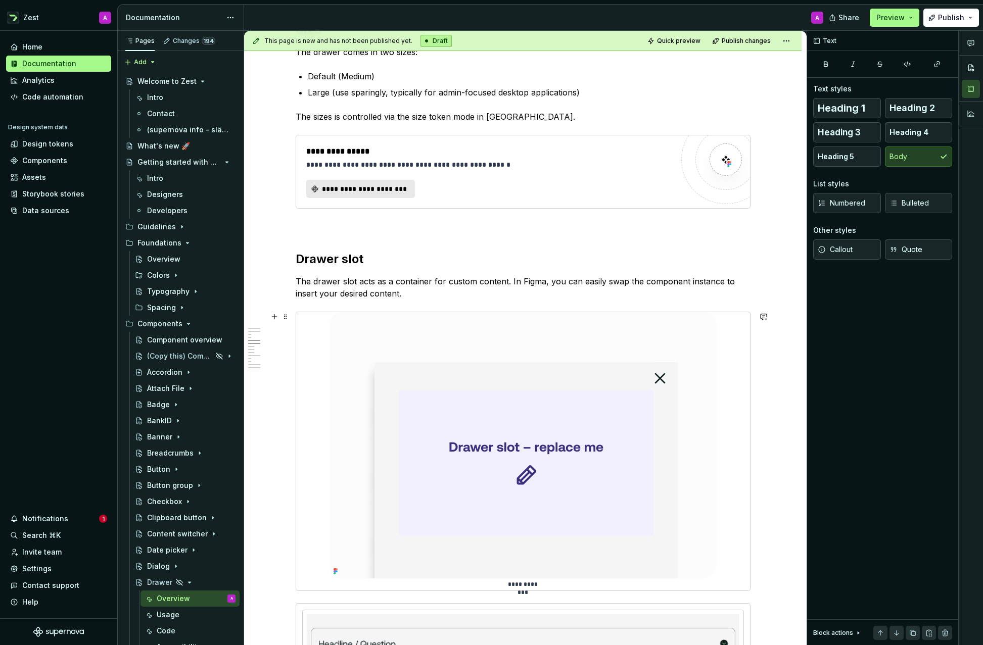
click at [444, 312] on div "**********" at bounding box center [523, 451] width 455 height 279
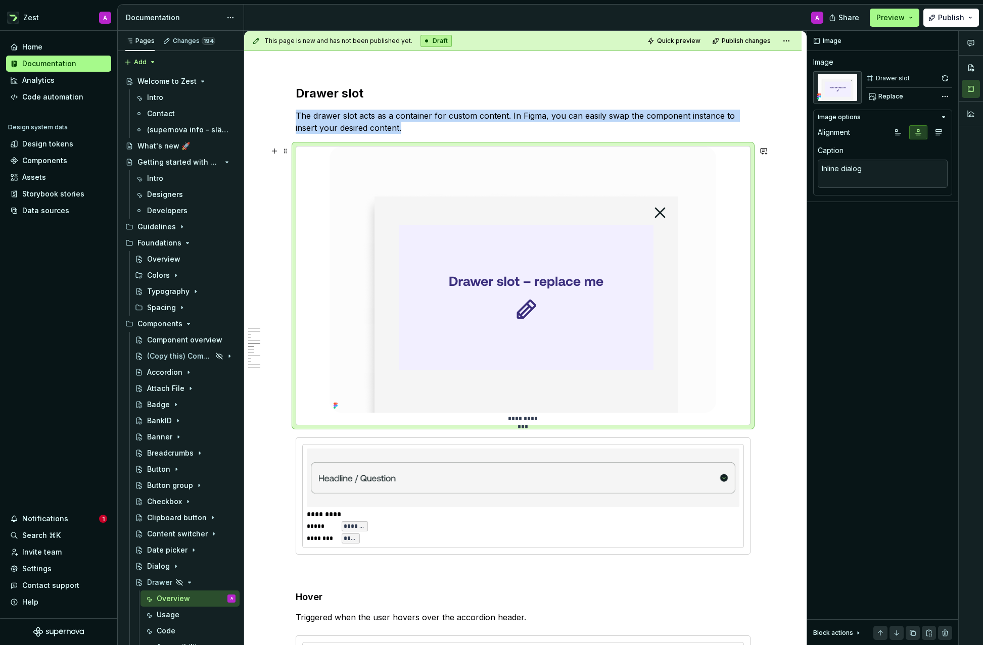
scroll to position [2087, 0]
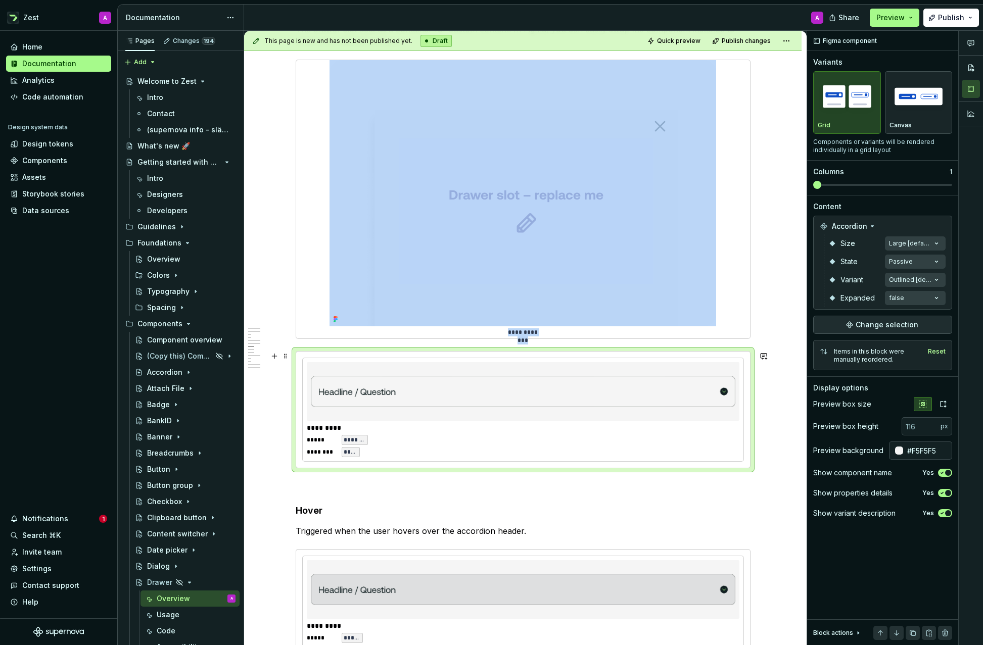
click at [441, 439] on div "***** ******* ******** *****" at bounding box center [523, 446] width 432 height 22
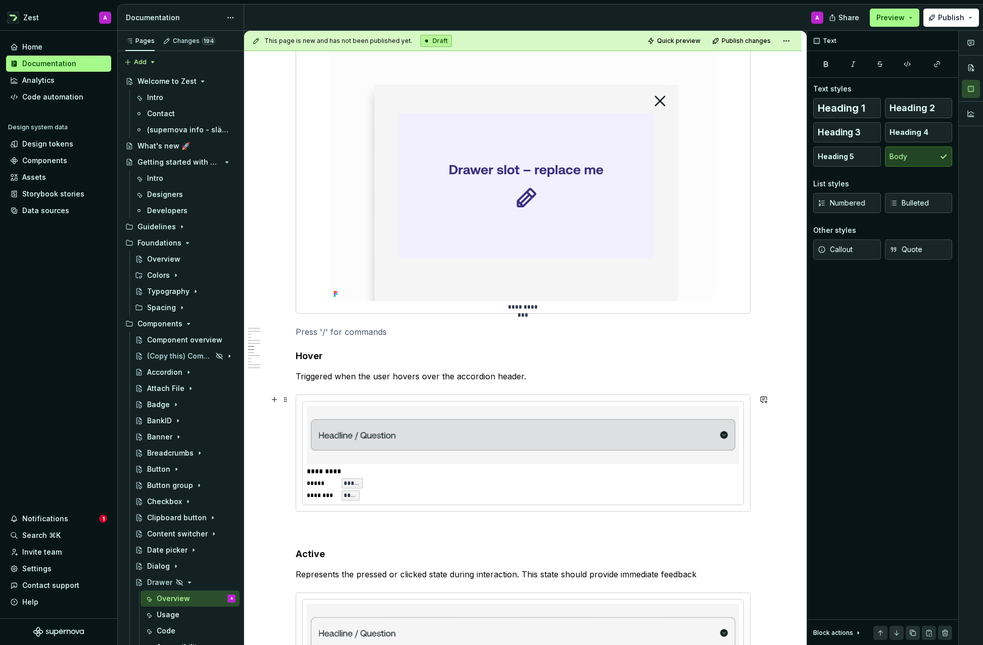
scroll to position [2132, 0]
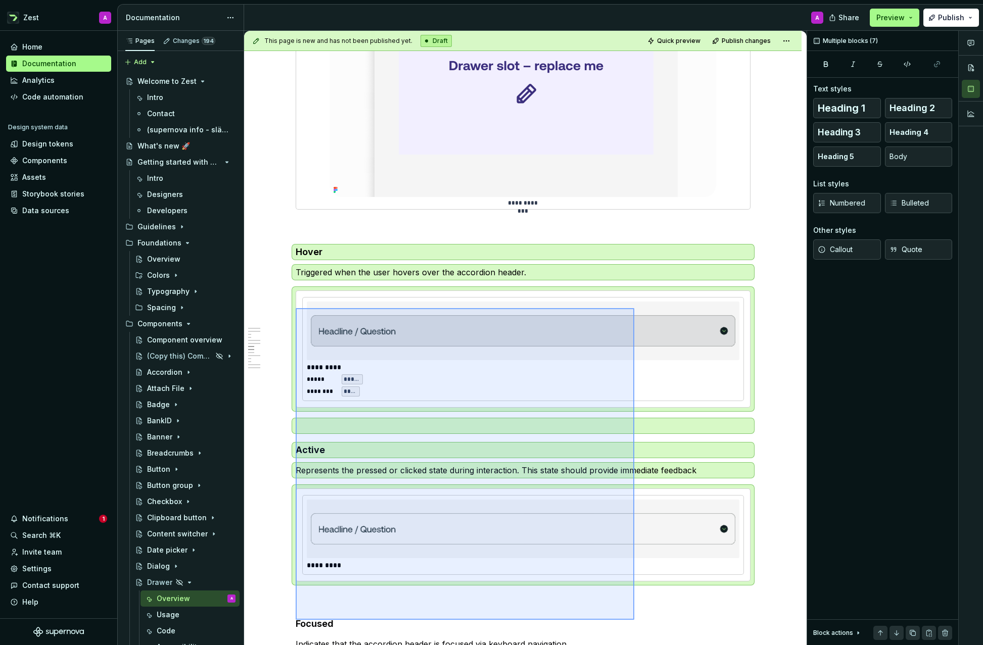
drag, startPoint x: 296, startPoint y: 329, endPoint x: 639, endPoint y: 608, distance: 442.1
click at [639, 613] on div "**********" at bounding box center [525, 338] width 562 height 615
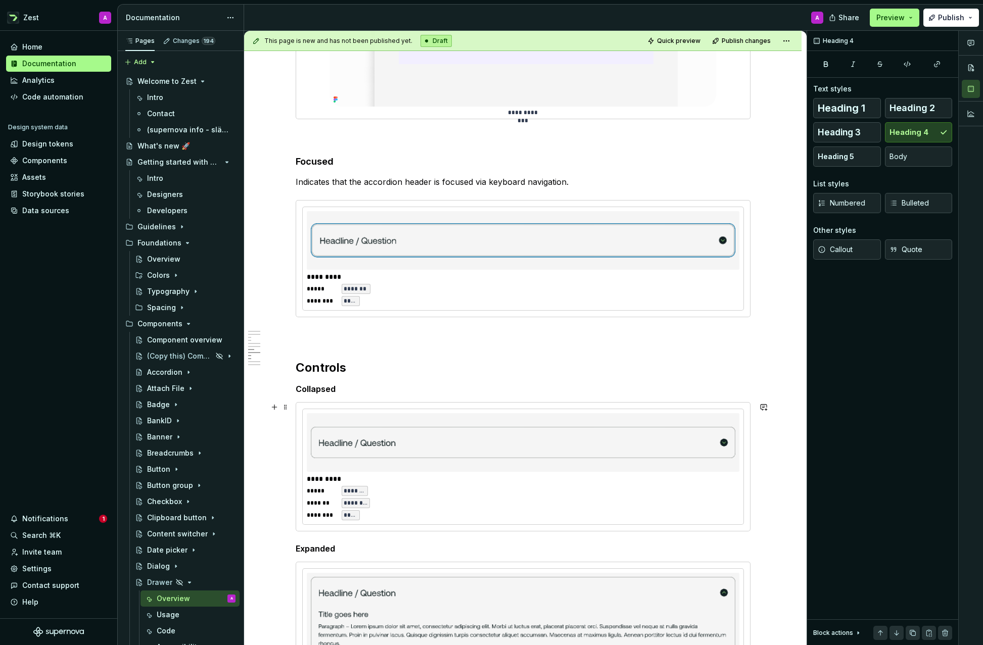
scroll to position [2308, 0]
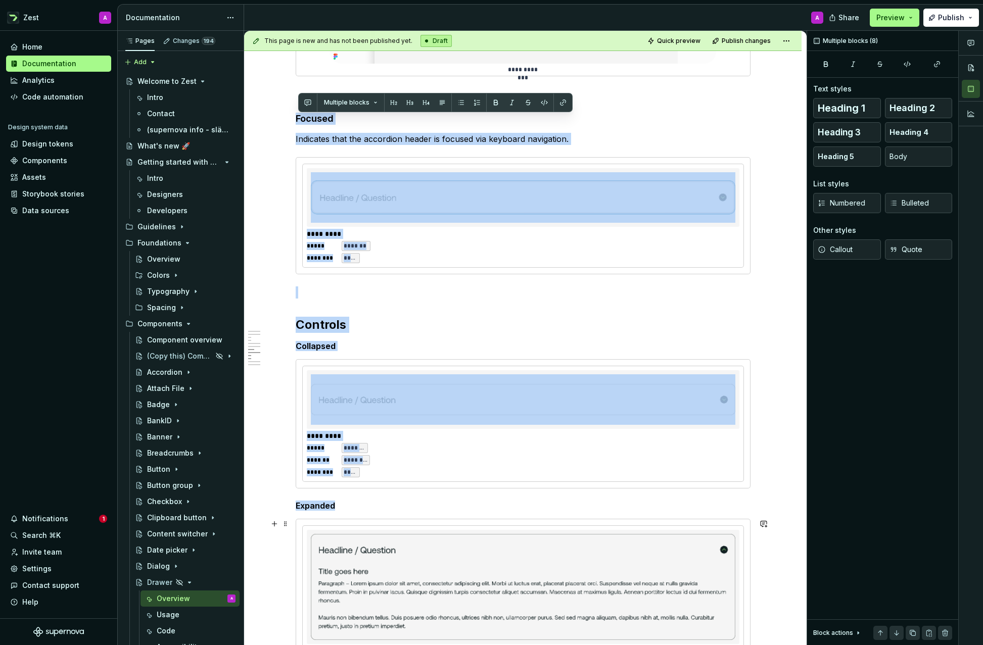
drag, startPoint x: 298, startPoint y: 154, endPoint x: 743, endPoint y: 581, distance: 616.7
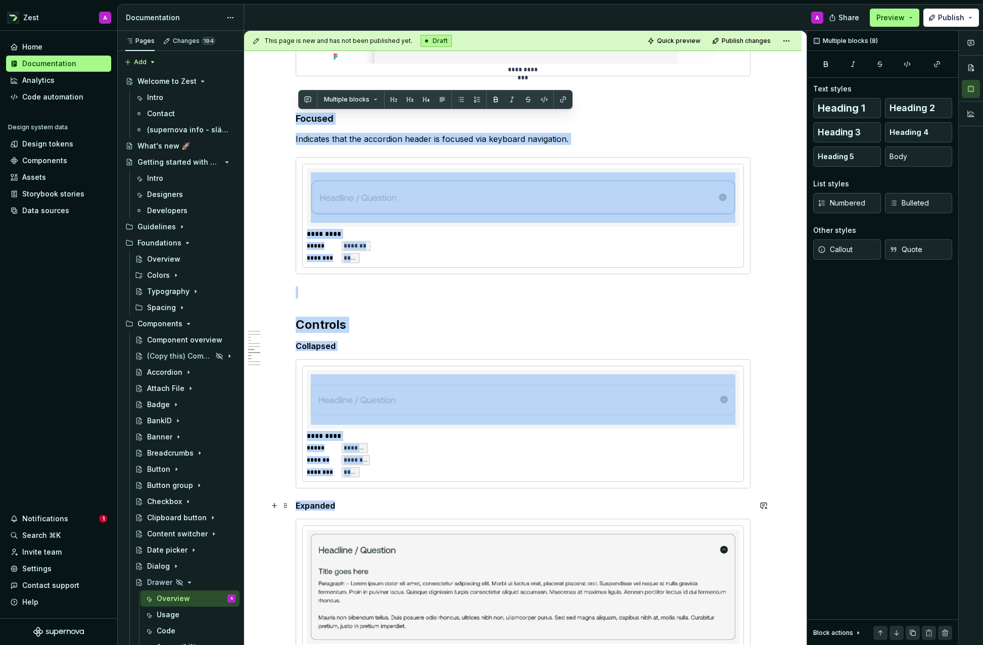
scroll to position [2345, 0]
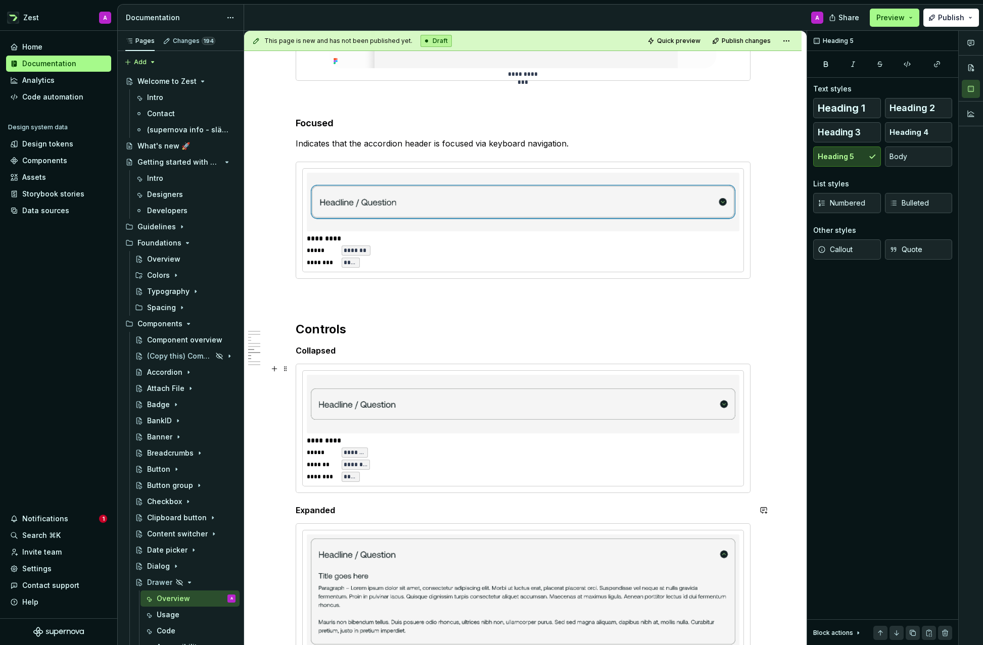
drag, startPoint x: 666, startPoint y: 498, endPoint x: 650, endPoint y: 488, distance: 19.5
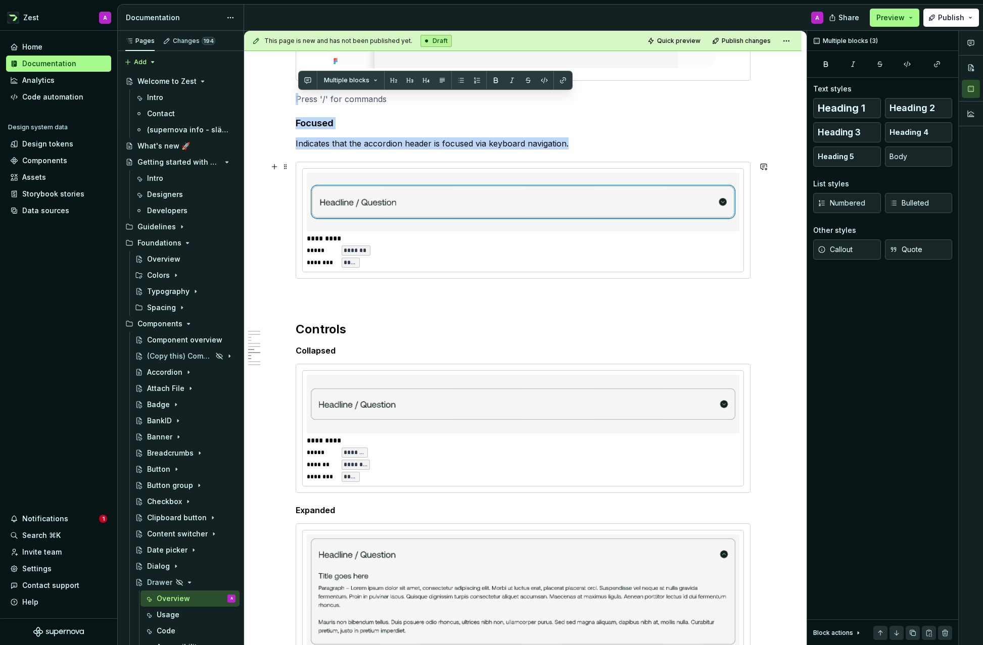
drag, startPoint x: 298, startPoint y: 103, endPoint x: 320, endPoint y: 156, distance: 57.7
click at [286, 100] on span at bounding box center [285, 99] width 8 height 14
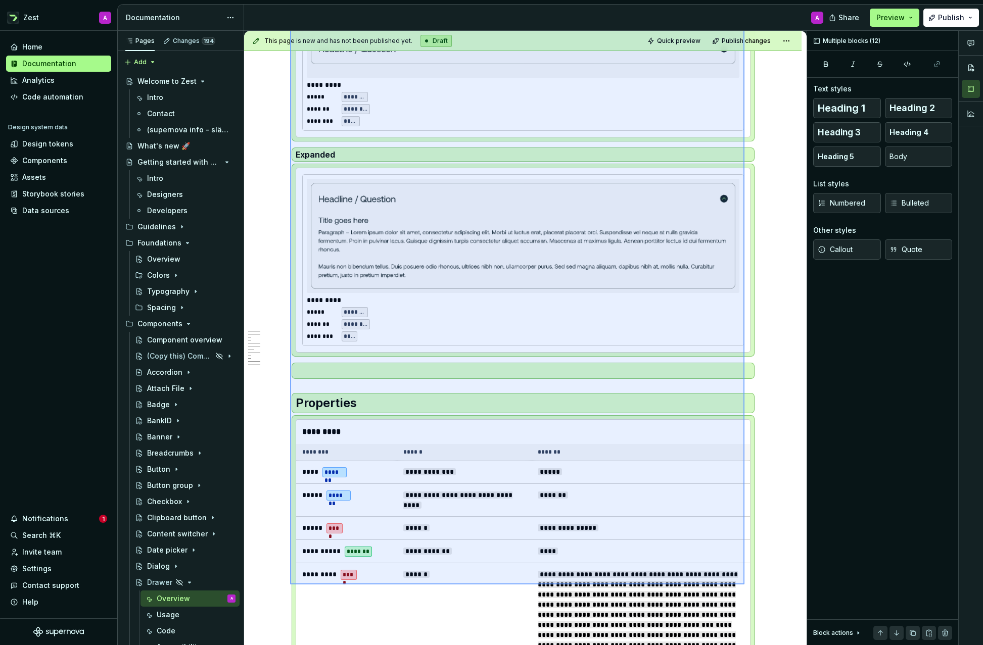
scroll to position [2702, 0]
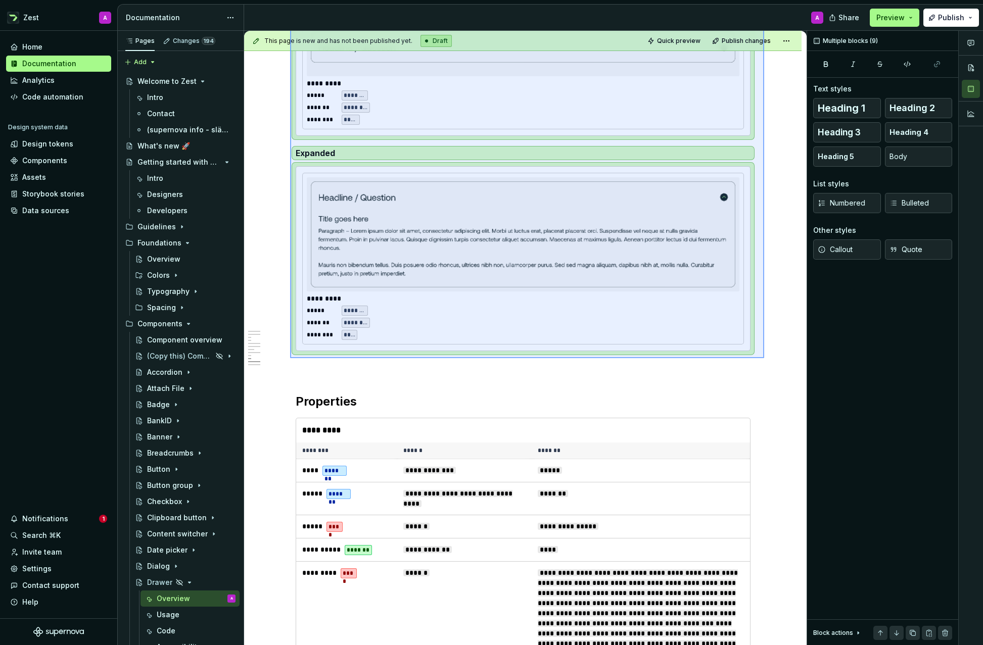
drag, startPoint x: 290, startPoint y: 108, endPoint x: 764, endPoint y: 358, distance: 535.3
click at [764, 358] on div "**********" at bounding box center [525, 338] width 562 height 615
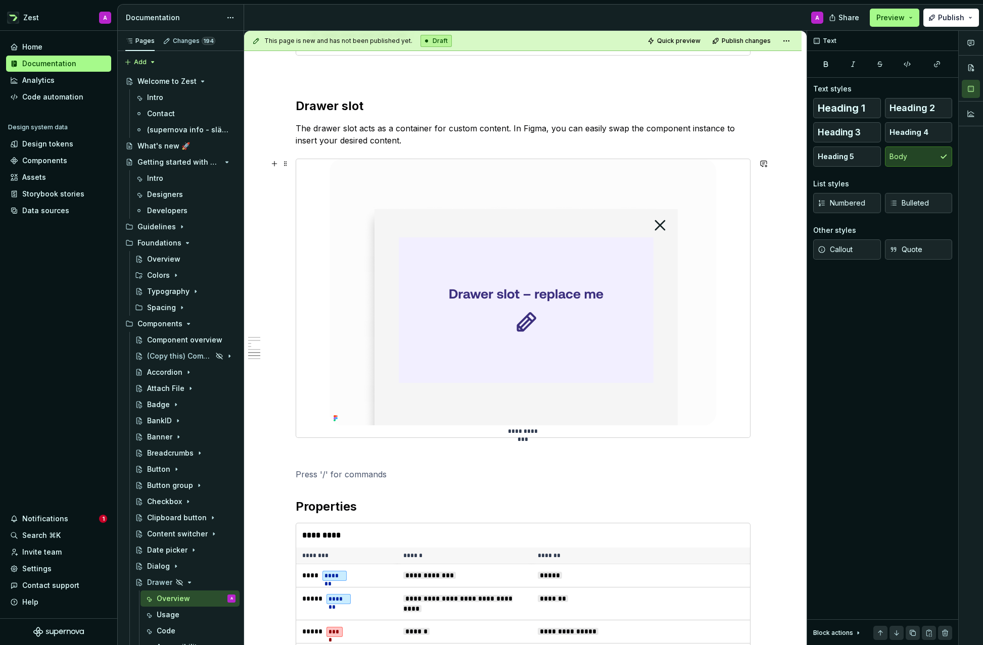
scroll to position [1986, 0]
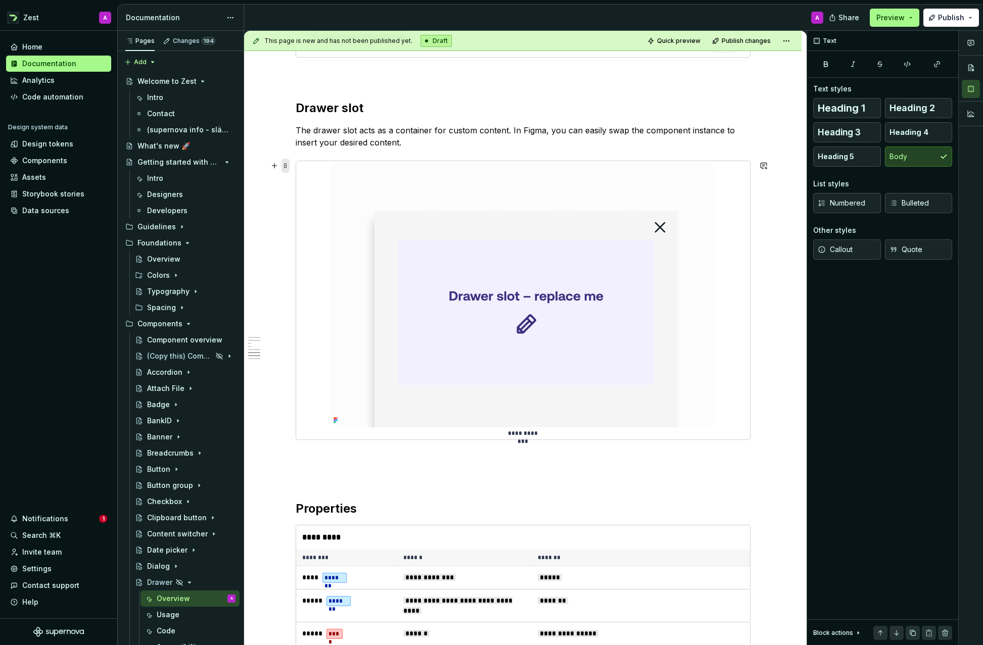
click at [289, 164] on span at bounding box center [285, 166] width 8 height 14
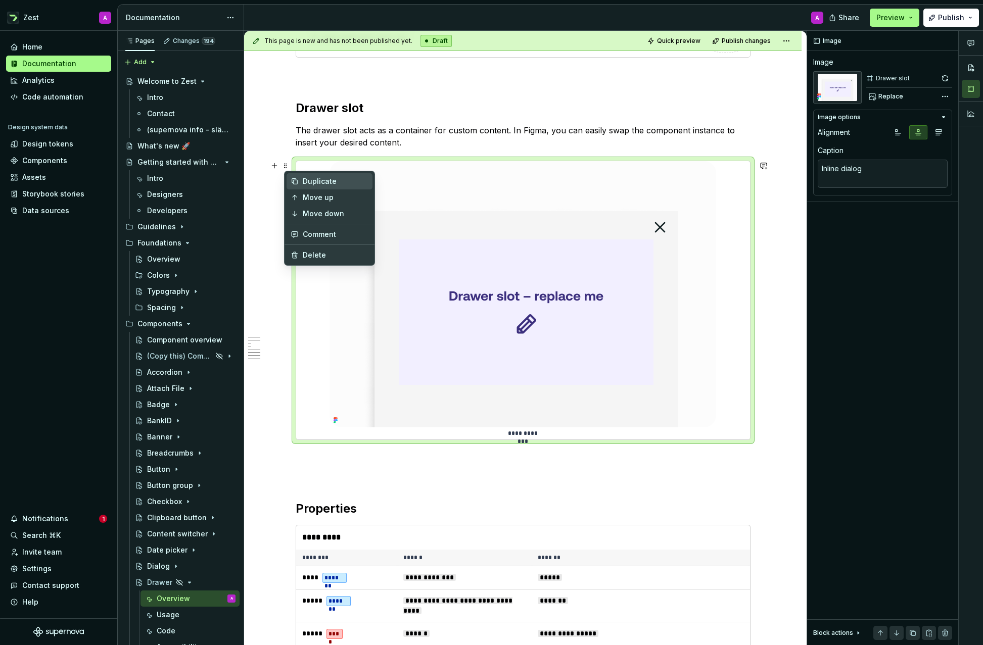
click at [309, 182] on div "Duplicate" at bounding box center [336, 181] width 66 height 10
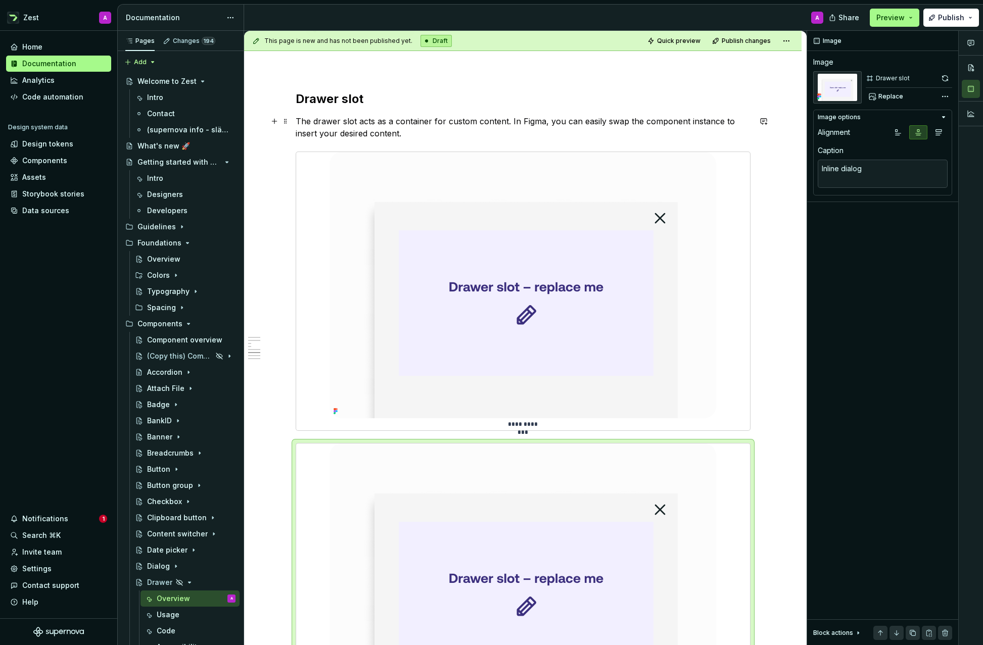
scroll to position [1936, 0]
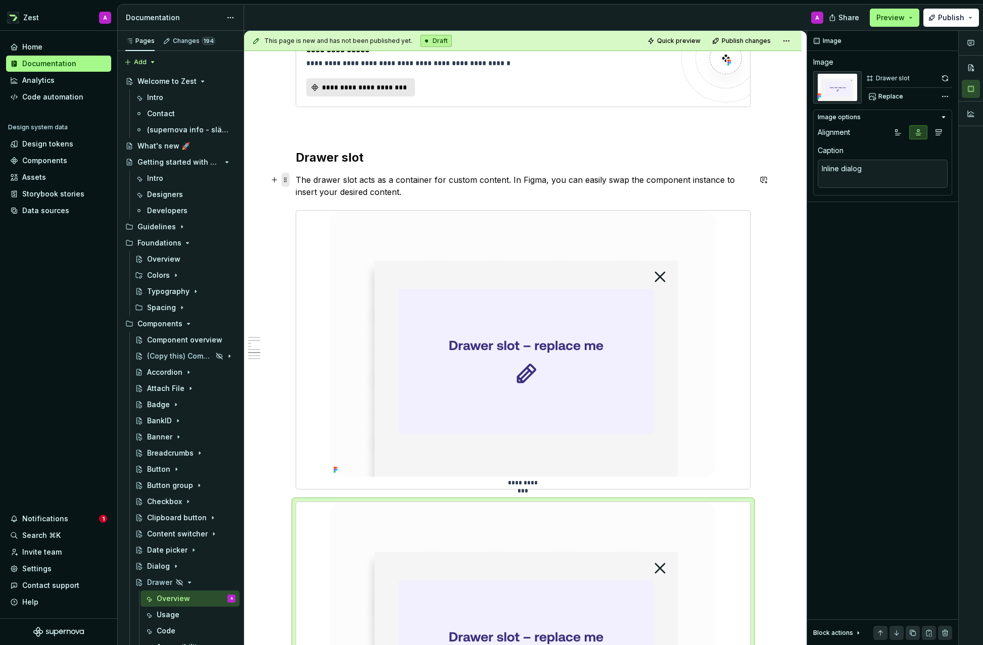
click at [286, 181] on span at bounding box center [285, 180] width 8 height 14
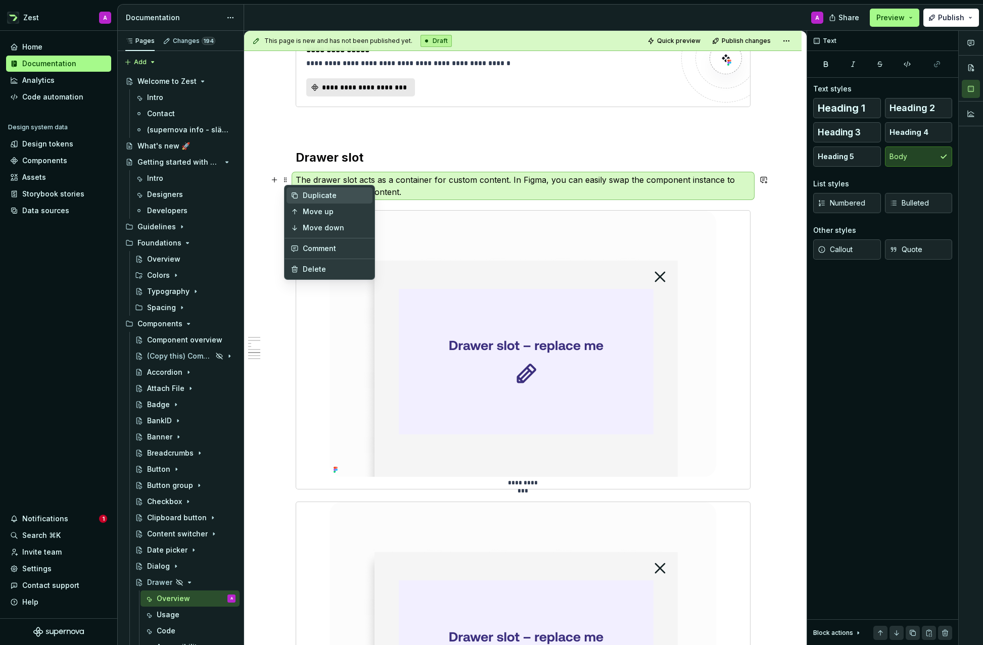
click at [307, 193] on div "Duplicate" at bounding box center [336, 195] width 66 height 10
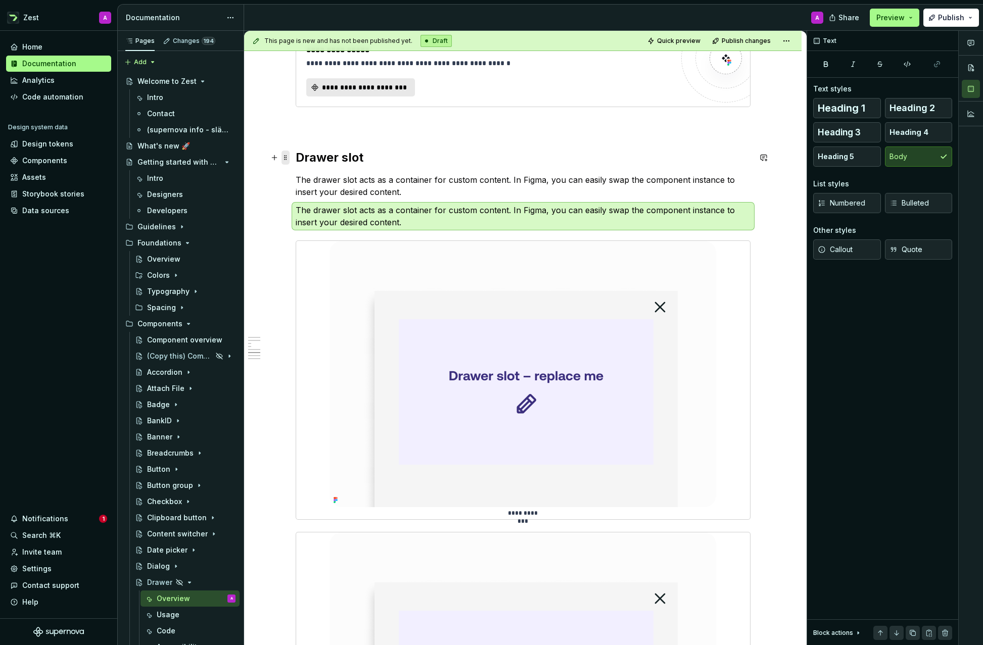
click at [286, 157] on span at bounding box center [285, 158] width 8 height 14
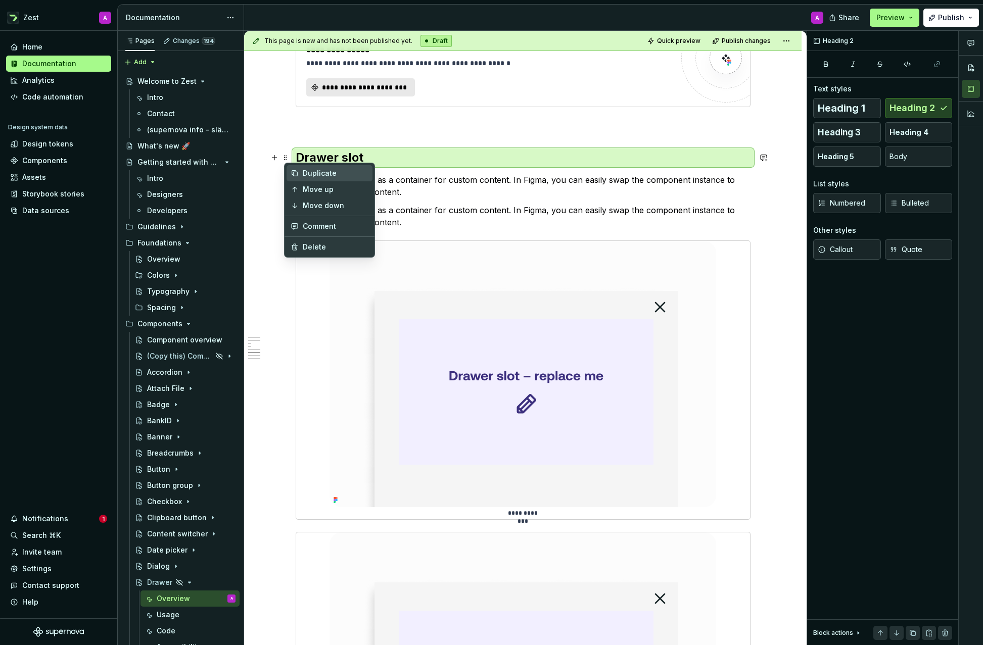
click at [313, 170] on div "Duplicate" at bounding box center [336, 173] width 66 height 10
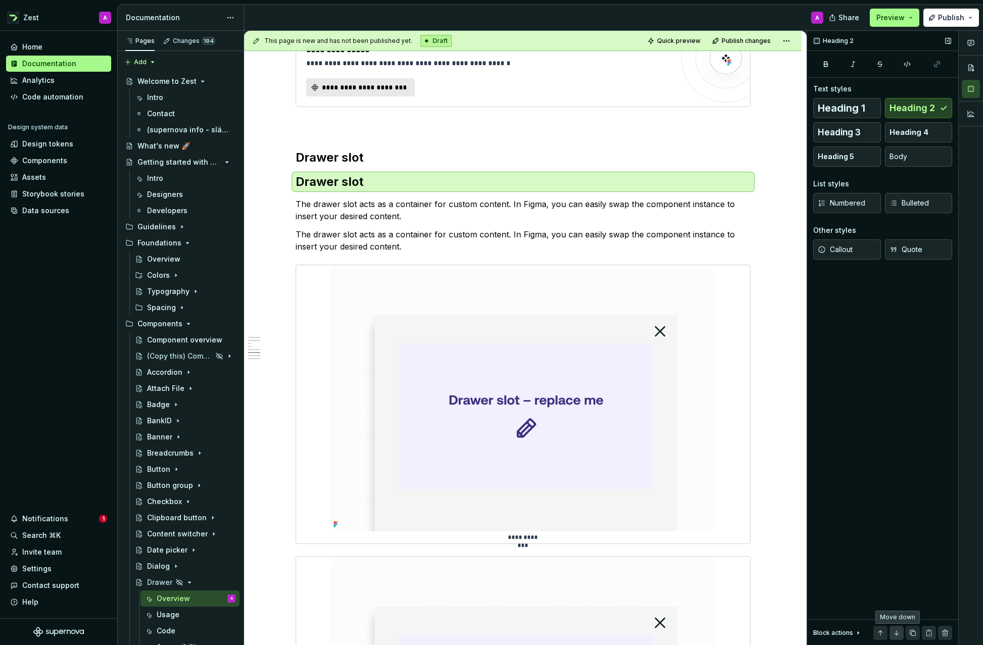
click at [898, 631] on button "button" at bounding box center [896, 633] width 14 height 14
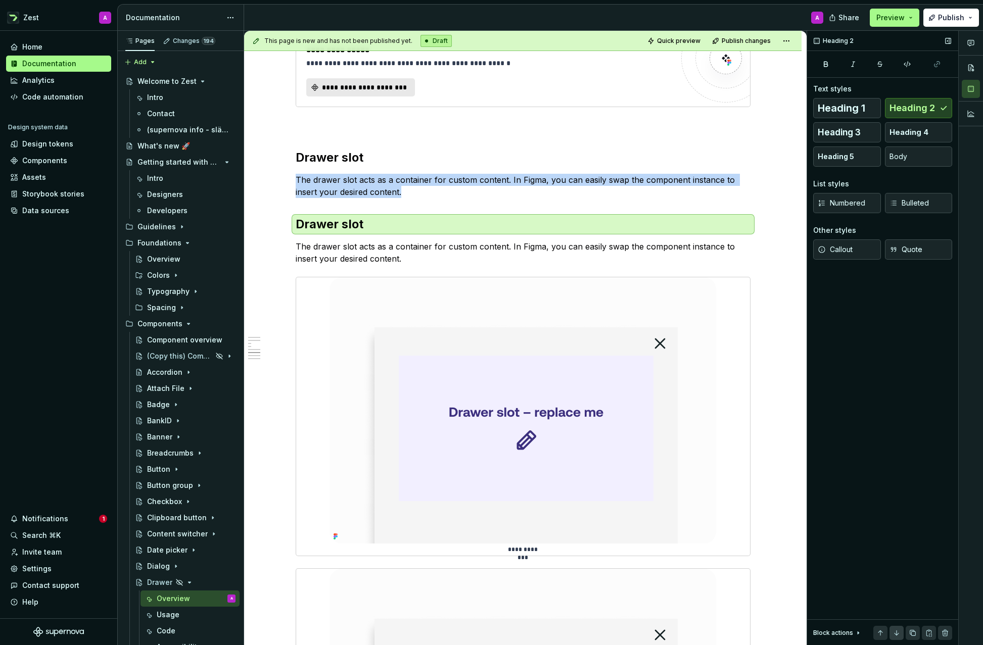
click at [898, 631] on button "button" at bounding box center [896, 633] width 14 height 14
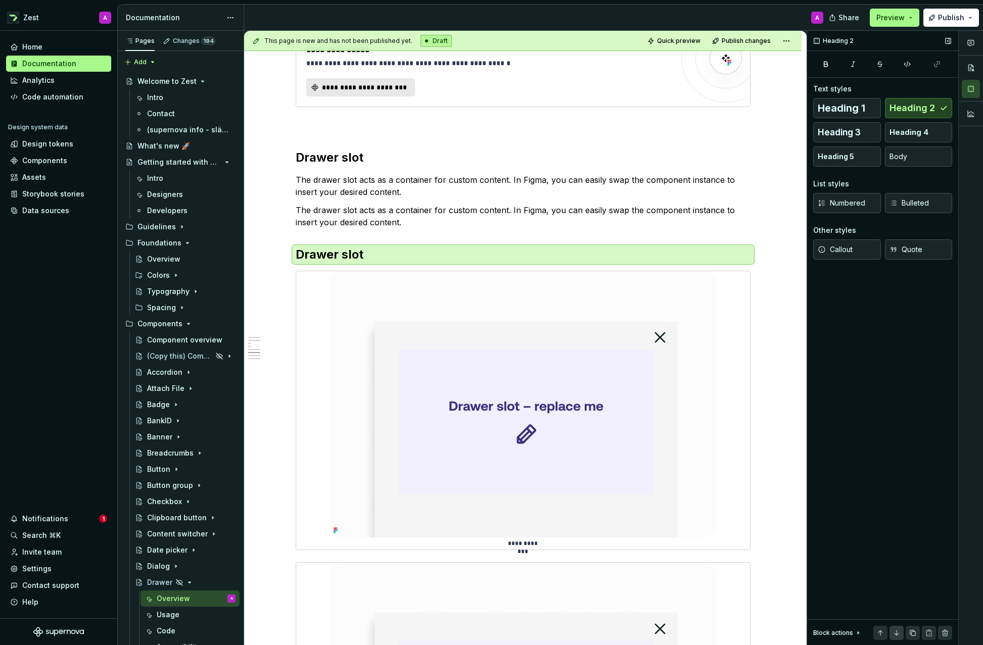
click at [898, 631] on button "button" at bounding box center [896, 633] width 14 height 14
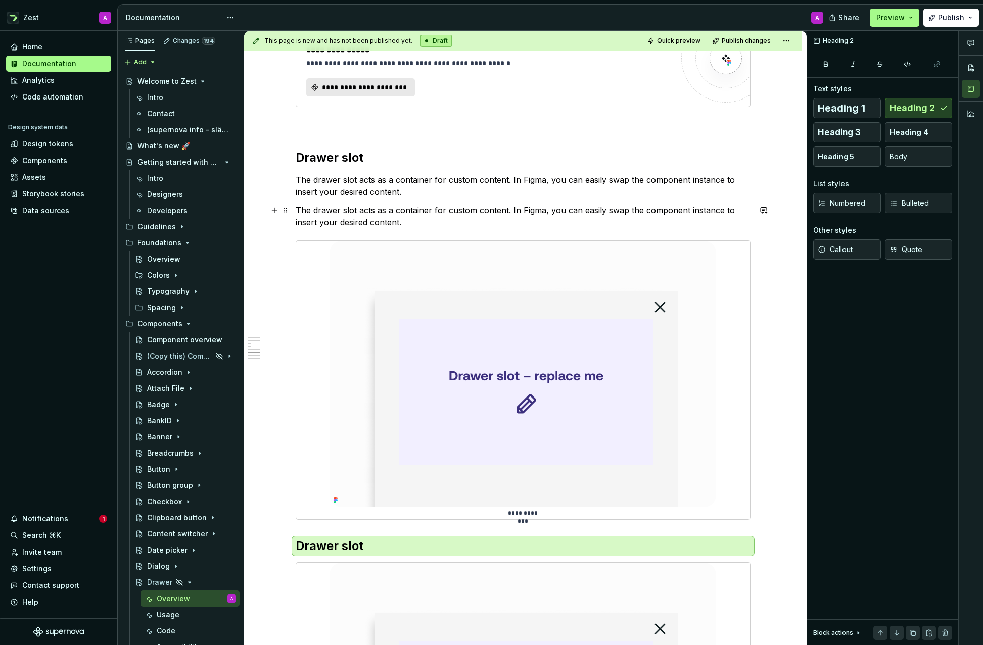
click at [326, 211] on p "The drawer slot acts as a container for custom content. In Figma, you can easil…" at bounding box center [523, 216] width 455 height 24
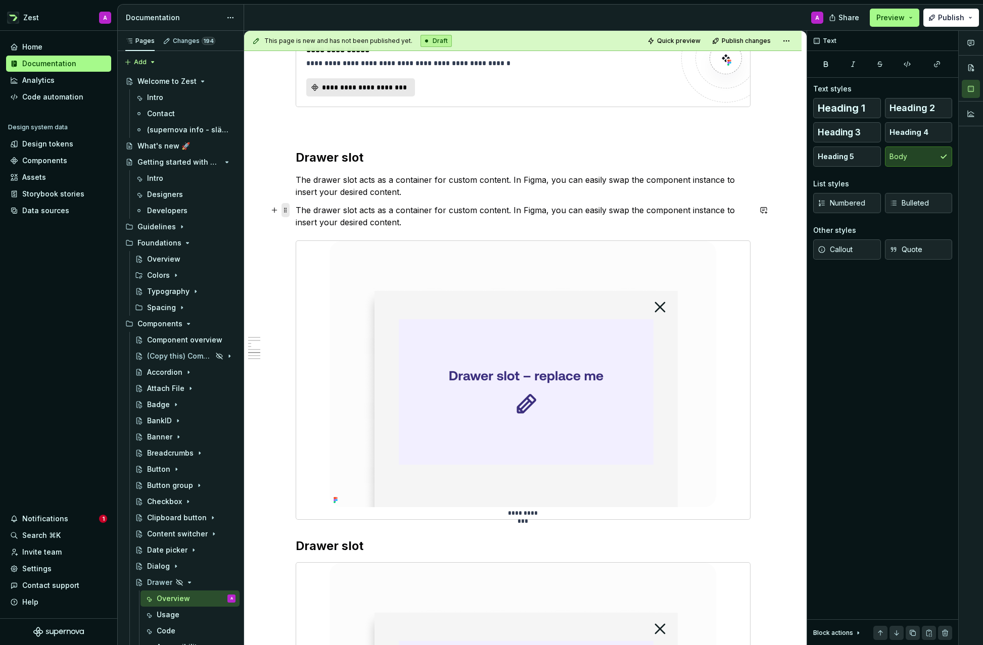
click at [287, 211] on span at bounding box center [285, 210] width 8 height 14
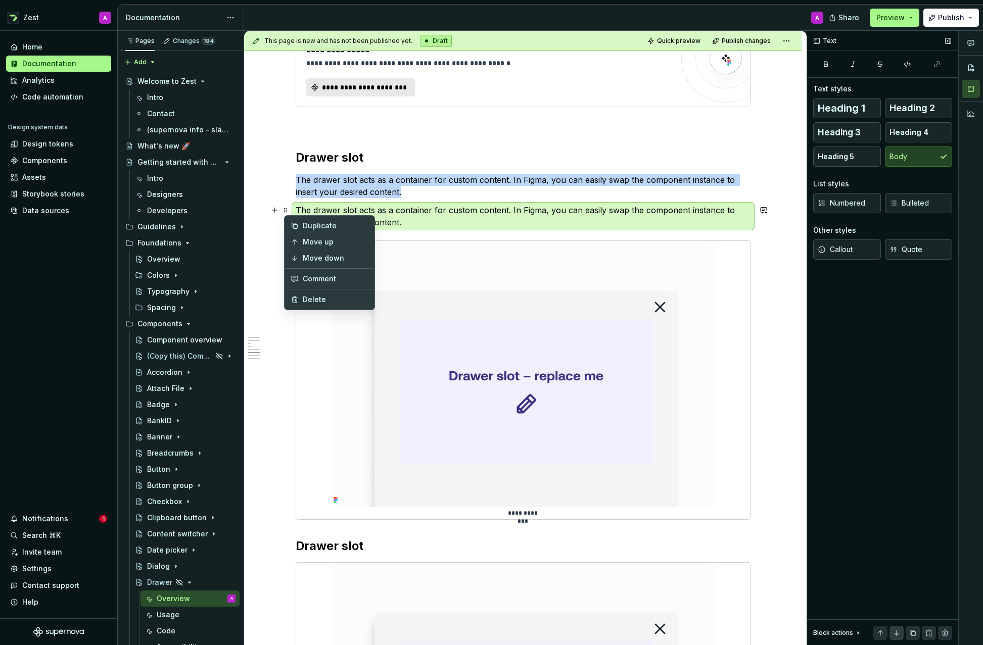
click at [895, 631] on button "button" at bounding box center [896, 633] width 14 height 14
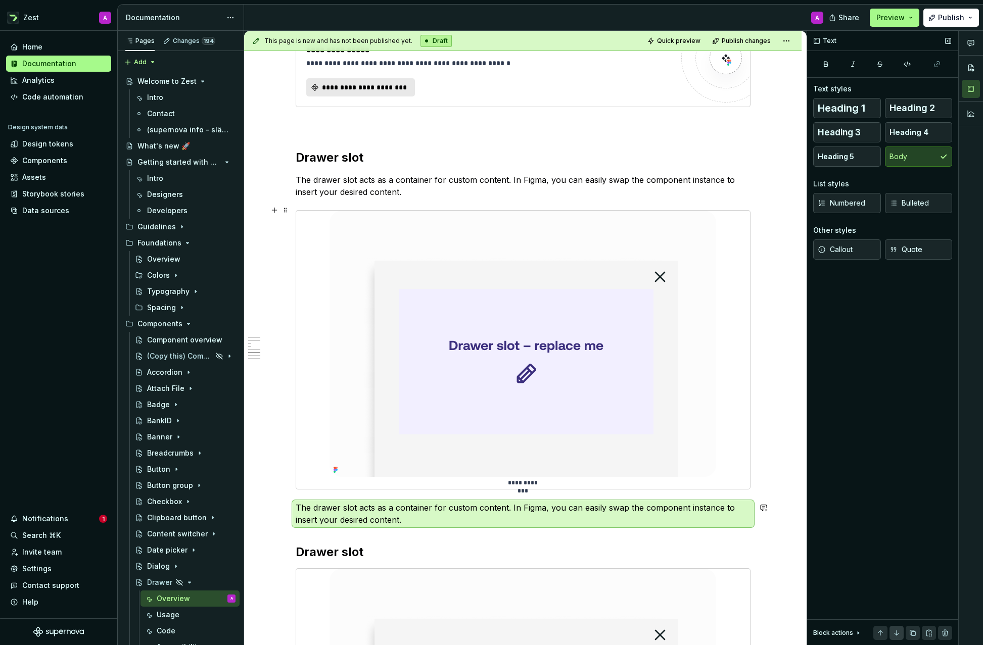
click at [895, 631] on button "button" at bounding box center [896, 633] width 14 height 14
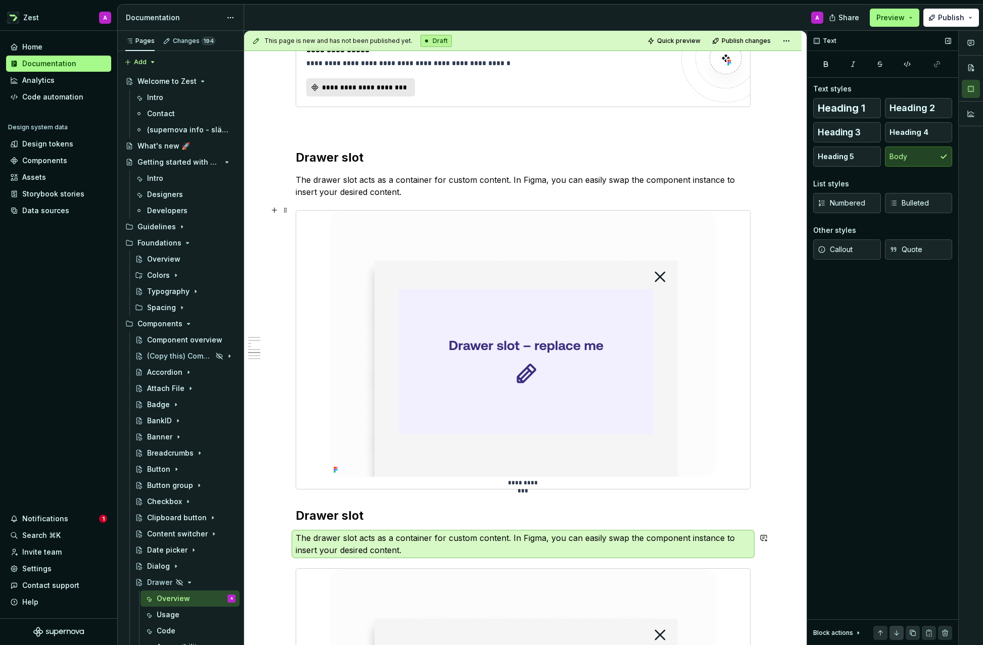
click at [895, 631] on button "button" at bounding box center [896, 633] width 14 height 14
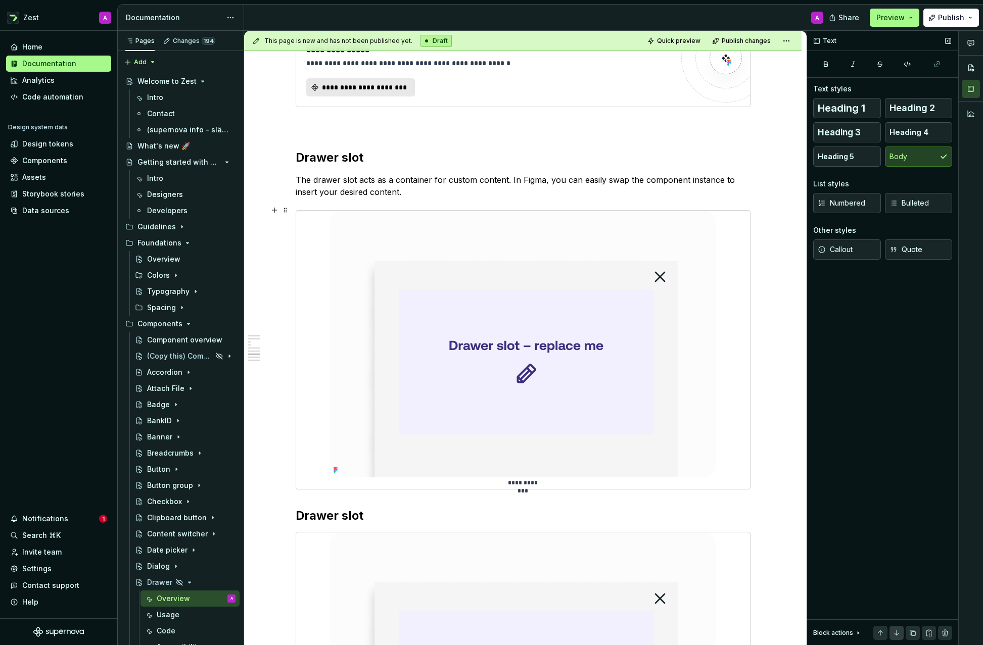
scroll to position [2138, 0]
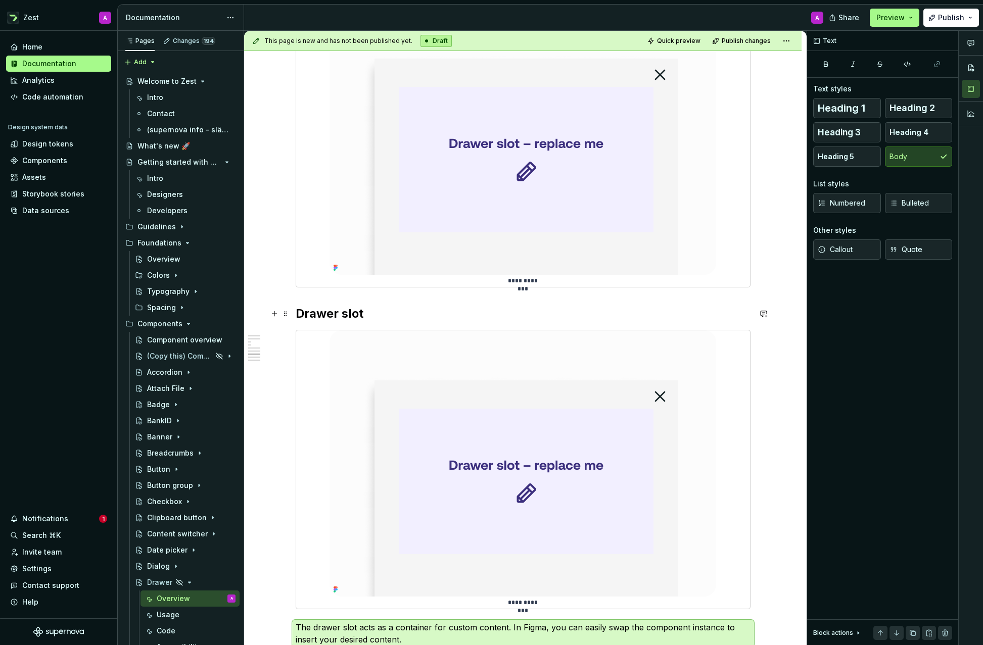
click at [352, 315] on h2 "Drawer slot" at bounding box center [523, 314] width 455 height 16
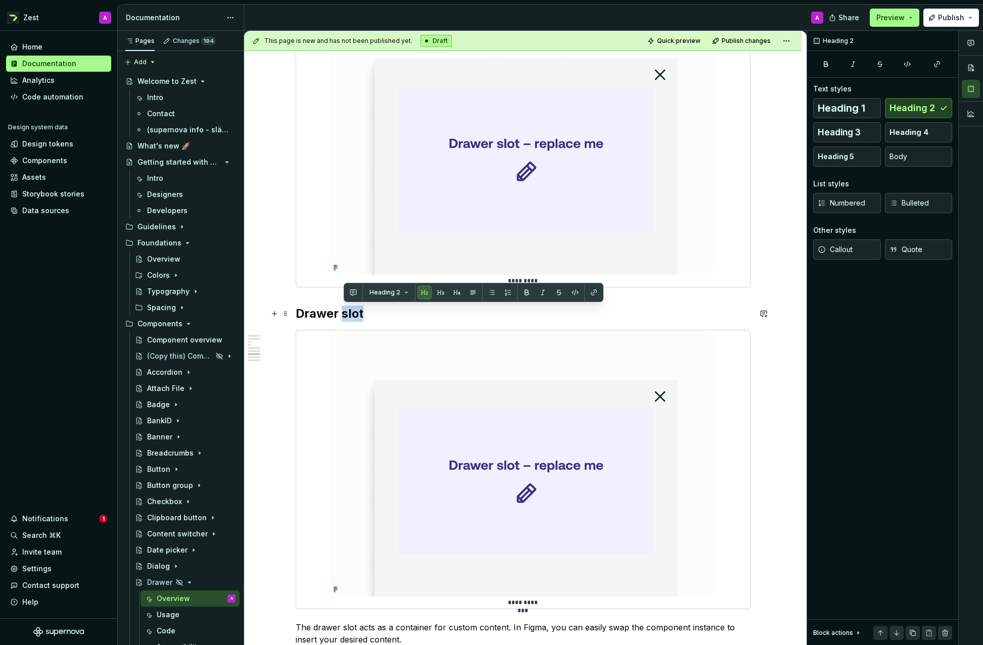
click at [352, 315] on h2 "Drawer slot" at bounding box center [523, 314] width 455 height 16
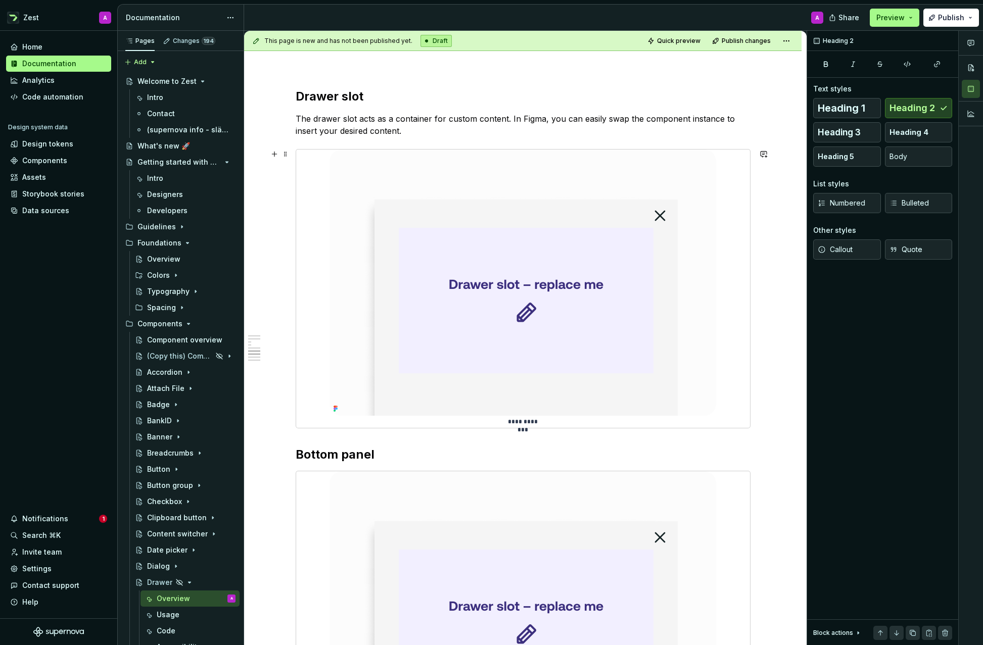
scroll to position [1972, 0]
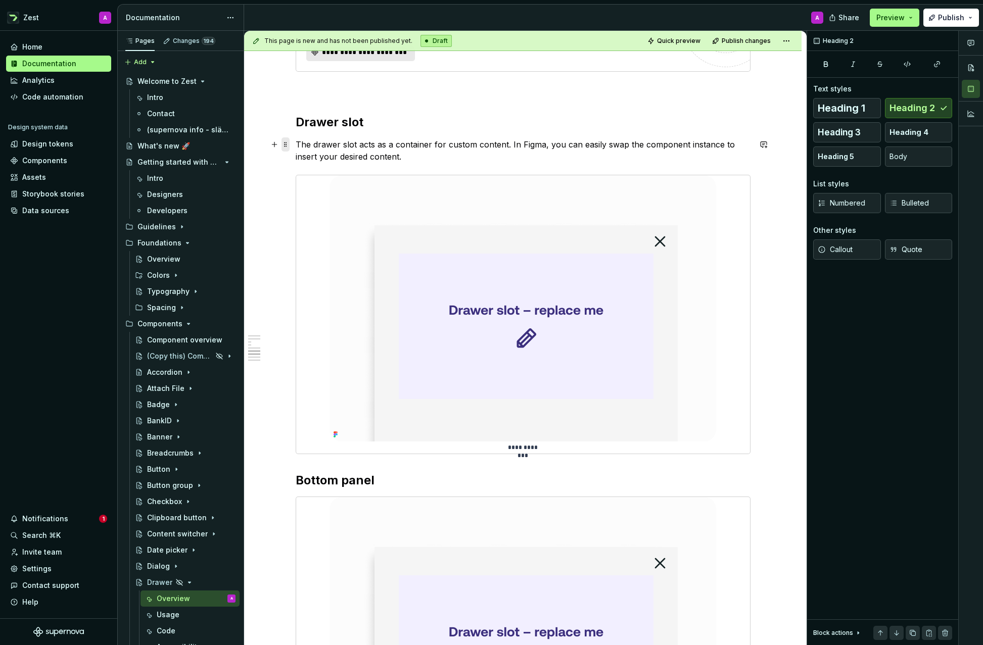
click at [288, 146] on span at bounding box center [285, 144] width 8 height 14
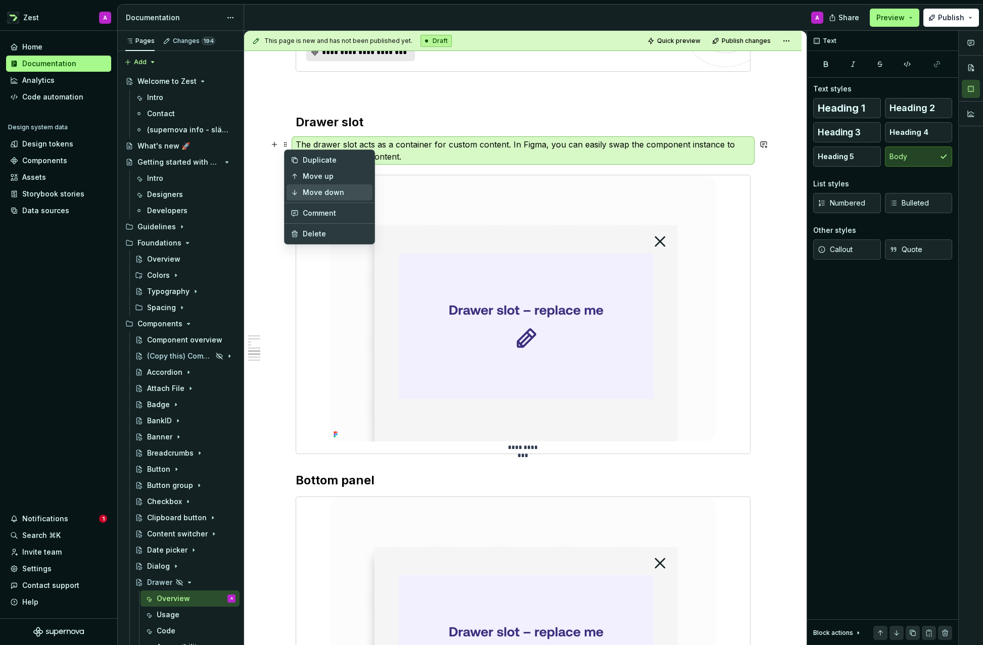
click at [312, 188] on div "Move down" at bounding box center [336, 192] width 66 height 10
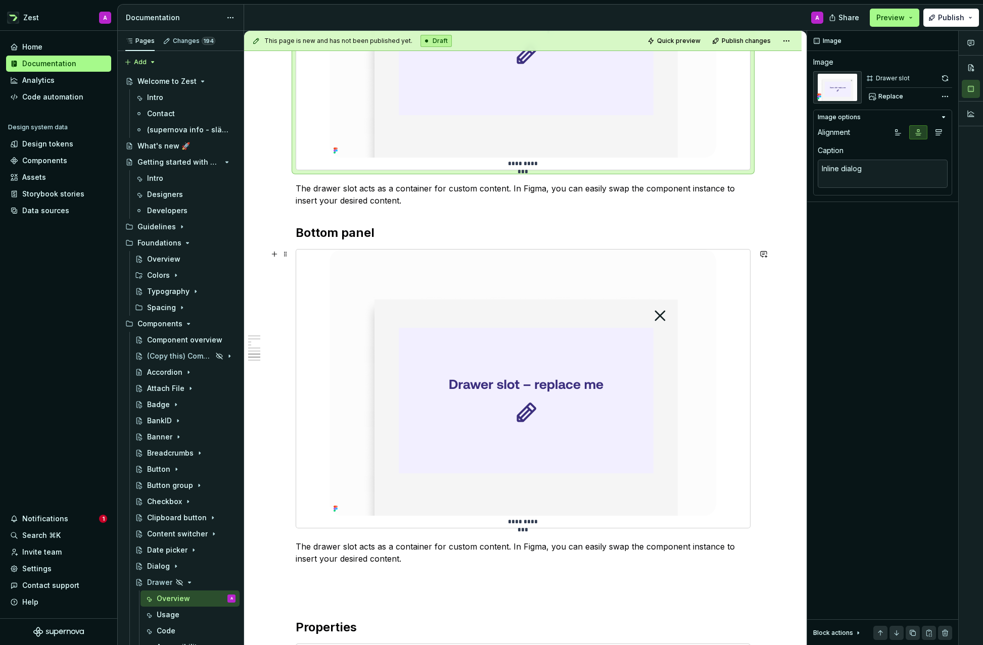
scroll to position [2248, 0]
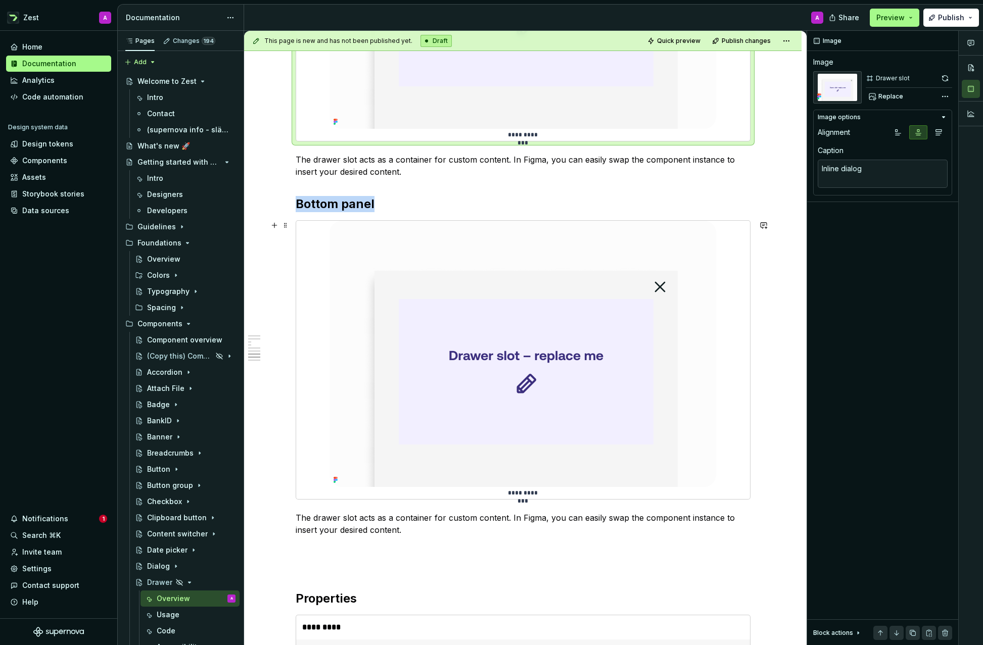
click at [492, 325] on img at bounding box center [522, 354] width 386 height 266
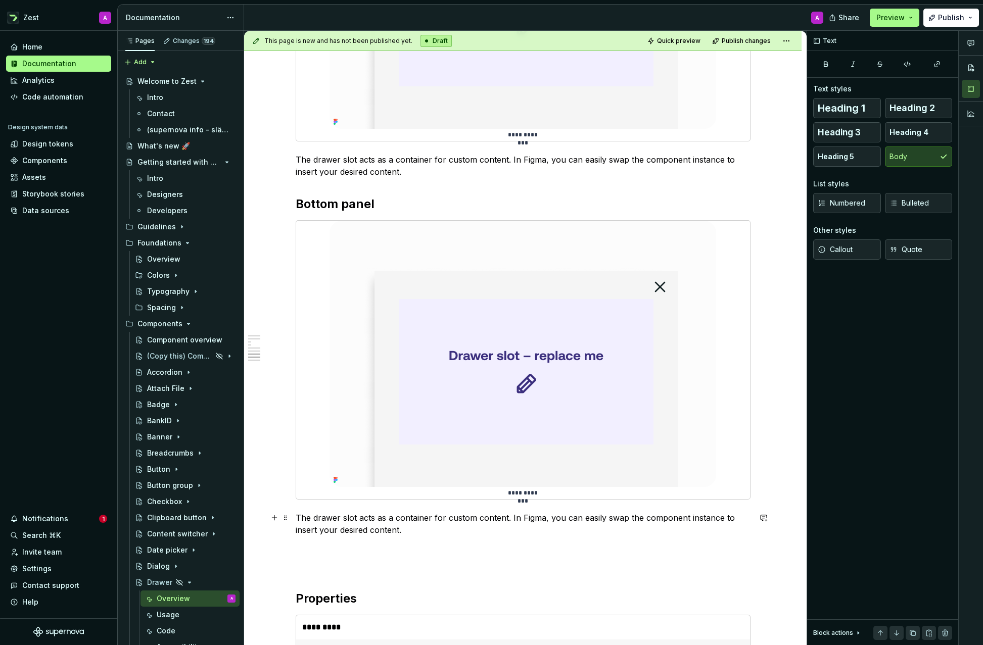
click at [388, 514] on p "The drawer slot acts as a container for custom content. In Figma, you can easil…" at bounding box center [523, 524] width 455 height 24
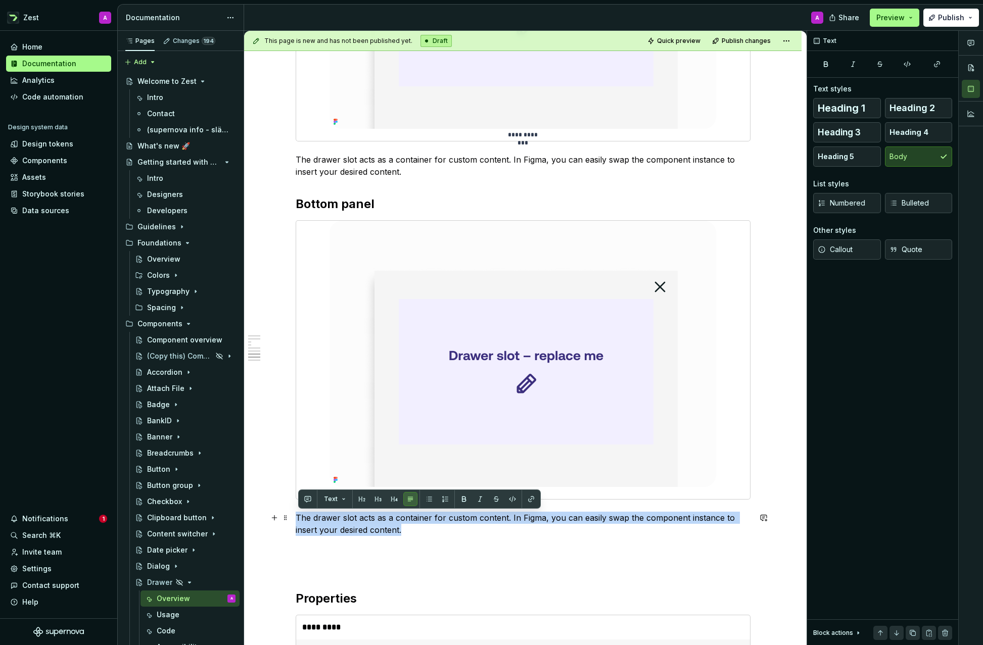
click at [388, 514] on p "The drawer slot acts as a container for custom content. In Figma, you can easil…" at bounding box center [523, 524] width 455 height 24
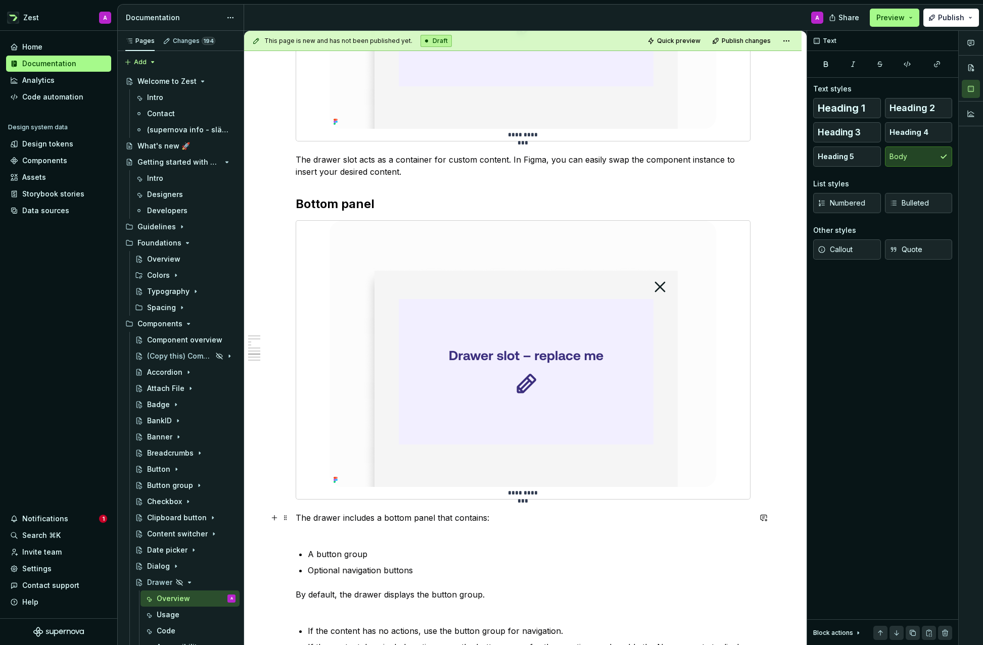
click at [322, 531] on p "The drawer includes a bottom panel that contains:" at bounding box center [523, 524] width 455 height 24
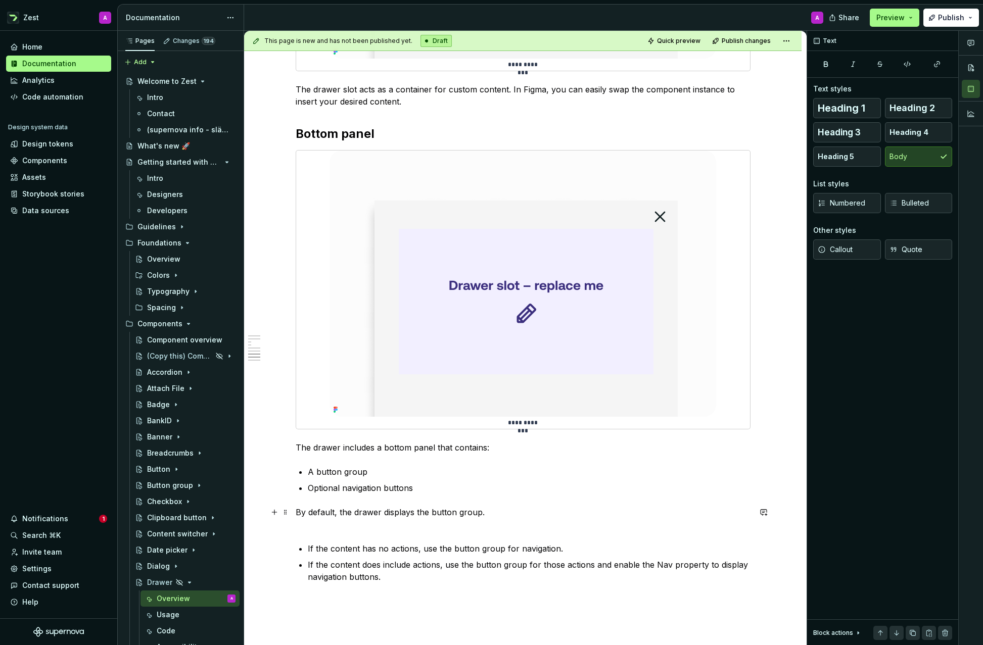
scroll to position [2319, 0]
click at [338, 527] on p "By default, the drawer displays the button group." at bounding box center [523, 517] width 455 height 24
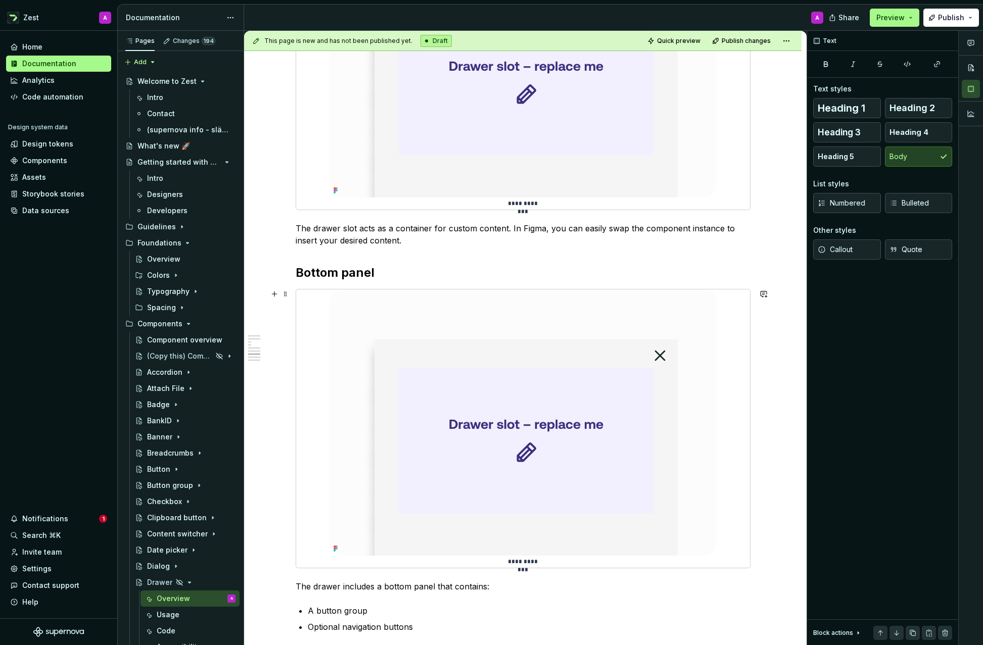
scroll to position [2175, 0]
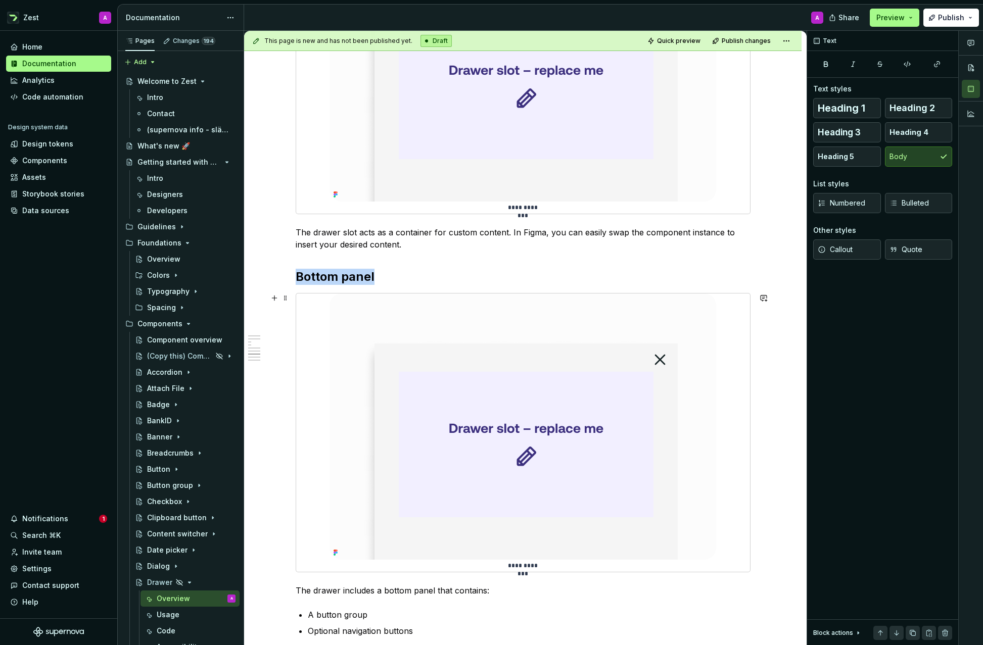
click at [493, 404] on img at bounding box center [522, 427] width 386 height 266
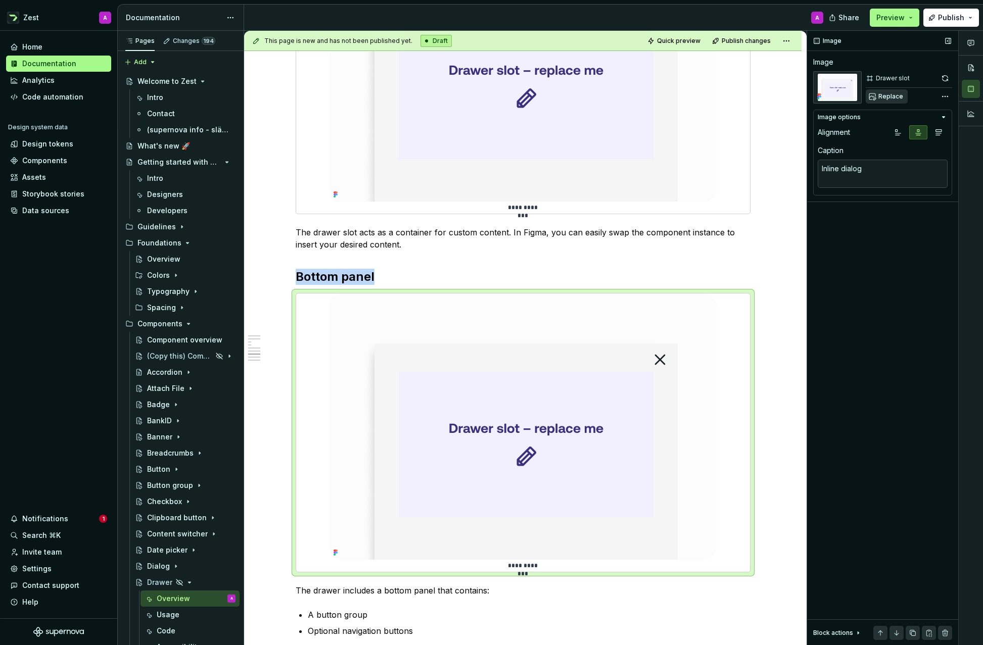
click at [894, 92] on span "Replace" at bounding box center [890, 96] width 25 height 8
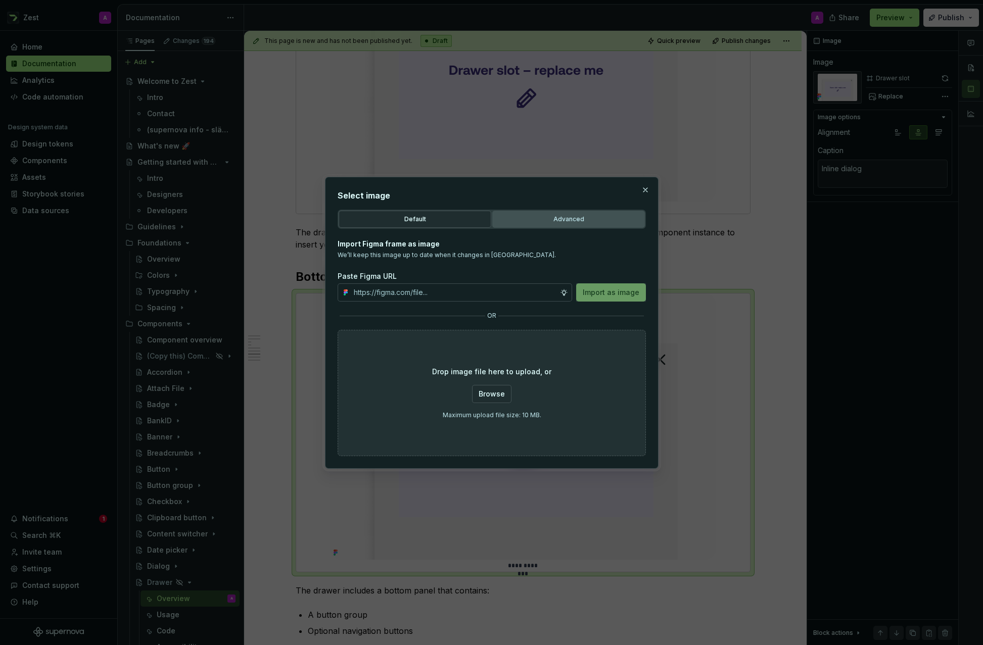
click at [566, 217] on div "Advanced" at bounding box center [568, 219] width 145 height 10
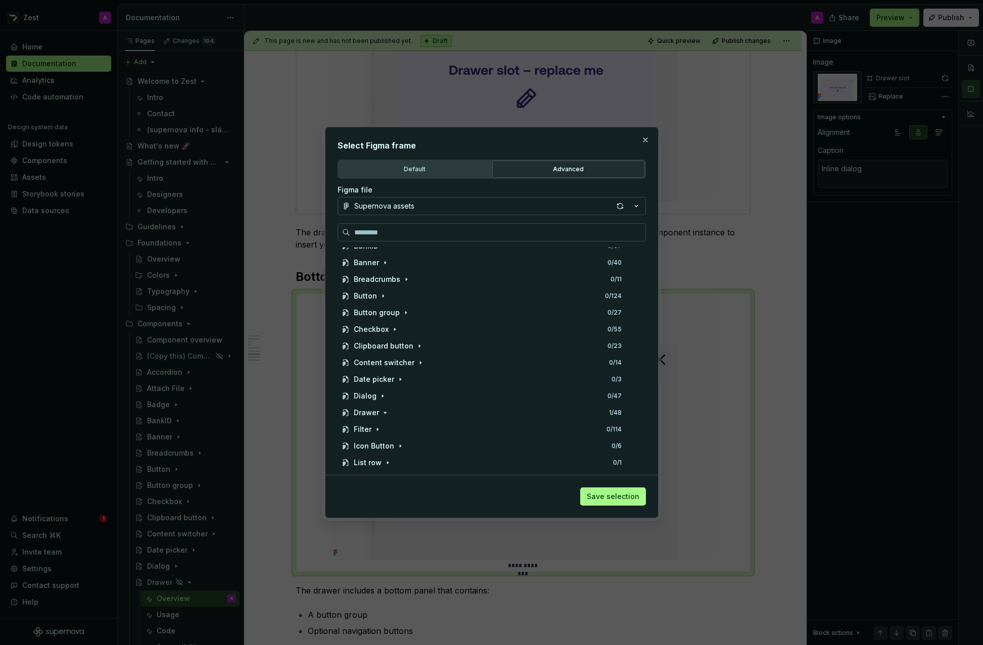
scroll to position [162, 0]
click at [382, 411] on icon "button" at bounding box center [385, 411] width 8 height 8
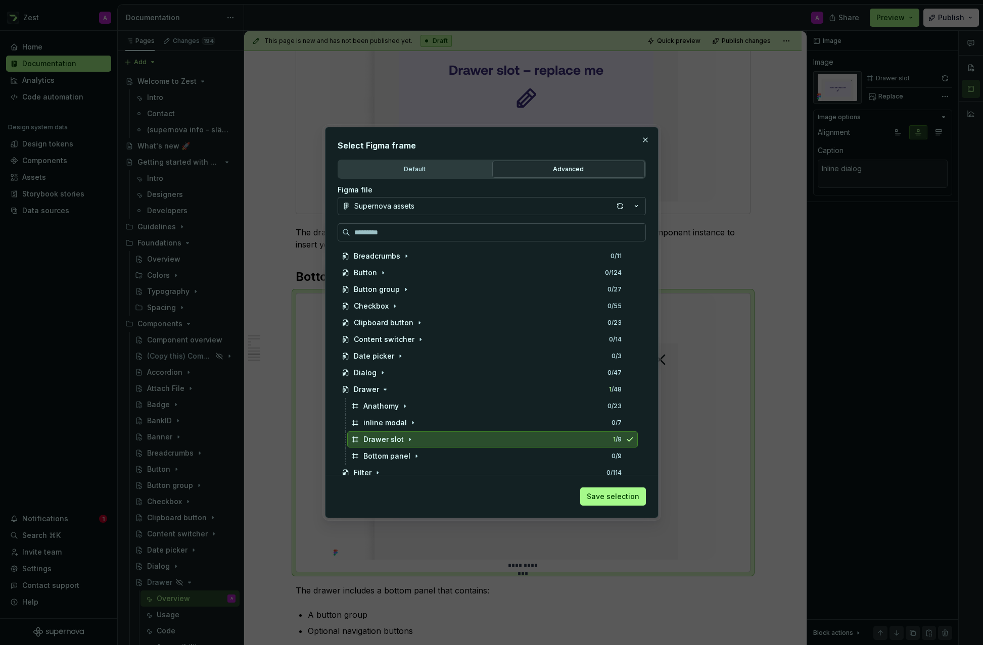
scroll to position [210, 0]
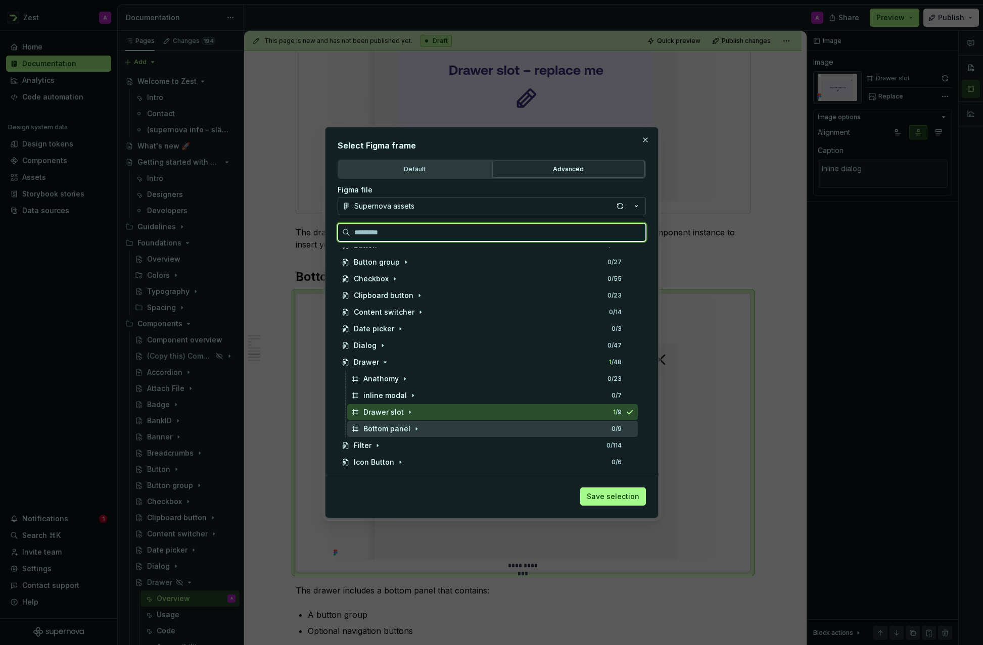
click at [390, 434] on div "Bottom panel 0 / 9" at bounding box center [492, 429] width 290 height 16
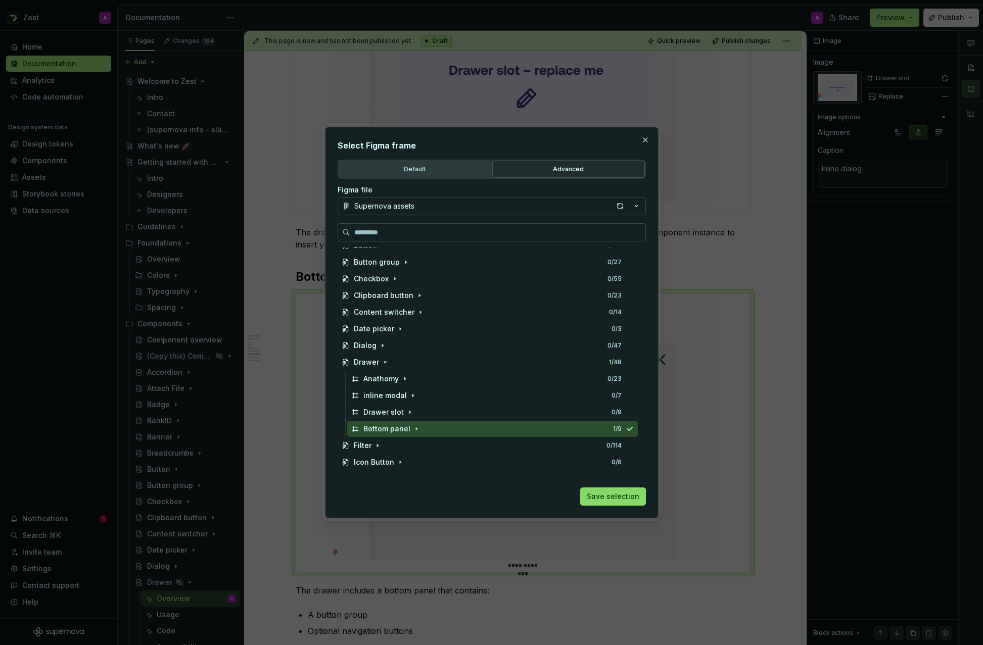
click at [623, 495] on span "Save selection" at bounding box center [613, 497] width 53 height 10
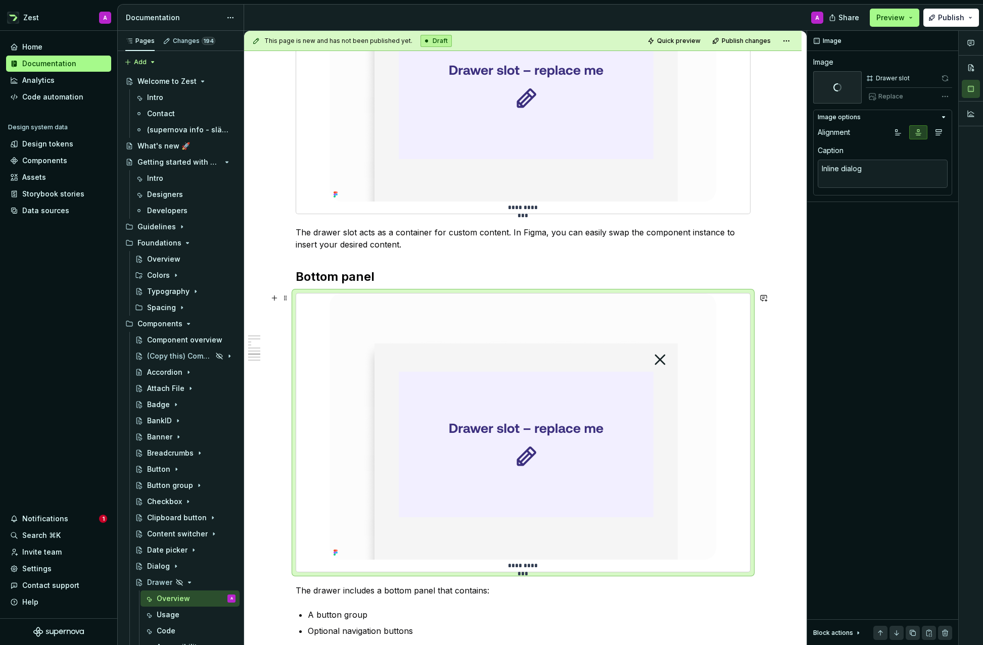
type textarea "*"
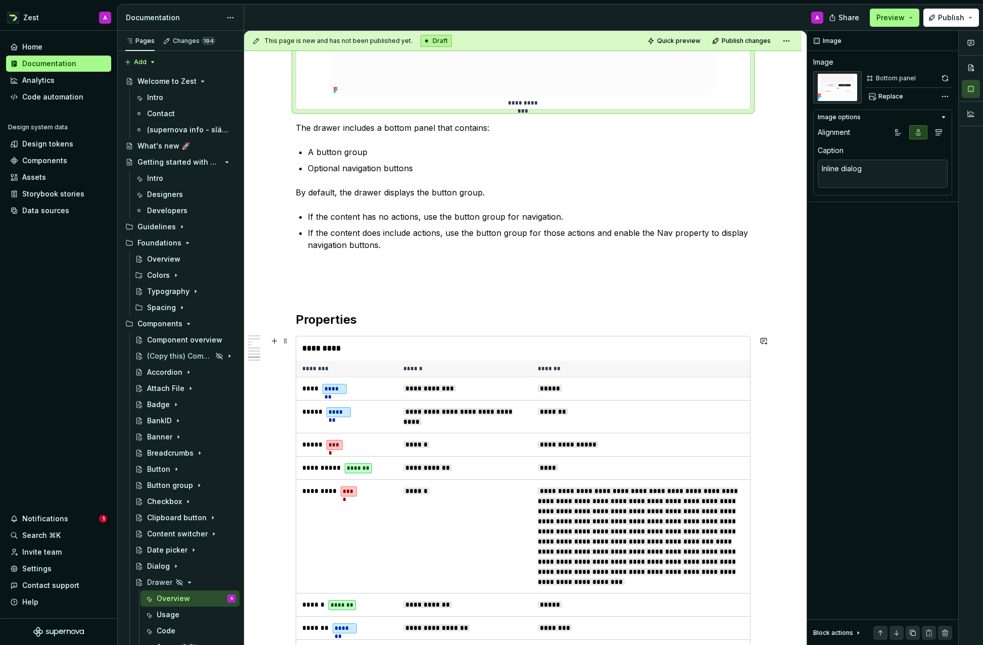
scroll to position [2726, 0]
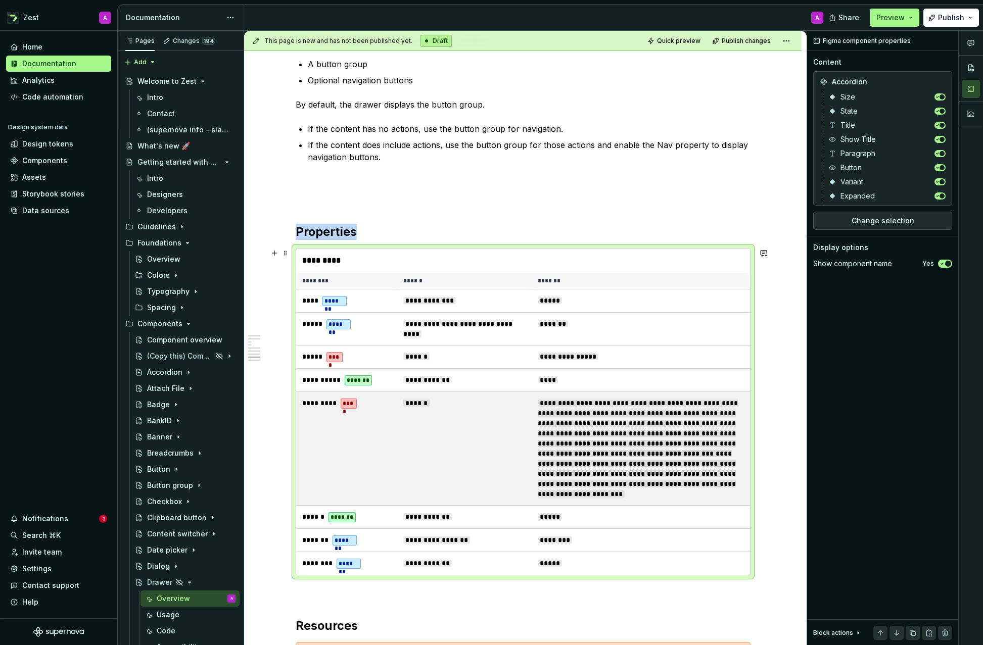
click at [655, 401] on span "**********" at bounding box center [637, 449] width 200 height 98
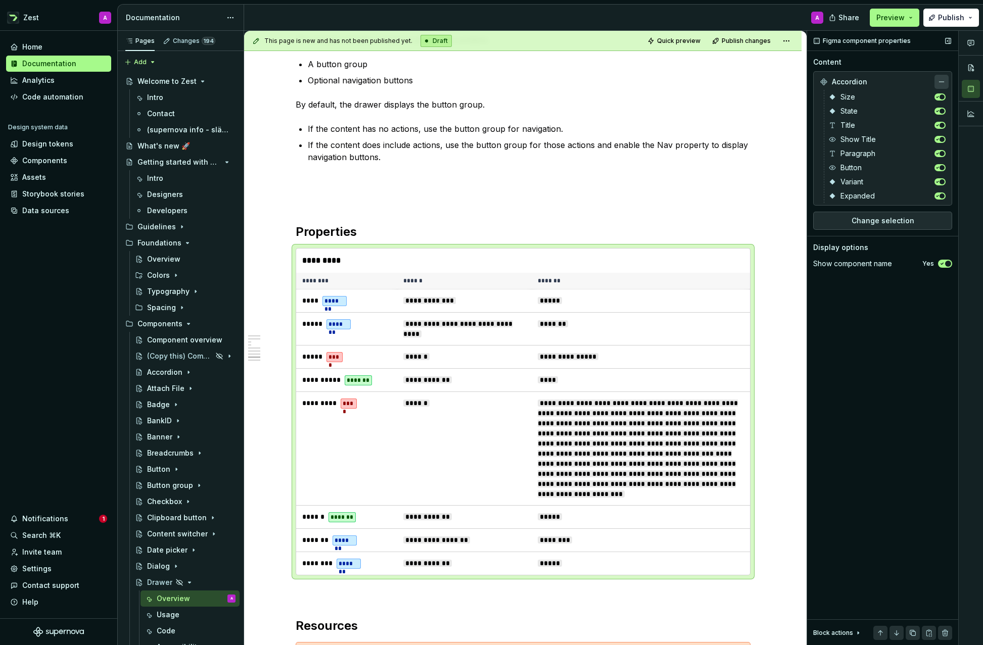
click at [944, 81] on button "button" at bounding box center [941, 82] width 14 height 14
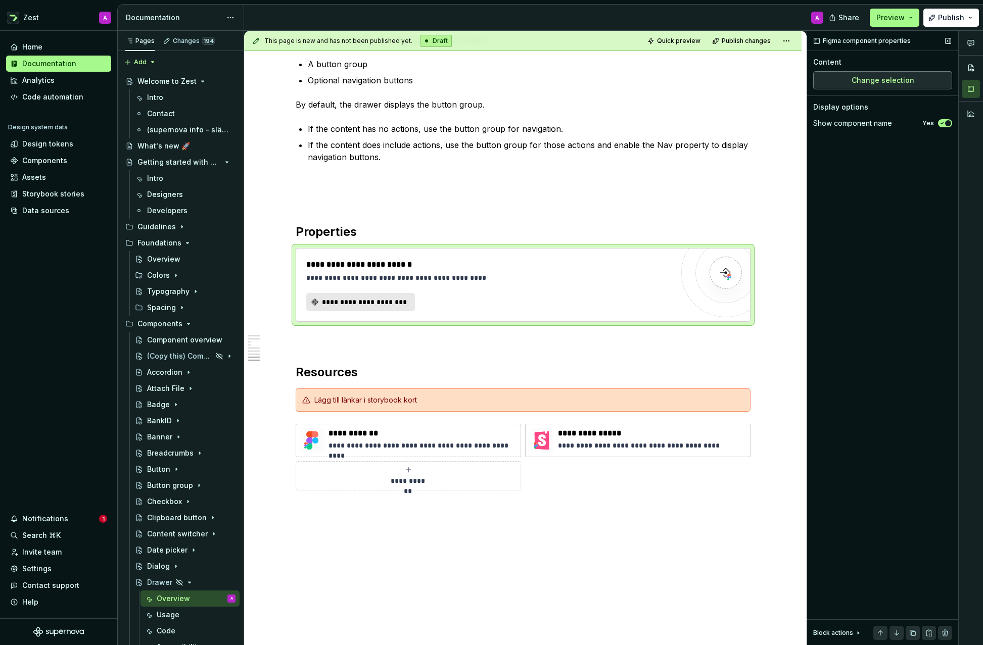
click at [895, 79] on span "Change selection" at bounding box center [882, 80] width 63 height 10
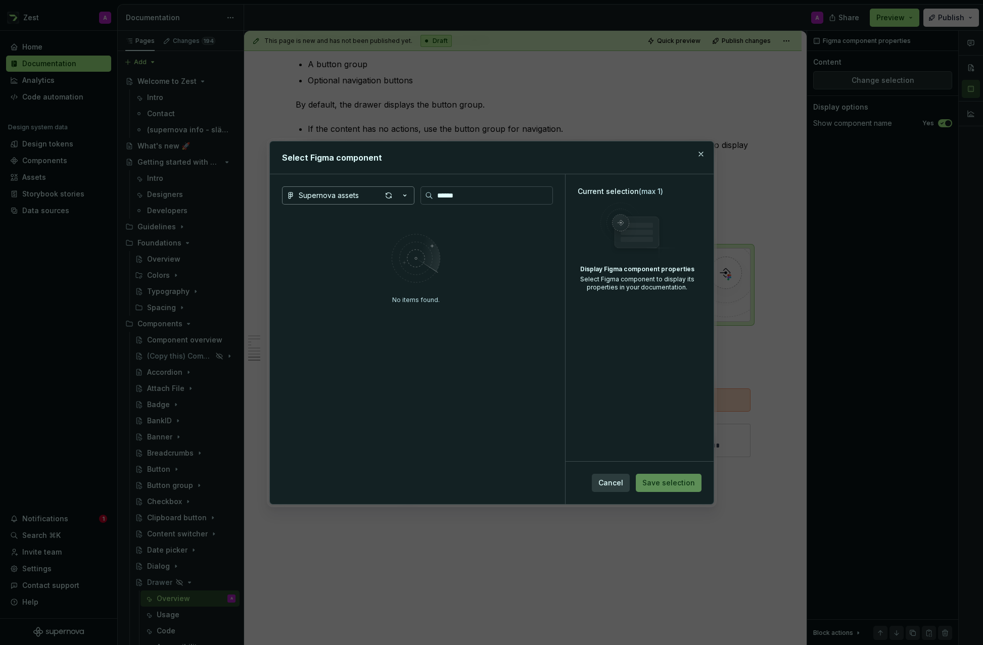
type input "******"
click at [406, 194] on icon "button" at bounding box center [405, 195] width 10 height 10
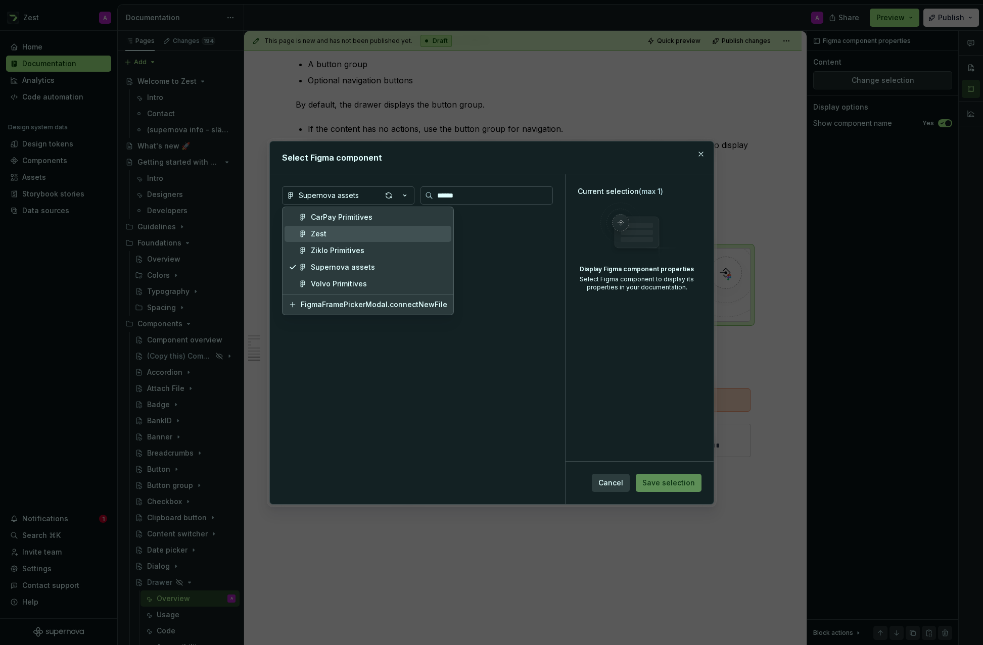
click at [352, 235] on div "Zest" at bounding box center [379, 234] width 136 height 10
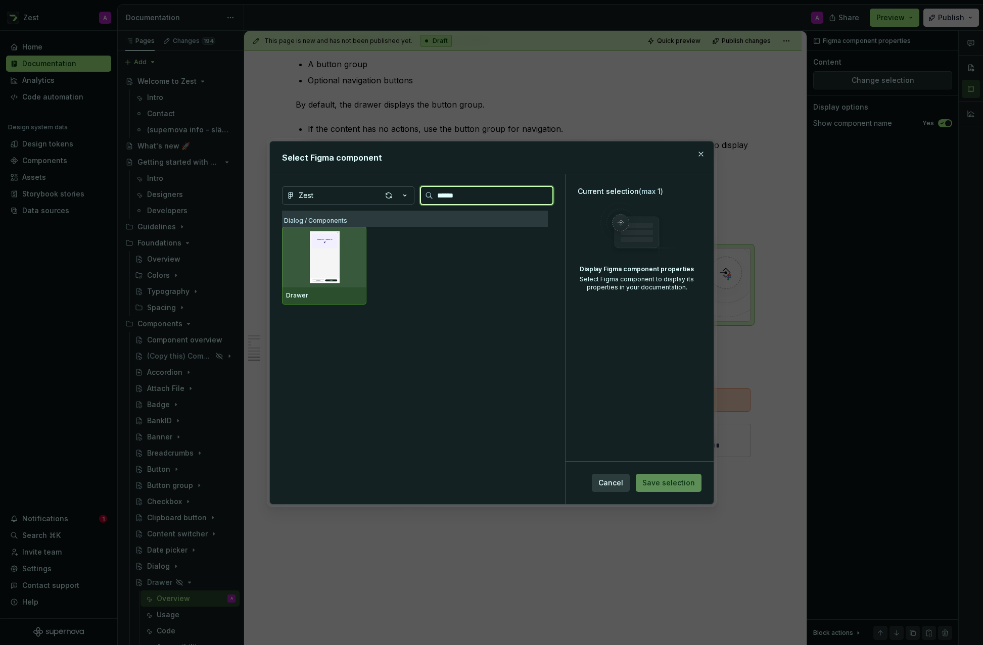
click at [340, 275] on img at bounding box center [324, 257] width 76 height 53
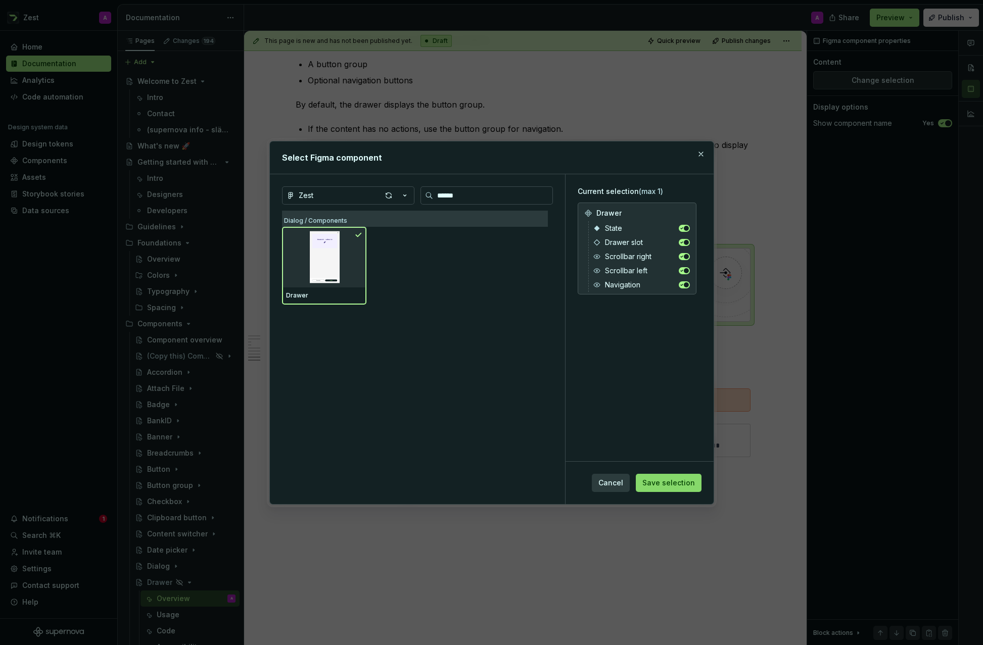
click at [668, 486] on span "Save selection" at bounding box center [668, 483] width 53 height 10
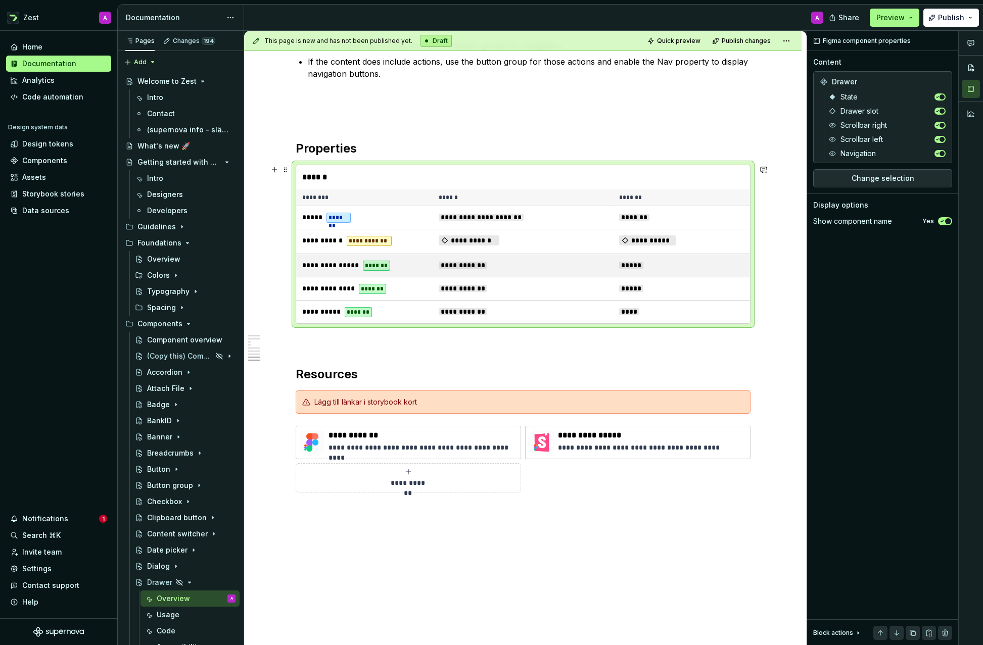
scroll to position [2810, 0]
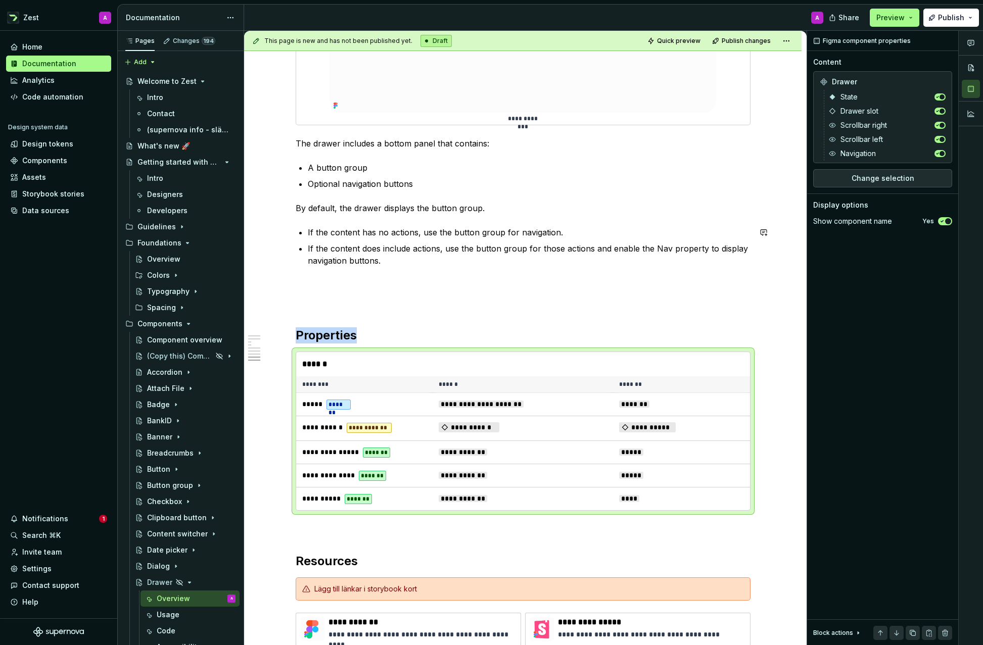
scroll to position [2616, 0]
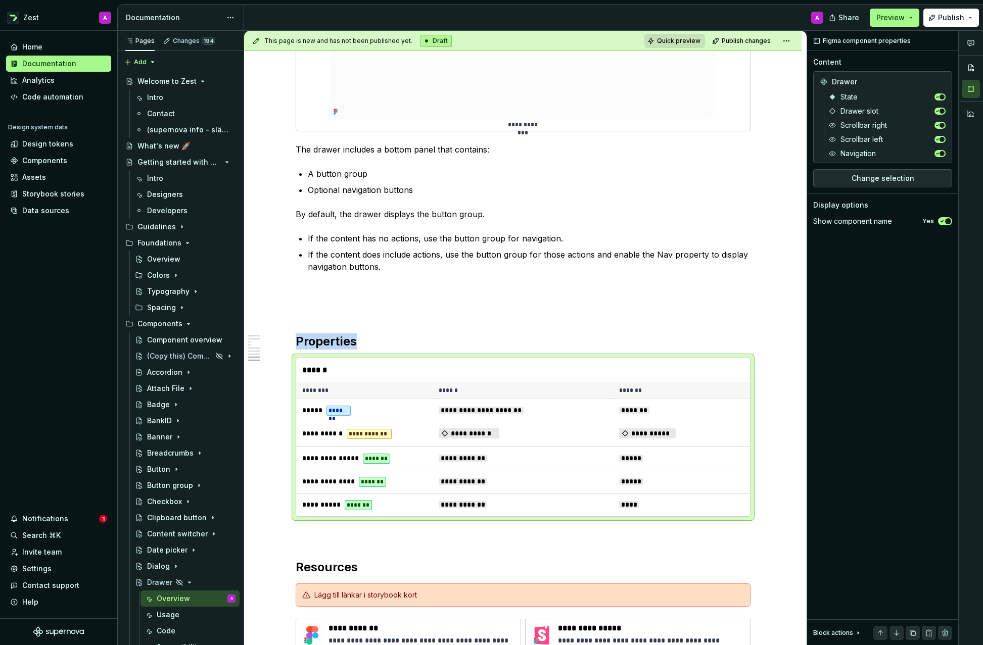
click at [679, 42] on span "Quick preview" at bounding box center [678, 41] width 43 height 8
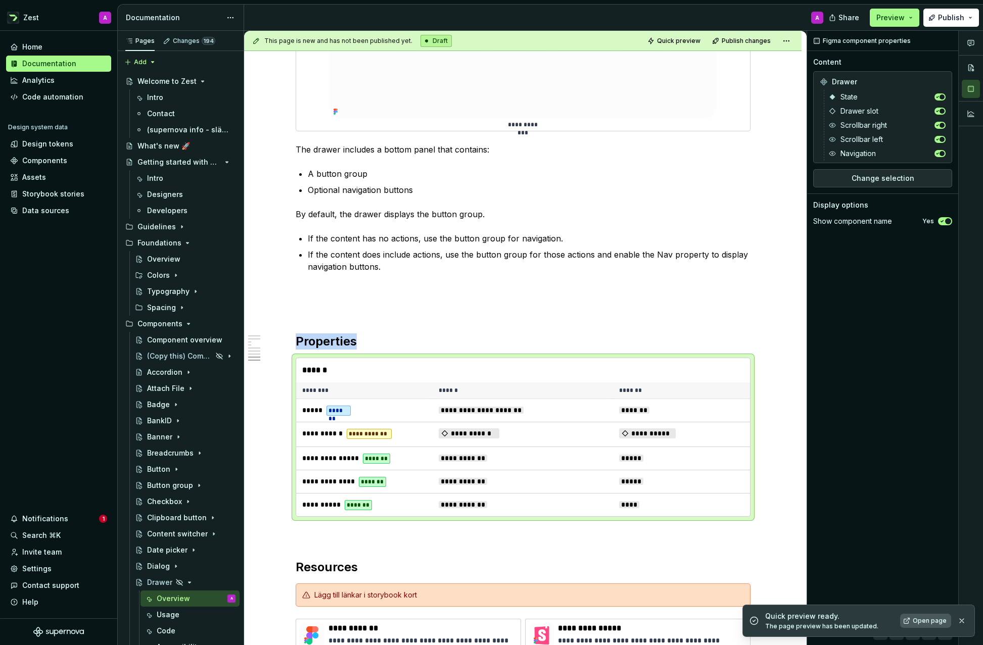
click at [931, 621] on span "Open page" at bounding box center [929, 621] width 34 height 8
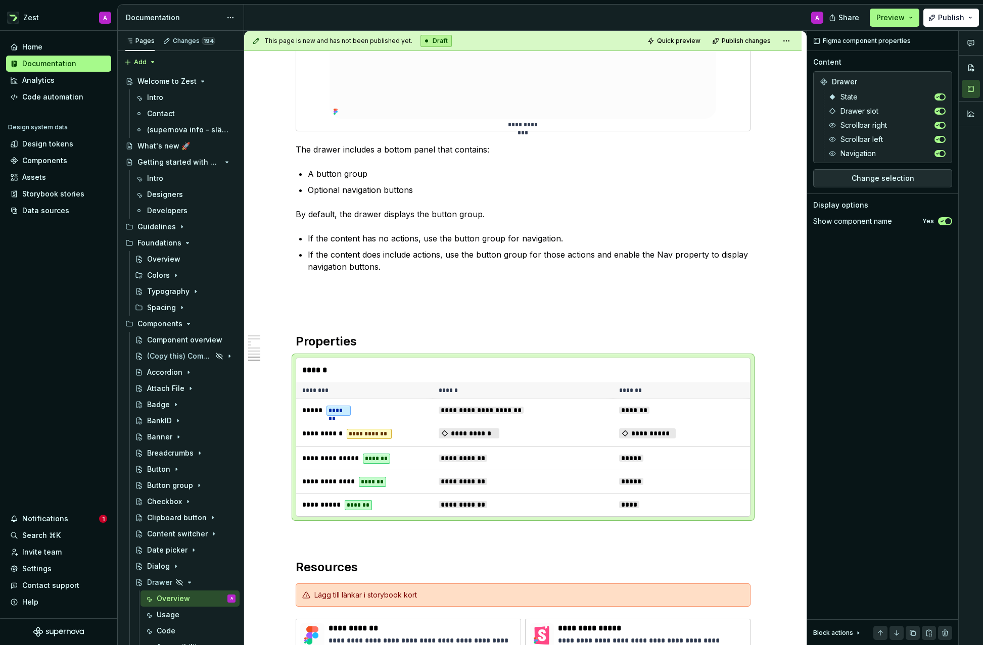
type textarea "*"
